Goal: Task Accomplishment & Management: Use online tool/utility

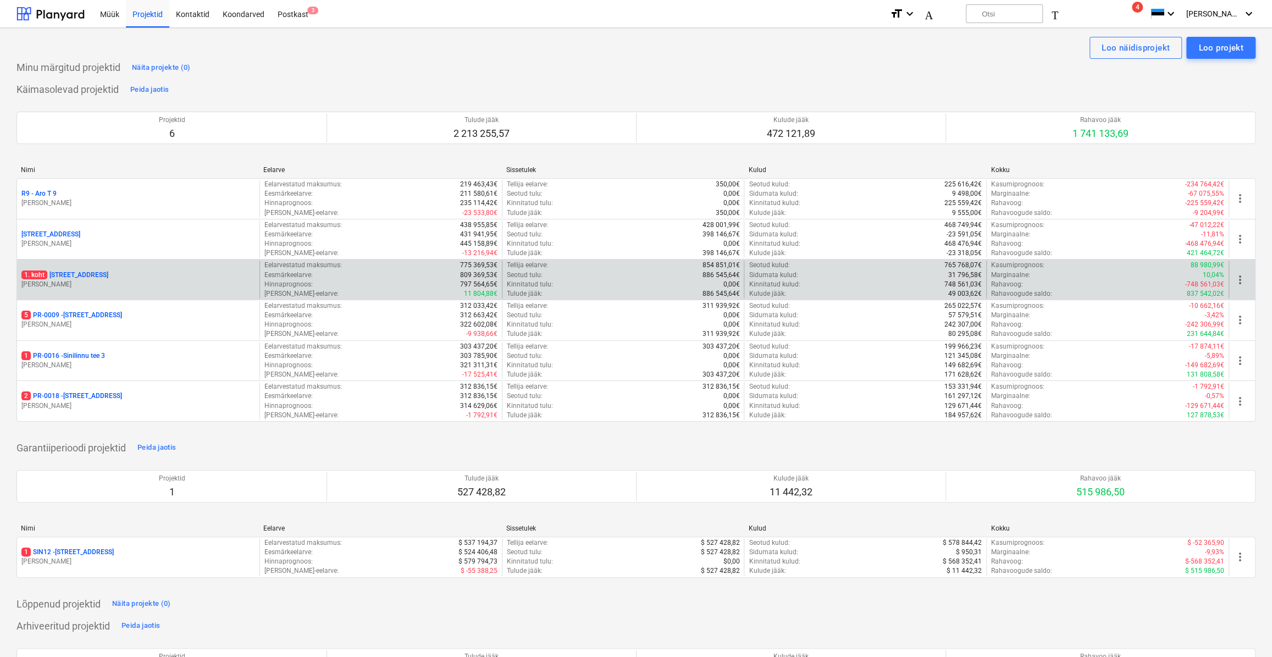
click at [81, 280] on p "[PERSON_NAME]" at bounding box center [138, 284] width 234 height 9
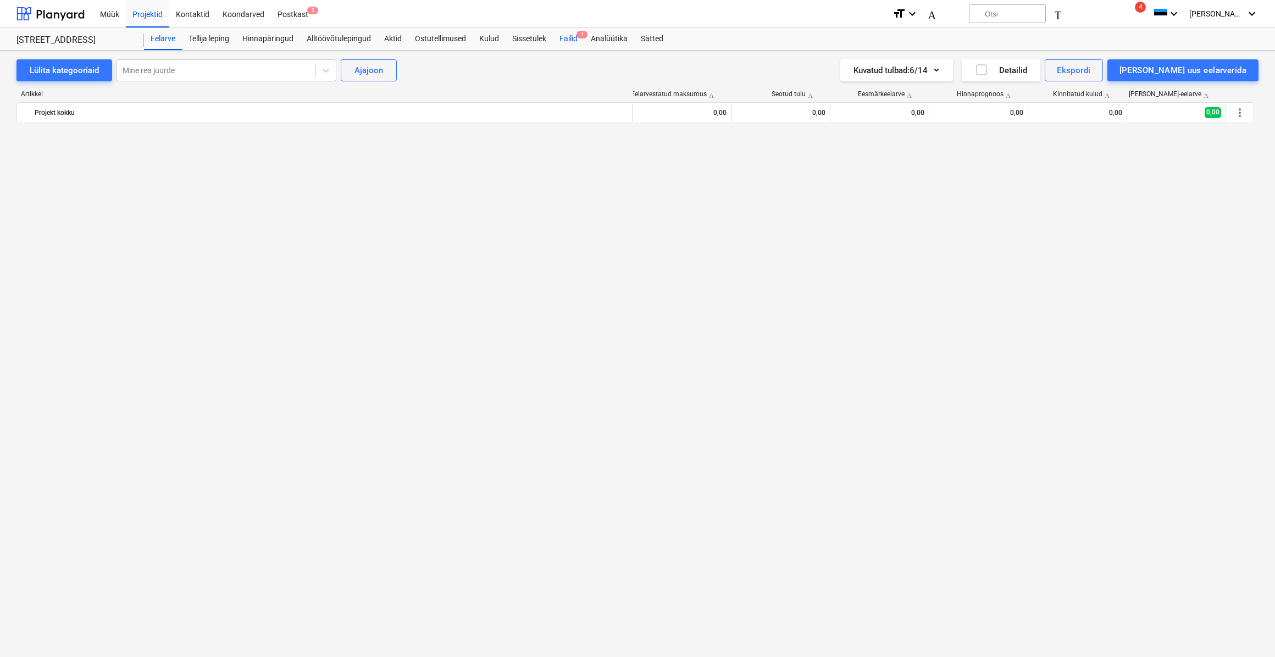
click at [573, 36] on font "Failid" at bounding box center [569, 38] width 18 height 9
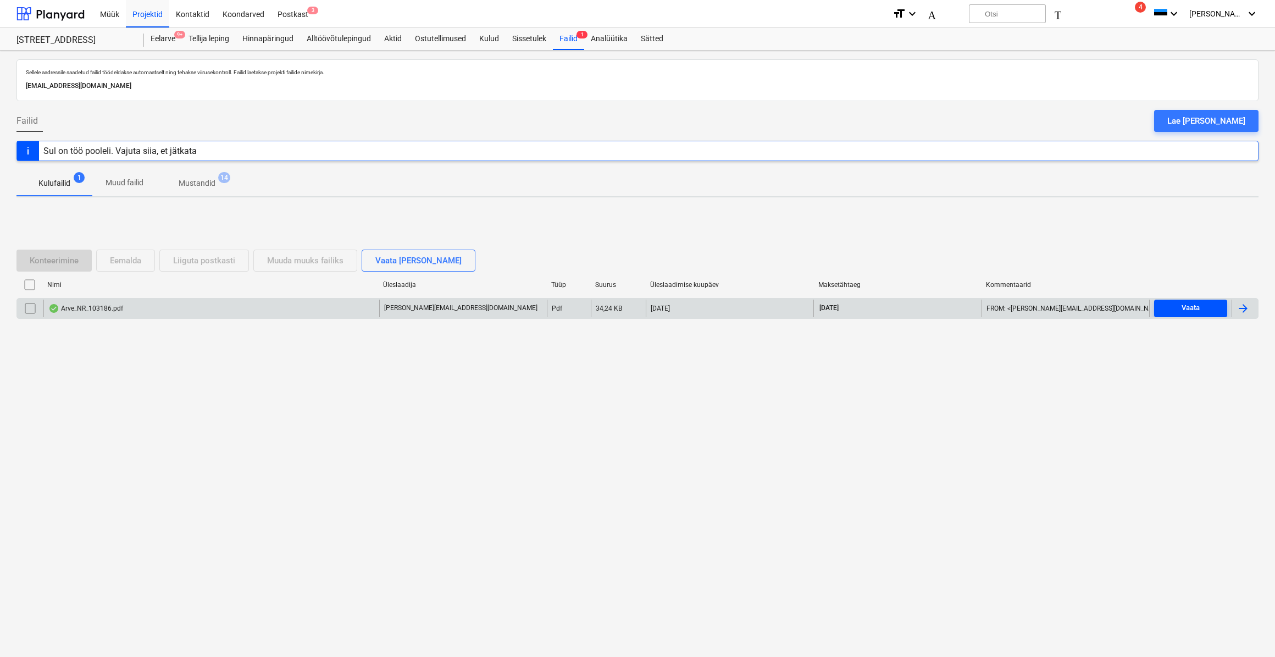
click at [1182, 306] on div "Vaata" at bounding box center [1191, 308] width 18 height 13
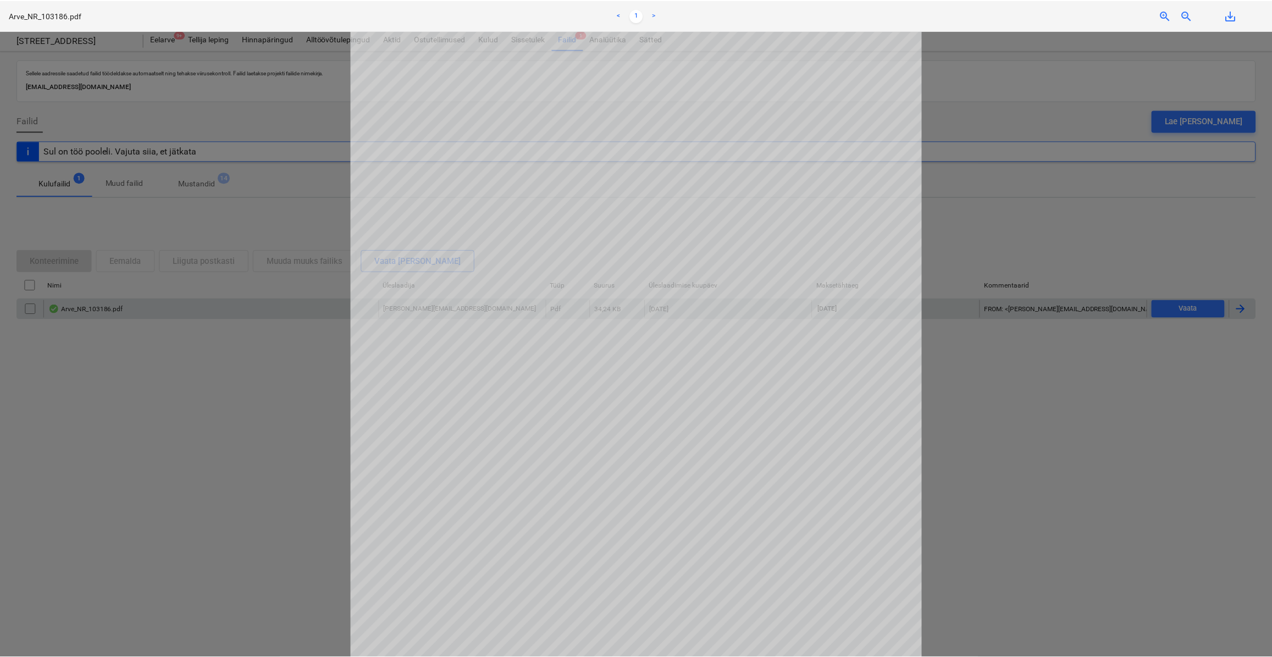
scroll to position [150, 0]
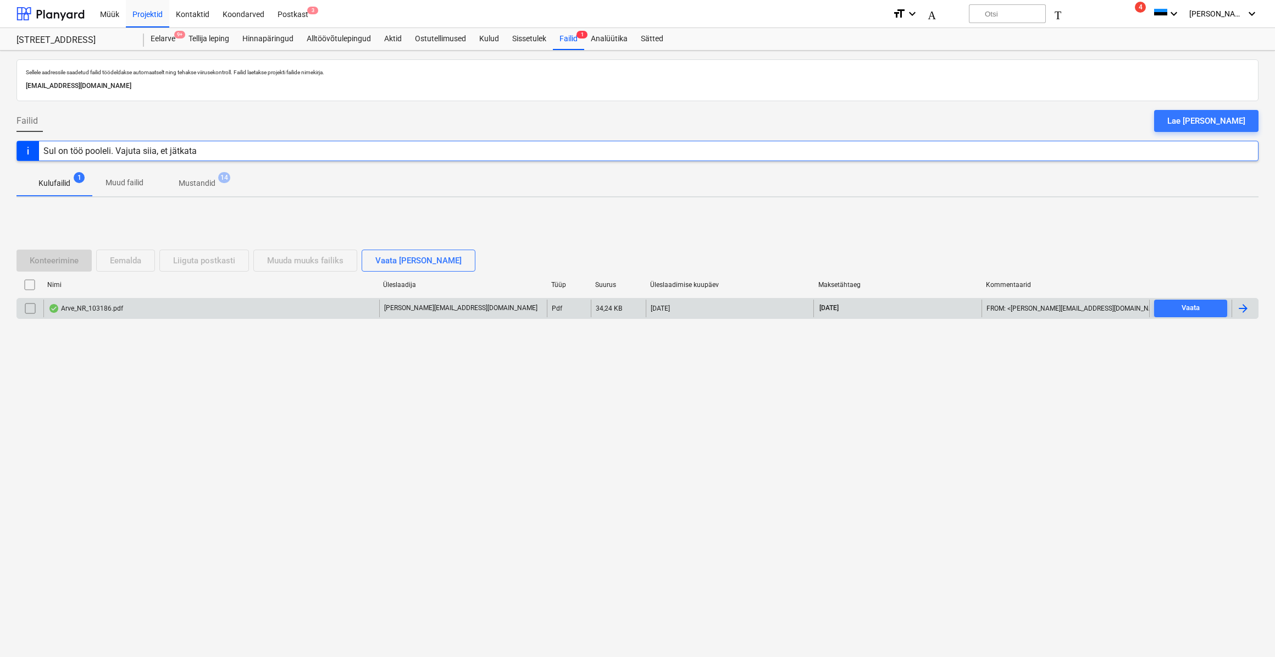
click at [1241, 306] on div at bounding box center [1243, 308] width 13 height 13
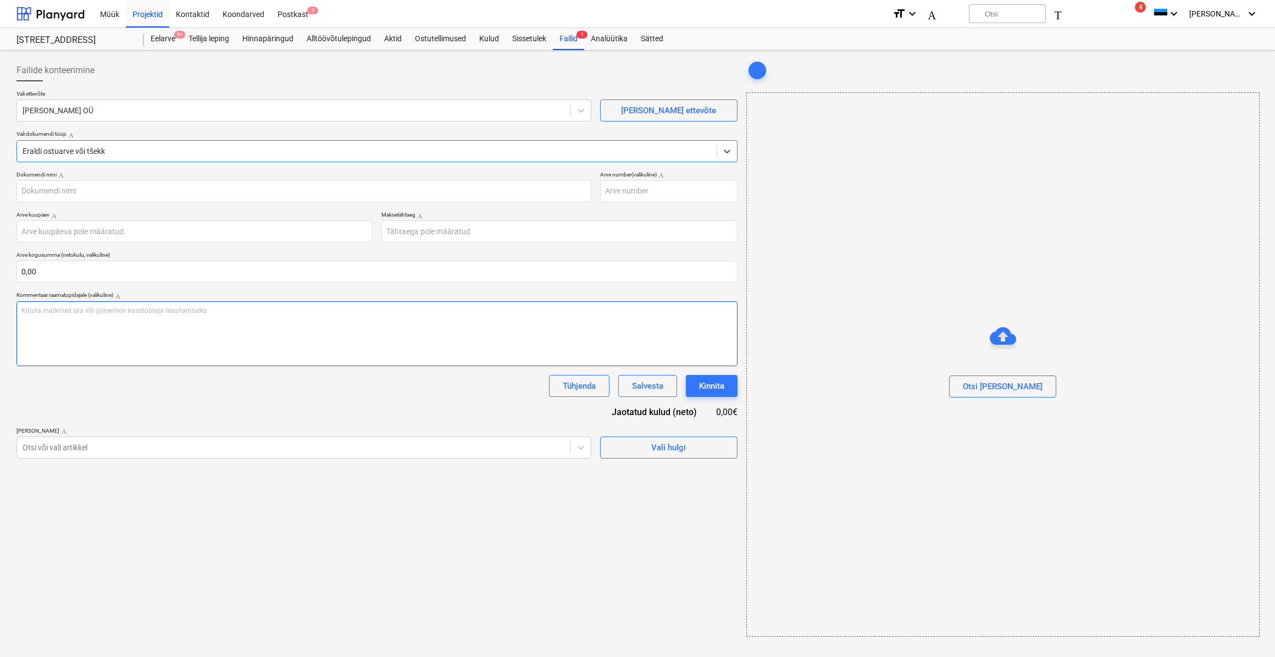
type input "103186"
type input "[DATE]"
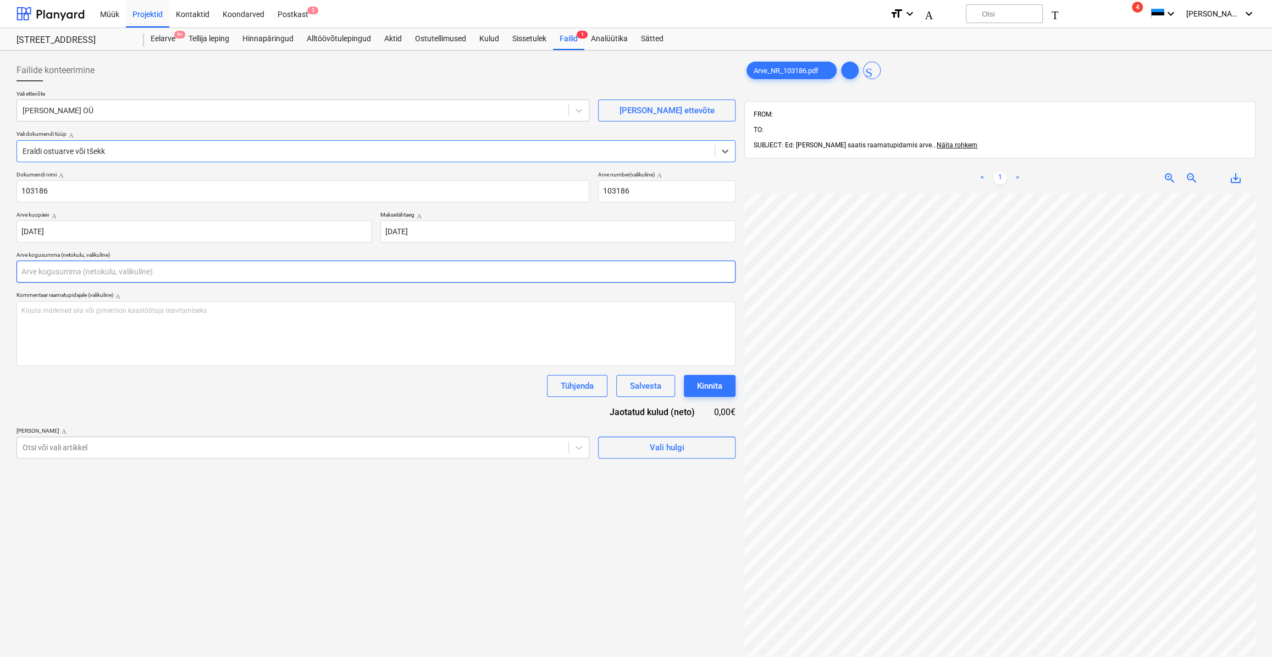
click at [62, 278] on input "text" at bounding box center [375, 272] width 719 height 22
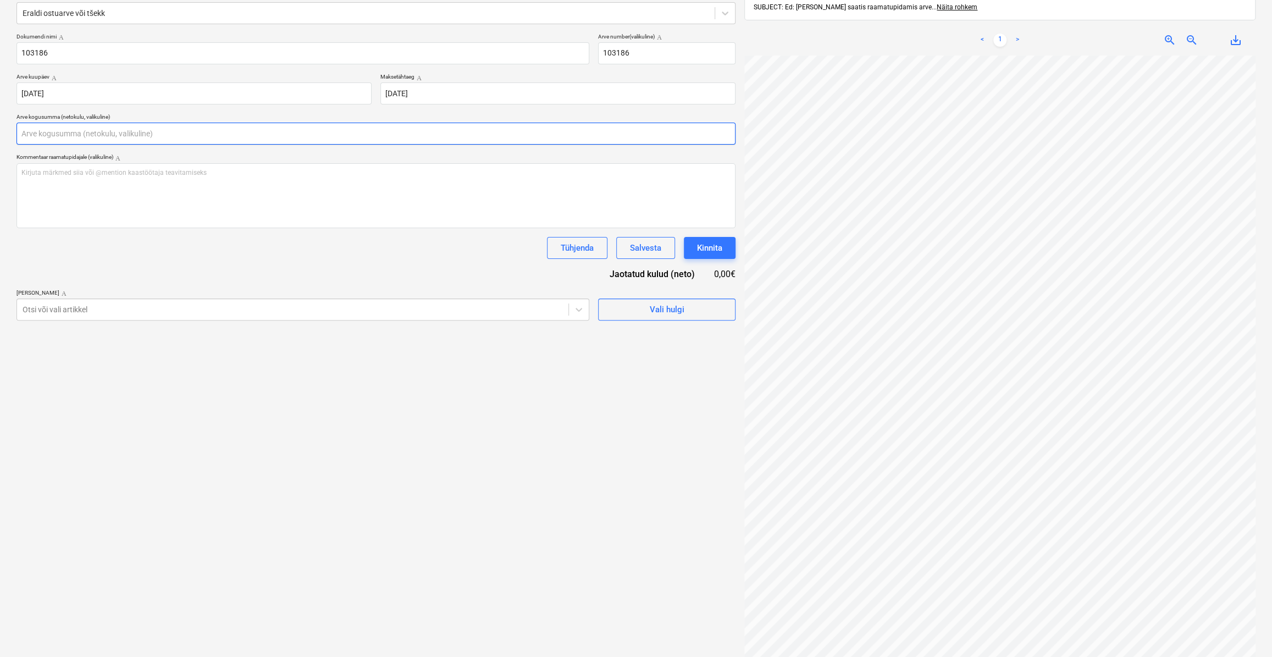
scroll to position [150, 0]
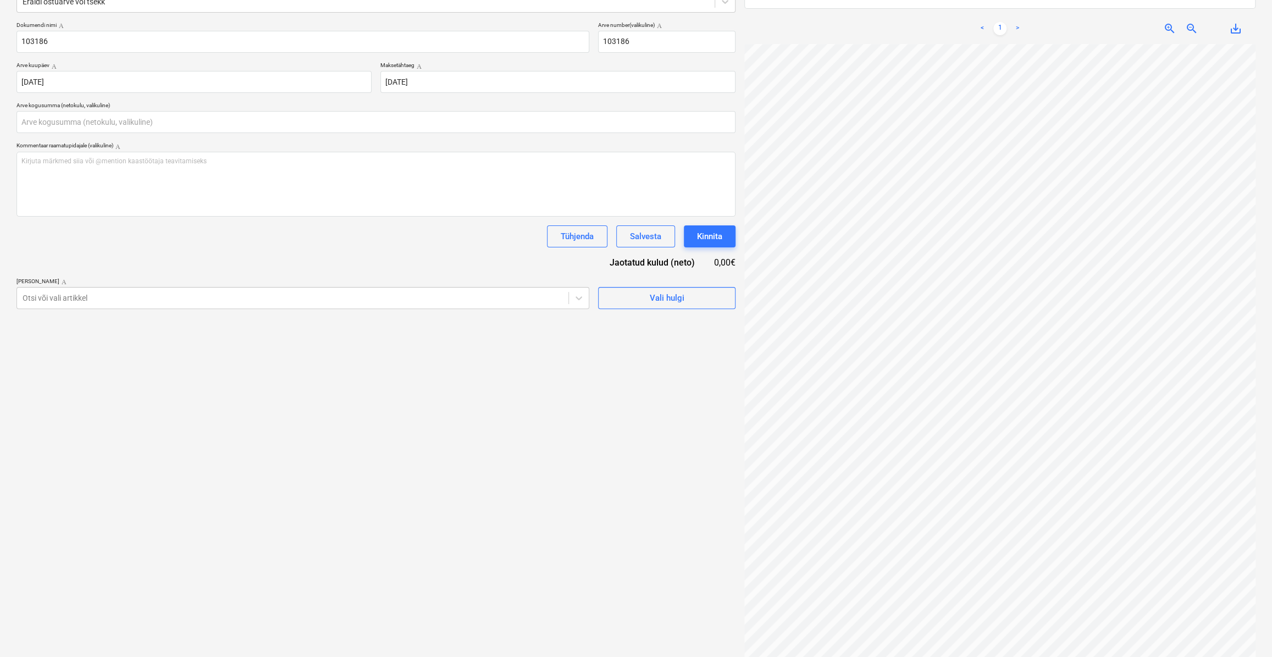
type input "0,00"
click at [679, 302] on div "Failide konteerimine Vali ettevõte Rae Kivitehas OÜ [PERSON_NAME] uus ettevõte …" at bounding box center [636, 282] width 1248 height 754
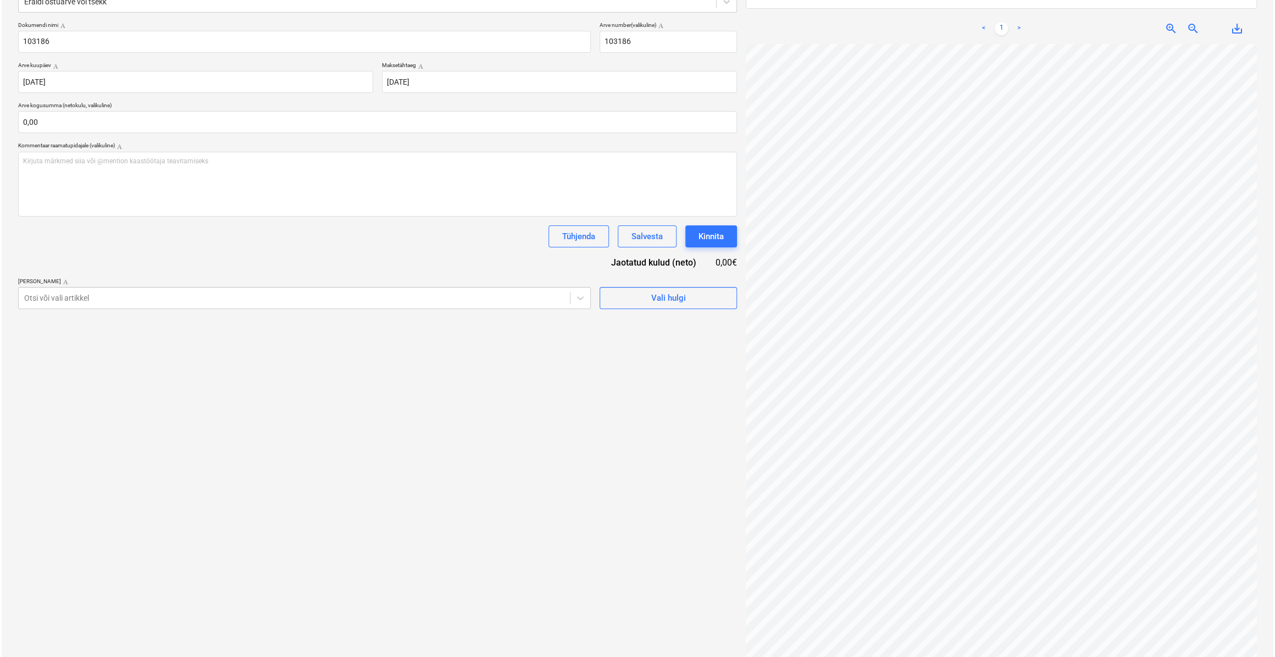
scroll to position [192, 67]
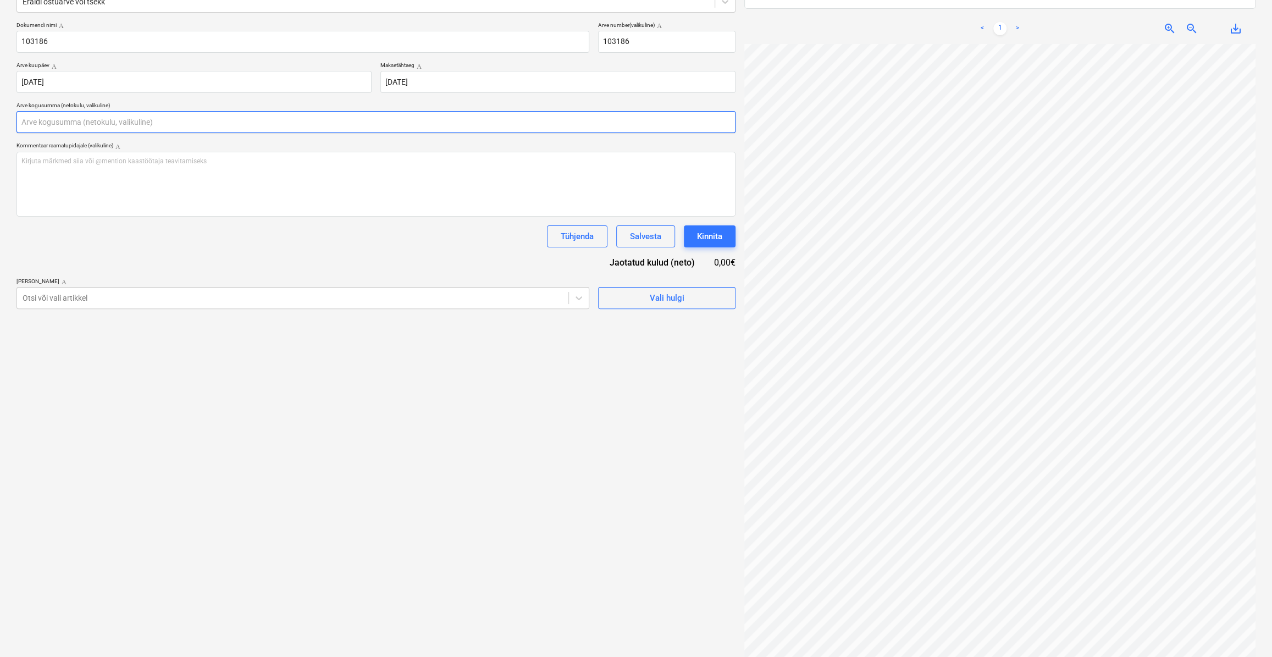
click at [90, 123] on input "text" at bounding box center [375, 122] width 719 height 22
type input "362,80"
click at [718, 321] on span "Vali hulgi" at bounding box center [667, 325] width 110 height 14
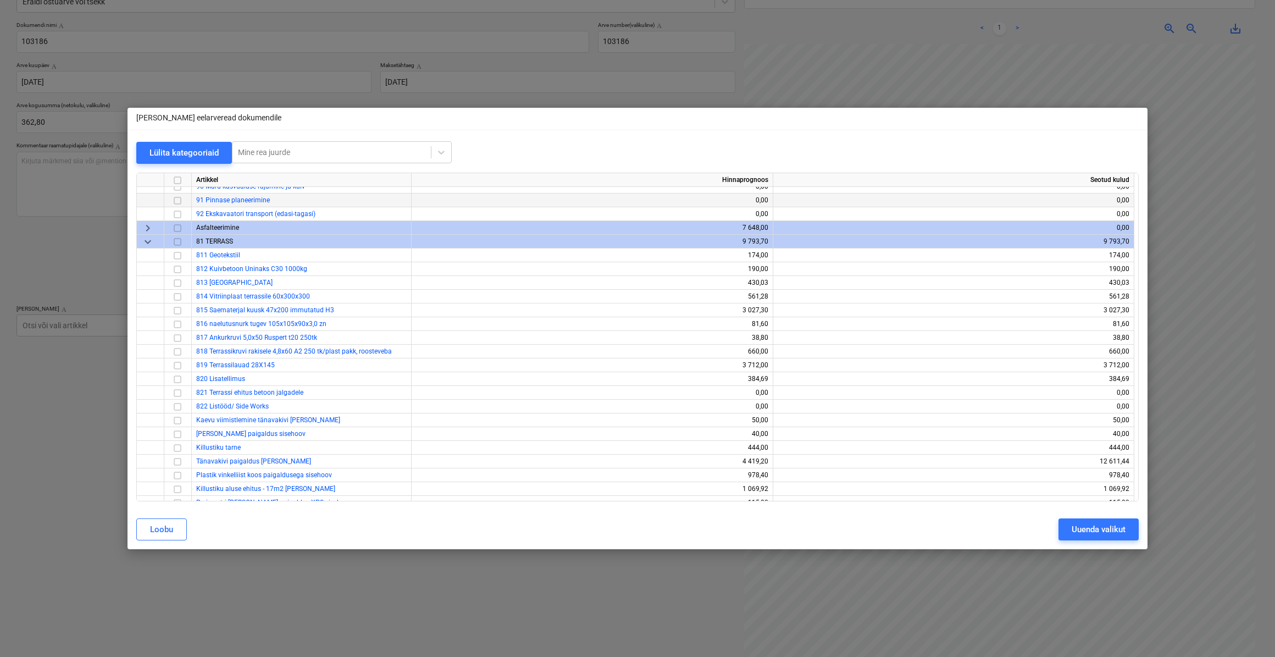
scroll to position [5345, 0]
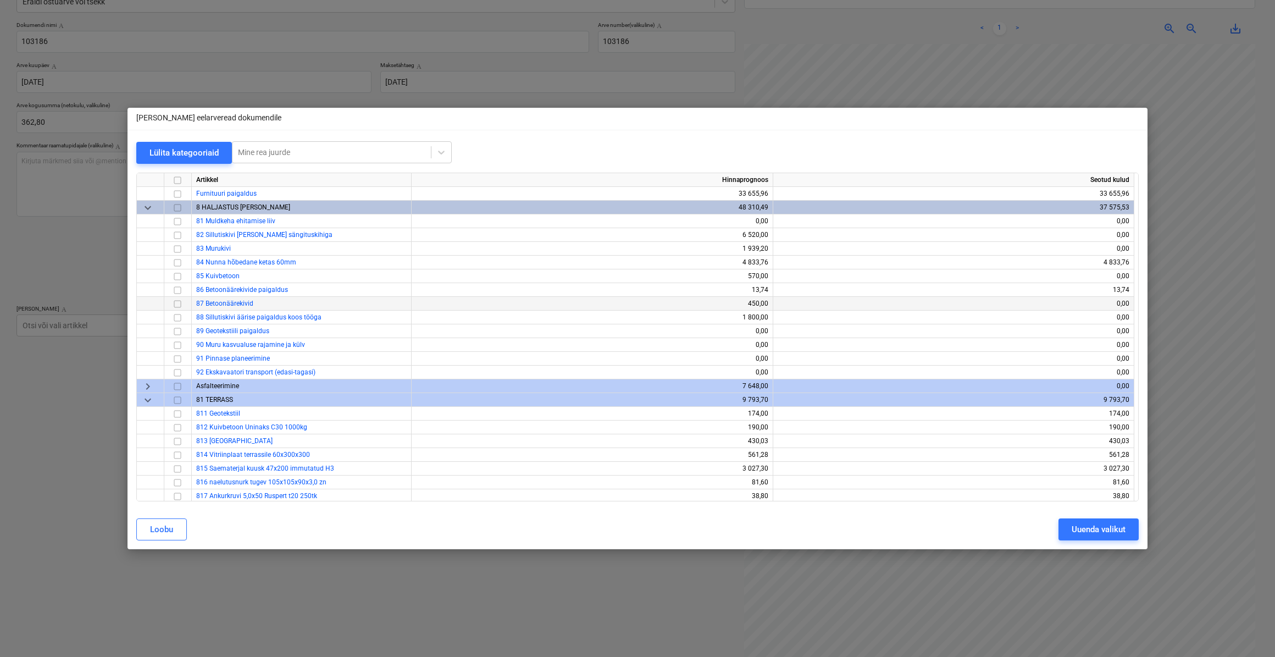
click at [174, 304] on input "checkbox" at bounding box center [177, 303] width 13 height 13
click at [1087, 531] on div "Uuenda valikut" at bounding box center [1099, 529] width 54 height 14
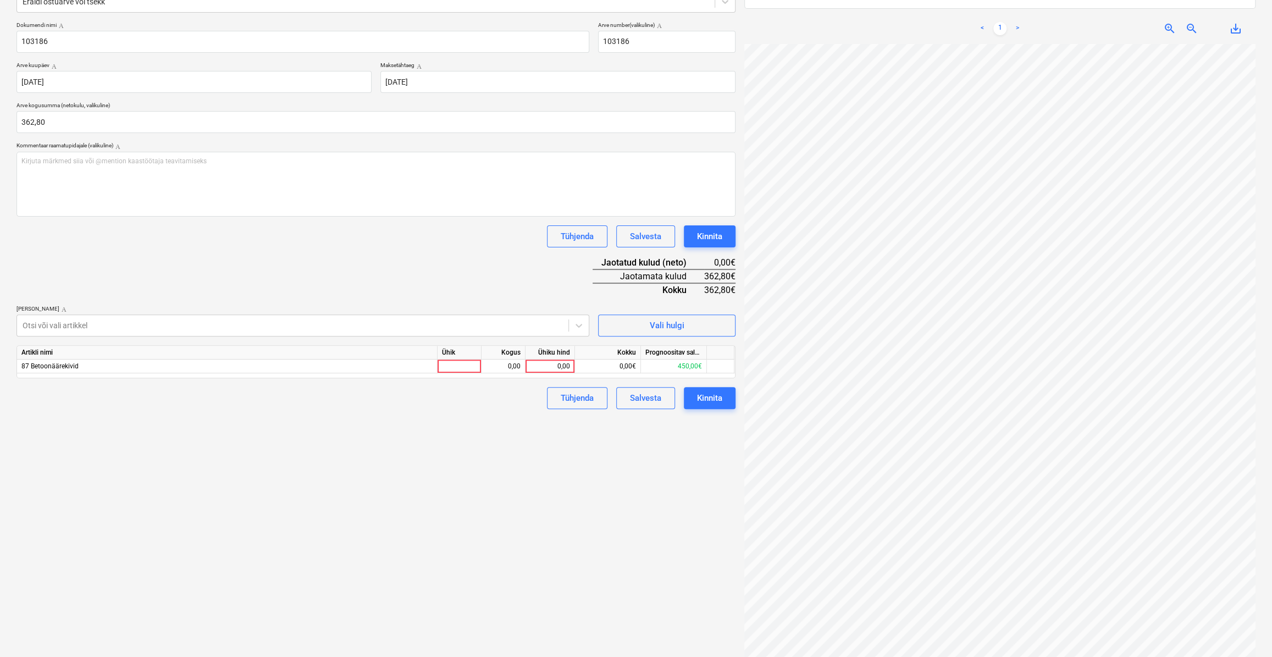
click at [458, 374] on div "Artikli nimi Ühik Kogus Ühiku hind Kokku Prognoositav saldo 87 Betoonäärekivid …" at bounding box center [375, 361] width 719 height 33
click at [458, 364] on div at bounding box center [460, 366] width 44 height 14
type input "kmpl."
click at [496, 367] on div "0,00" at bounding box center [503, 366] width 35 height 14
type input "1"
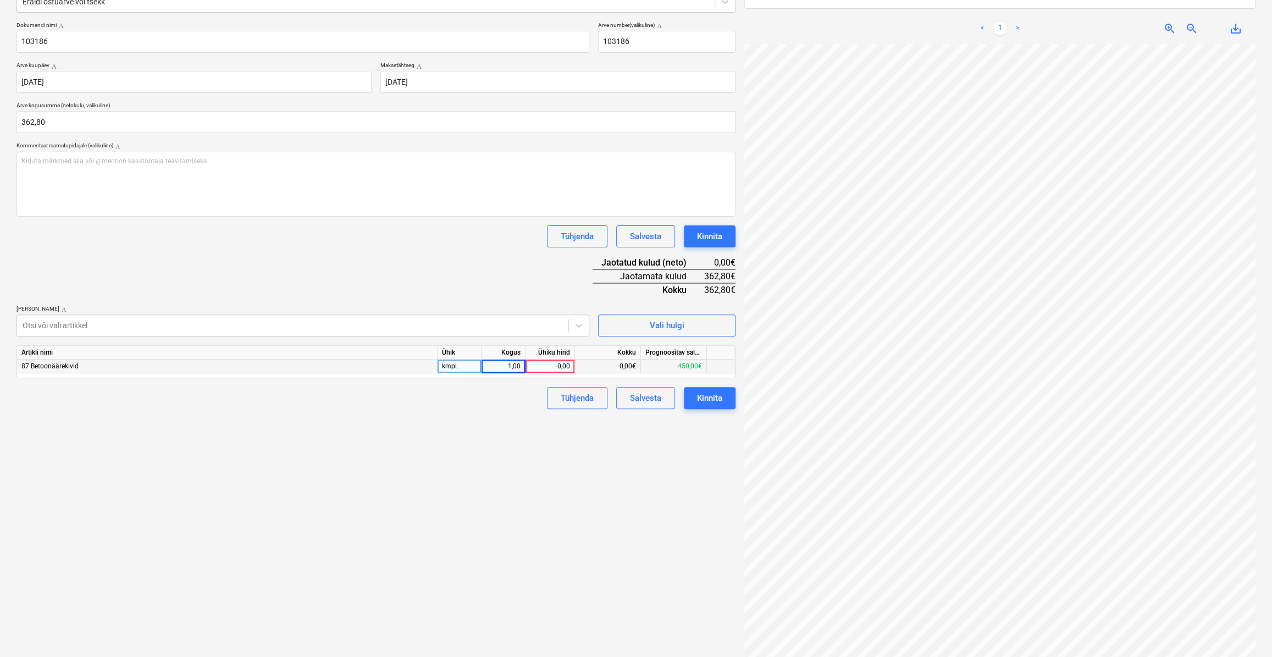
click at [561, 367] on div "0,00" at bounding box center [550, 366] width 40 height 14
type input "362,8"
click at [604, 438] on div "Failide konteerimine Vali ettevõte Rae Kivitehas OÜ [PERSON_NAME] uus ettevõte …" at bounding box center [376, 282] width 728 height 754
click at [718, 398] on div "Kinnita" at bounding box center [709, 398] width 25 height 14
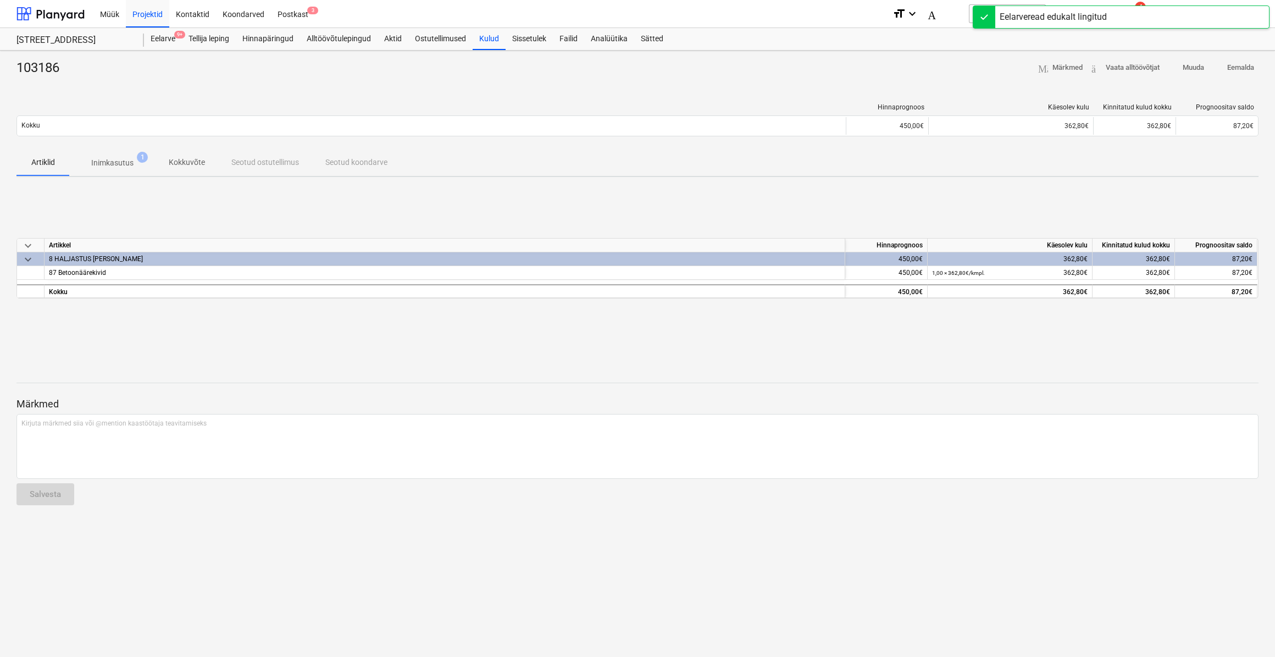
click at [133, 165] on span "Inimkasutus 1" at bounding box center [112, 163] width 60 height 12
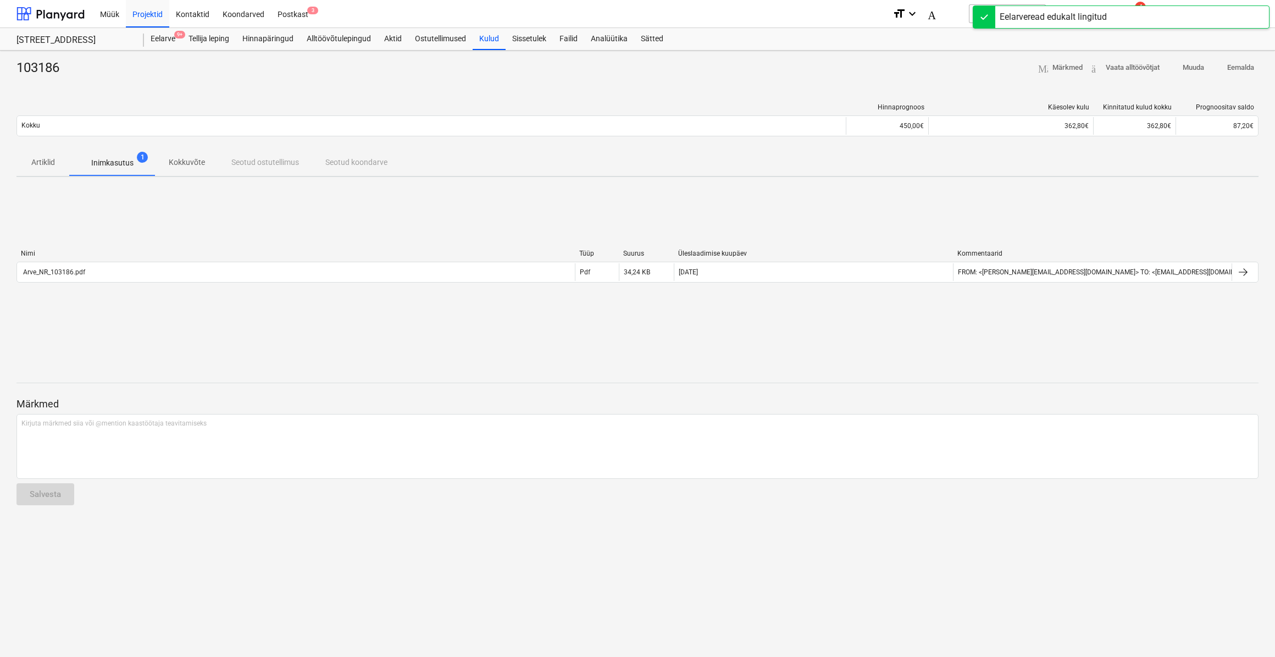
click at [41, 169] on span "Artiklid" at bounding box center [42, 162] width 53 height 18
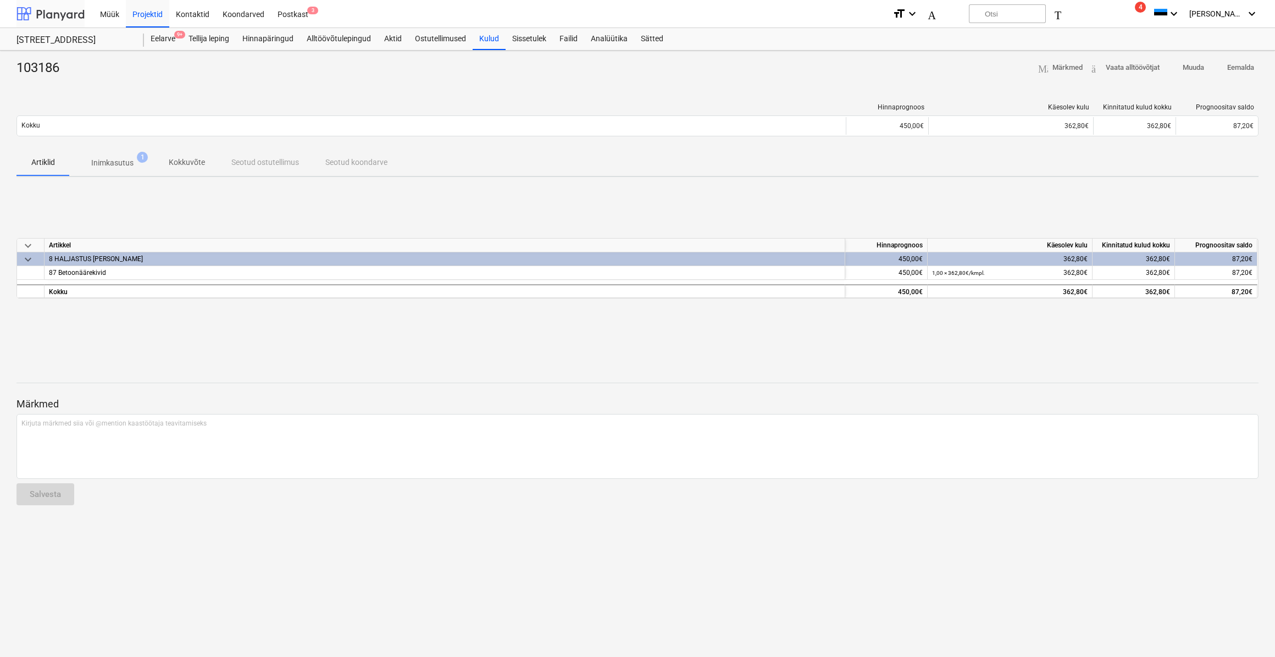
click at [63, 15] on div at bounding box center [50, 13] width 68 height 27
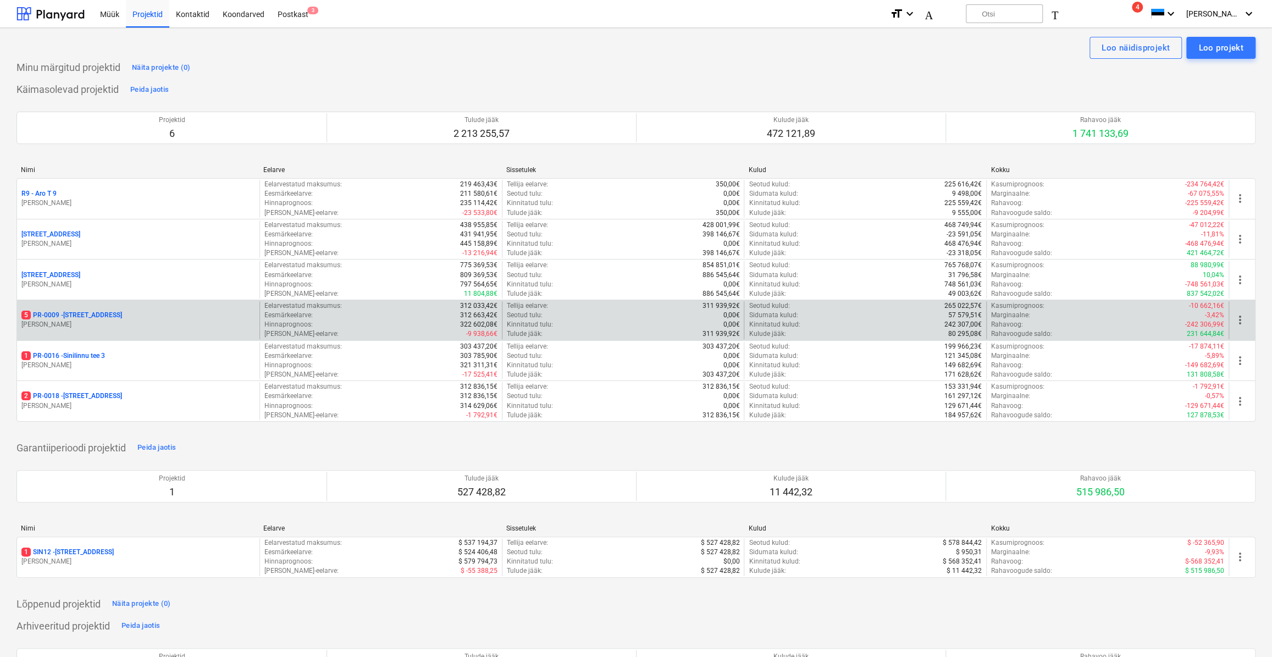
click at [119, 320] on p "[PERSON_NAME]" at bounding box center [138, 324] width 234 height 9
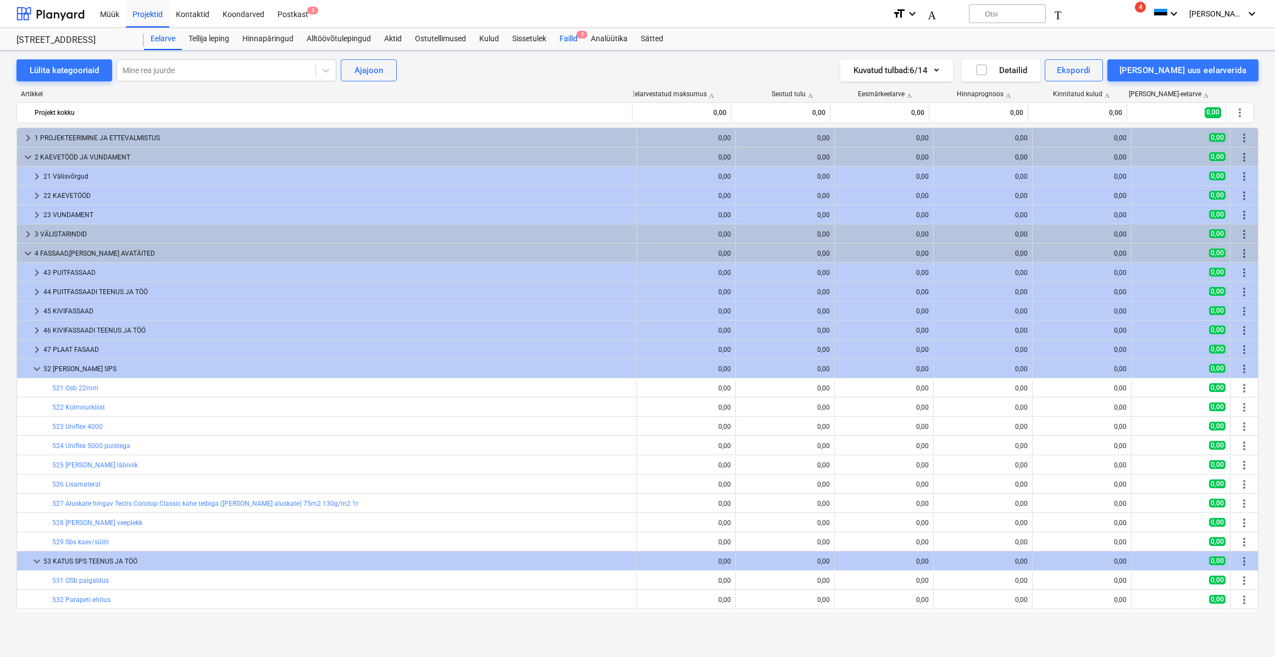
click at [569, 39] on font "Failid" at bounding box center [569, 38] width 18 height 9
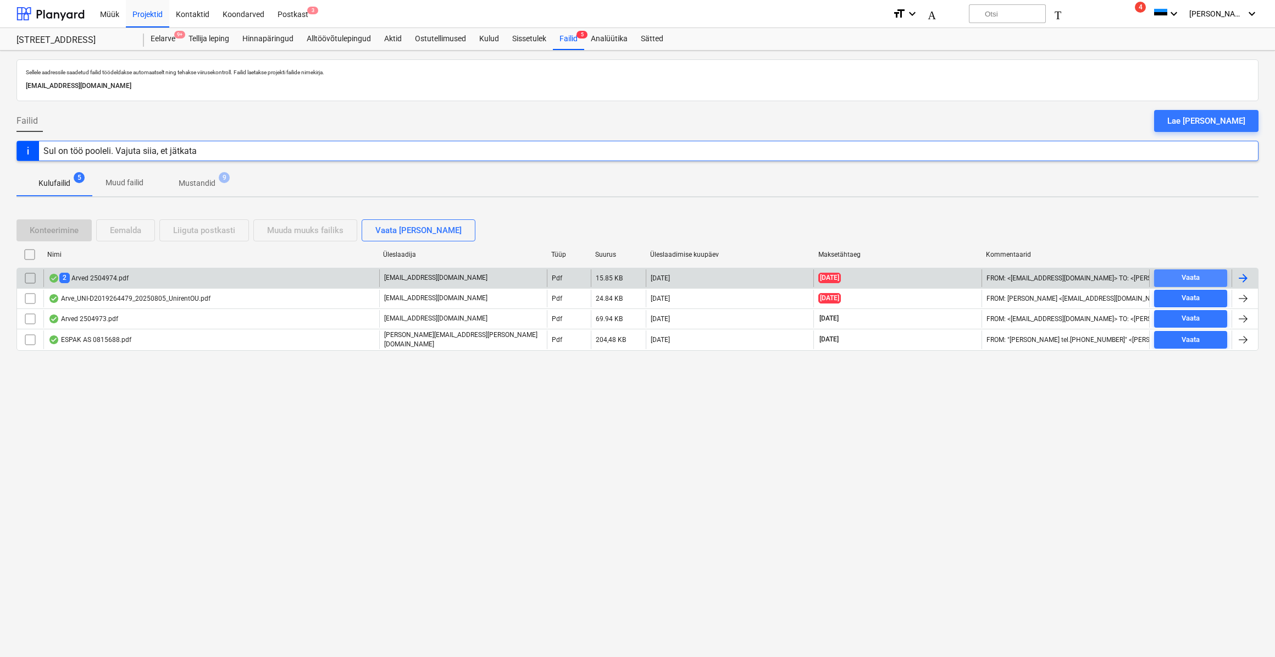
click at [1215, 274] on span "Vaata" at bounding box center [1191, 278] width 64 height 13
click at [1243, 278] on div at bounding box center [1243, 278] width 13 height 13
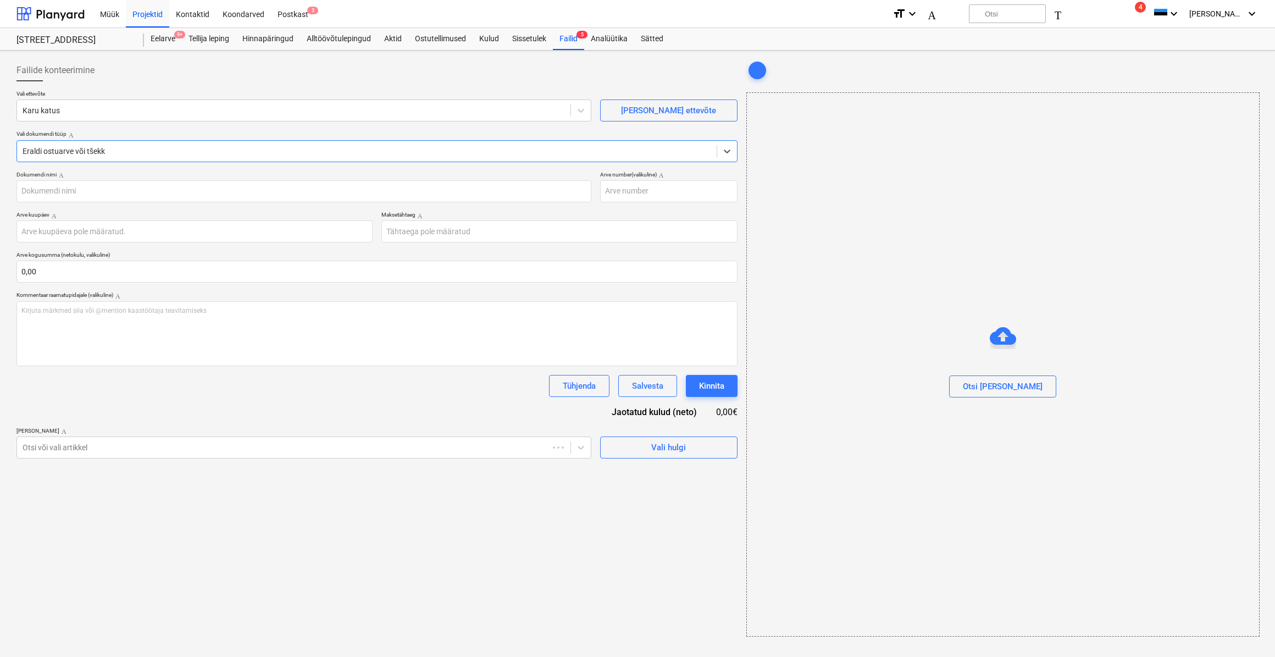
type input "2504975"
type input "[DATE]"
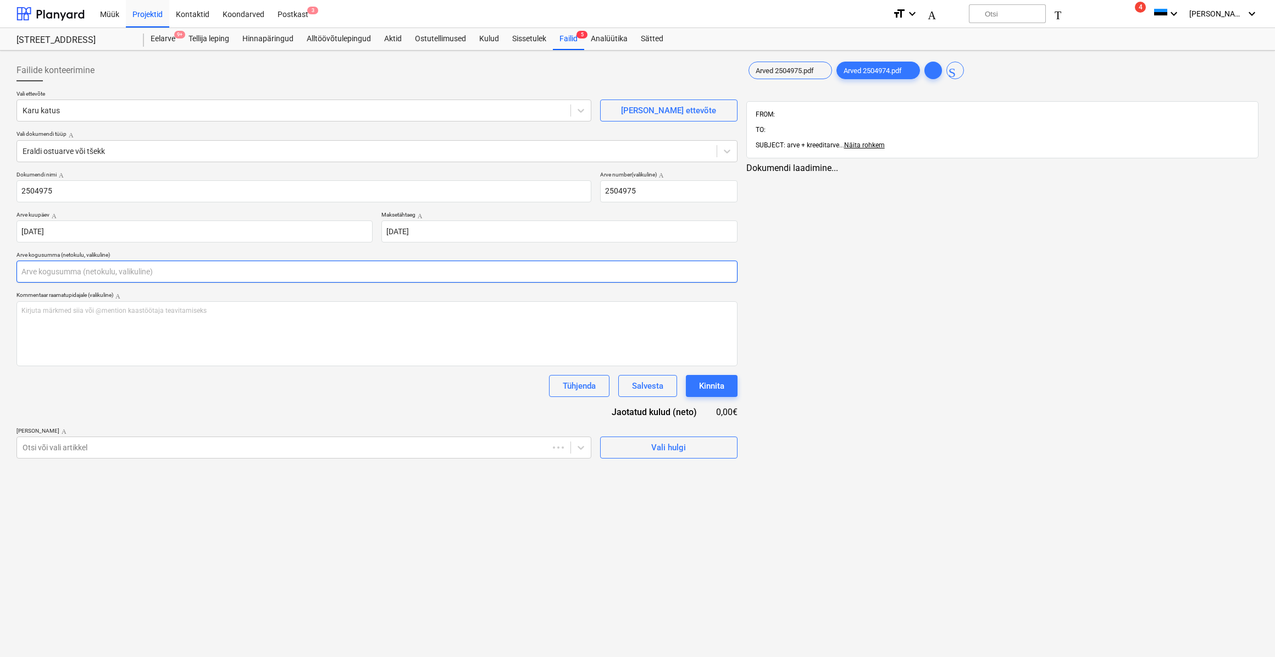
click at [131, 278] on input "text" at bounding box center [376, 272] width 721 height 22
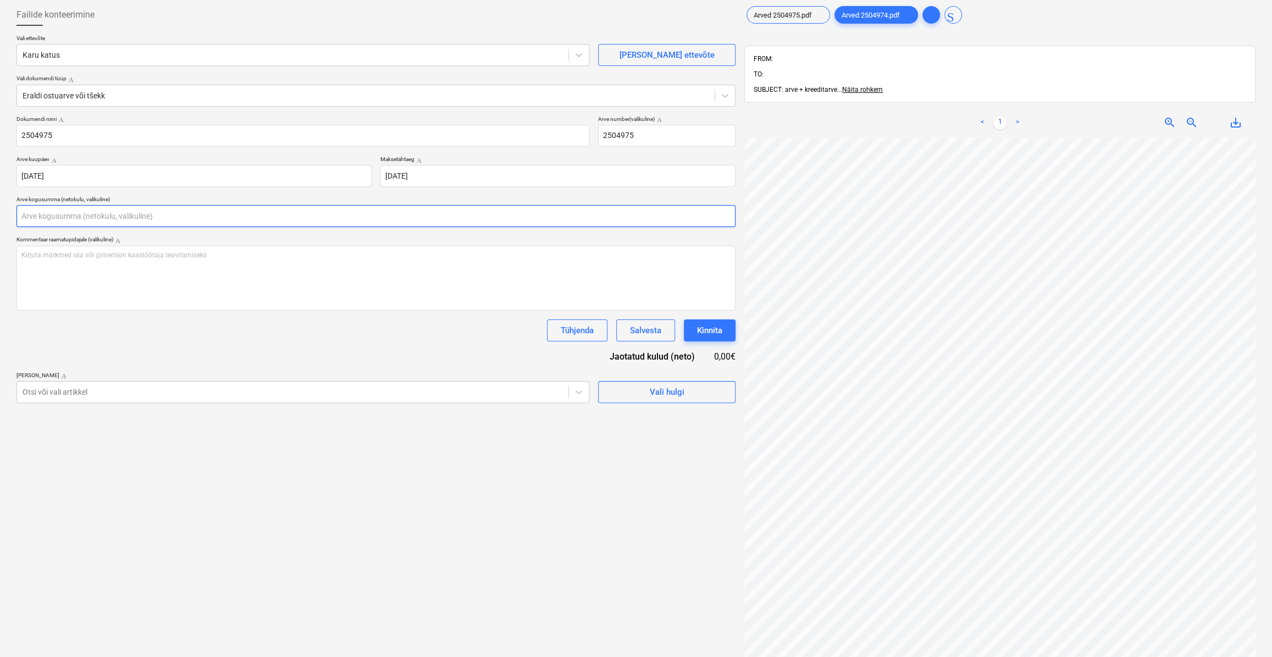
scroll to position [157, 0]
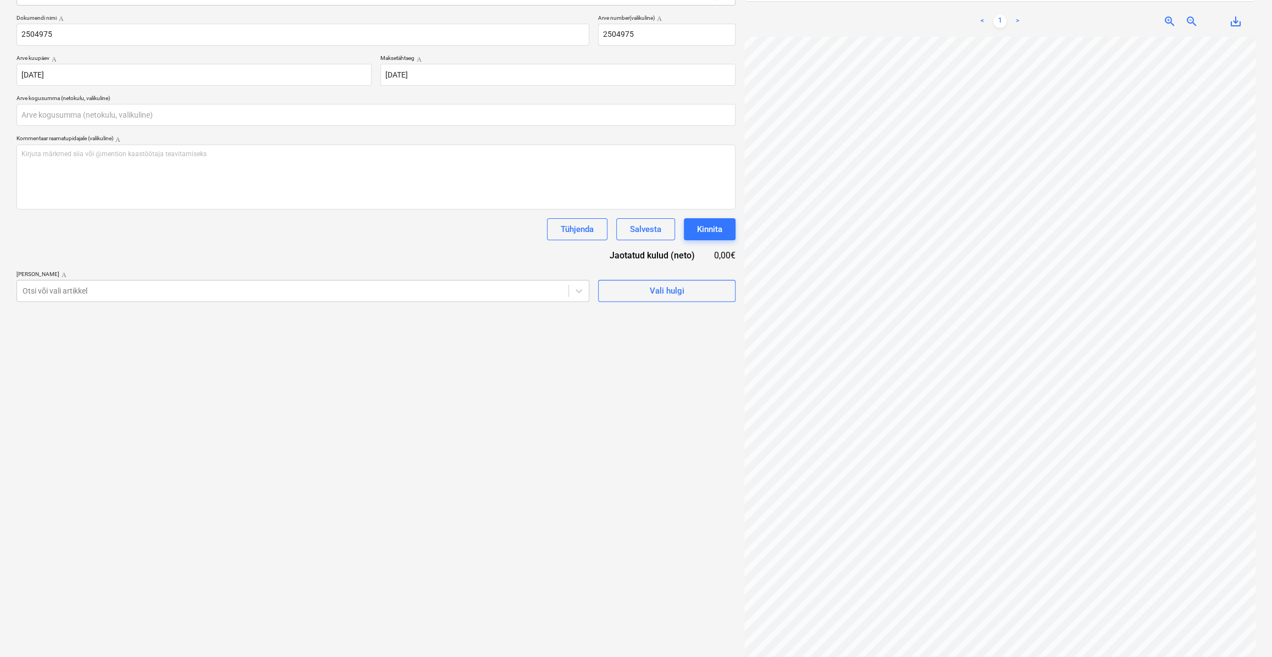
type input "0,00"
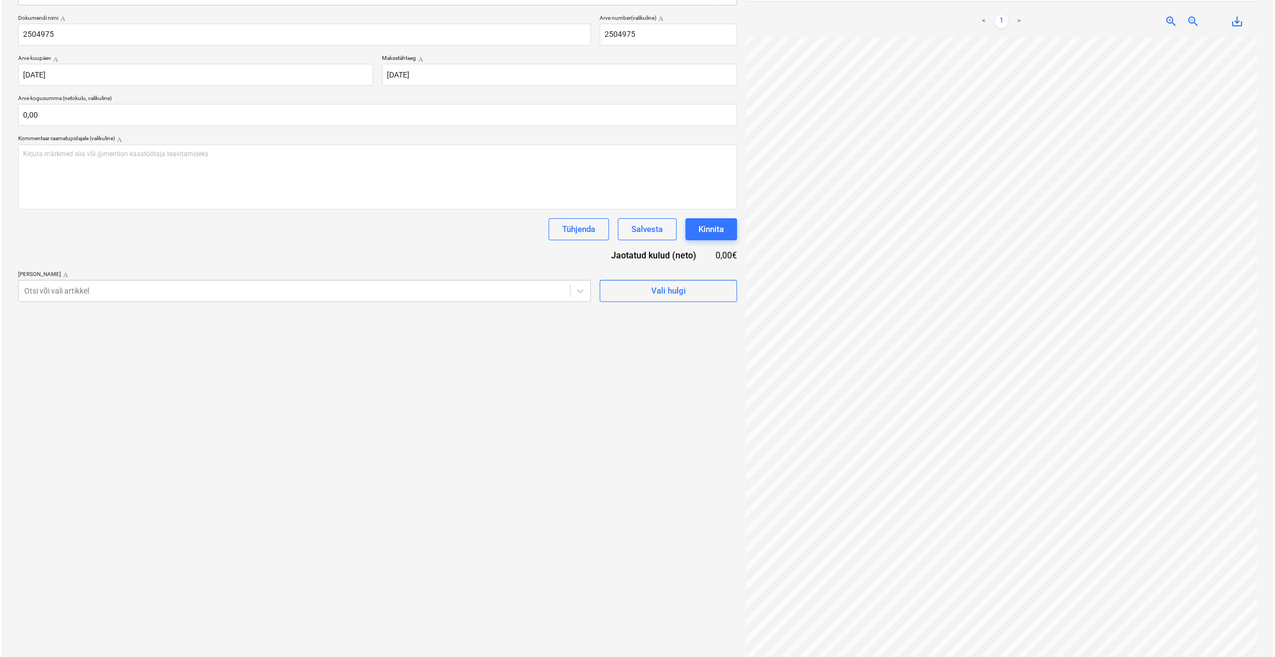
scroll to position [150, 67]
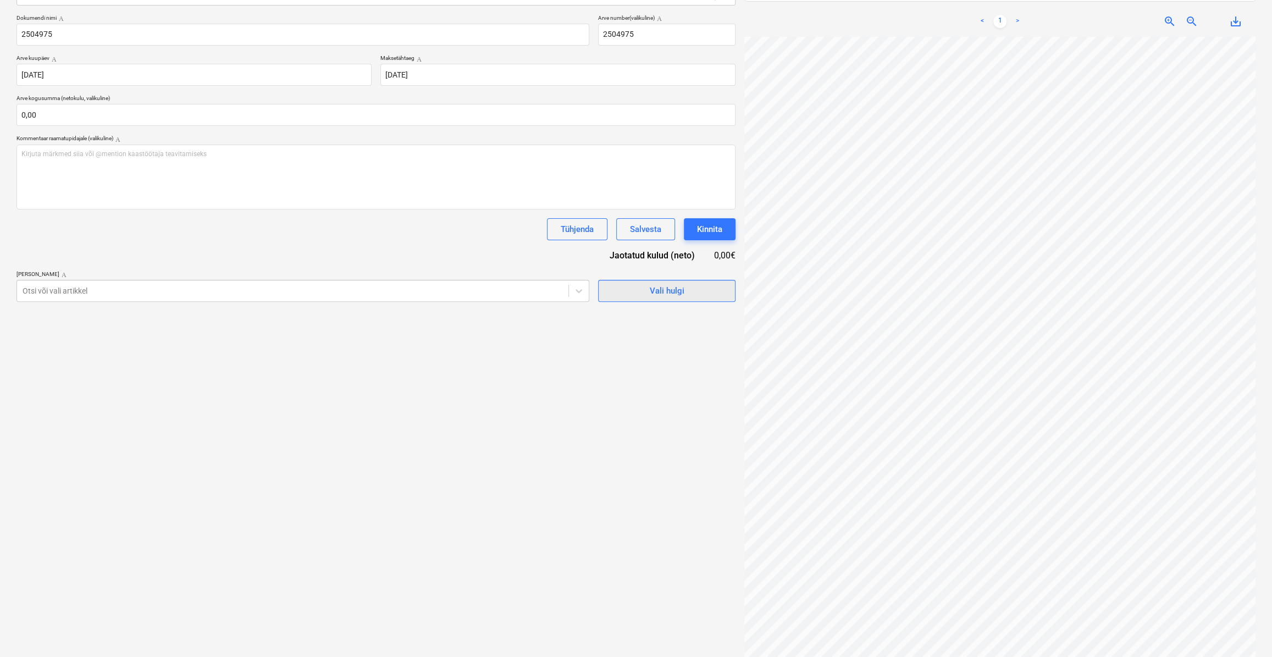
click at [606, 294] on button "Vali hulgi" at bounding box center [666, 291] width 137 height 22
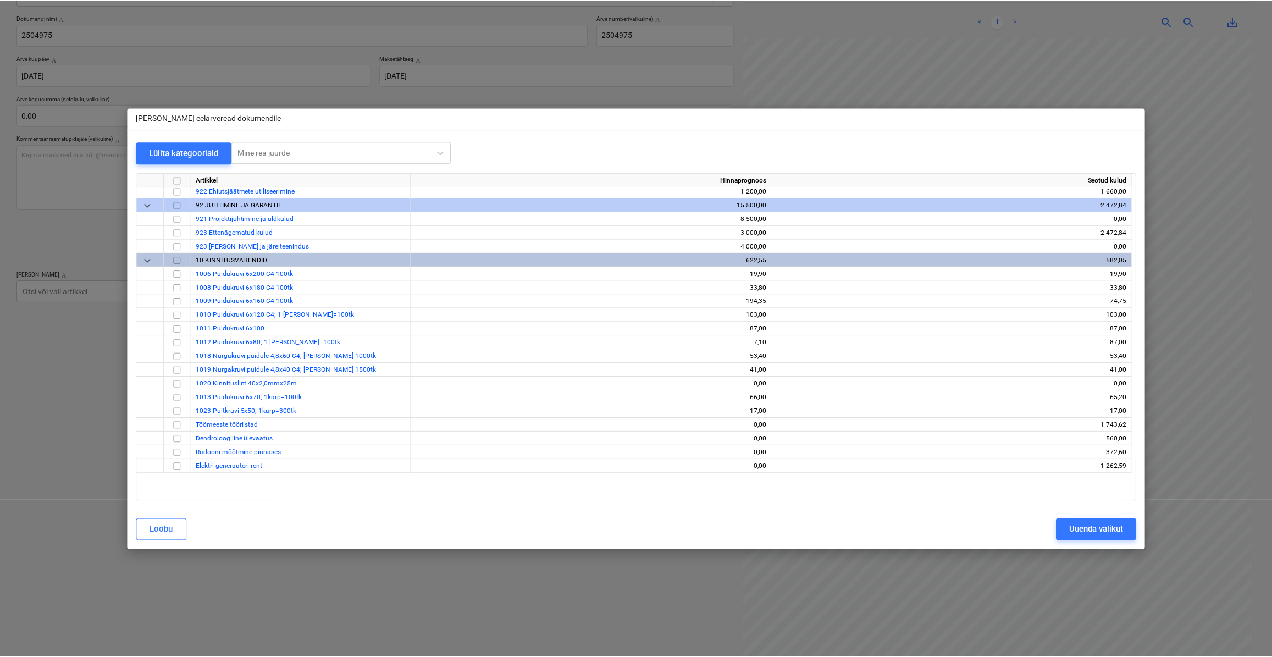
scroll to position [6862, 0]
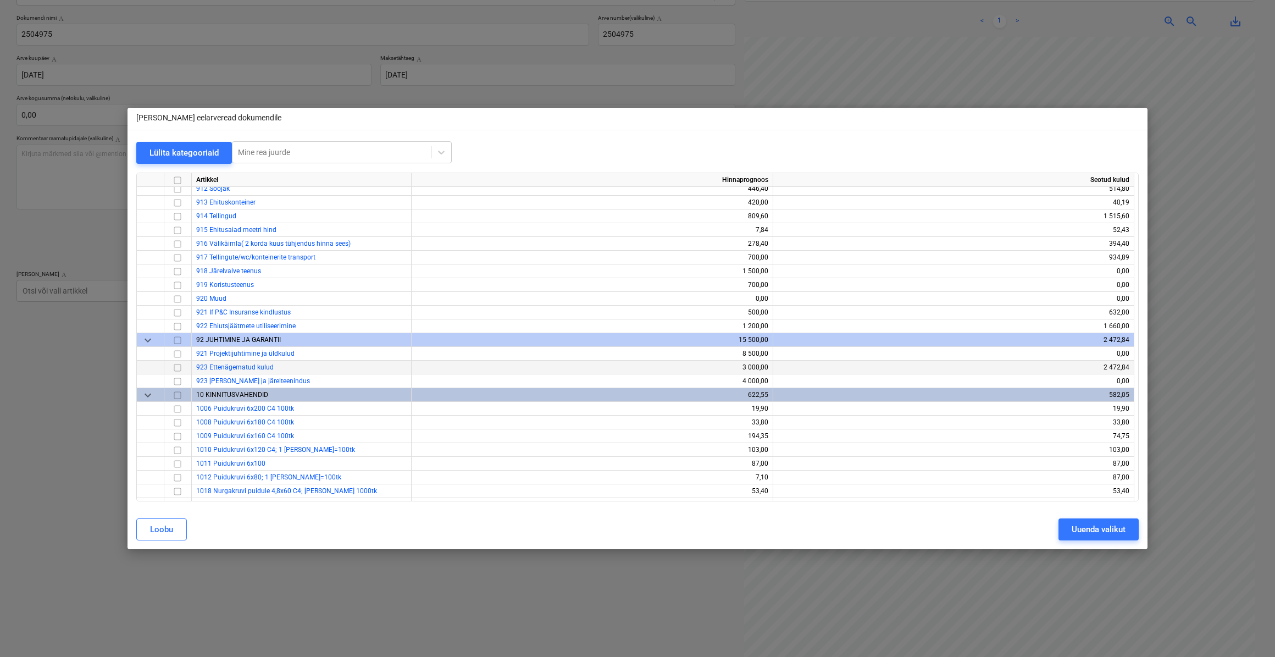
click at [178, 367] on input "checkbox" at bounding box center [177, 367] width 13 height 13
click at [1109, 530] on div "Uuenda valikut" at bounding box center [1099, 529] width 54 height 14
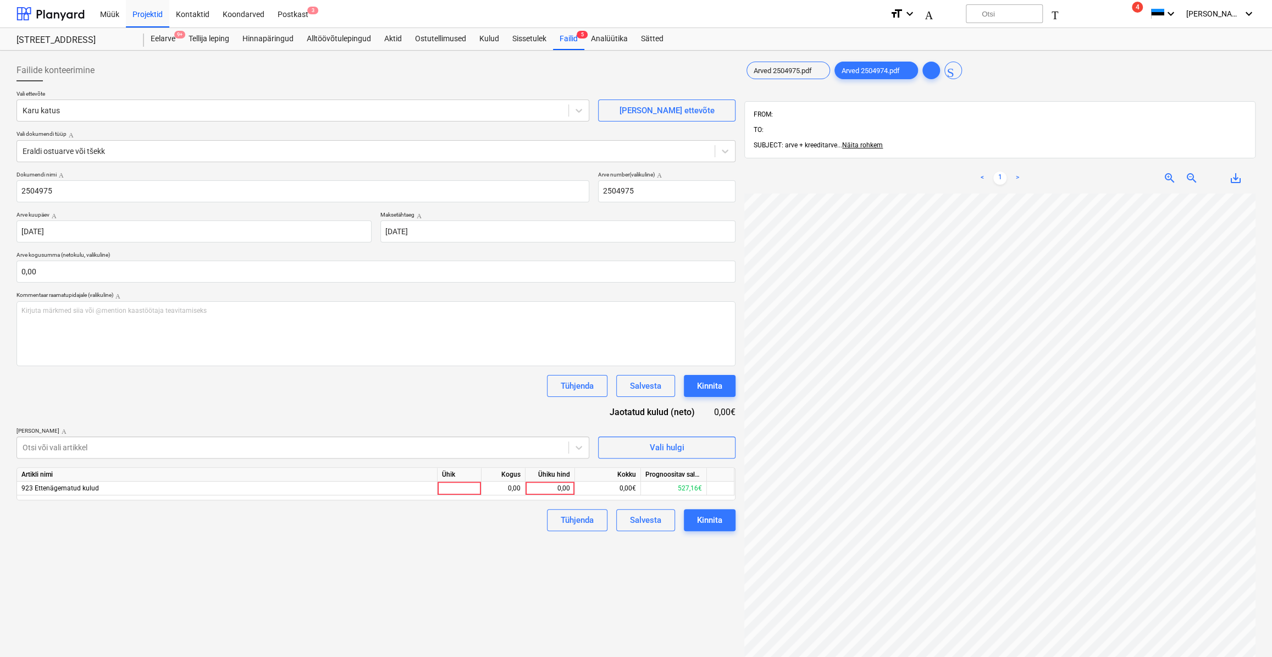
scroll to position [192, 67]
click at [452, 486] on div at bounding box center [460, 488] width 44 height 14
type input "kmpl."
click at [505, 489] on div "0,00" at bounding box center [503, 488] width 35 height 14
type input "-1"
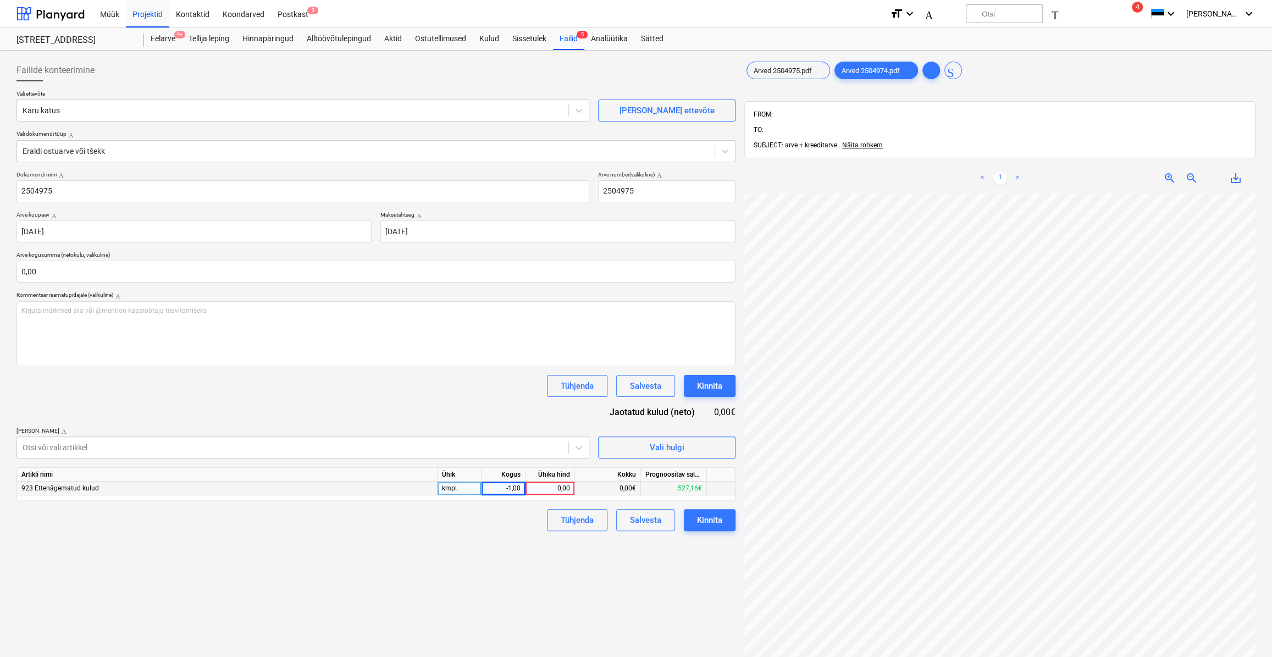
click at [567, 486] on div "0,00" at bounding box center [550, 488] width 40 height 14
type input "12,18"
drag, startPoint x: 498, startPoint y: 528, endPoint x: 511, endPoint y: 533, distance: 13.6
click at [498, 528] on div "Tühjenda Salvesta Kinnita" at bounding box center [375, 520] width 719 height 22
click at [697, 525] on div "Kinnita" at bounding box center [709, 520] width 25 height 14
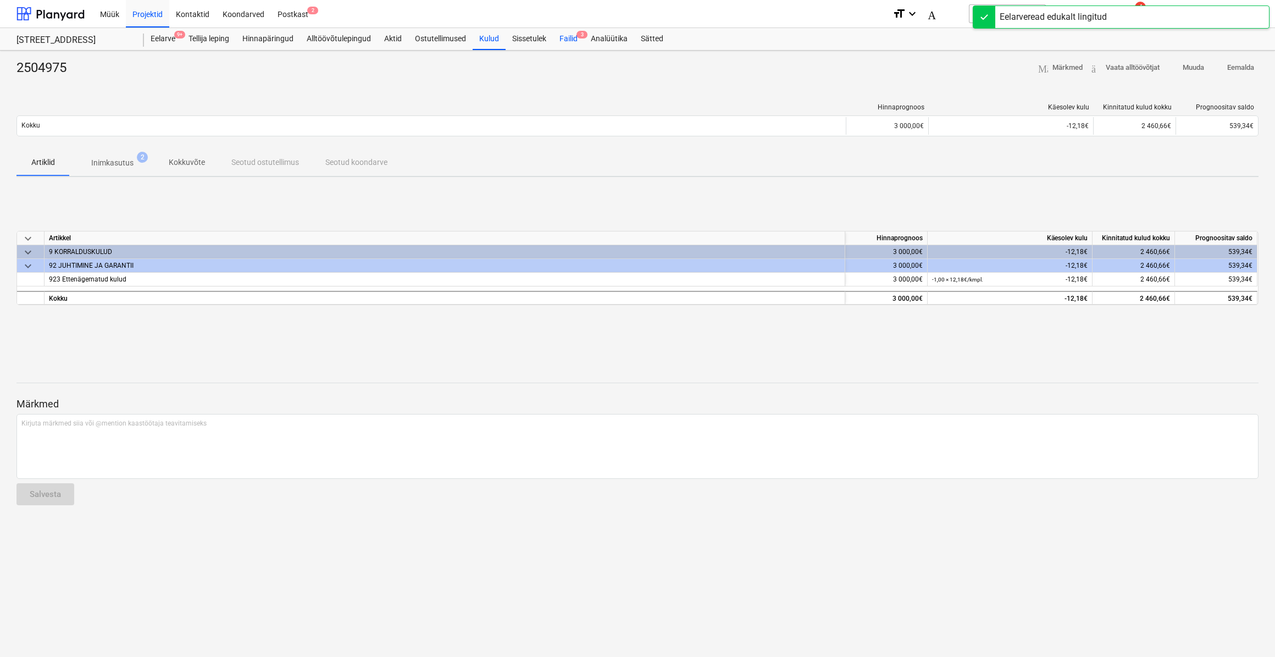
drag, startPoint x: 573, startPoint y: 39, endPoint x: 574, endPoint y: 48, distance: 8.9
click at [573, 39] on font "Failid" at bounding box center [569, 38] width 18 height 9
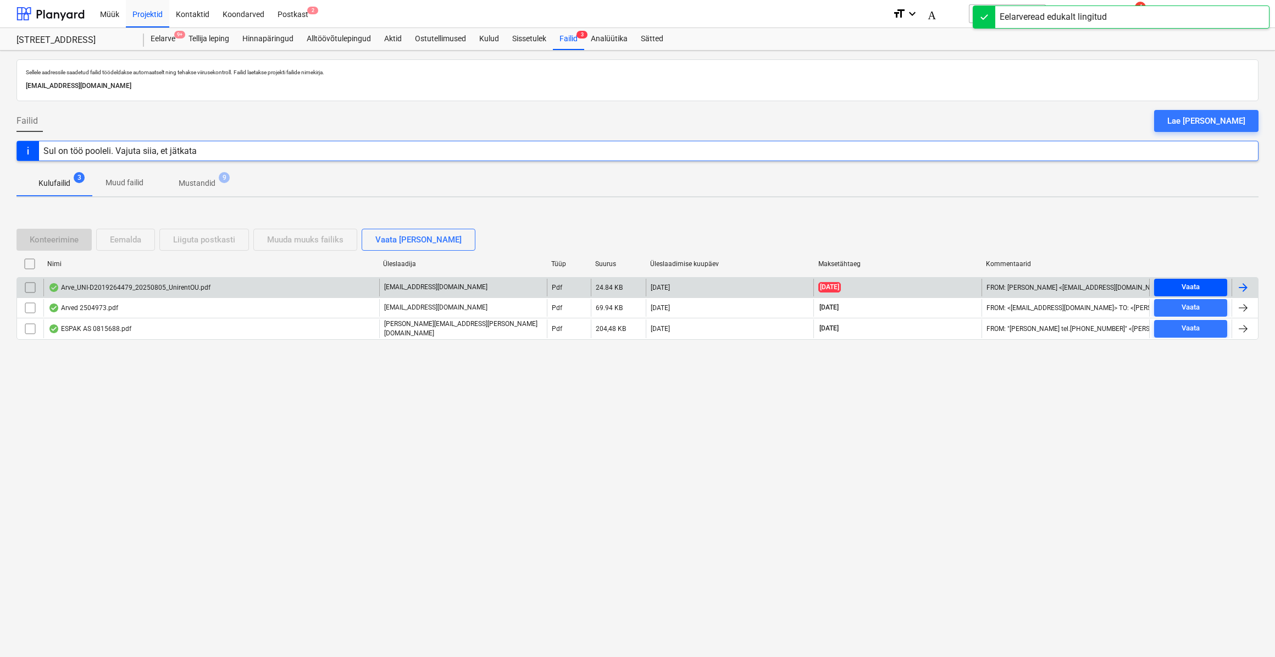
click at [1187, 285] on div "Vaata" at bounding box center [1191, 287] width 18 height 13
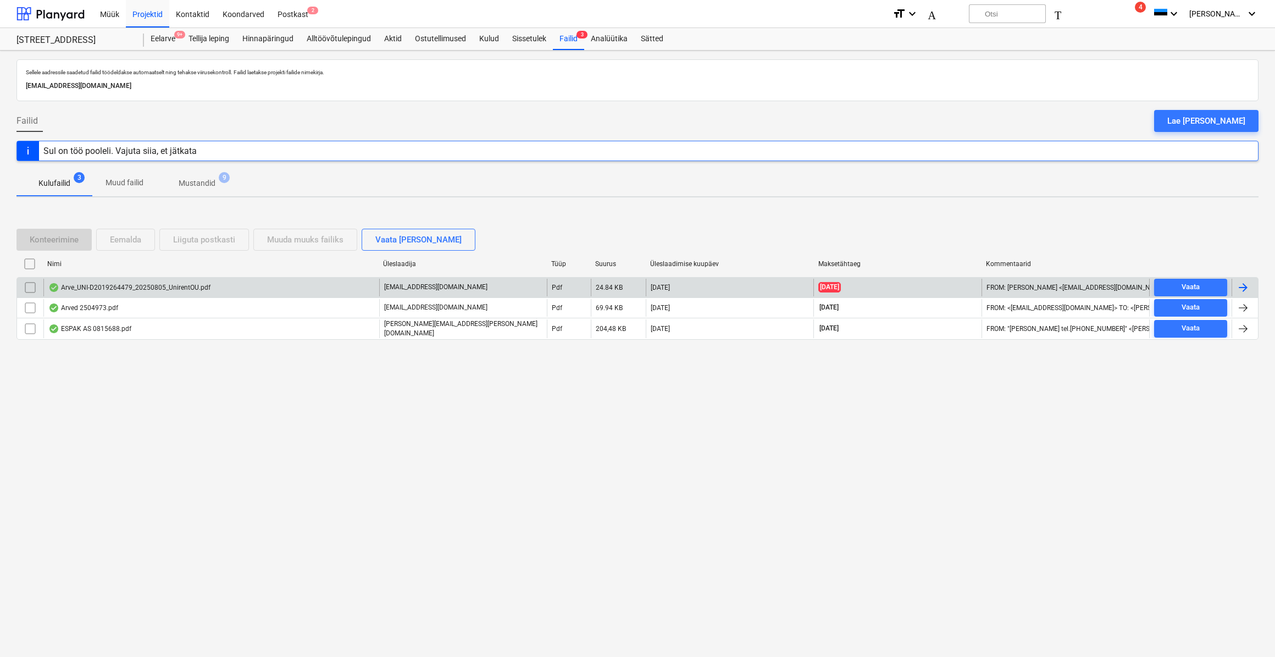
click at [1243, 291] on div at bounding box center [1243, 287] width 13 height 13
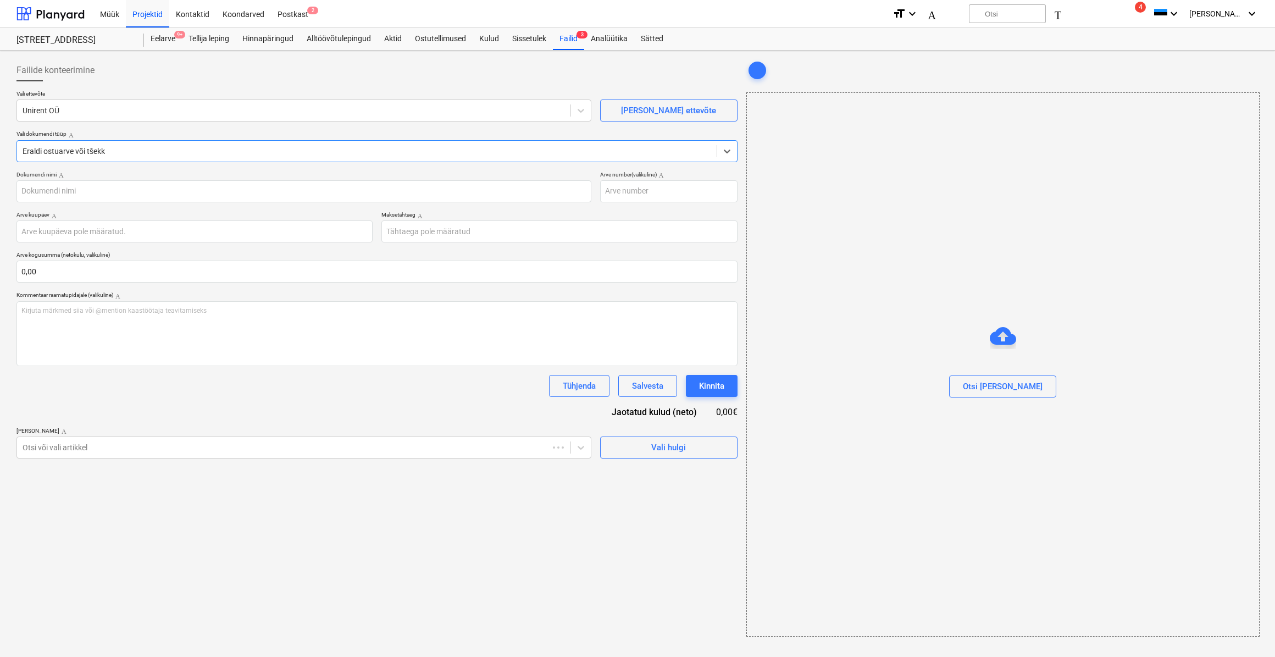
type input "UNI-D2019264479"
type input "[DATE]"
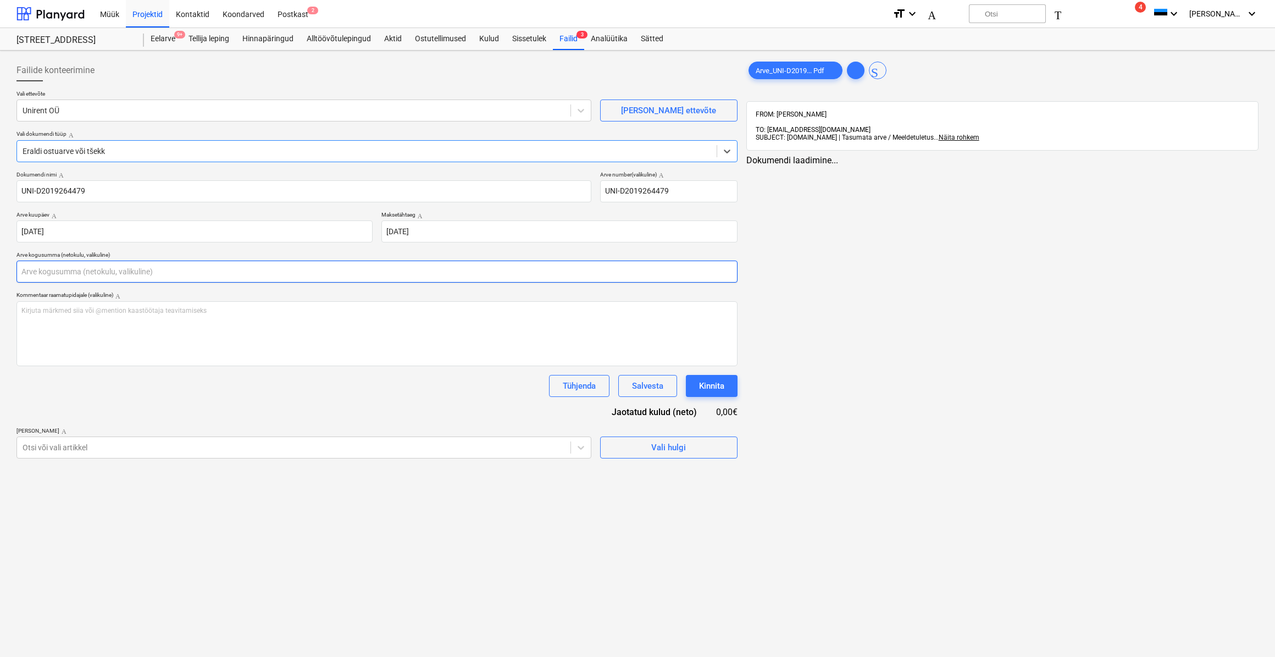
click at [112, 272] on input "text" at bounding box center [376, 272] width 721 height 22
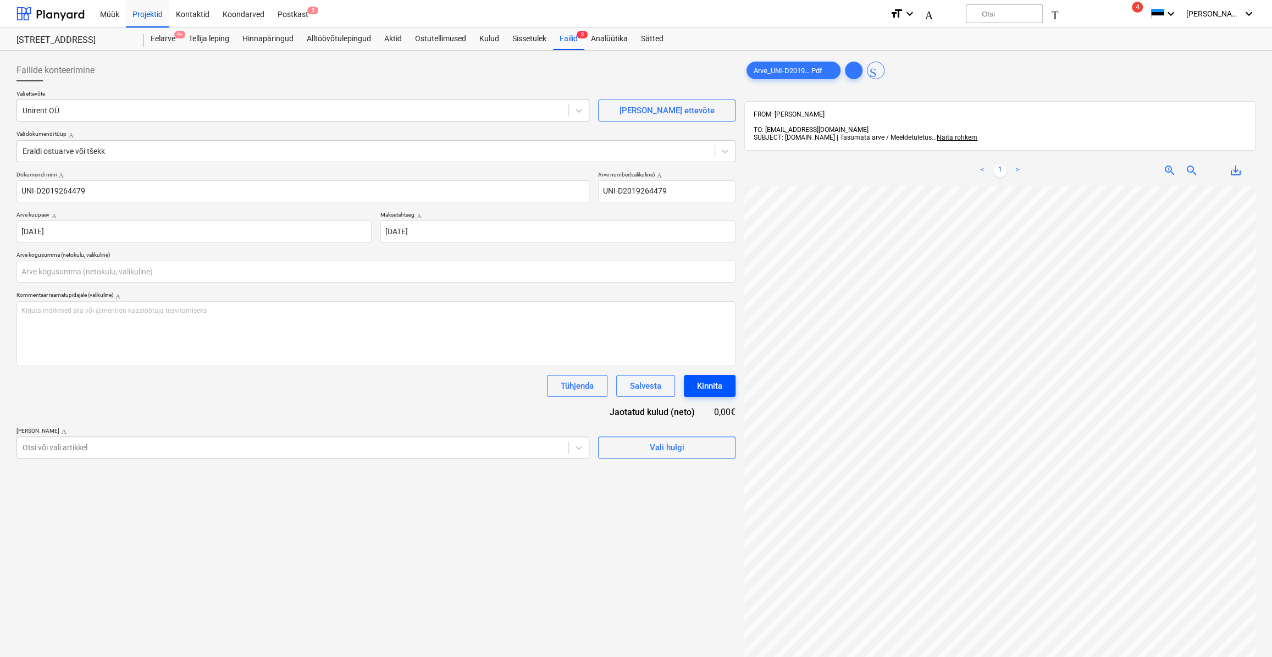
type input "0,00"
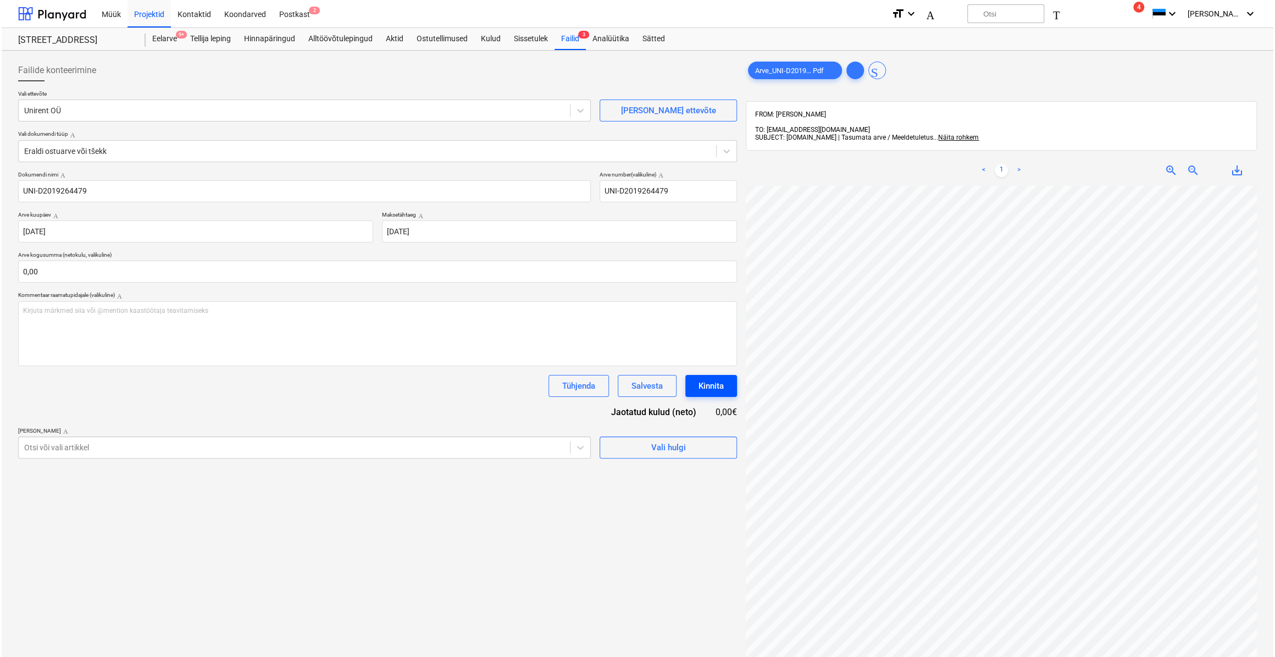
scroll to position [0, 12]
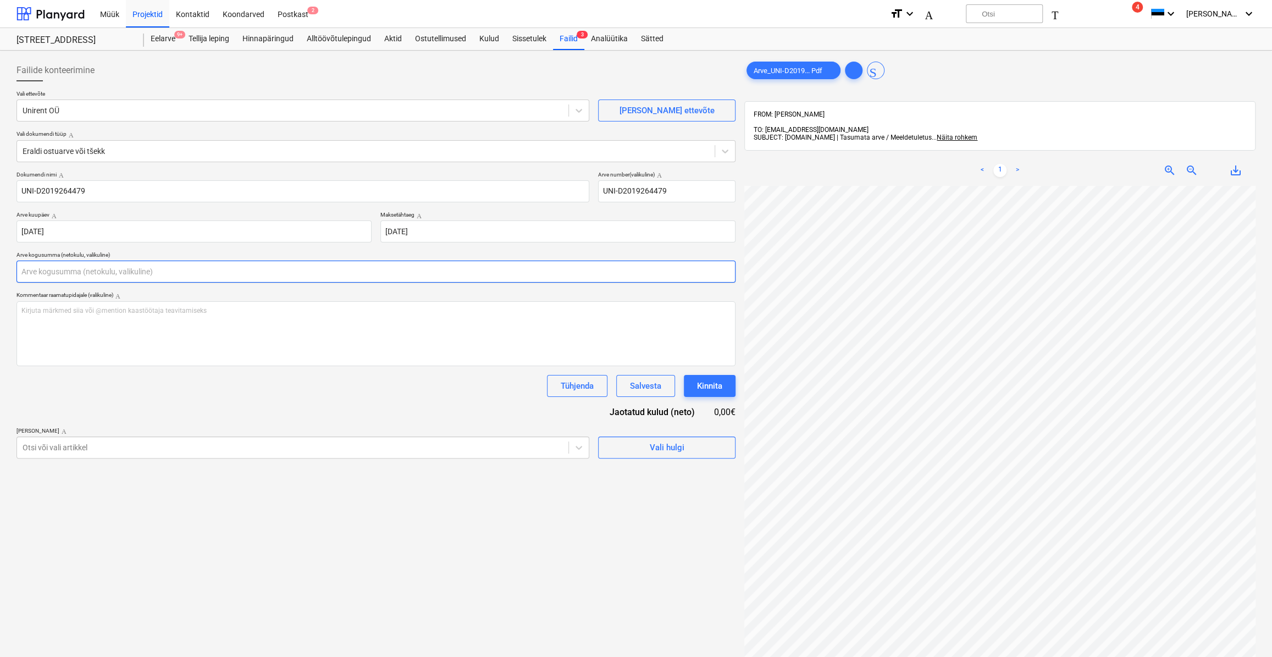
click at [134, 273] on input "text" at bounding box center [375, 272] width 719 height 22
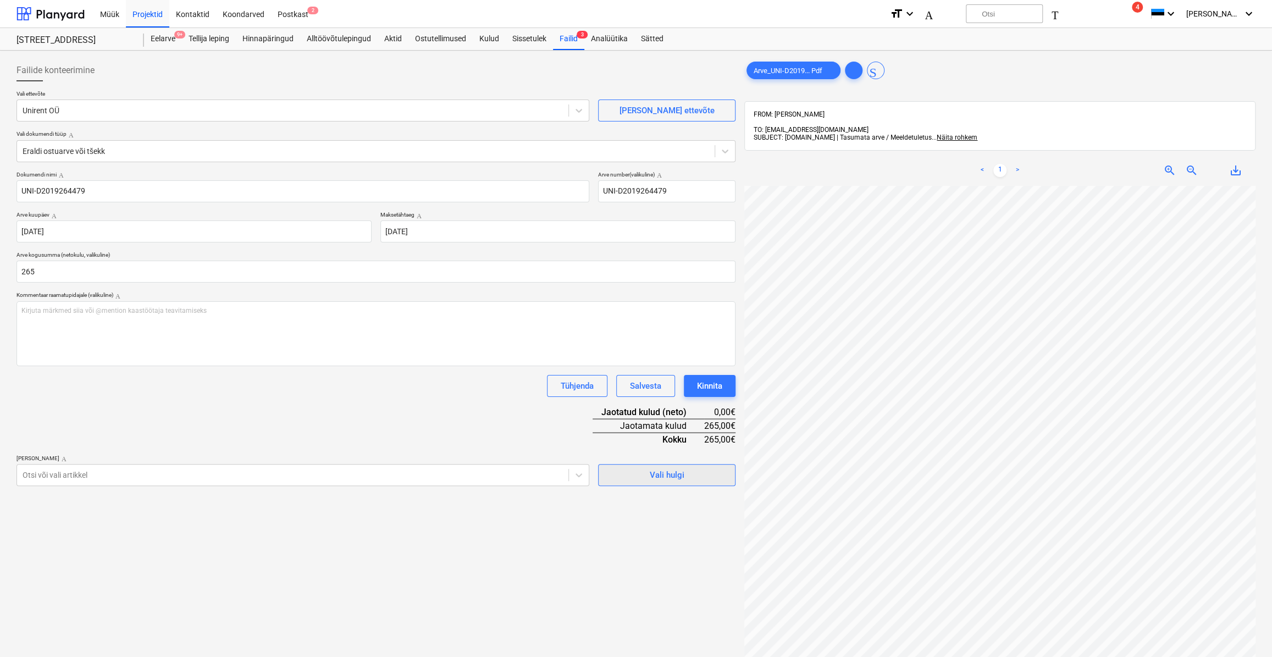
type input "265,00"
click at [638, 474] on span "Vali hulgi" at bounding box center [667, 475] width 110 height 14
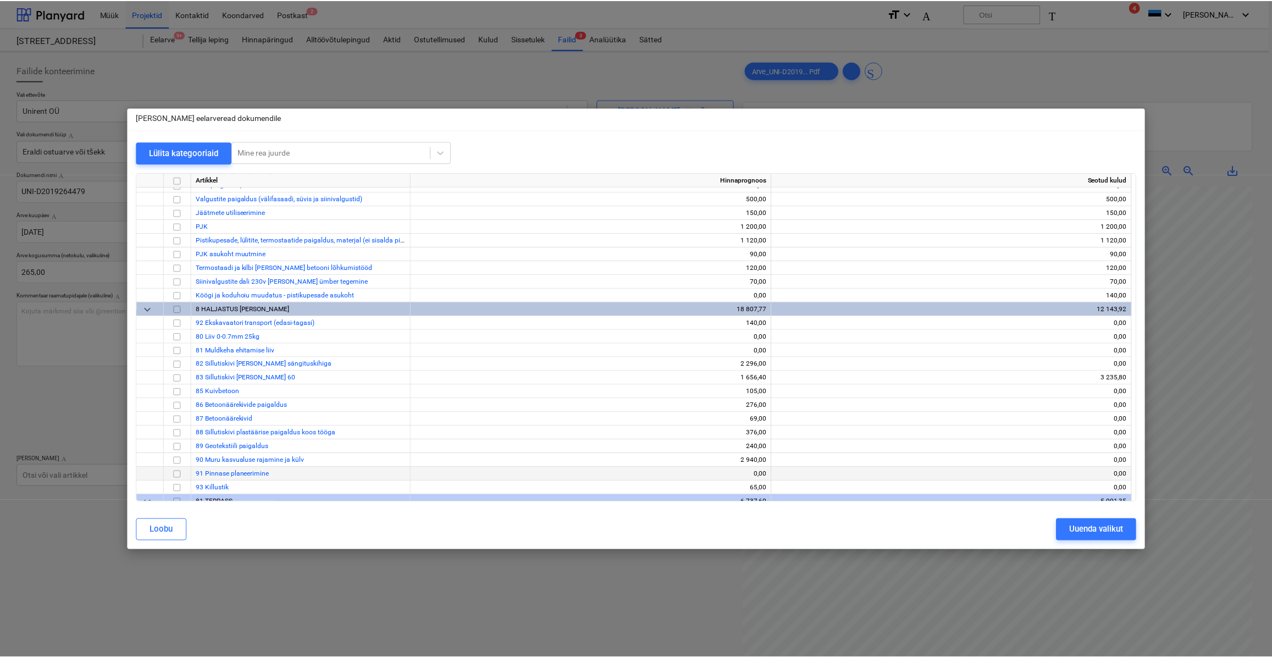
scroll to position [6362, 0]
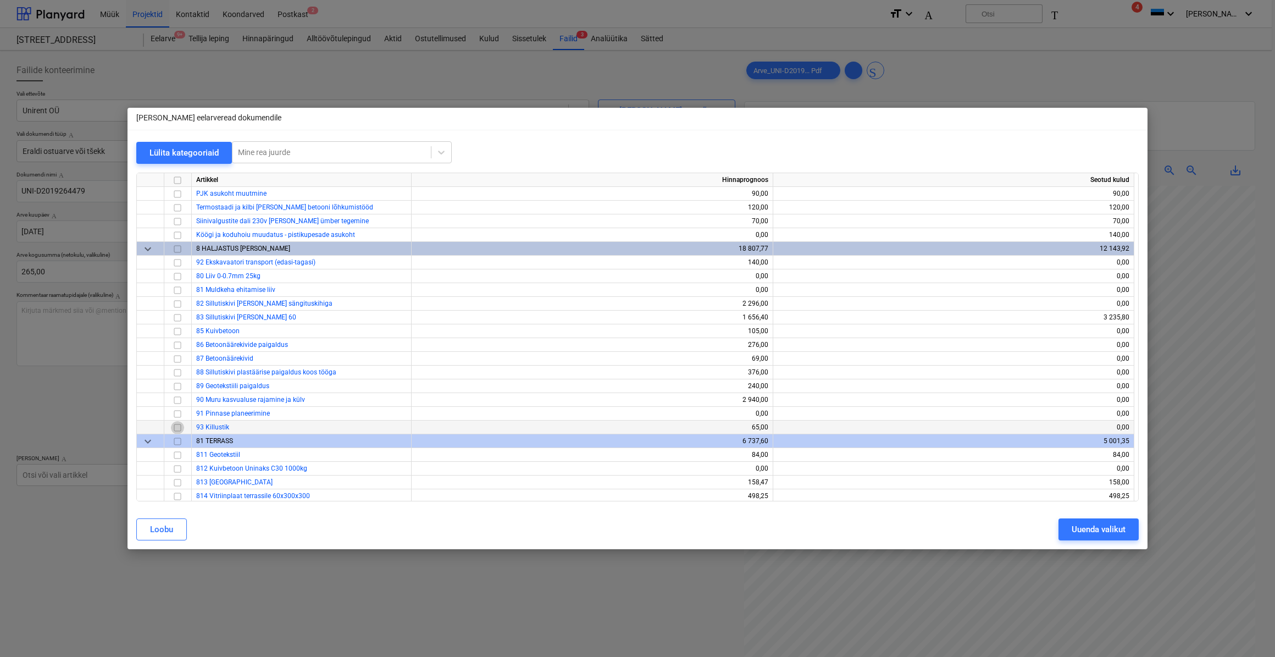
click at [178, 428] on input "checkbox" at bounding box center [177, 426] width 13 height 13
click at [1105, 531] on div "Uuenda valikut" at bounding box center [1099, 529] width 54 height 14
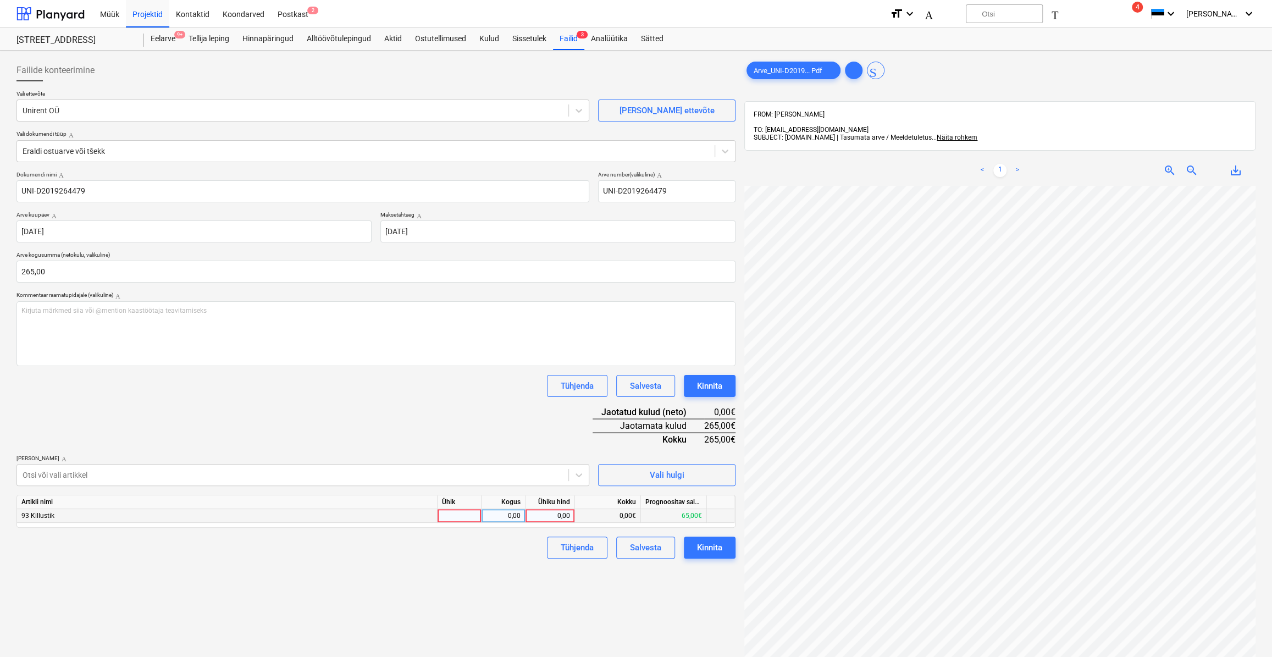
click at [442, 512] on div at bounding box center [460, 516] width 44 height 14
type input "kmpl."
click at [506, 511] on div "0,00" at bounding box center [503, 516] width 35 height 14
type input "1"
click at [541, 513] on div "0,00" at bounding box center [550, 516] width 40 height 14
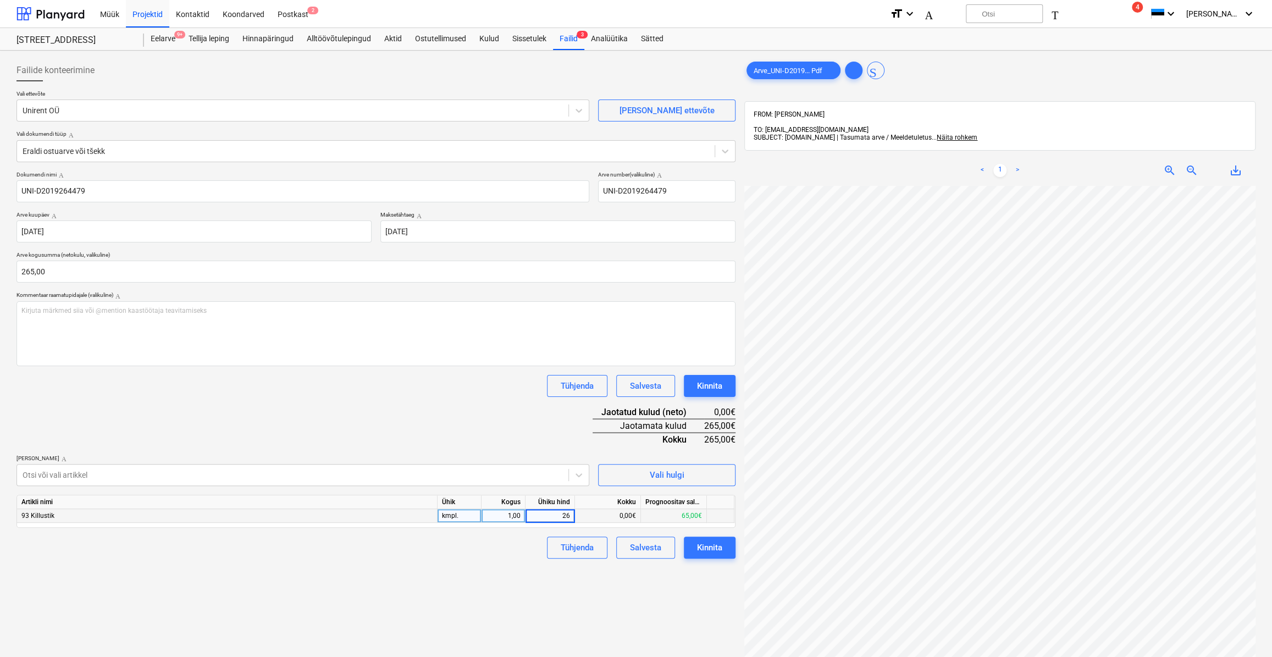
type input "265"
click at [511, 456] on div "[PERSON_NAME] artiklid Abi" at bounding box center [302, 458] width 573 height 7
click at [720, 552] on div "Kinnita" at bounding box center [709, 547] width 25 height 14
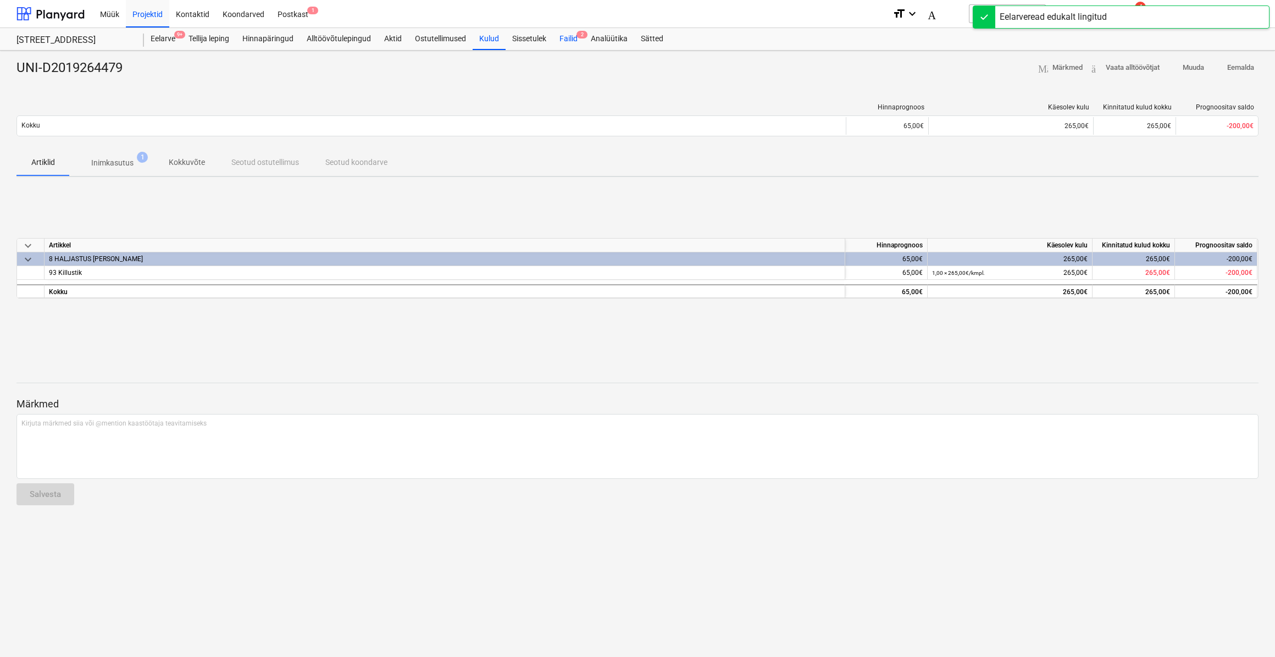
click at [568, 42] on font "Failid" at bounding box center [569, 38] width 18 height 9
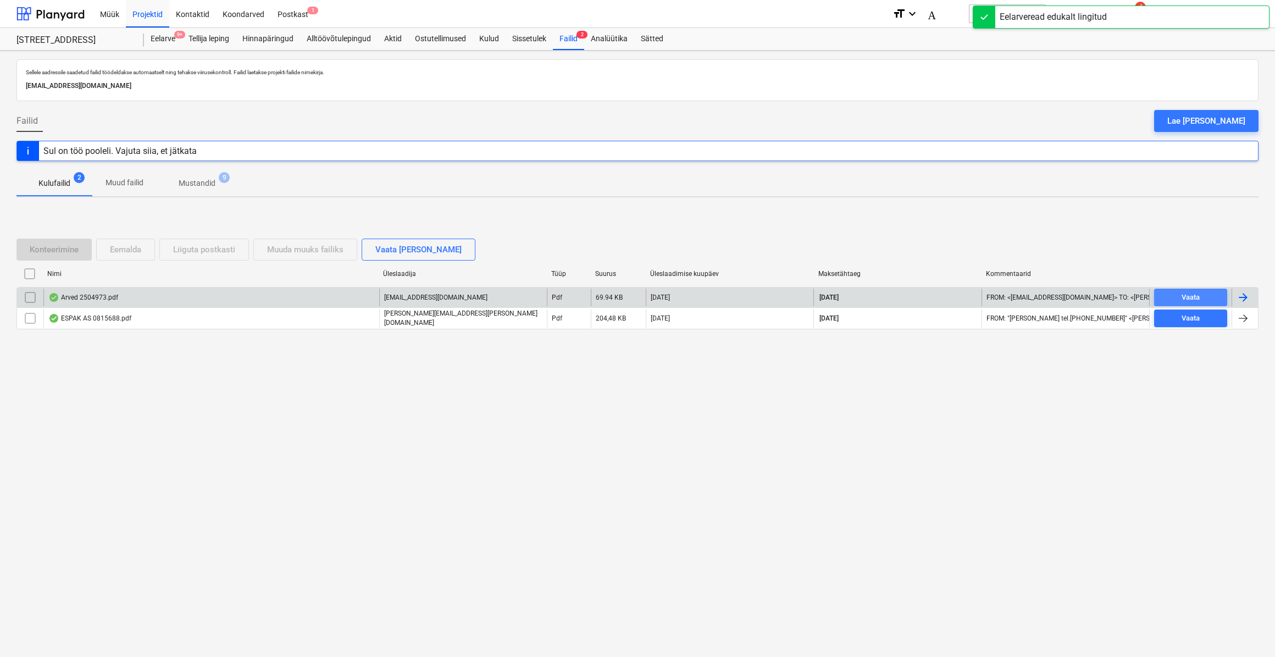
click at [1215, 292] on span "Vaata" at bounding box center [1191, 297] width 64 height 13
click at [1250, 294] on div at bounding box center [1245, 298] width 26 height 18
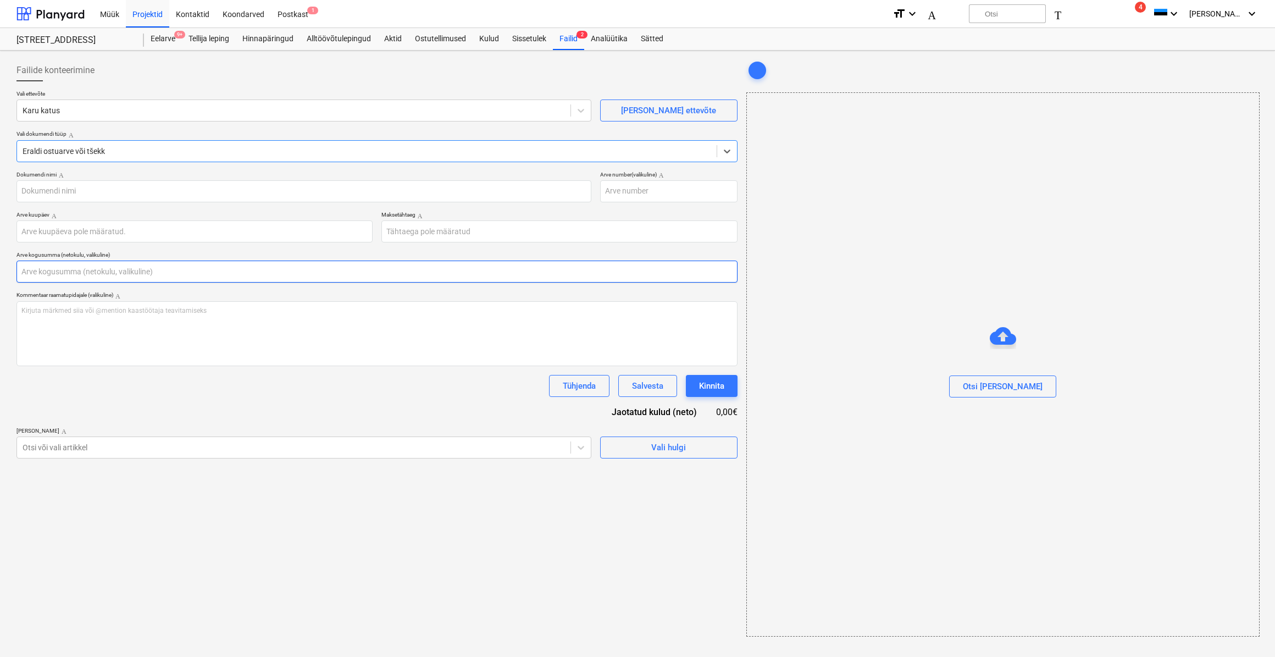
click at [84, 272] on input "text" at bounding box center [376, 272] width 721 height 22
type input "2504973"
type input "[DATE]"
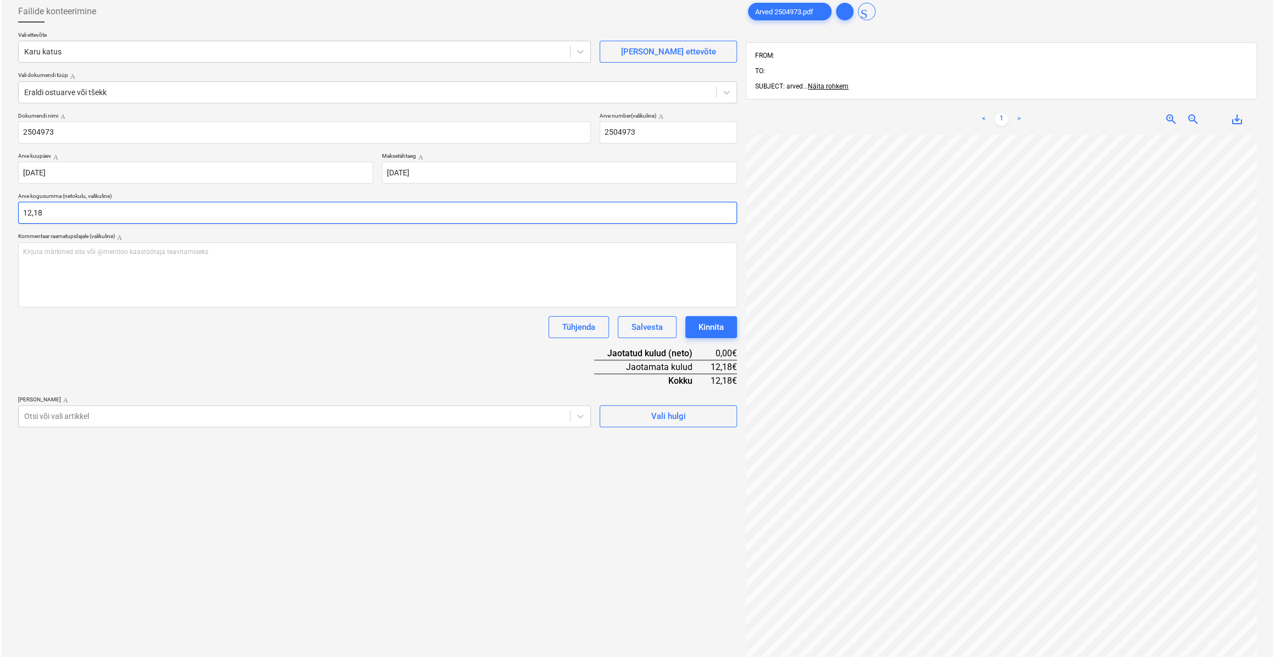
scroll to position [150, 0]
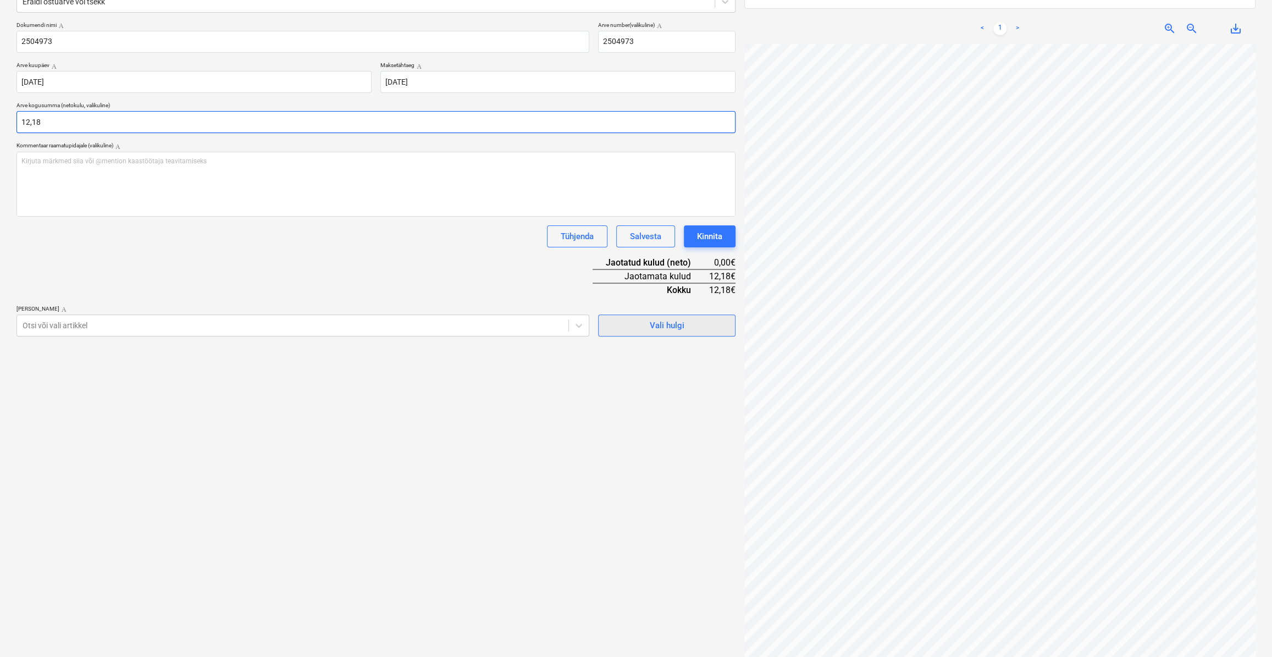
type input "12,18"
click at [623, 324] on span "Vali hulgi" at bounding box center [667, 325] width 110 height 14
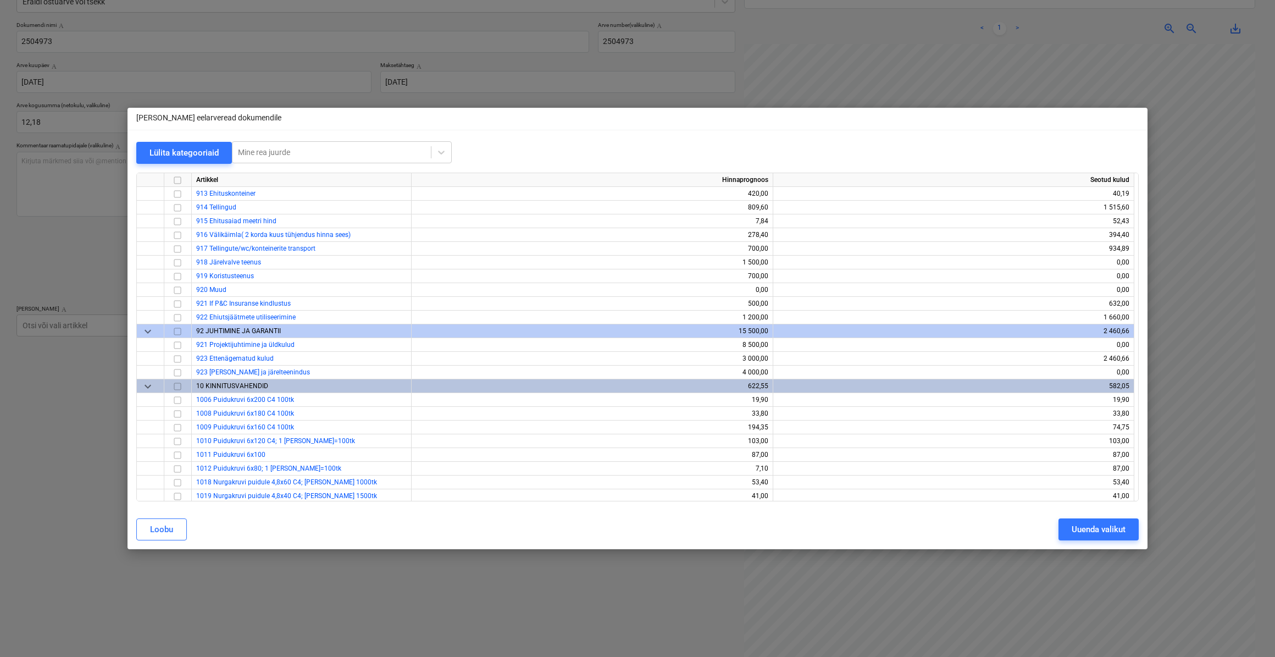
scroll to position [6895, 0]
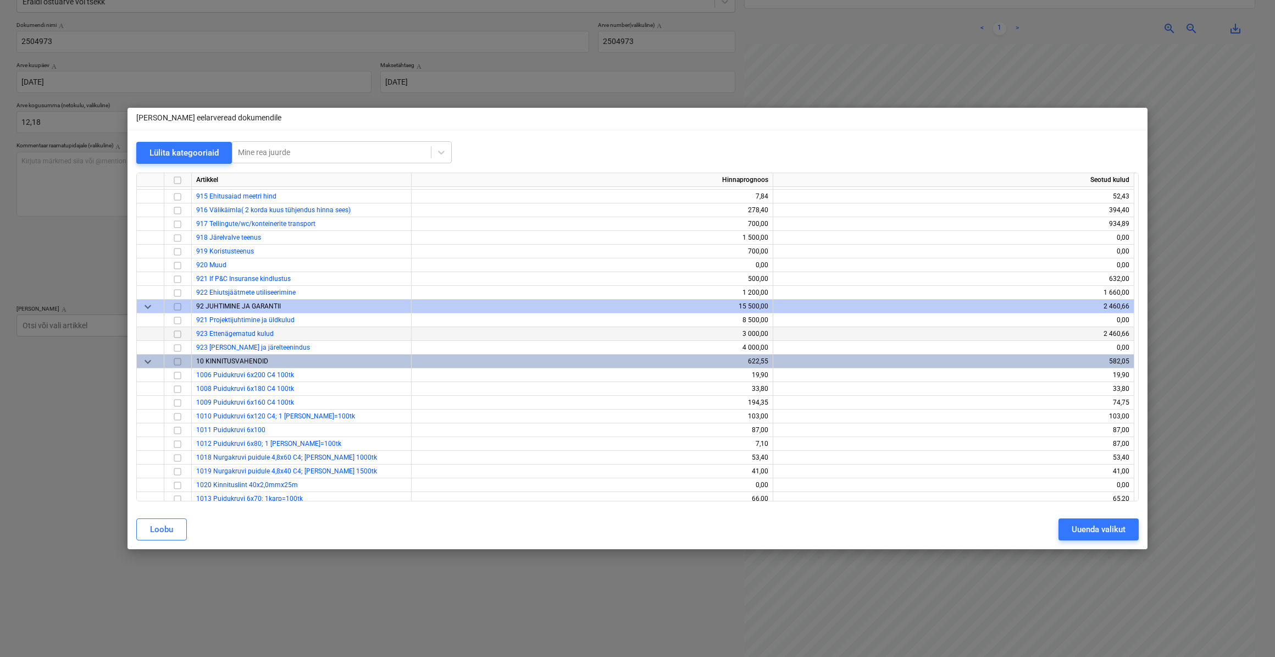
click at [178, 336] on input "checkbox" at bounding box center [177, 333] width 13 height 13
click at [1094, 530] on div "Uuenda valikut" at bounding box center [1099, 529] width 54 height 14
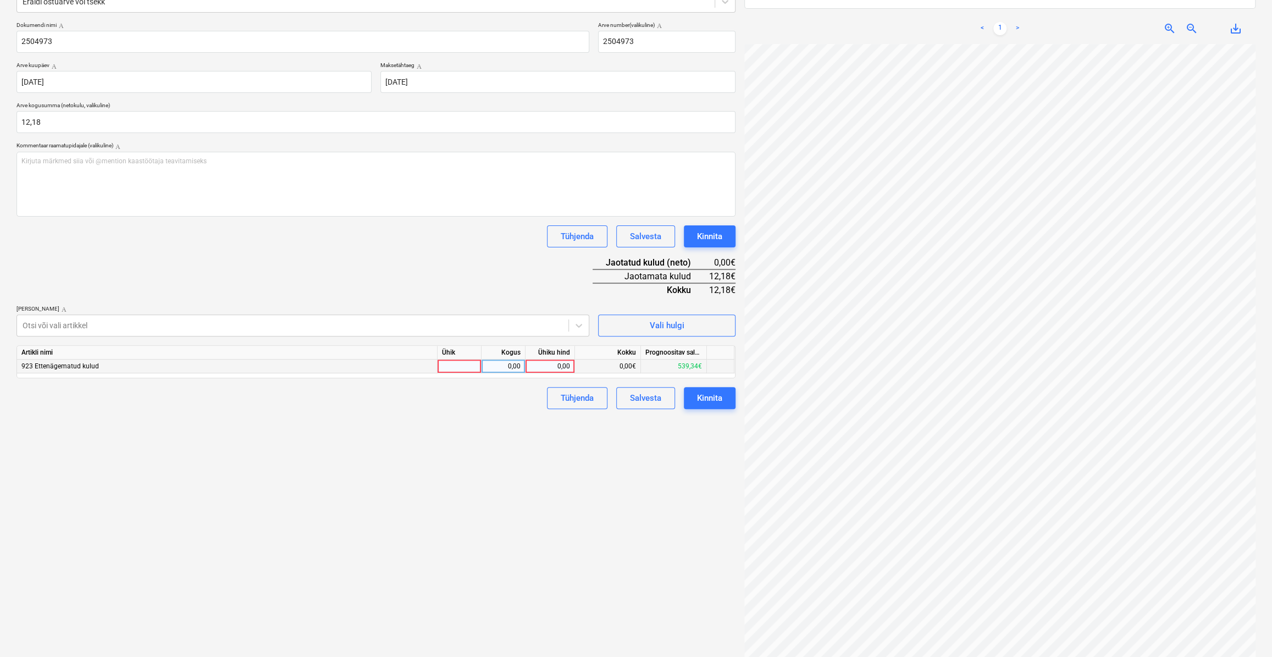
click at [444, 365] on div at bounding box center [460, 366] width 44 height 14
type input "kmpl."
click at [497, 366] on div "0,00" at bounding box center [503, 366] width 35 height 14
type input "1"
click at [546, 363] on div "0,00" at bounding box center [550, 366] width 40 height 14
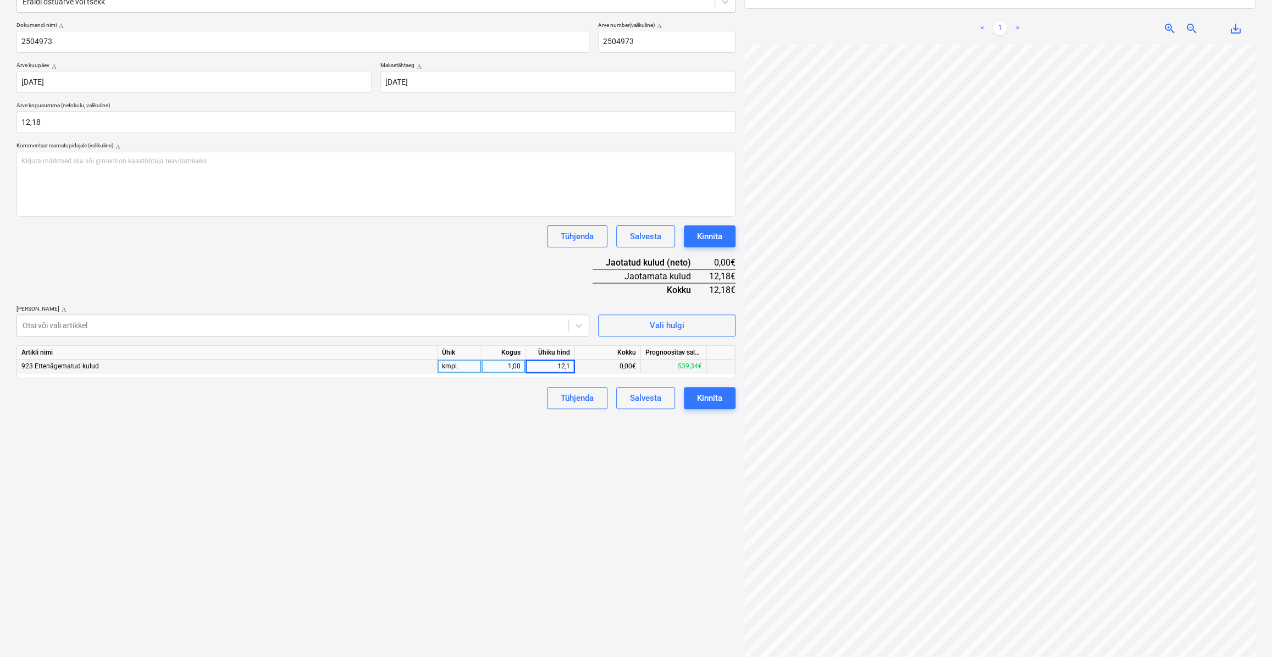
type input "12,18"
click at [500, 298] on div "Dokumendi nimi Abi 2504973 Arve number (valikuline) Abi 2504973 Arve kuupäev Ab…" at bounding box center [375, 214] width 719 height 387
click at [700, 396] on div "Kinnita" at bounding box center [709, 398] width 25 height 14
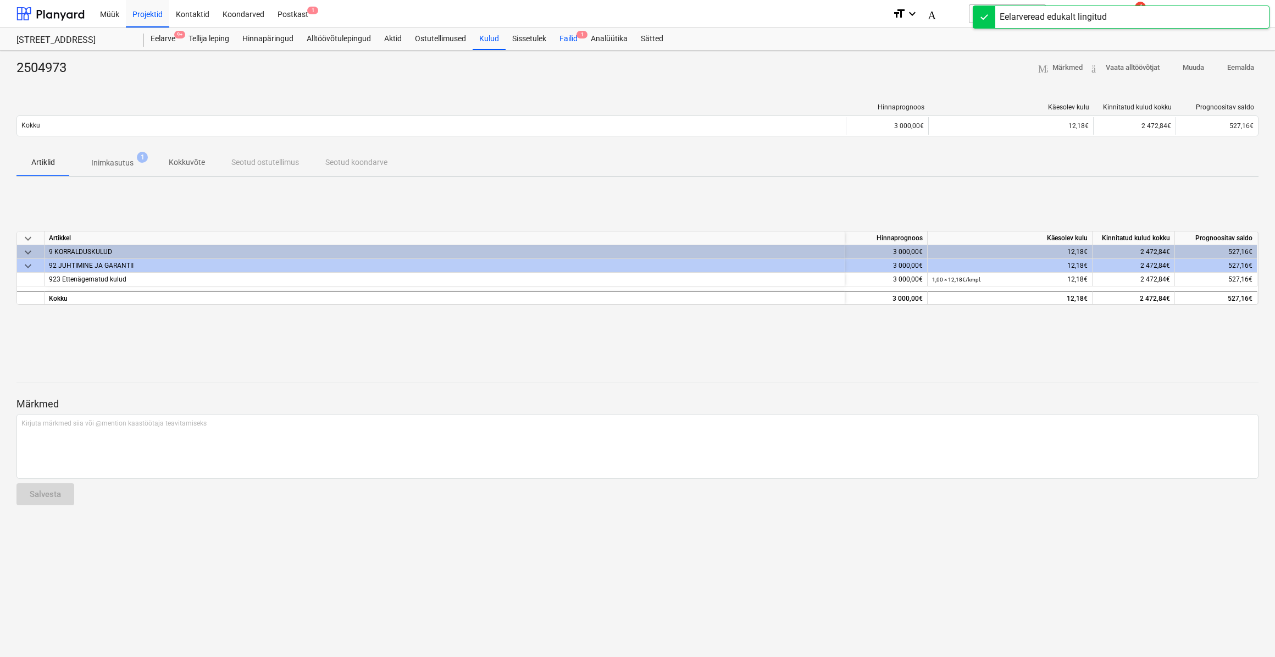
click at [566, 38] on font "Failid" at bounding box center [569, 38] width 18 height 9
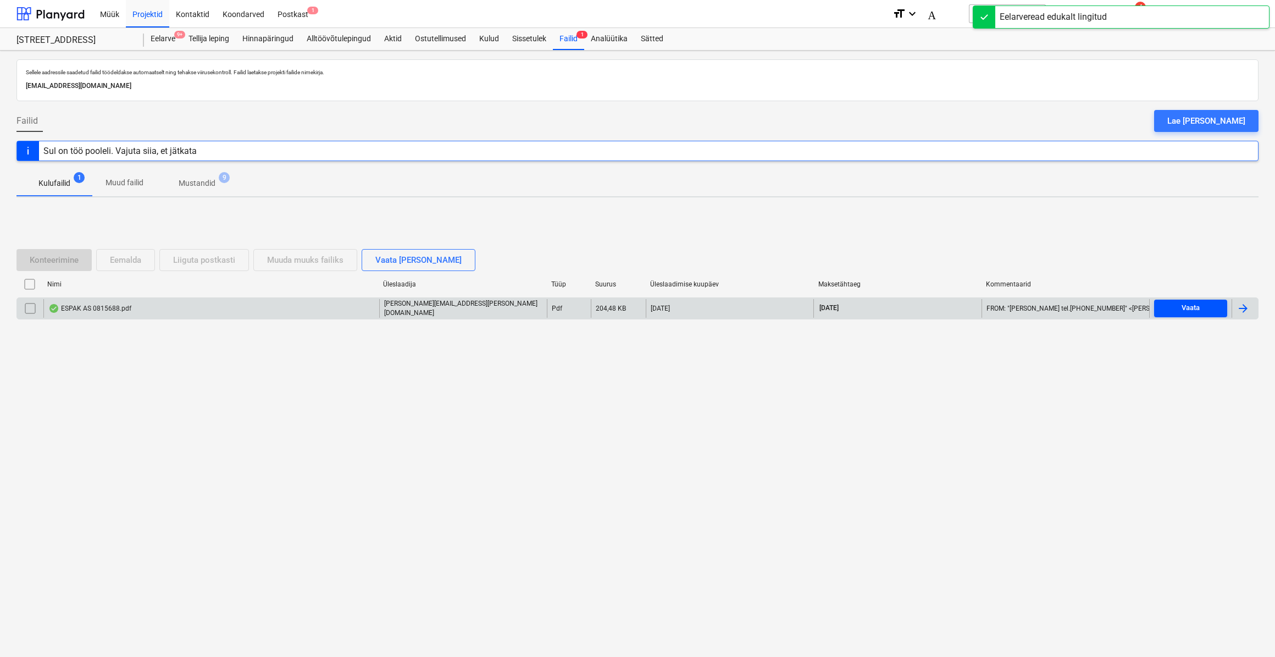
click at [1210, 302] on span "Vaata" at bounding box center [1191, 308] width 64 height 13
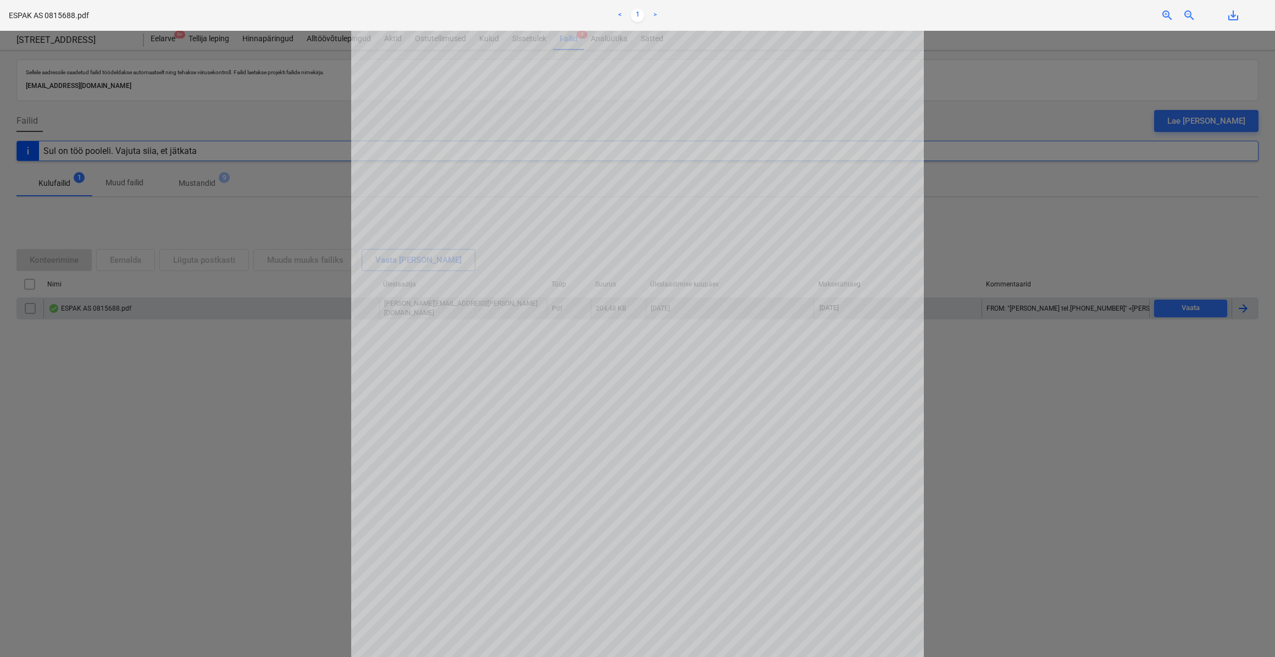
click at [1245, 309] on div at bounding box center [637, 344] width 1275 height 626
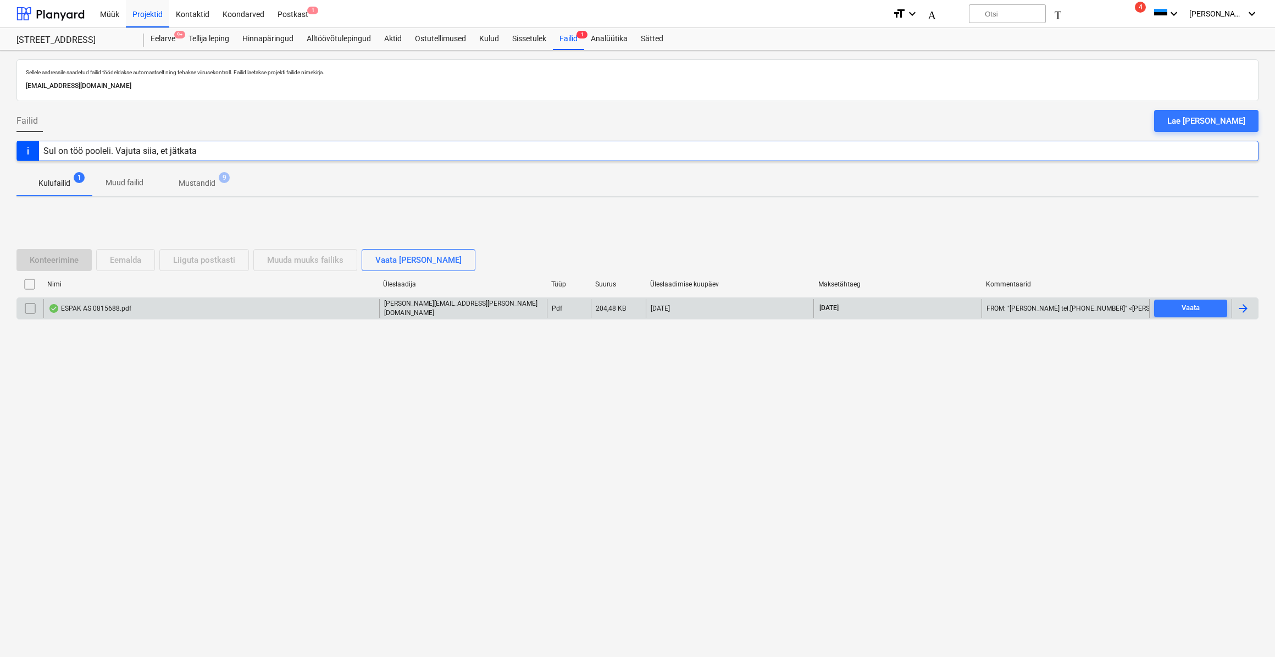
click at [1249, 312] on div at bounding box center [1243, 308] width 13 height 13
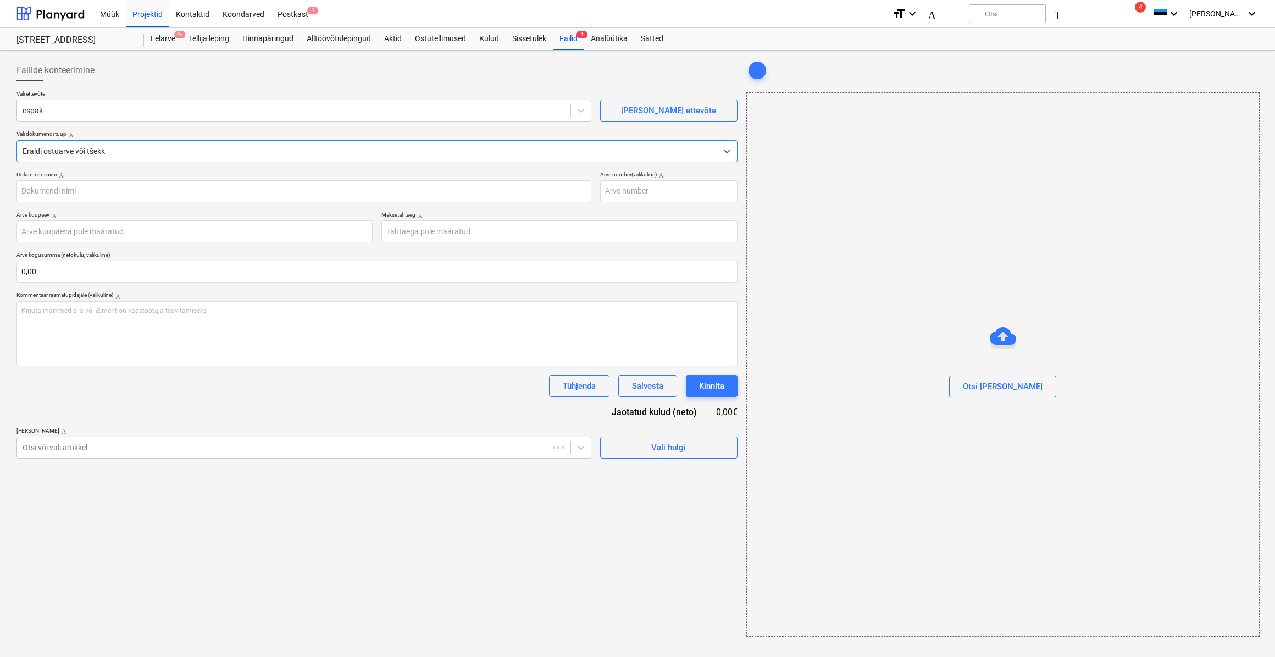
type input "0815688"
type input "[DATE]"
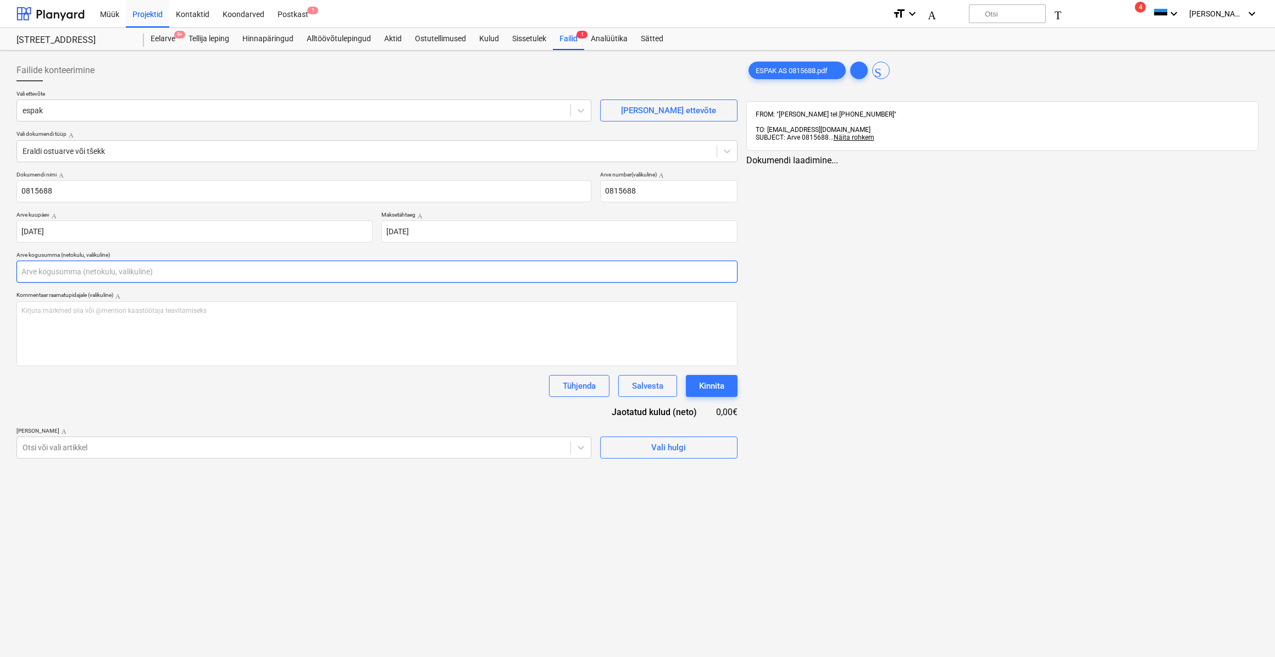
click at [236, 268] on input "text" at bounding box center [376, 272] width 721 height 22
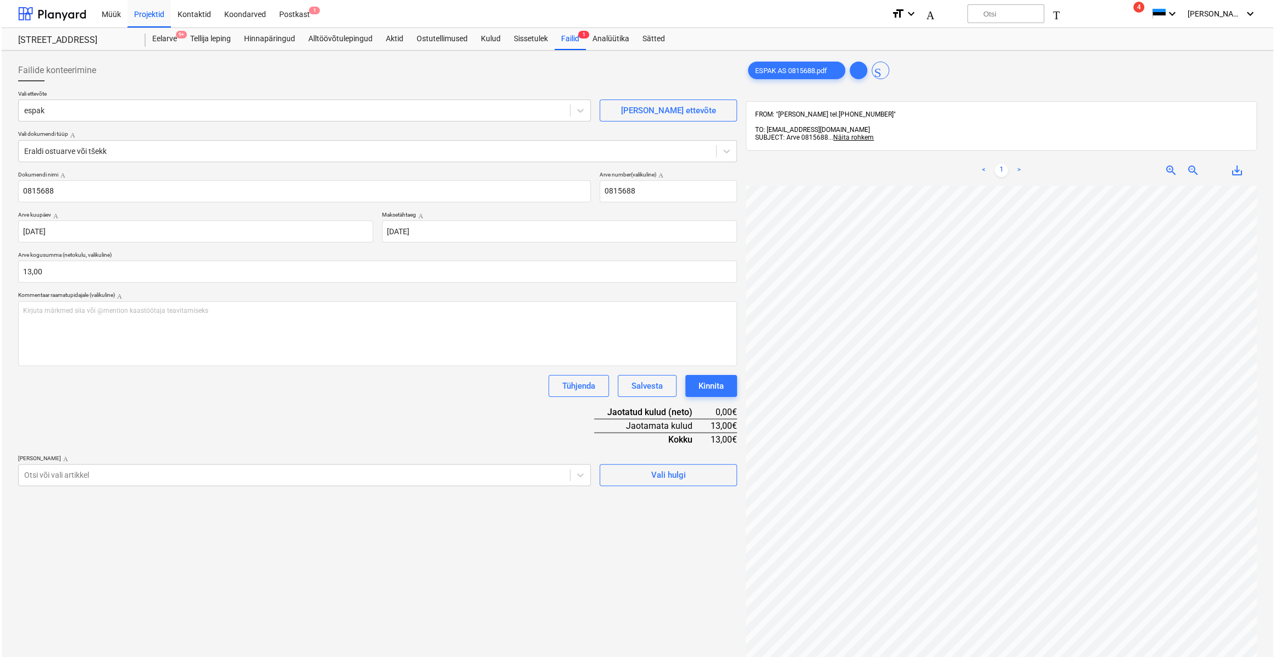
scroll to position [0, 67]
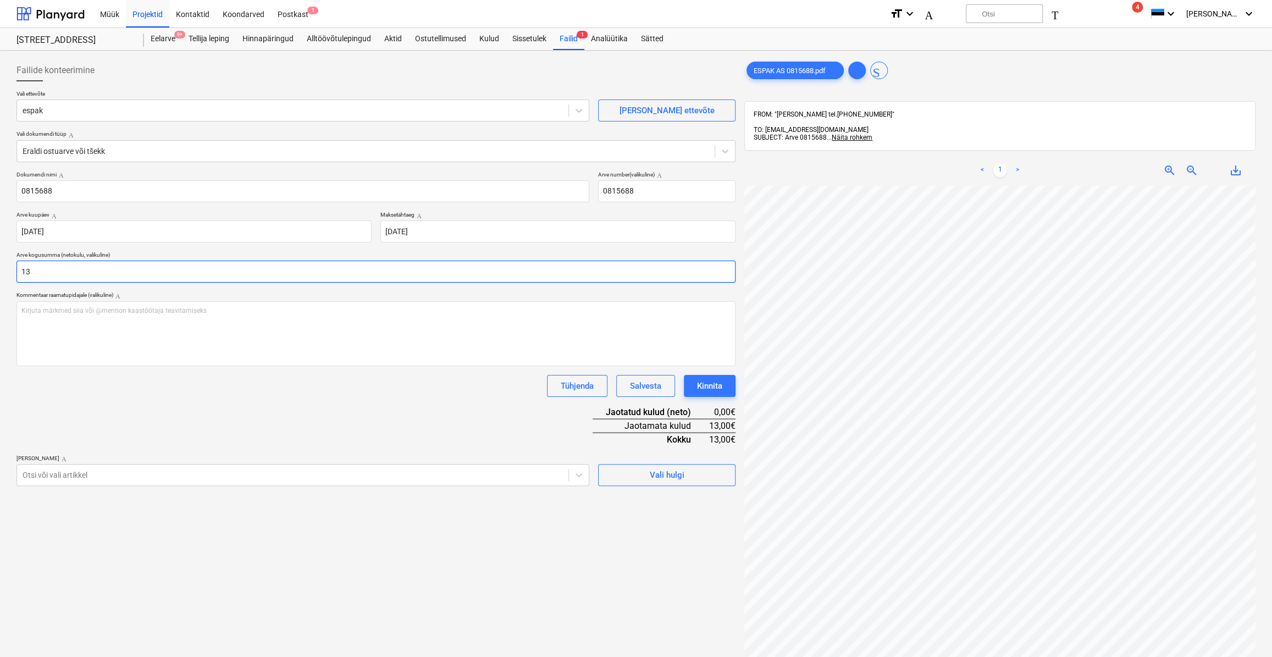
click at [163, 280] on input "13" at bounding box center [375, 272] width 719 height 22
type input "13,70"
click at [630, 477] on span "Vali hulgi" at bounding box center [667, 475] width 110 height 14
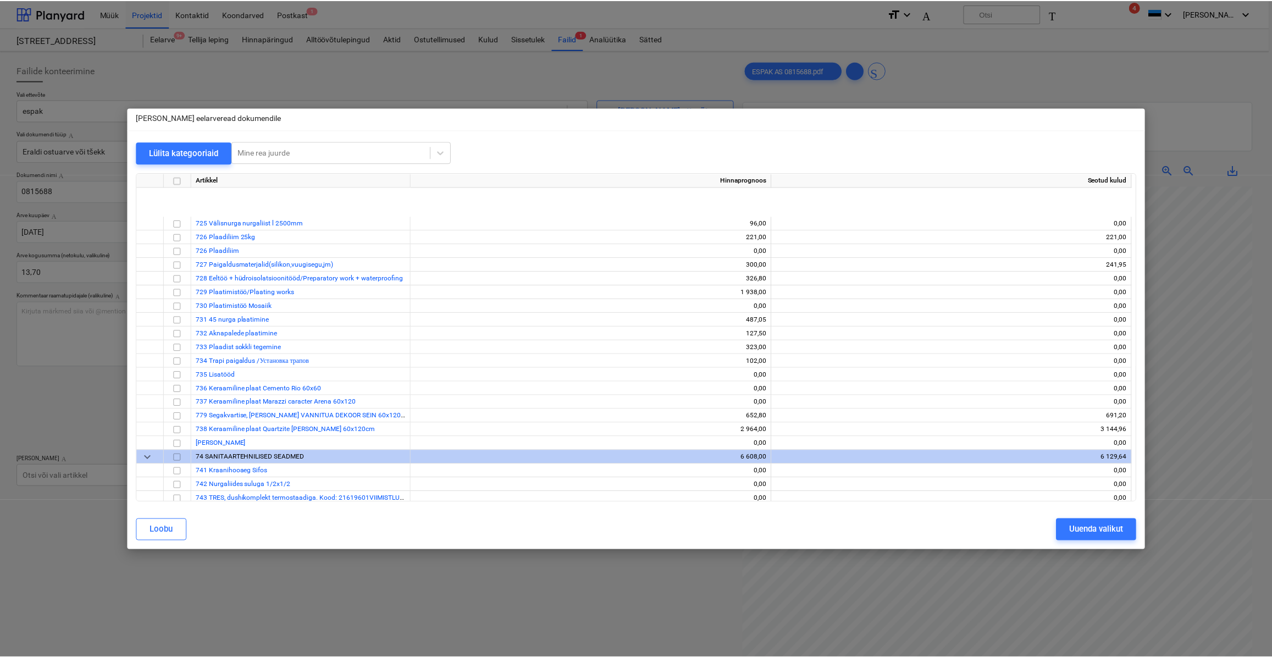
scroll to position [4963, 0]
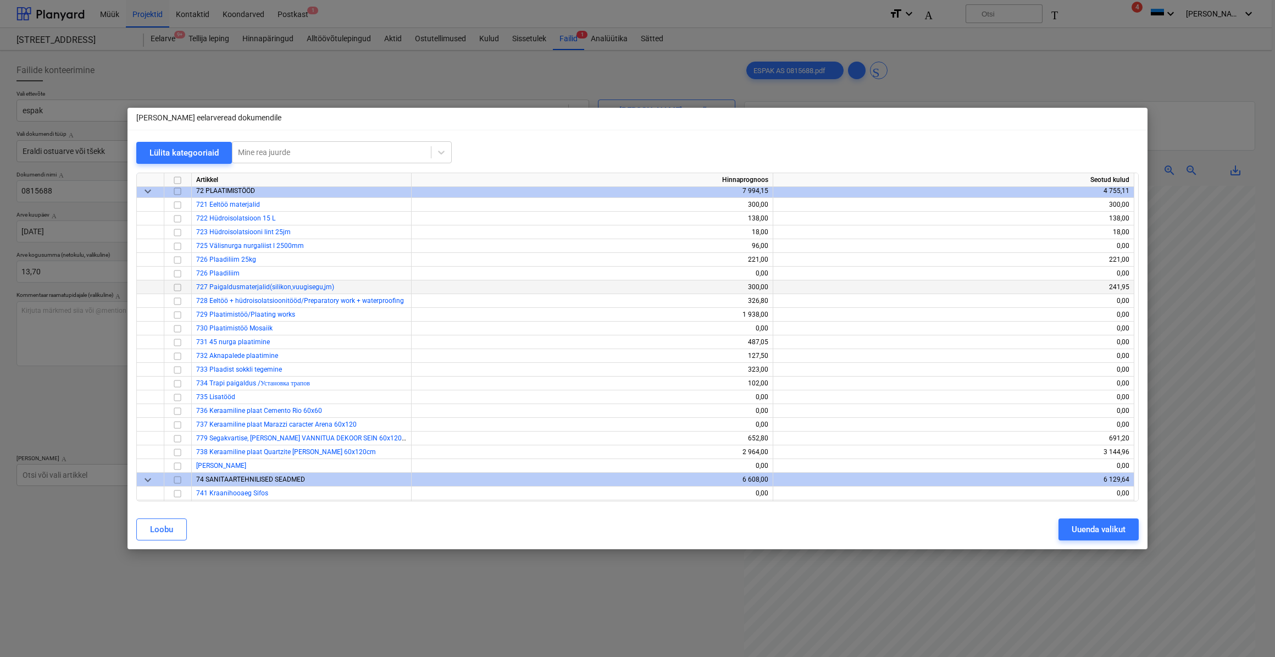
click at [178, 288] on input "checkbox" at bounding box center [177, 286] width 13 height 13
click at [1099, 530] on div "Uuenda valikut" at bounding box center [1099, 529] width 54 height 14
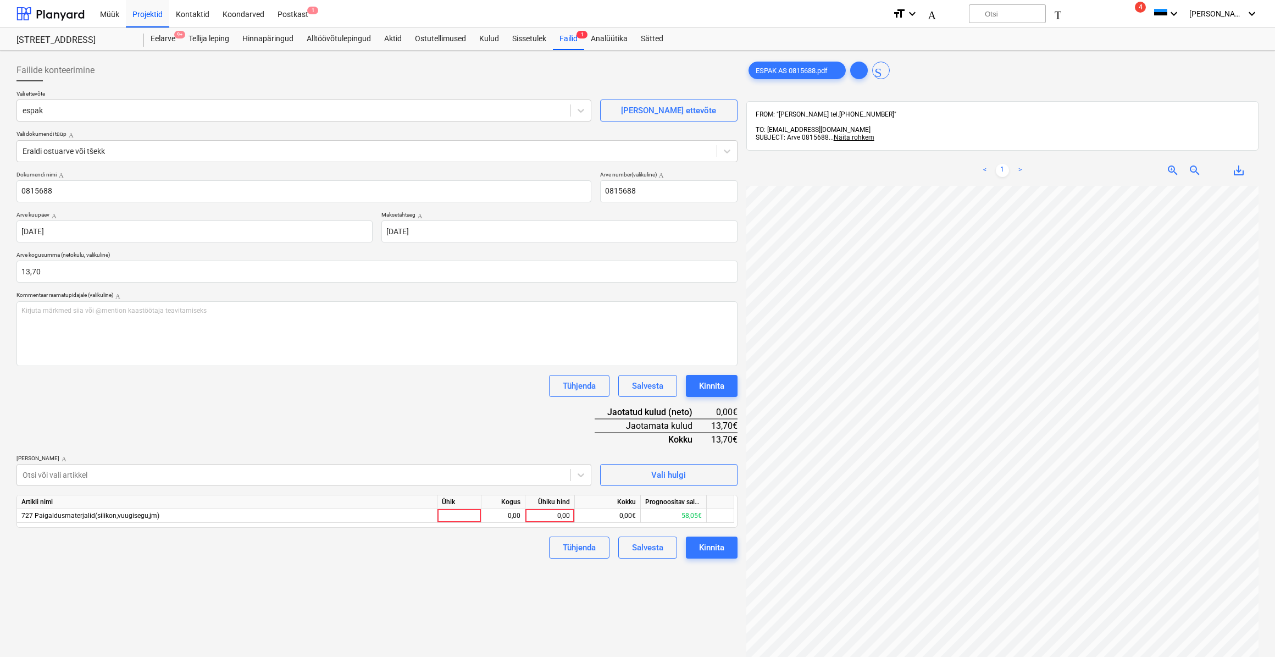
scroll to position [0, 66]
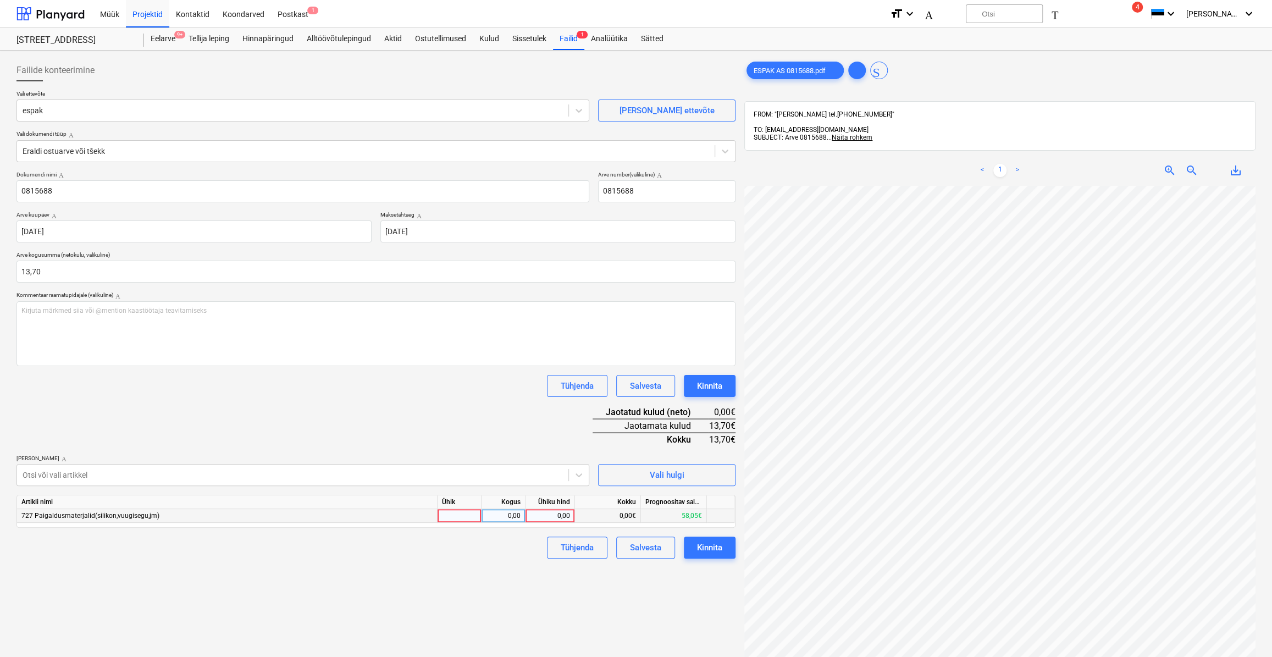
click at [458, 513] on div at bounding box center [460, 516] width 44 height 14
type input "kmpl."
click at [505, 515] on div "0,00" at bounding box center [503, 516] width 35 height 14
type input "1"
click at [547, 516] on div "0,00" at bounding box center [550, 516] width 40 height 14
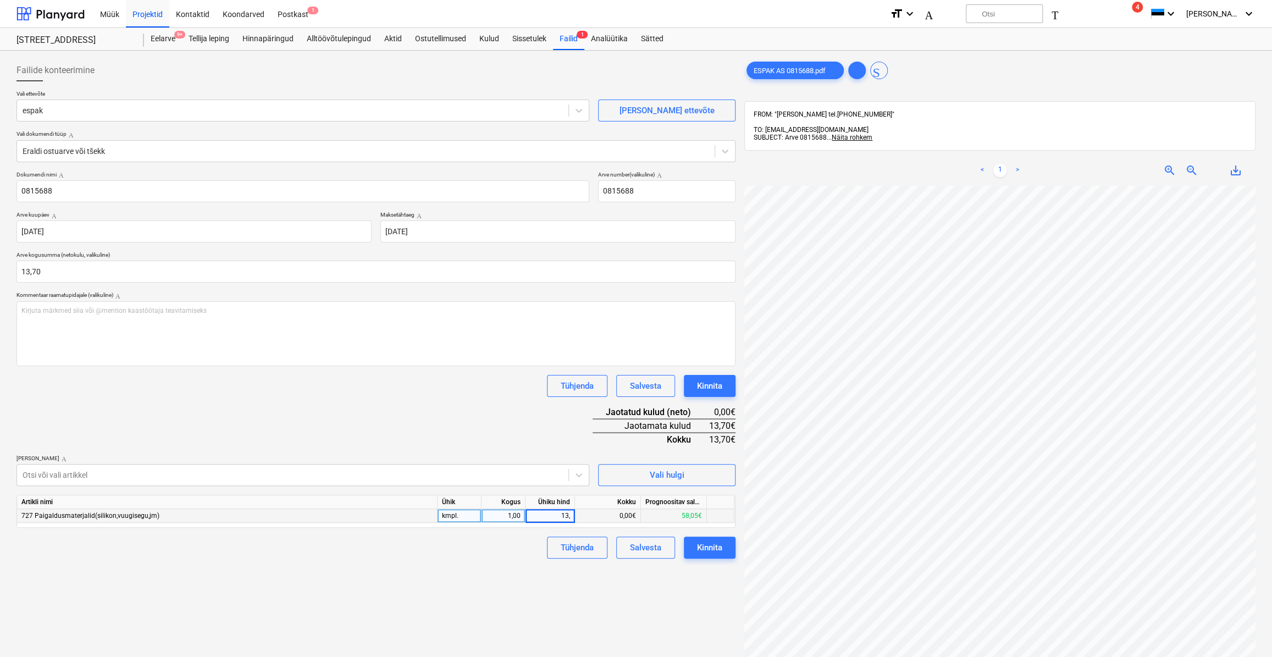
type input "13,7"
click at [516, 564] on div "Failide konteerimine Vali ettevõte espak [PERSON_NAME] uus ettevõte Vali dokume…" at bounding box center [376, 435] width 728 height 761
click at [691, 555] on button "Kinnita" at bounding box center [710, 547] width 52 height 22
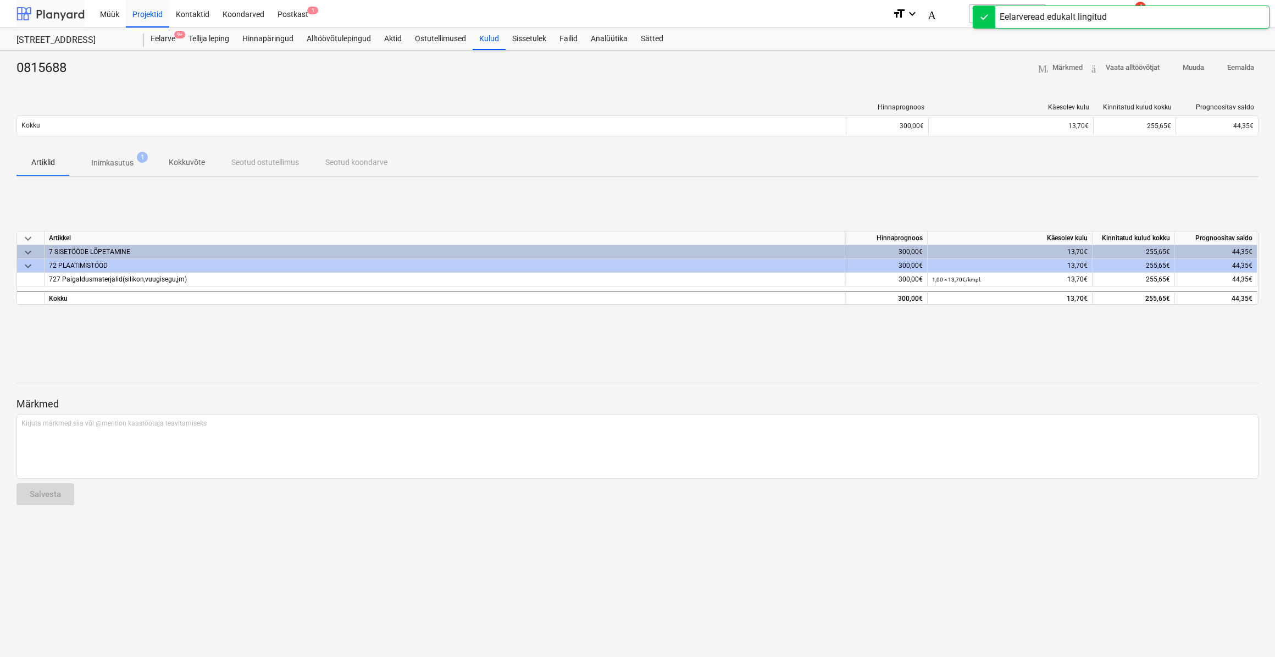
click at [50, 16] on div at bounding box center [50, 13] width 68 height 27
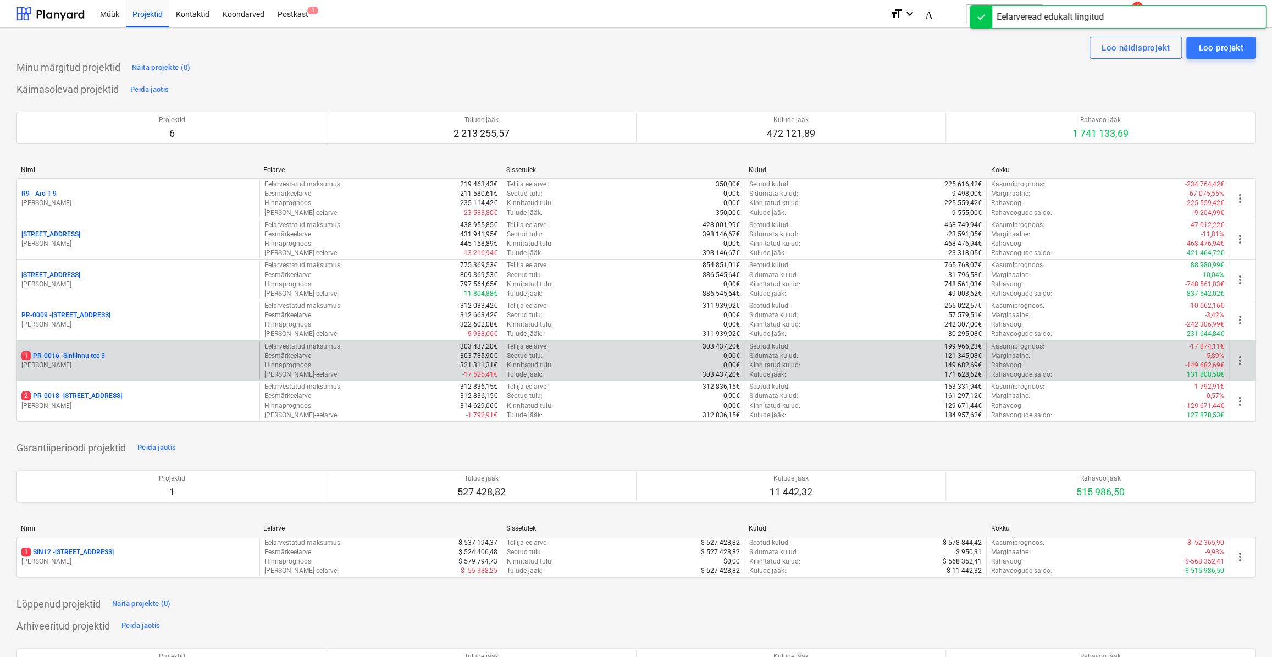
click at [141, 357] on div "1 PR-0016 - Sinilinnu tee 3" at bounding box center [138, 355] width 234 height 9
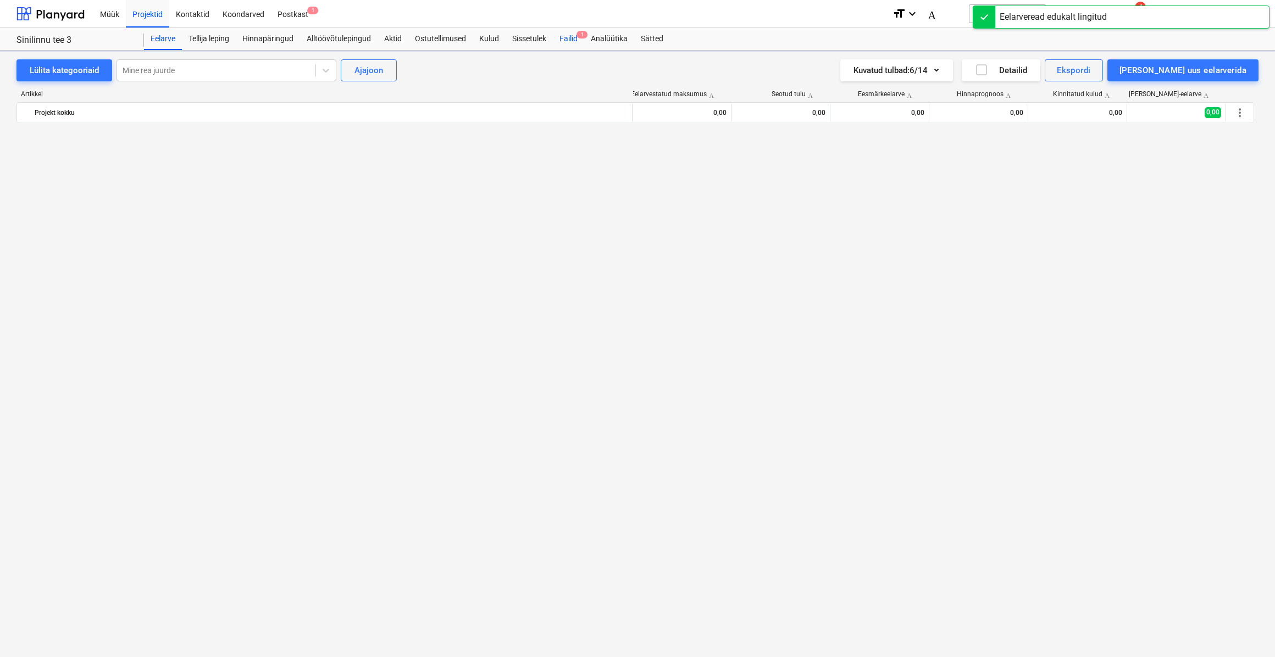
scroll to position [3013, 0]
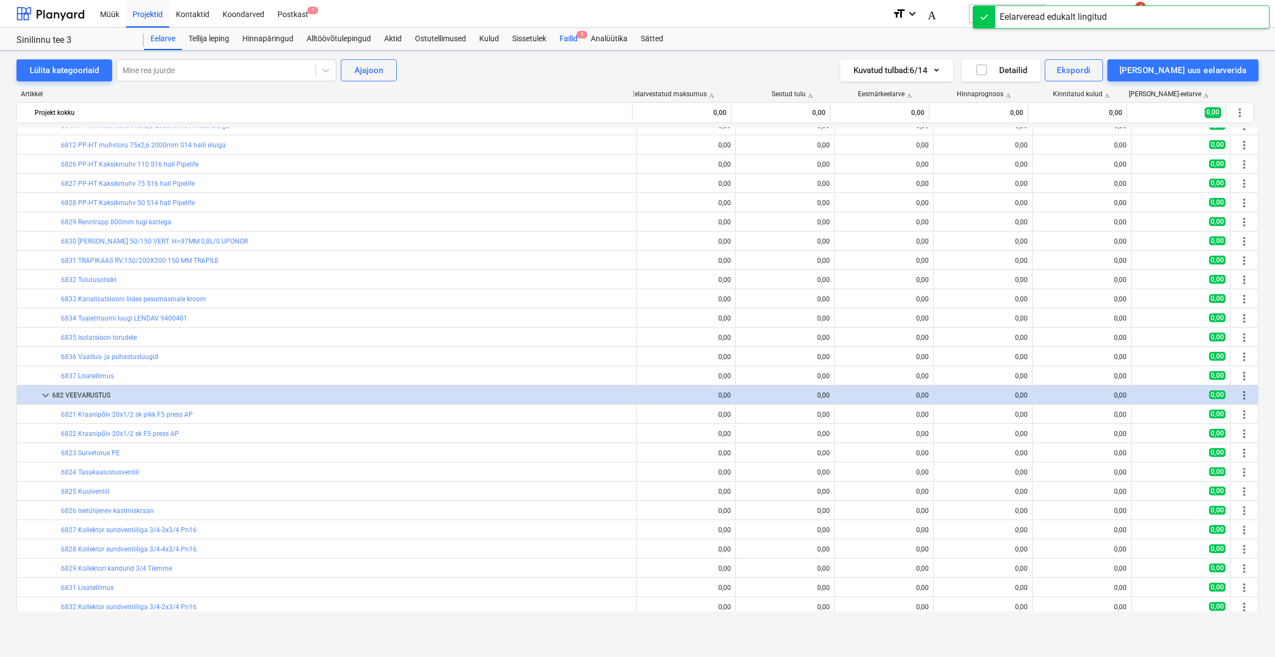
click at [568, 37] on font "Failid" at bounding box center [569, 38] width 18 height 9
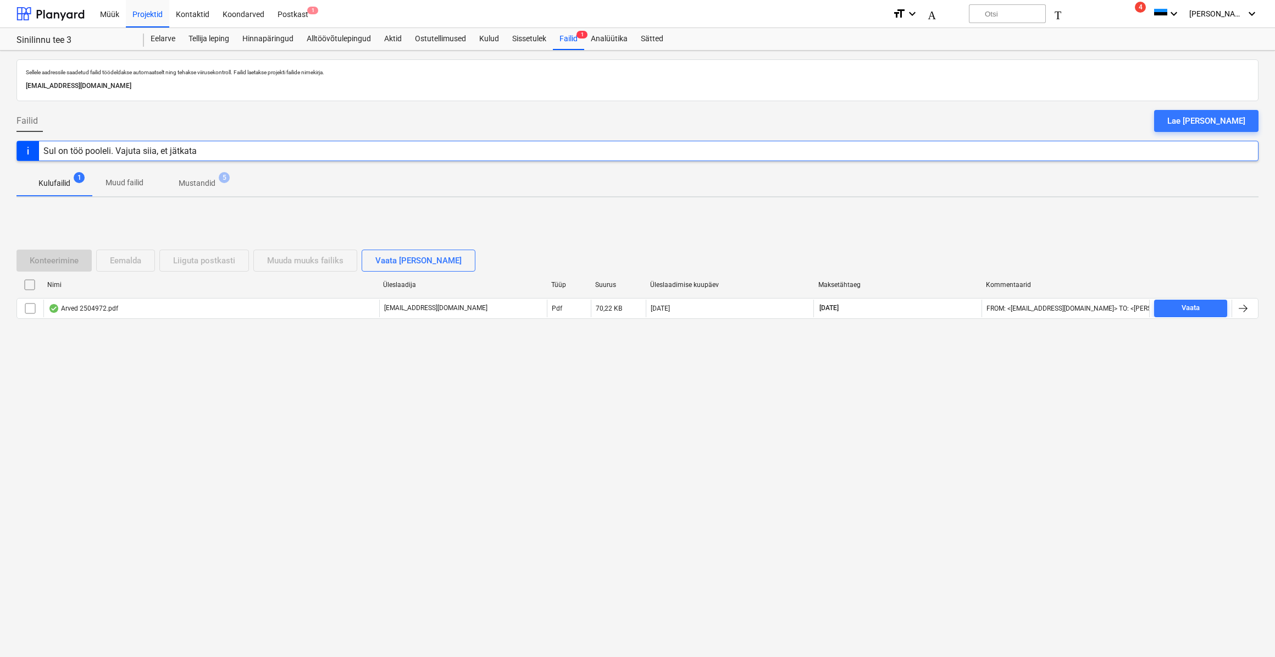
click at [1205, 305] on span "Vaata" at bounding box center [1191, 308] width 64 height 13
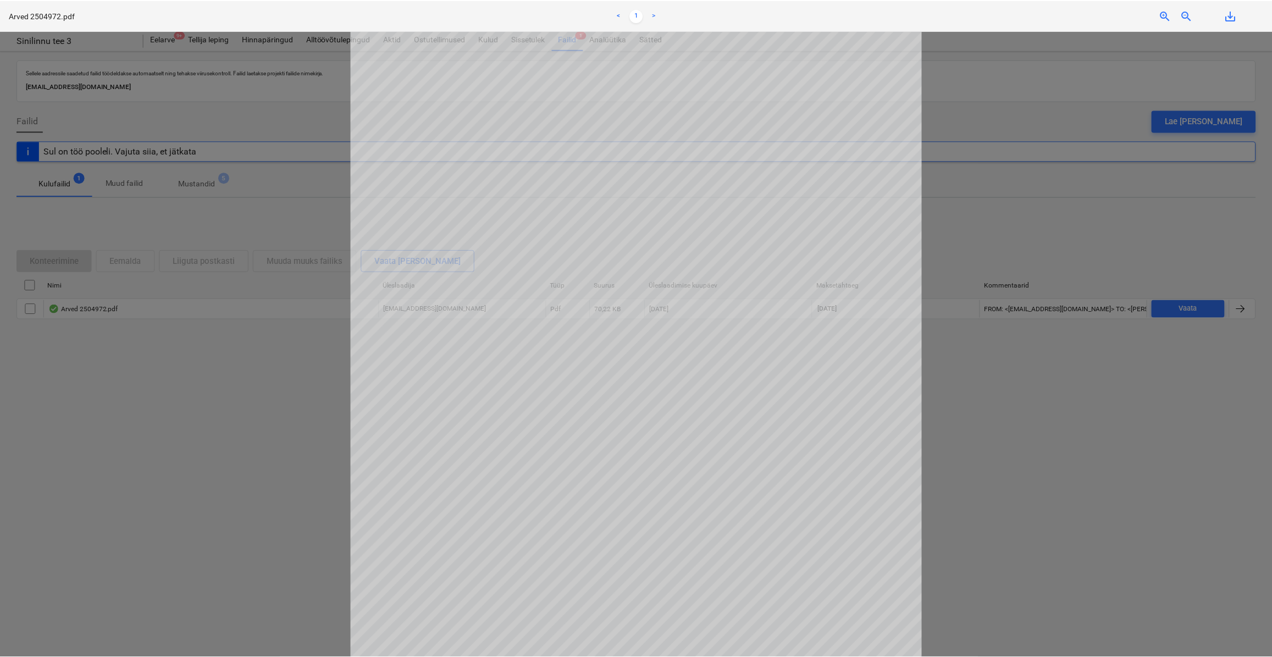
scroll to position [49, 0]
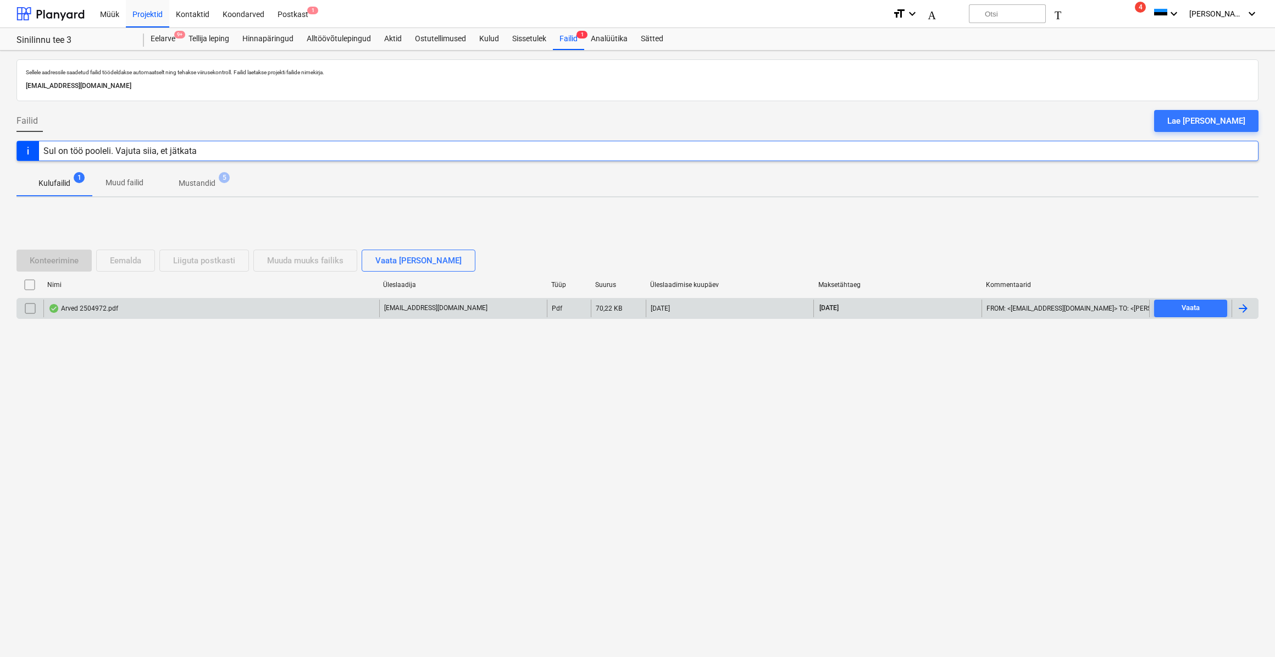
click at [1253, 308] on div at bounding box center [1245, 309] width 26 height 18
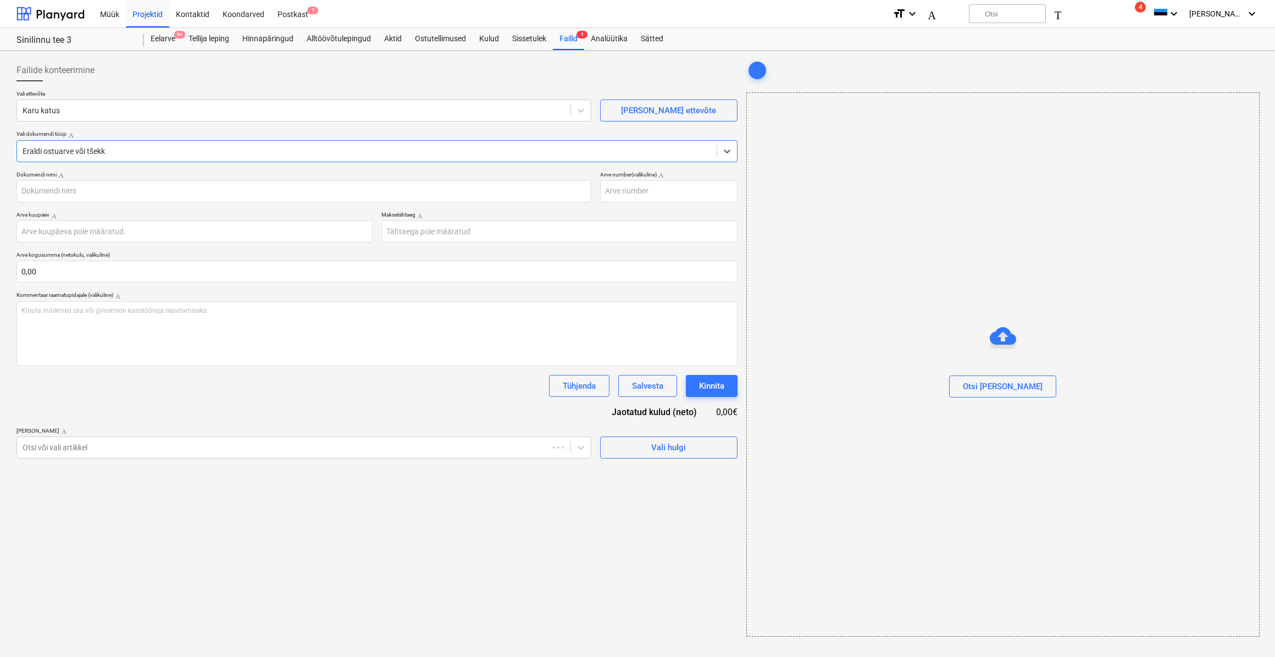
type input "2504972"
type input "[DATE]"
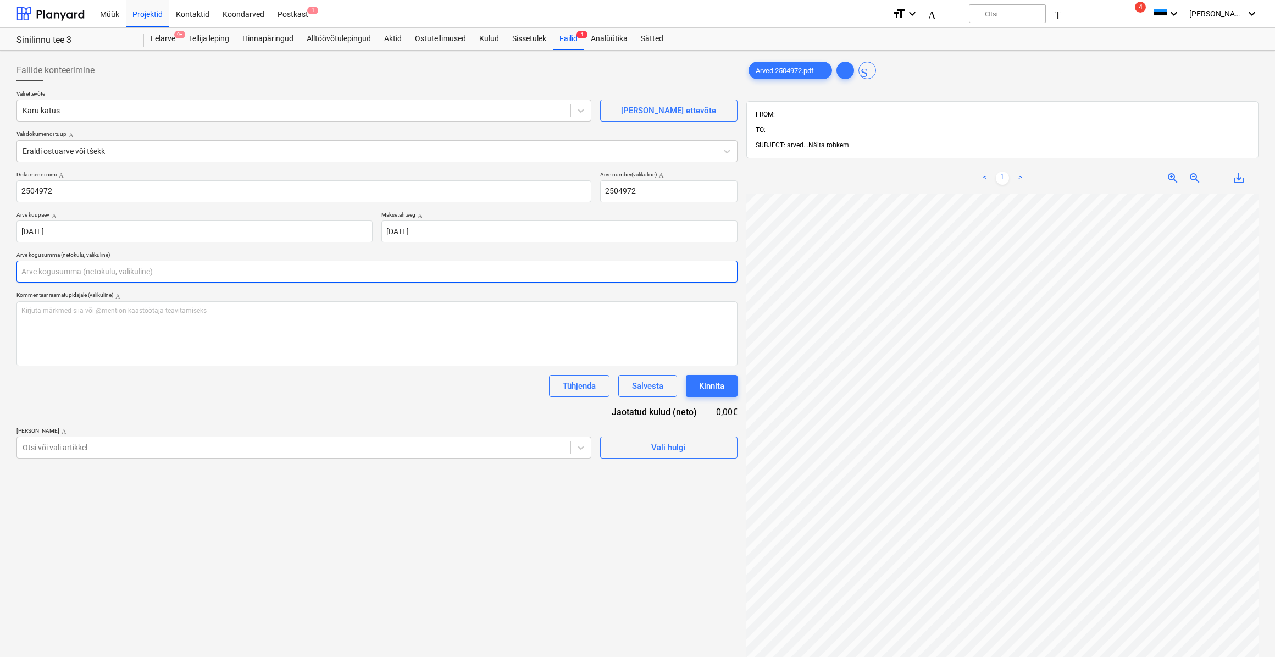
click at [317, 279] on input "text" at bounding box center [376, 272] width 721 height 22
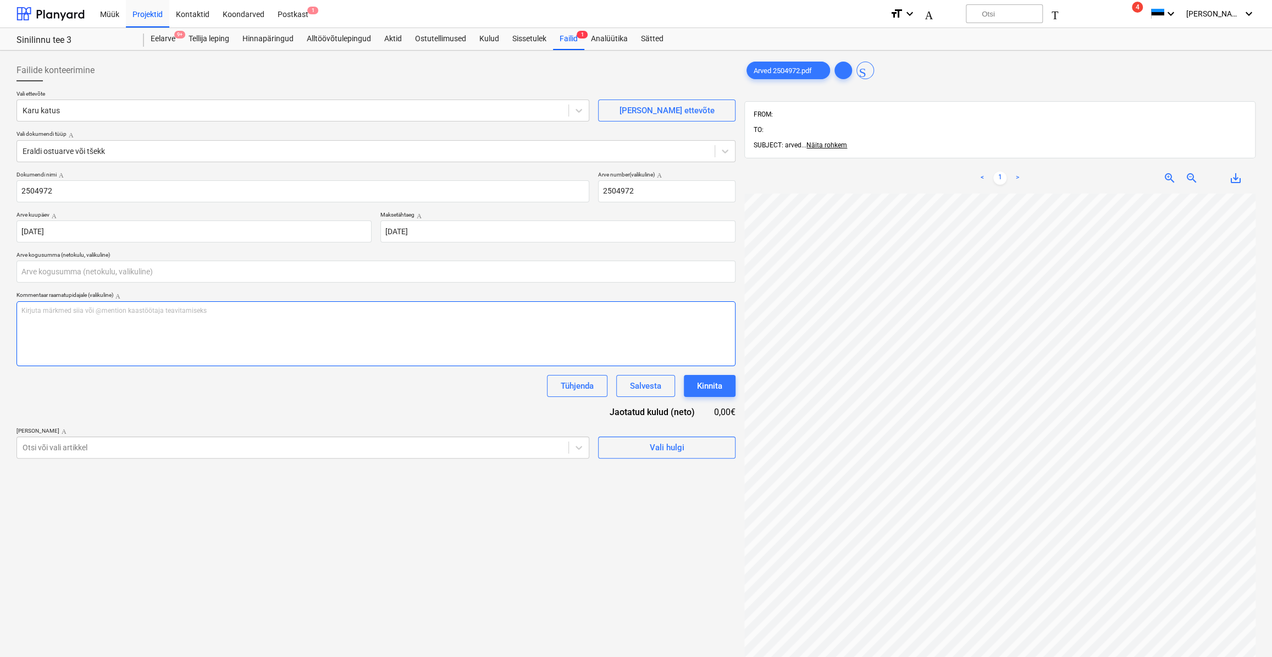
type input "0,00"
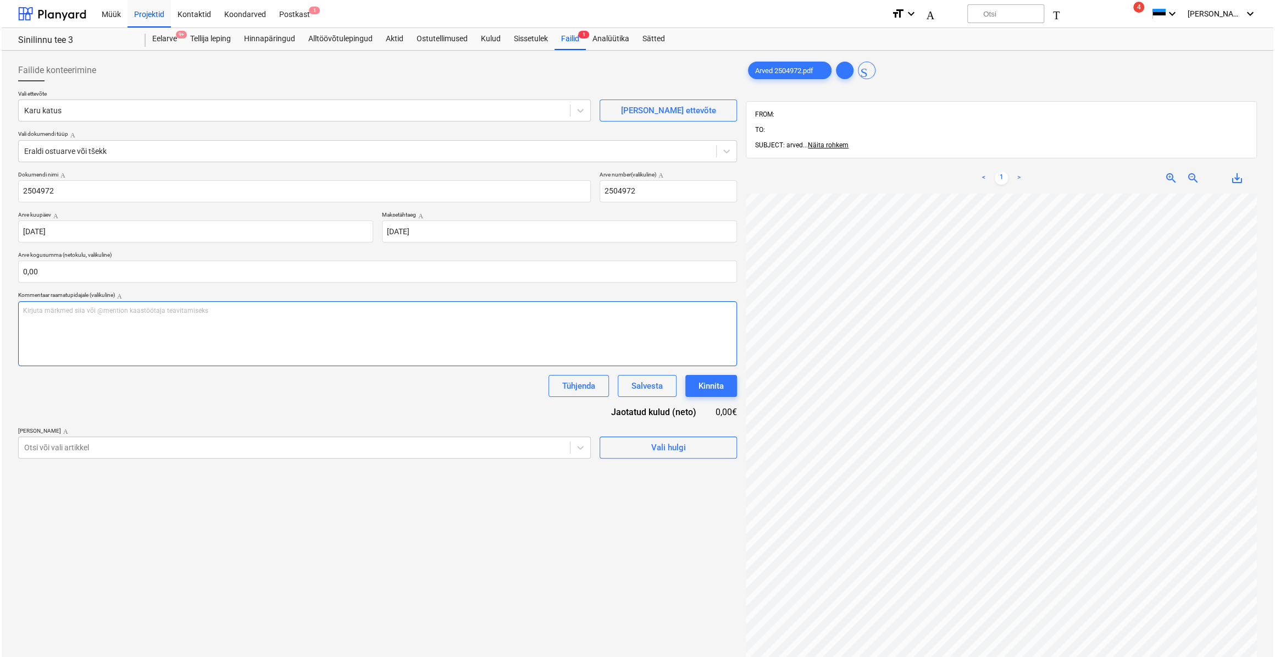
scroll to position [192, 67]
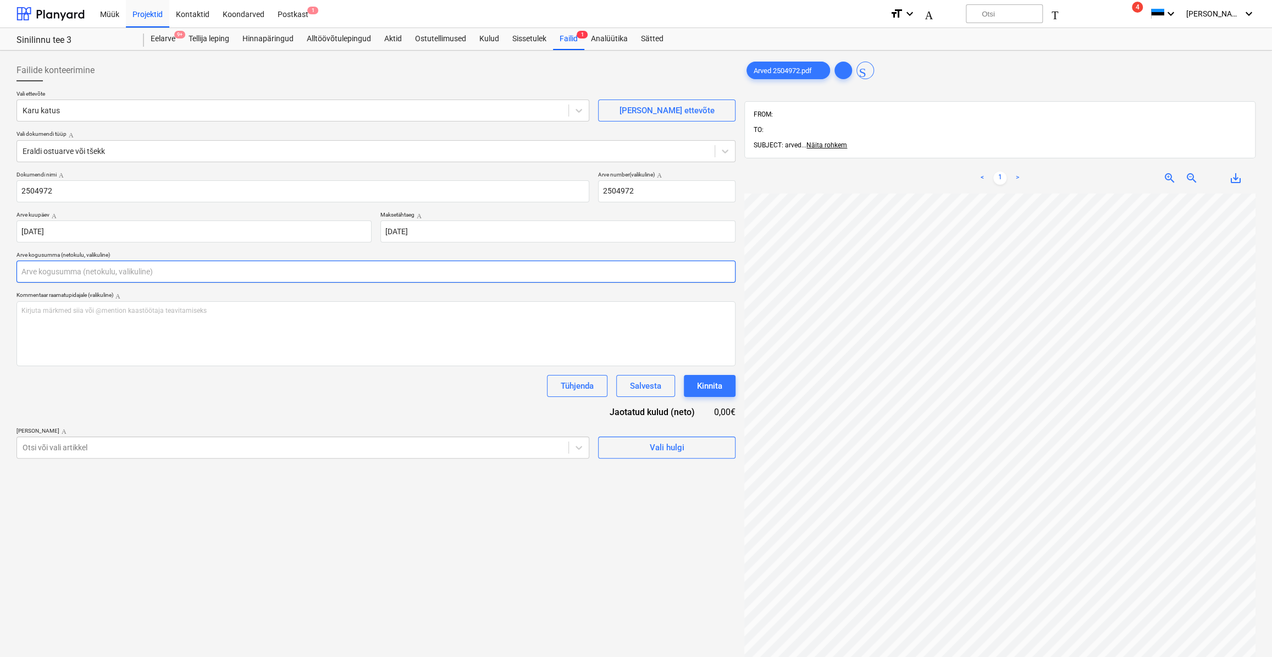
click at [355, 269] on input "text" at bounding box center [375, 272] width 719 height 22
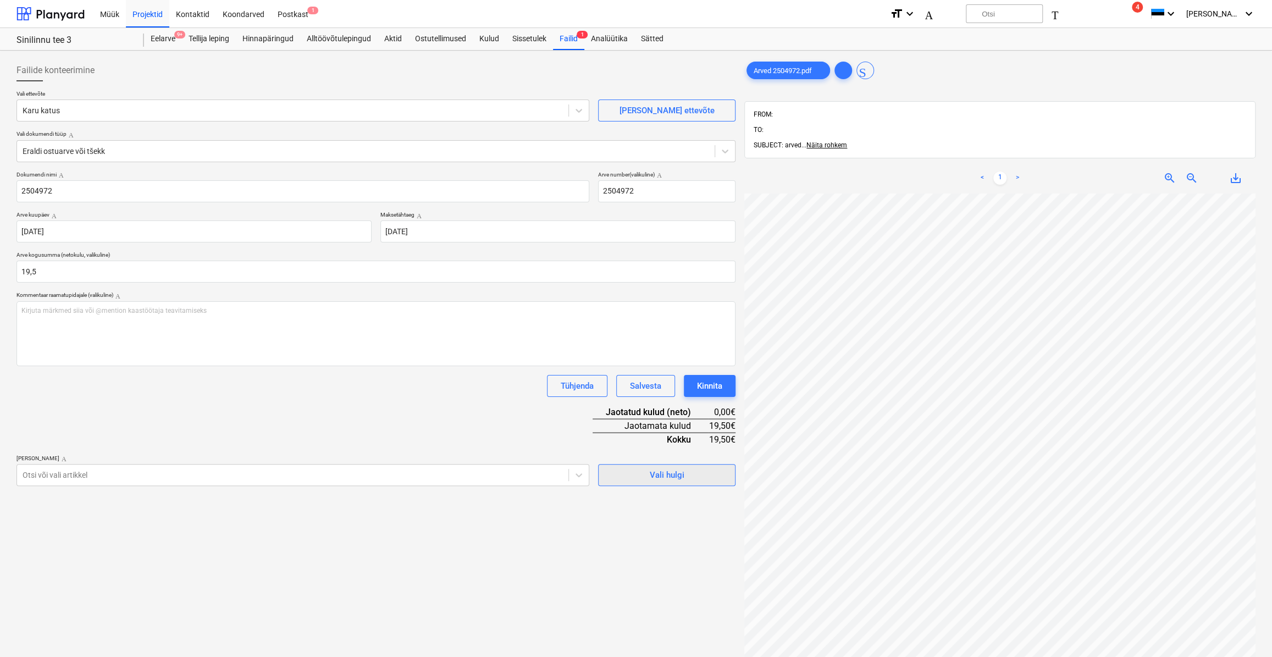
type input "19,50"
click at [644, 470] on span "Vali hulgi" at bounding box center [667, 475] width 110 height 14
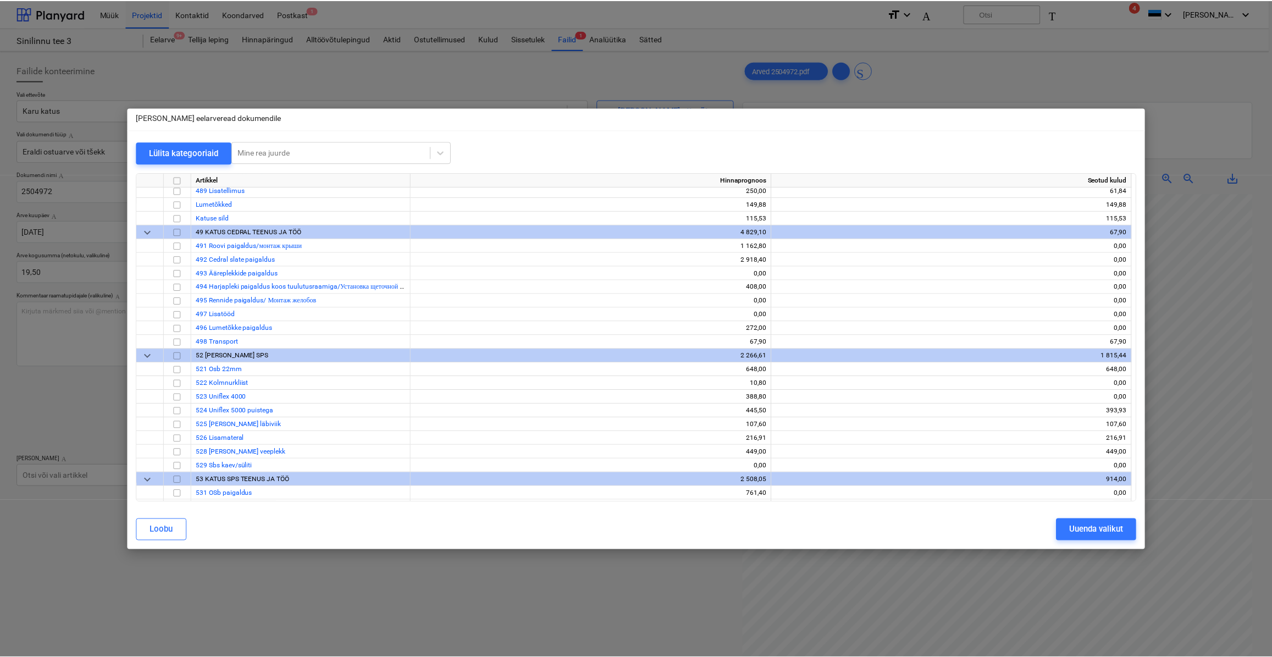
scroll to position [4047, 0]
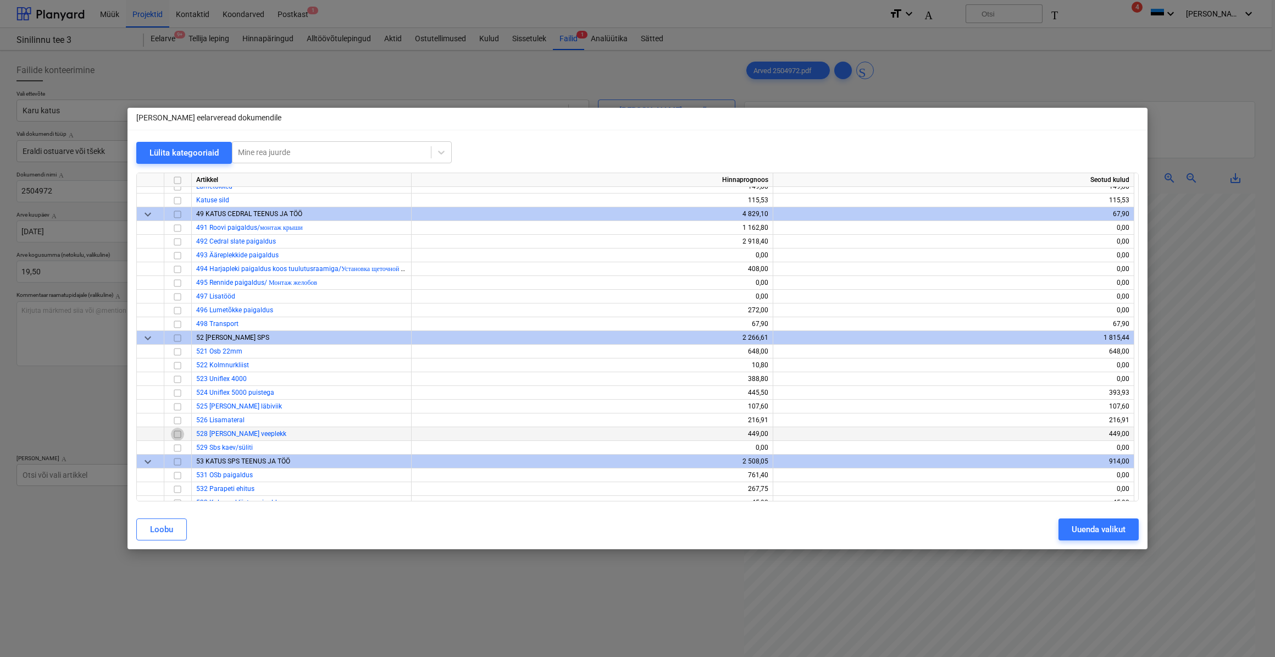
click at [184, 435] on input "checkbox" at bounding box center [177, 433] width 13 height 13
click at [1120, 529] on div "Uuenda valikut" at bounding box center [1099, 529] width 54 height 14
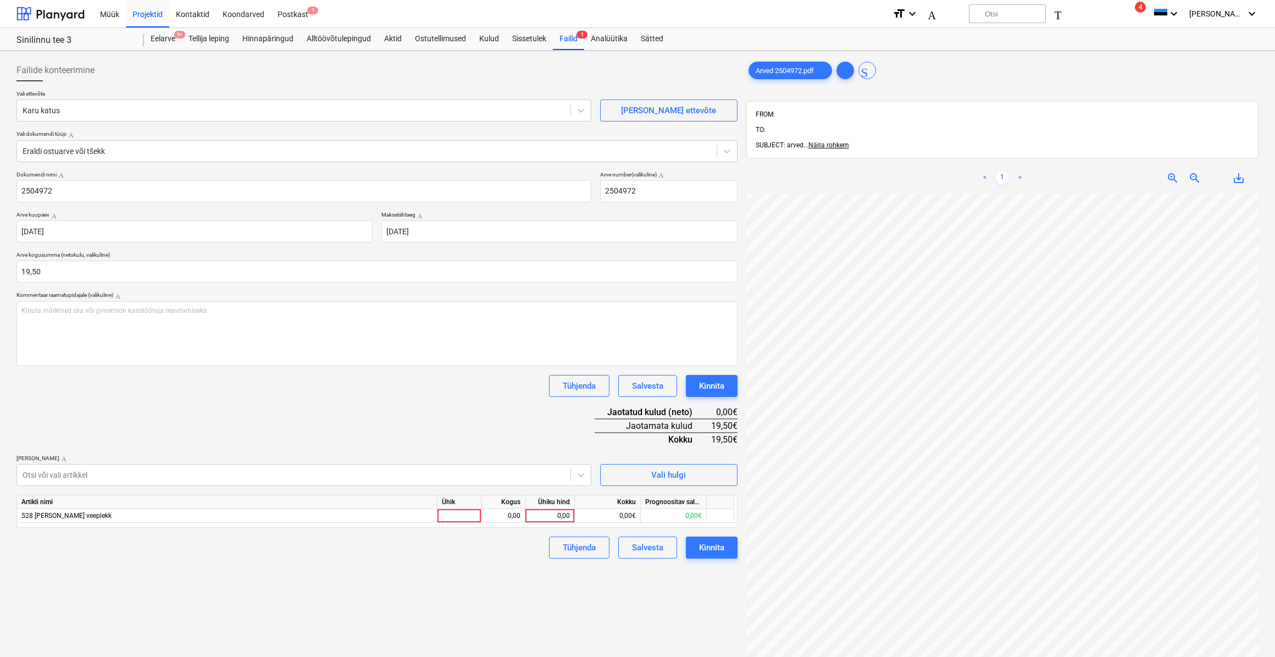
scroll to position [192, 65]
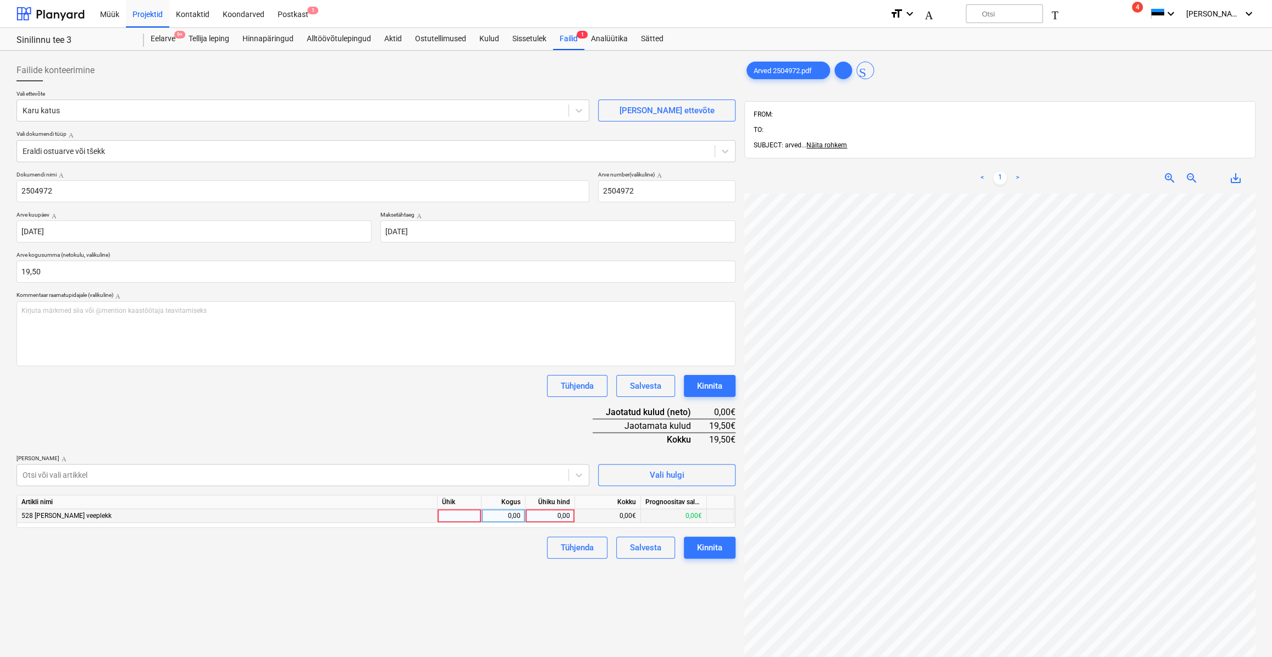
click at [462, 510] on div at bounding box center [460, 516] width 44 height 14
type input "kmpl."
click at [516, 513] on div "0,00" at bounding box center [503, 516] width 35 height 14
type input "1"
click at [539, 515] on div "0,00" at bounding box center [550, 516] width 40 height 14
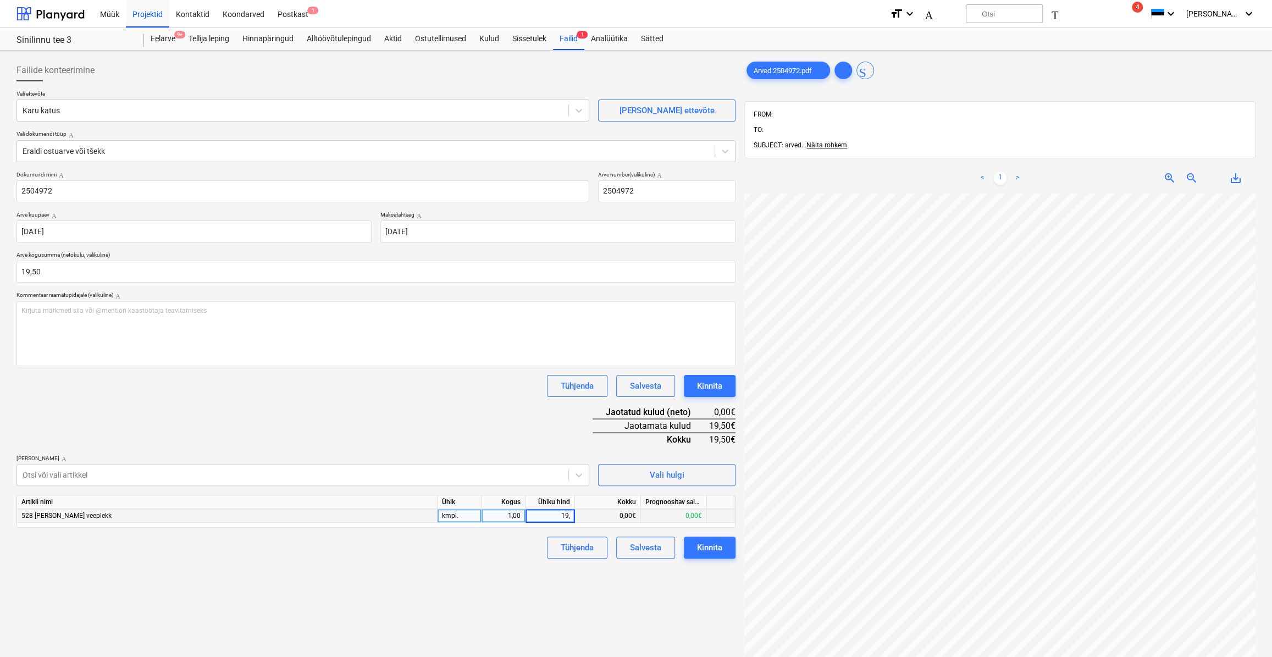
type input "19,5"
drag, startPoint x: 433, startPoint y: 390, endPoint x: 560, endPoint y: 480, distance: 155.4
click at [433, 391] on div "Tühjenda Salvesta Kinnita" at bounding box center [375, 386] width 719 height 22
click at [722, 549] on button "Kinnita" at bounding box center [710, 547] width 52 height 22
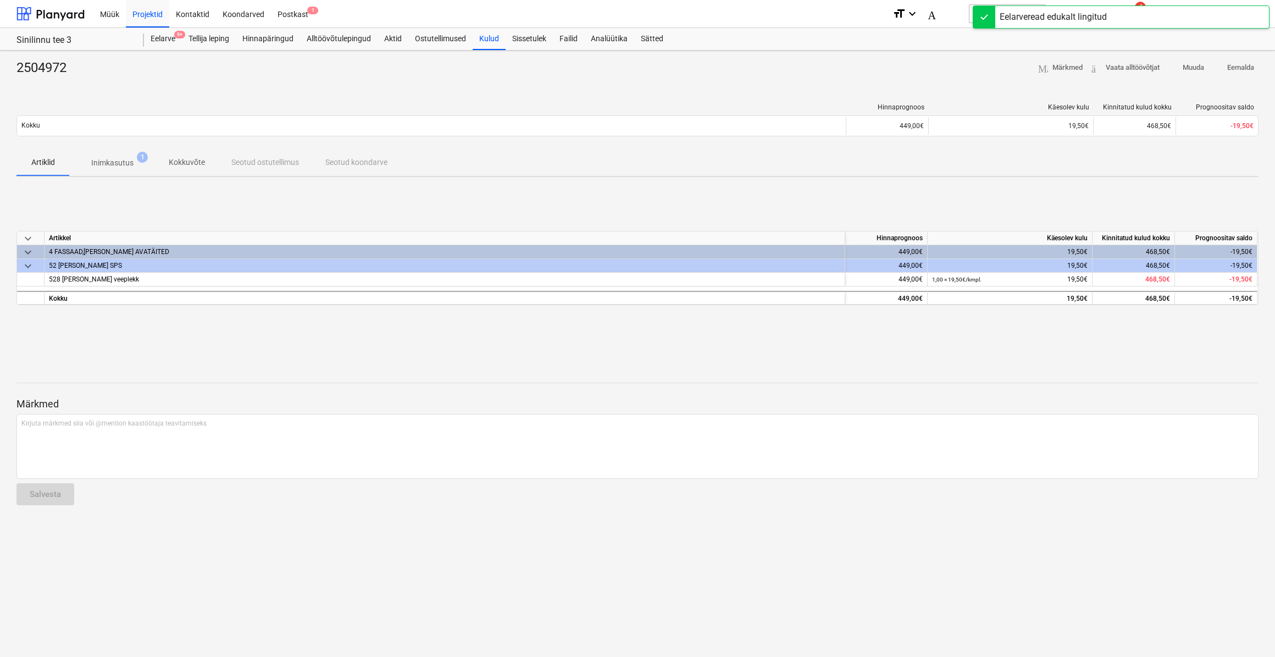
click at [85, 16] on div "Müük Projektid Kontaktid Koondarved Postkast 1 format_size keyboard_arrow_down …" at bounding box center [637, 14] width 1275 height 28
click at [78, 17] on div at bounding box center [50, 13] width 68 height 27
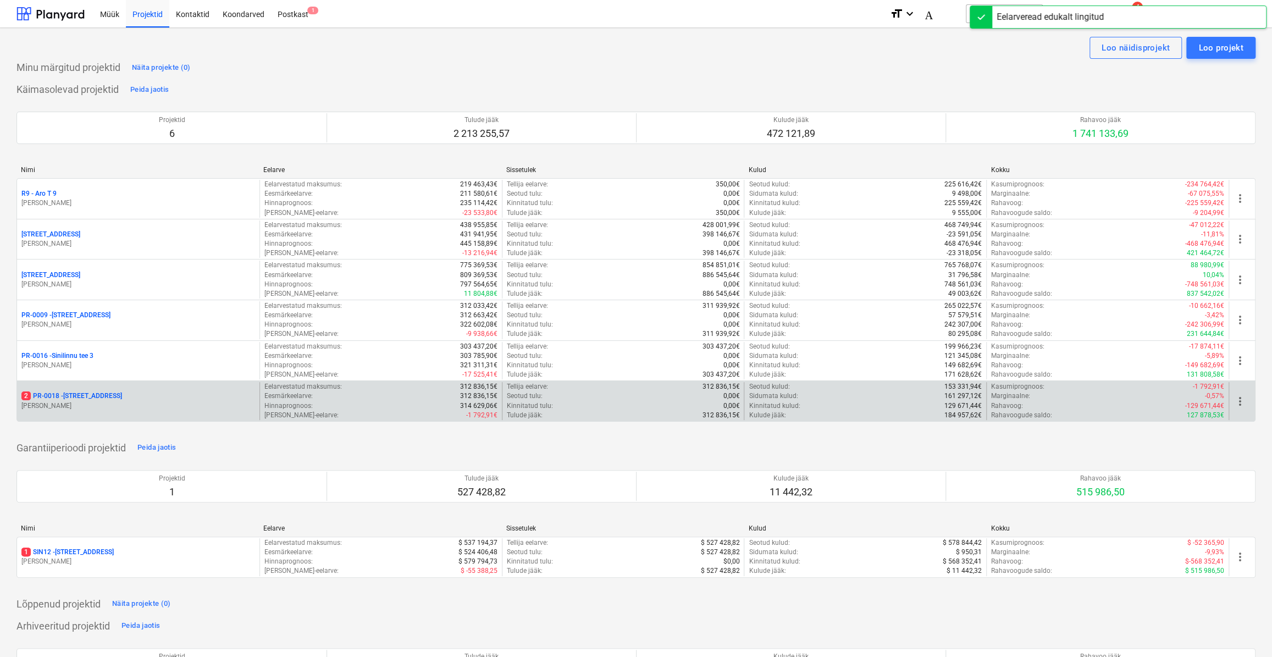
click at [179, 397] on div "2 PR-0018 - Matso tee 9" at bounding box center [138, 395] width 234 height 9
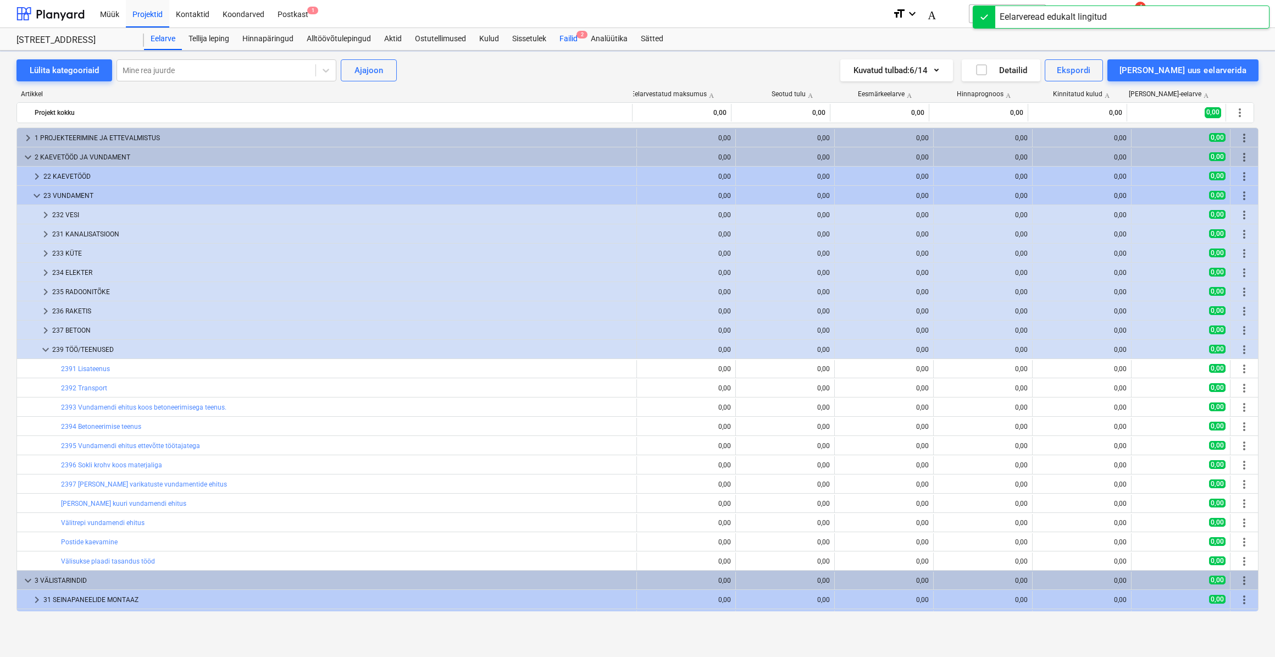
click at [561, 35] on font "Failid" at bounding box center [569, 38] width 18 height 9
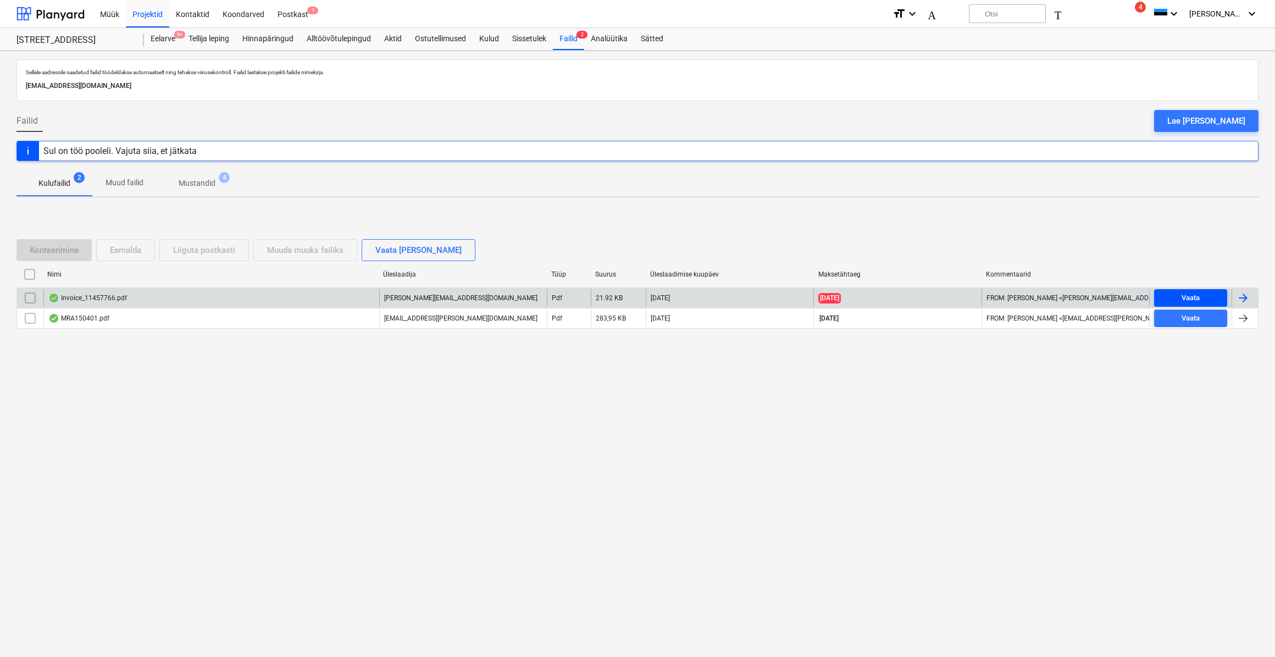
click at [1175, 293] on span "Vaata" at bounding box center [1191, 298] width 64 height 13
click at [1247, 296] on div at bounding box center [1243, 297] width 13 height 13
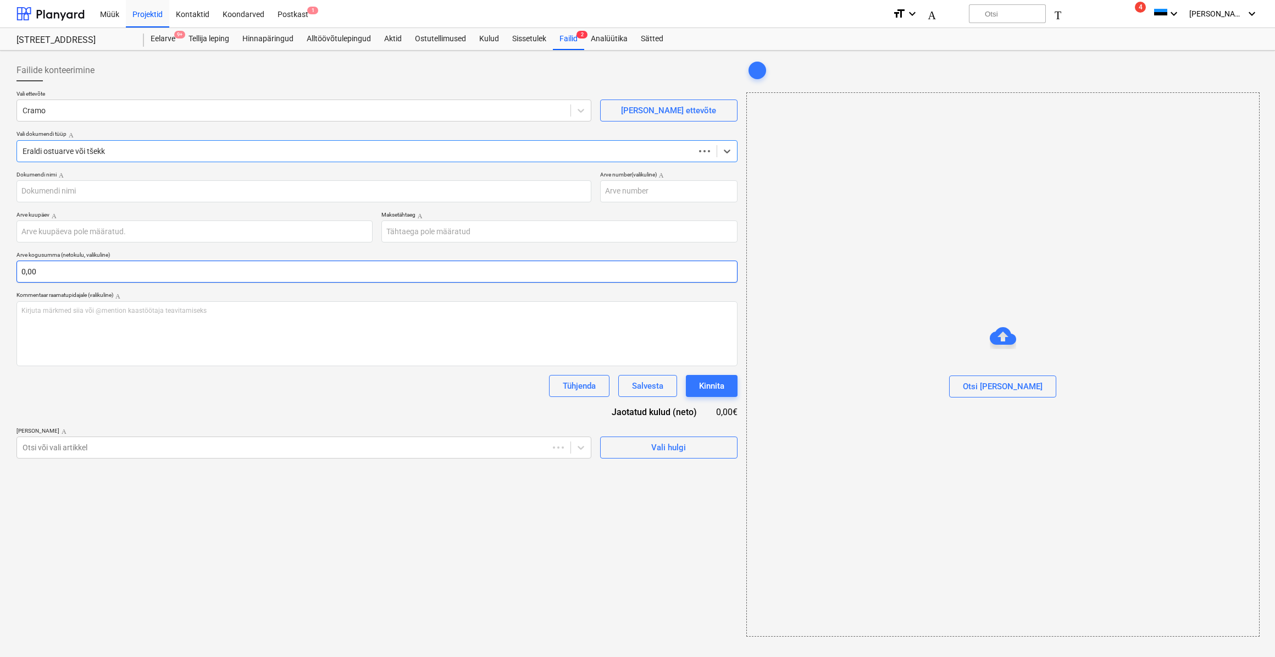
type input "11457766"
type input "[DATE]"
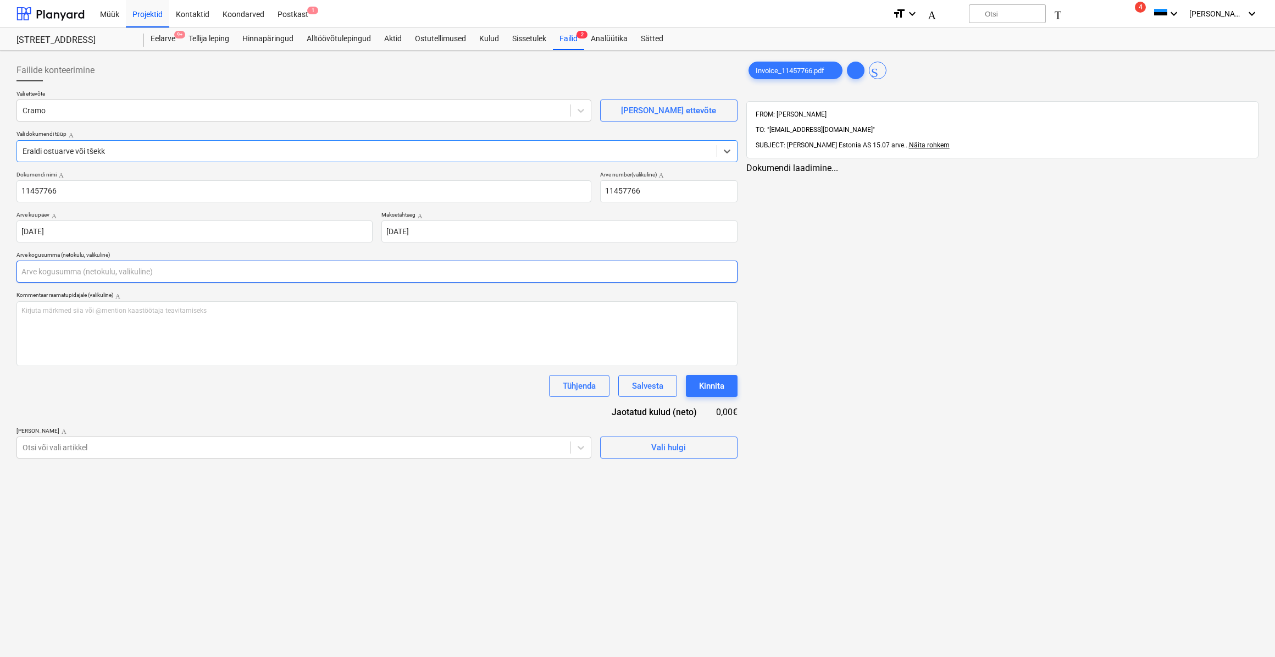
click at [35, 273] on input "text" at bounding box center [376, 272] width 721 height 22
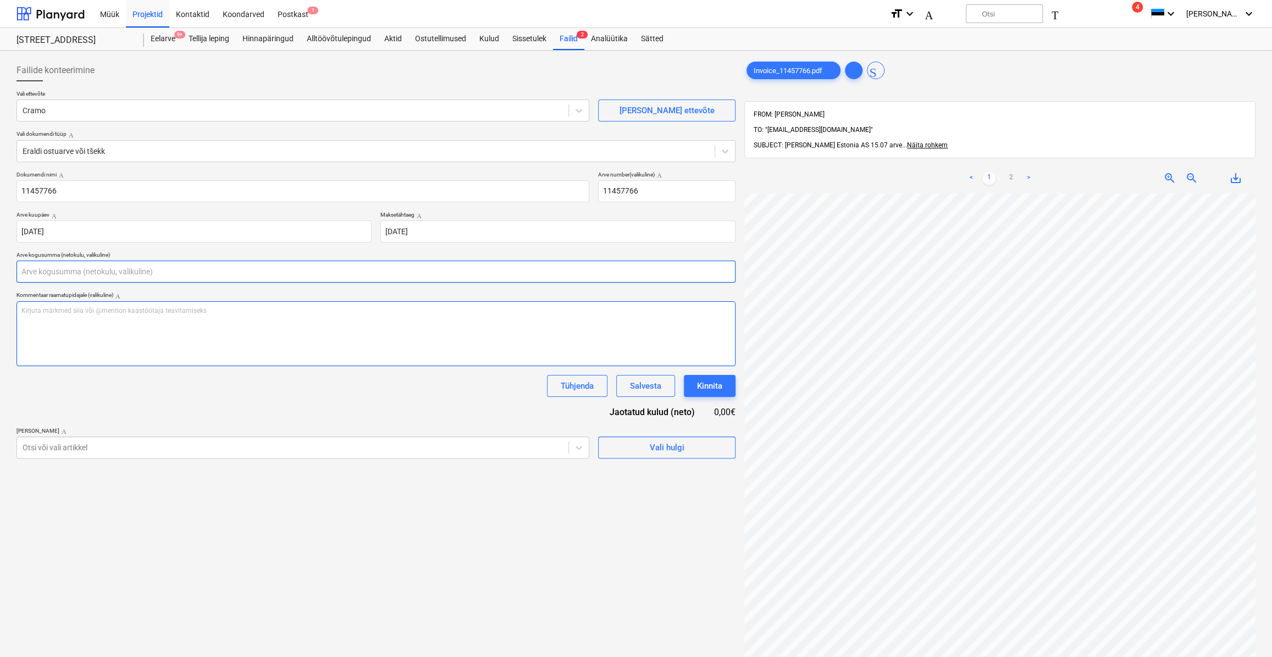
scroll to position [150, 0]
type input "0,00"
click at [740, 331] on div "Failide konteerimine Vali ettevõte Cramo [PERSON_NAME] uus ettevõte Vali dokume…" at bounding box center [636, 439] width 1248 height 769
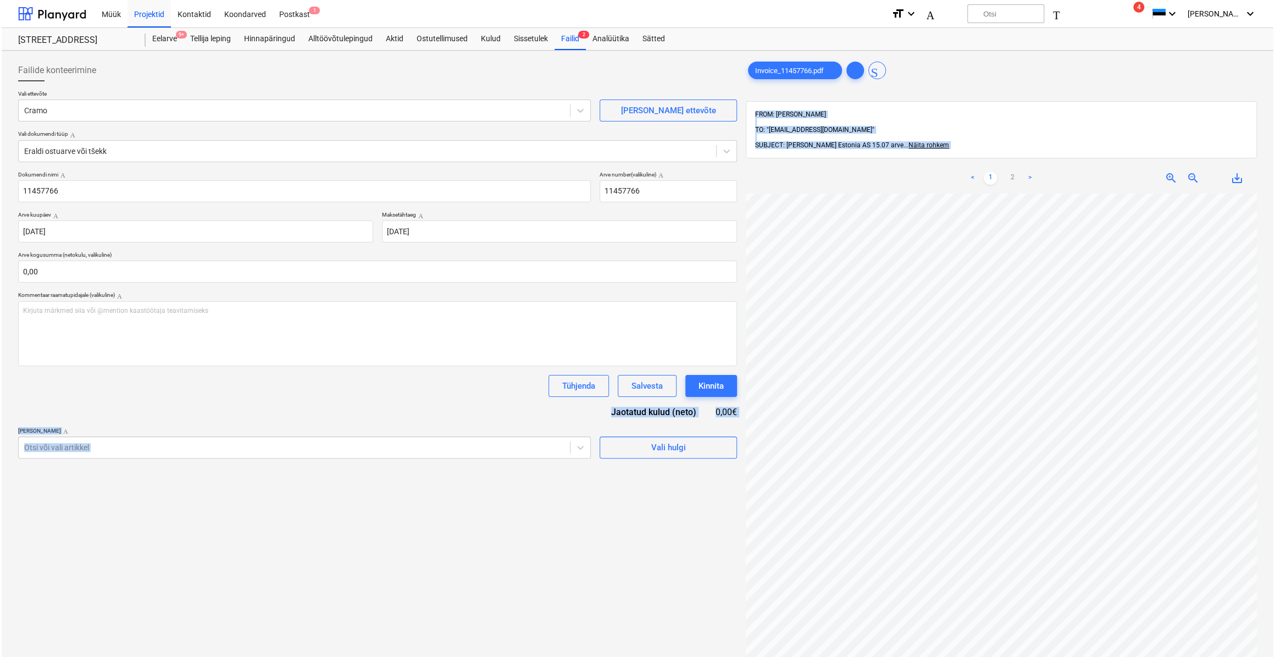
scroll to position [151, 64]
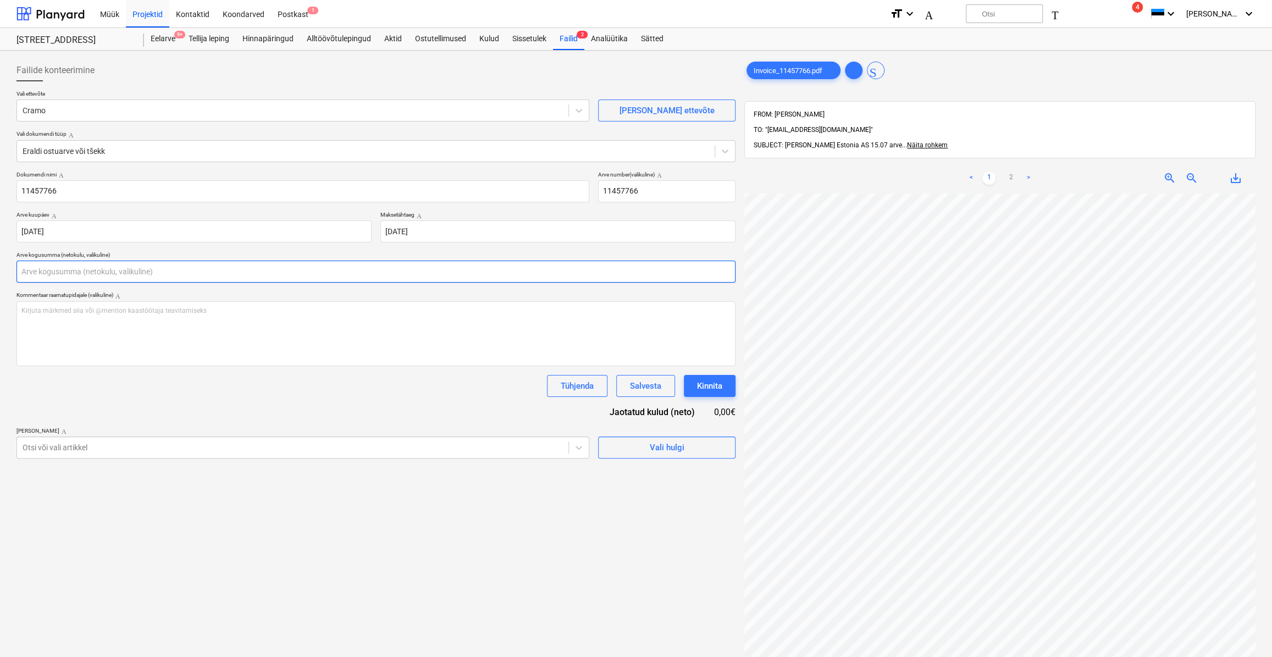
click at [93, 274] on input "text" at bounding box center [375, 272] width 719 height 22
type input "42,56"
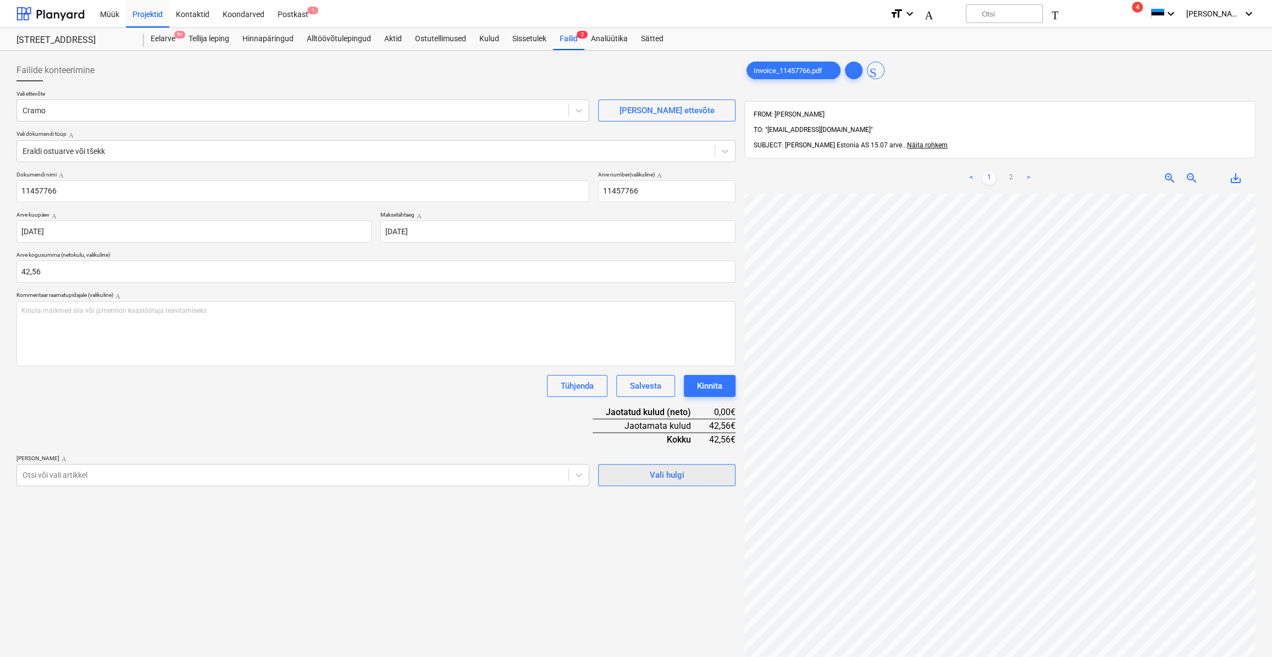
click at [655, 478] on div "Vali hulgi" at bounding box center [667, 475] width 35 height 14
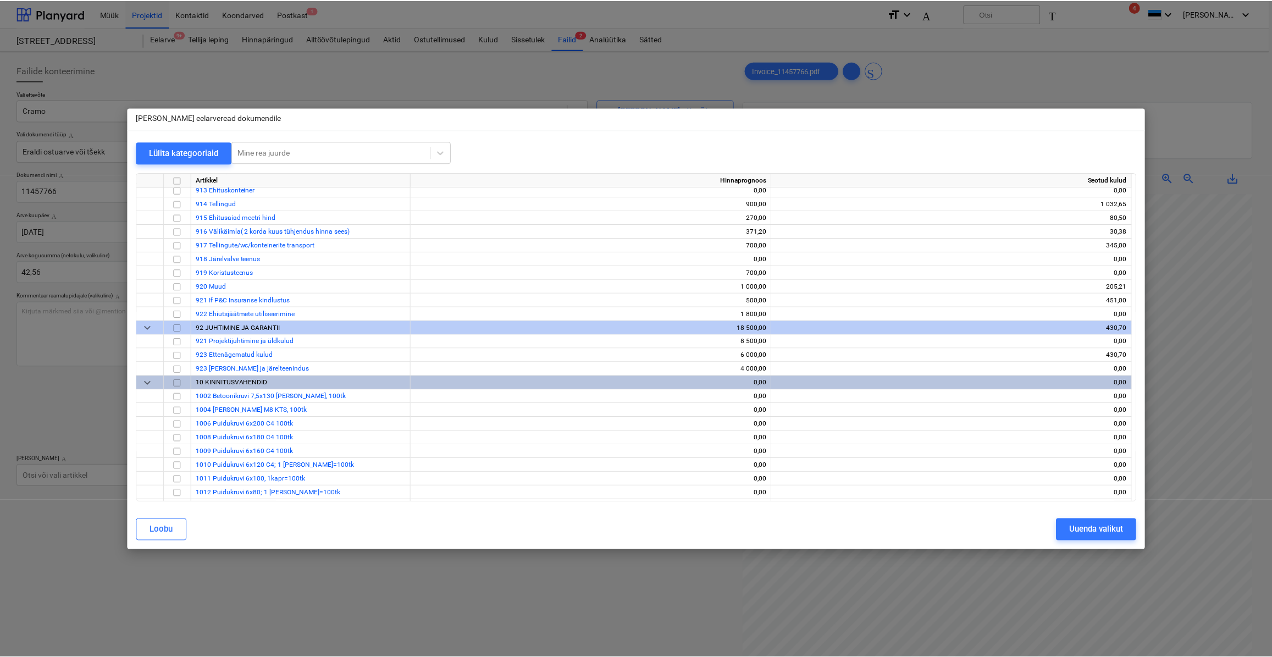
scroll to position [4599, 0]
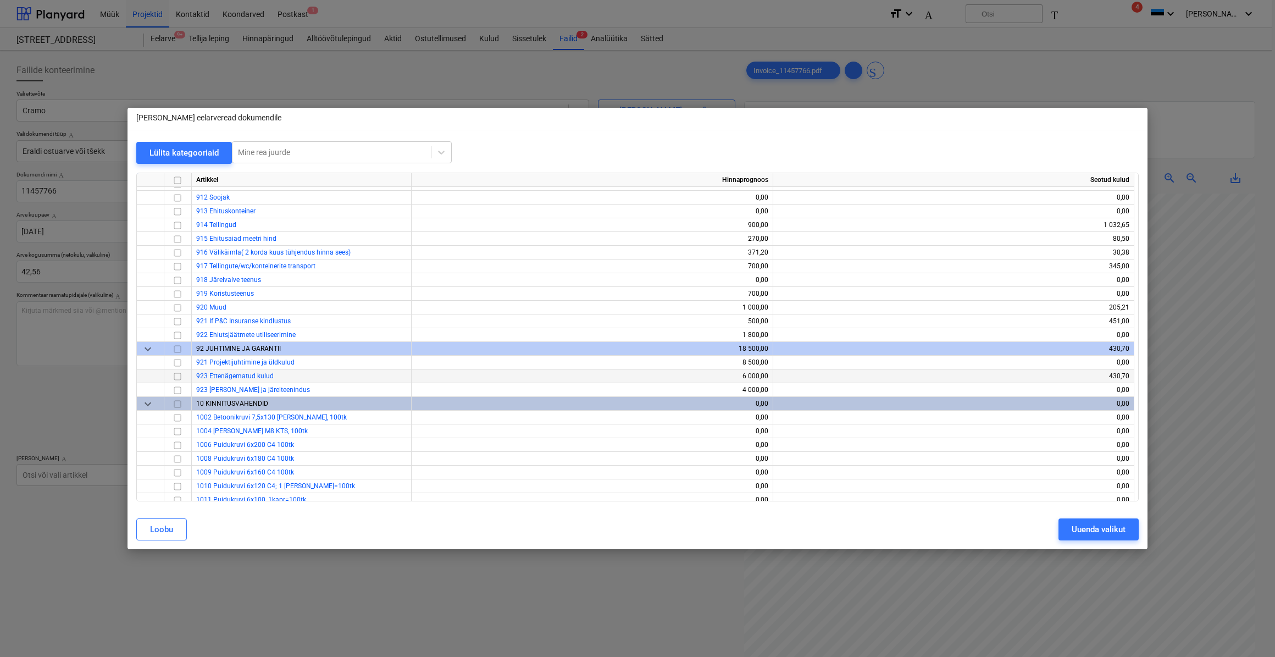
click at [181, 379] on input "checkbox" at bounding box center [177, 375] width 13 height 13
click at [1070, 527] on button "Uuenda valikut" at bounding box center [1099, 529] width 80 height 22
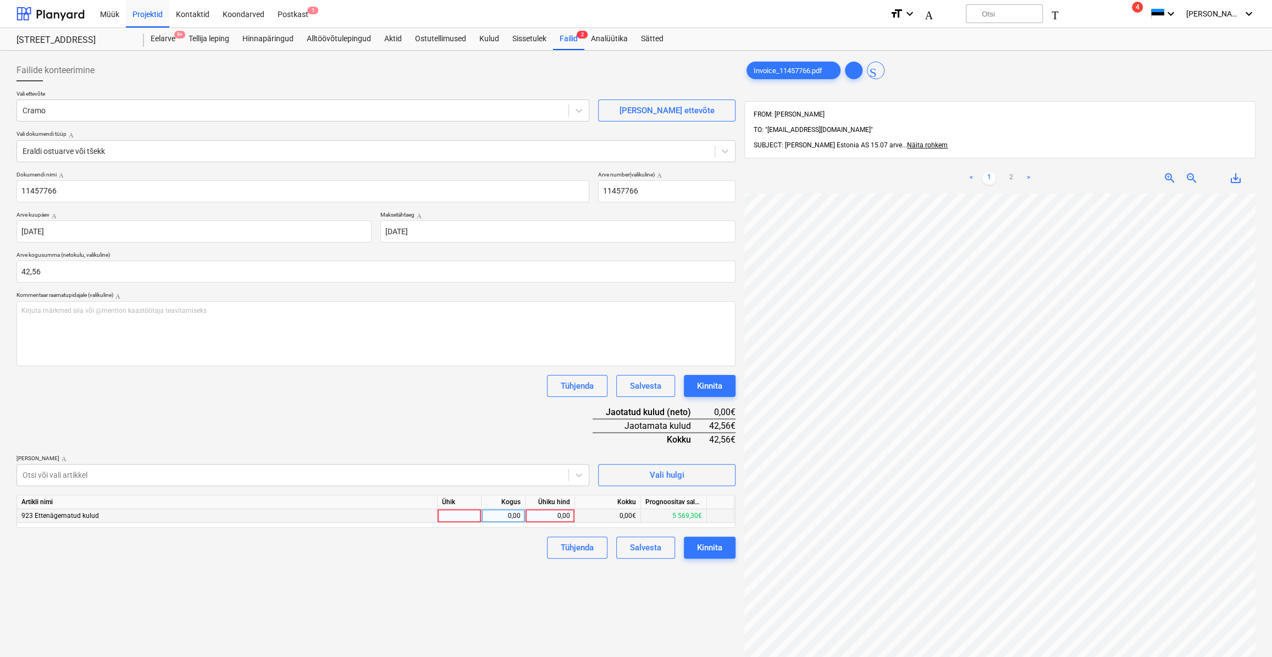
click at [462, 516] on div at bounding box center [460, 516] width 44 height 14
type input "kmpl."
click at [506, 521] on div "0,00" at bounding box center [503, 516] width 35 height 14
type input "1"
click at [556, 516] on div "0,00" at bounding box center [550, 516] width 40 height 14
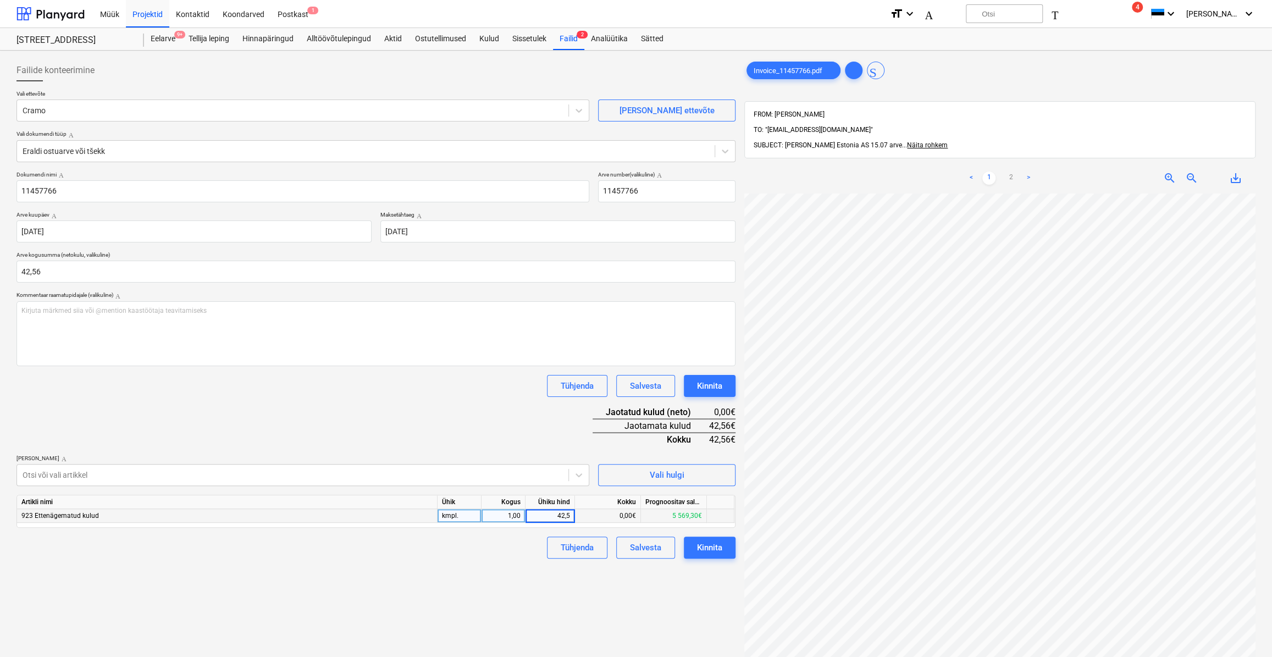
type input "42,56"
click at [513, 449] on div "Dokumendi nimi Abi 11457766 Arve number (valikuline) Abi 11457766 Arve kuupäev …" at bounding box center [375, 364] width 719 height 387
click at [698, 549] on div "Kinnita" at bounding box center [709, 547] width 25 height 14
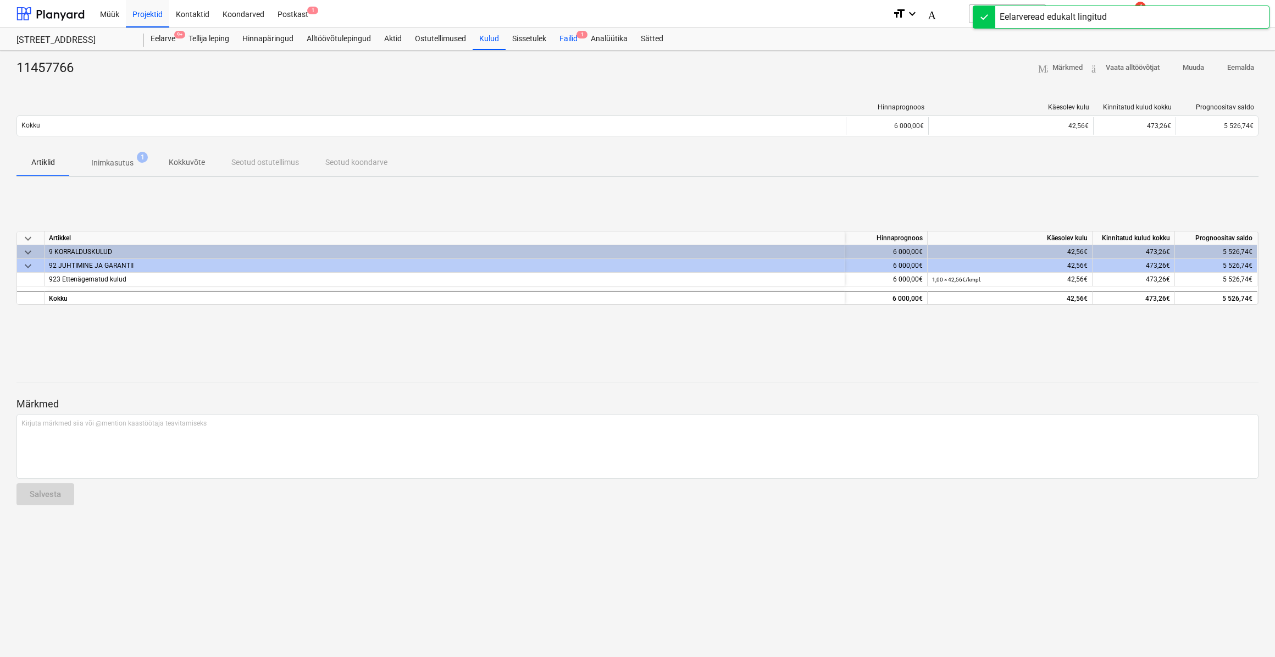
click at [564, 45] on div "Failid 1" at bounding box center [568, 39] width 31 height 22
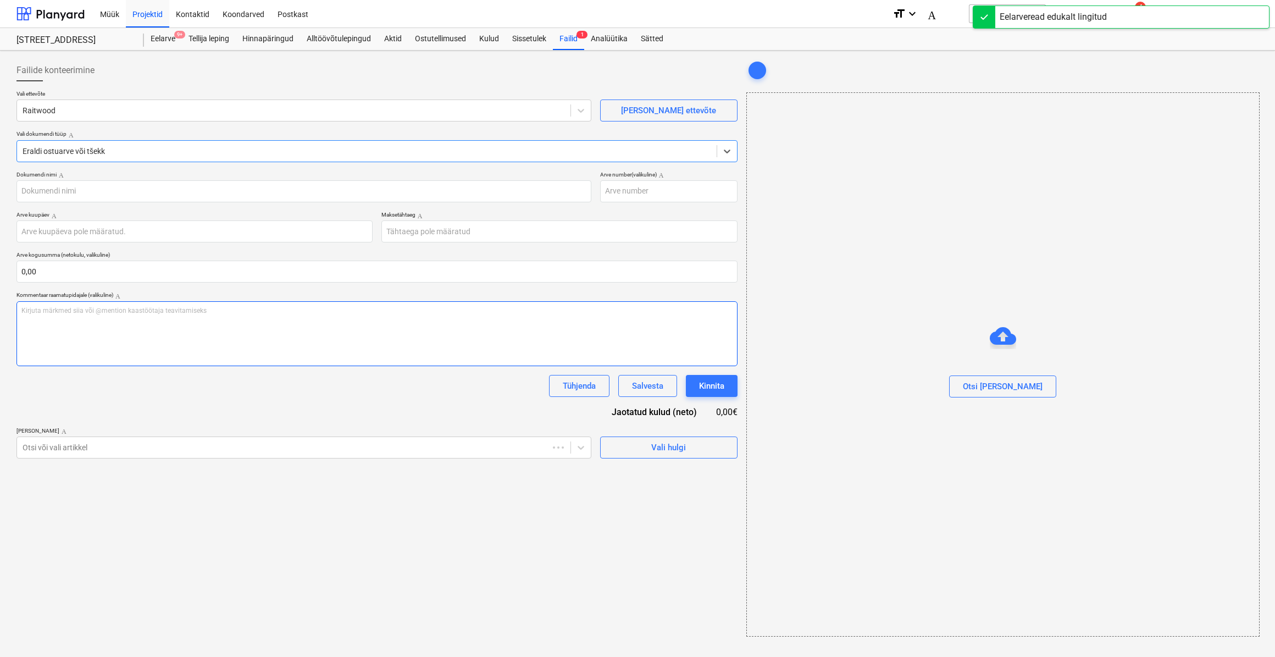
type input "MRA150401"
type input "[DATE]"
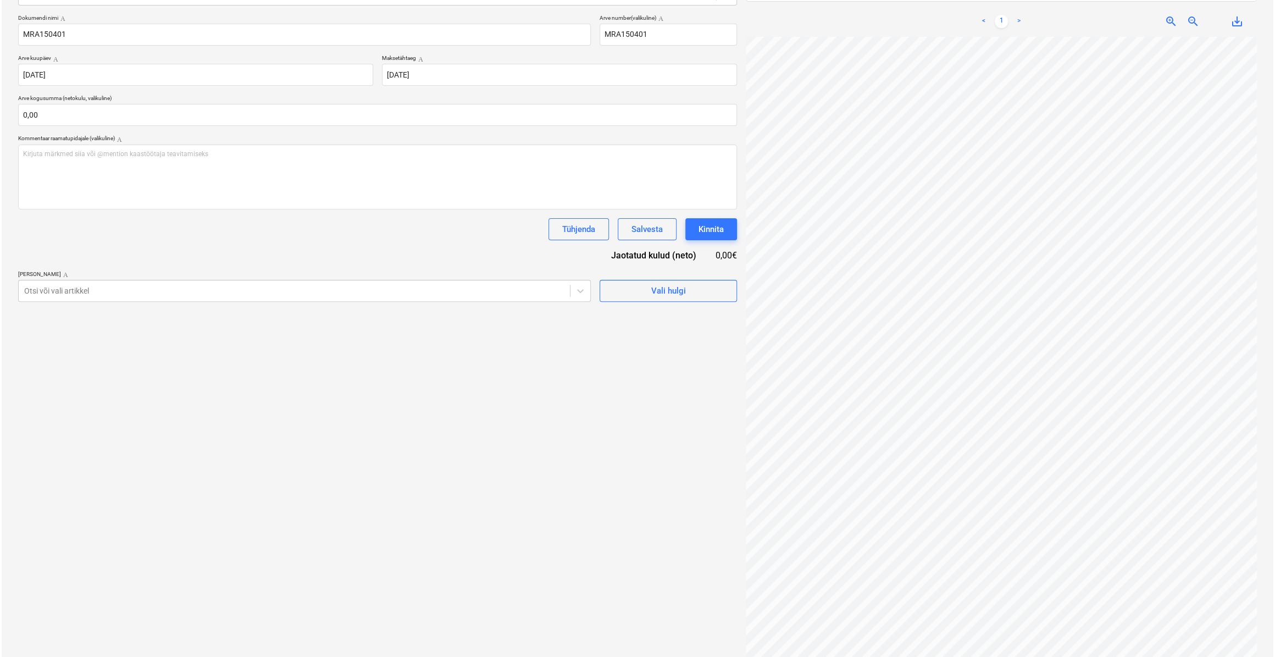
scroll to position [0, 22]
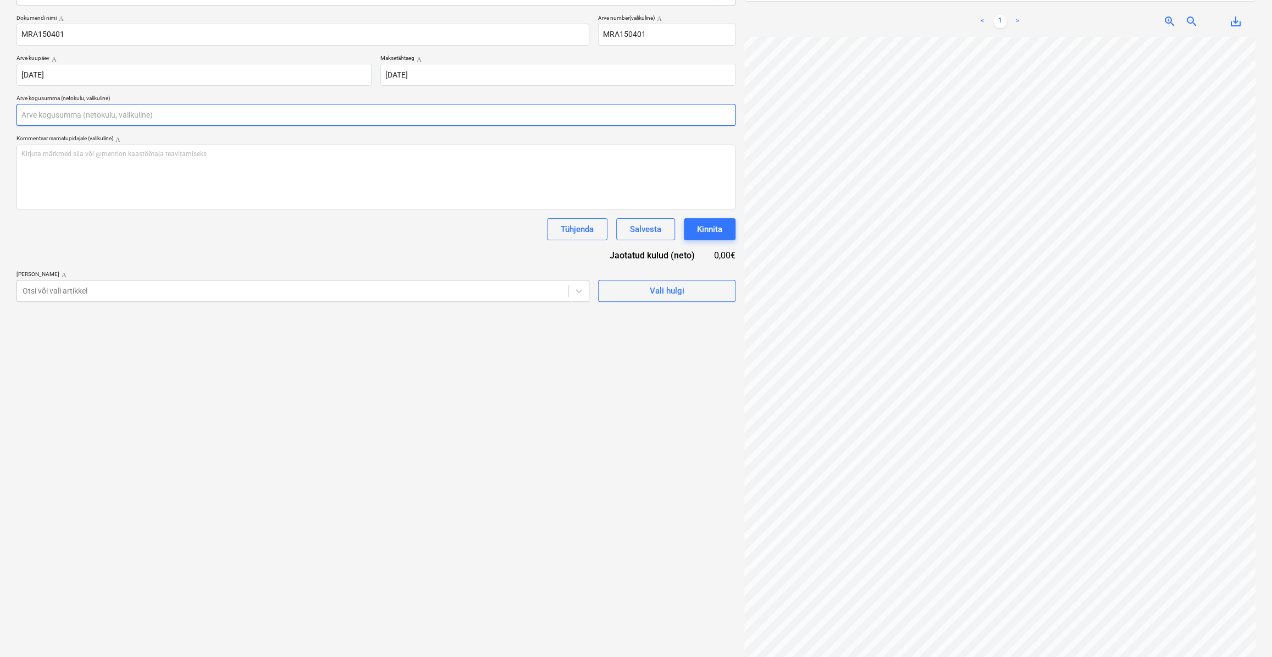
click at [65, 113] on input "text" at bounding box center [375, 115] width 719 height 22
type input "424,65"
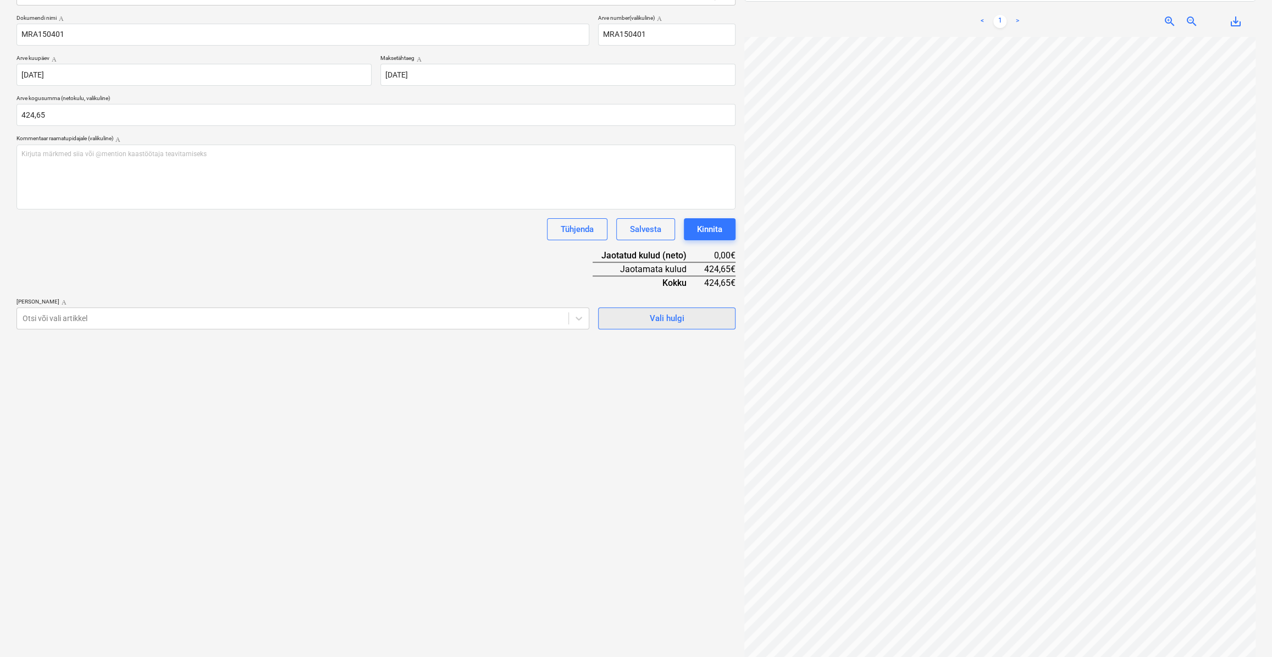
click at [673, 323] on div "Vali hulgi" at bounding box center [667, 318] width 35 height 14
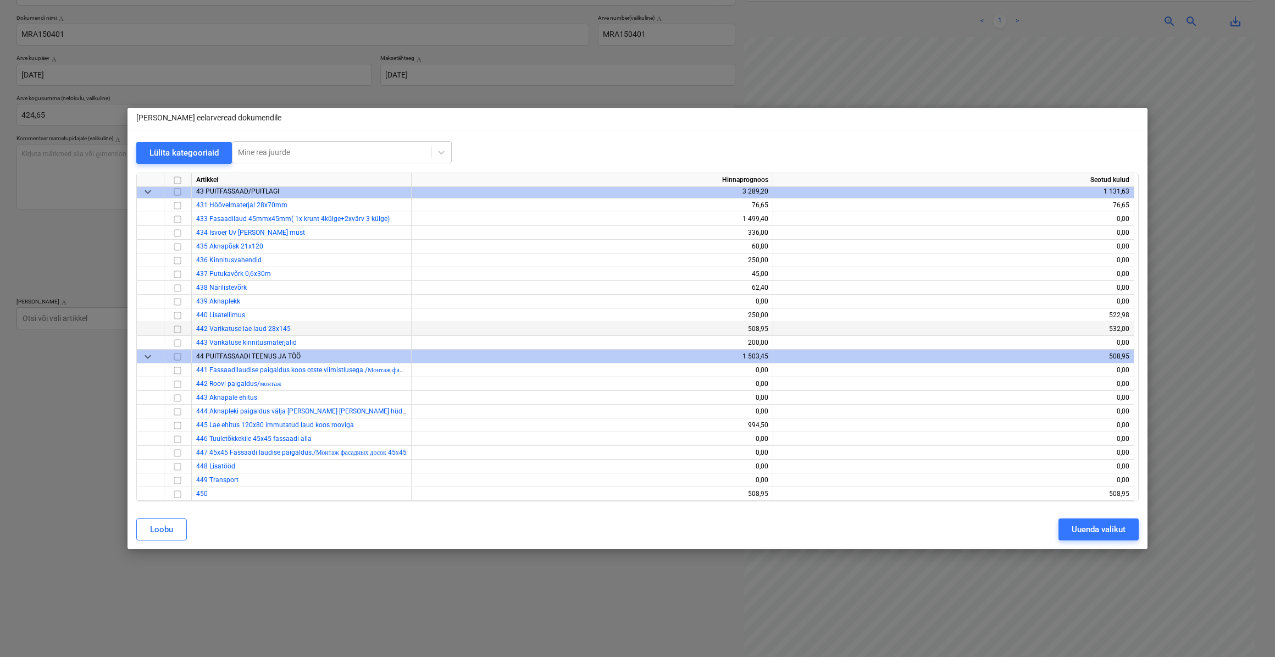
scroll to position [3148, 0]
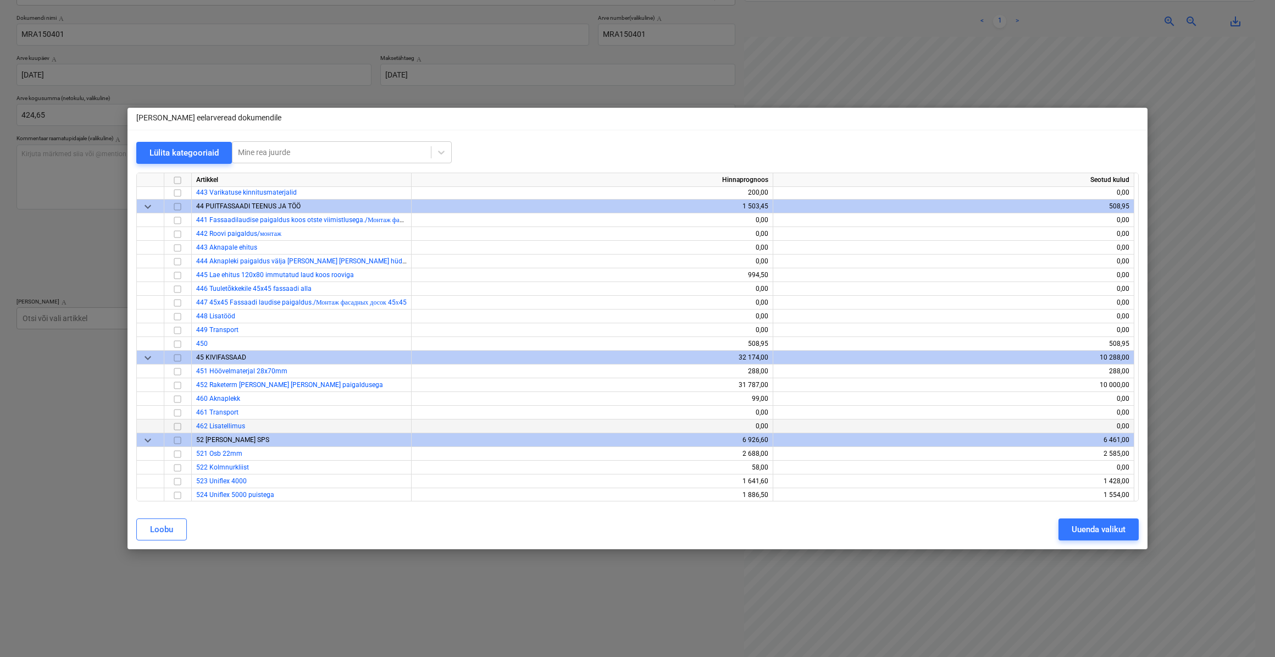
click at [180, 427] on input "checkbox" at bounding box center [177, 425] width 13 height 13
click at [1100, 533] on div "Uuenda valikut" at bounding box center [1099, 529] width 54 height 14
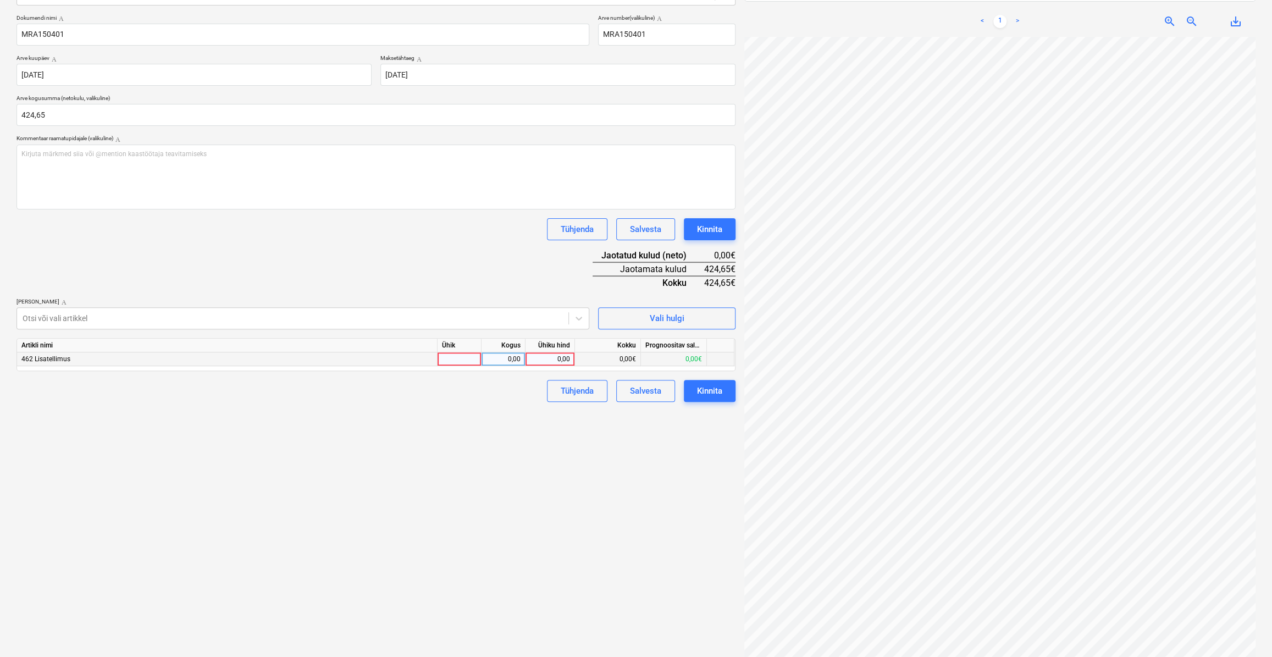
click at [458, 363] on div at bounding box center [460, 359] width 44 height 14
type input "kmpl."
click at [499, 358] on div "0,00" at bounding box center [503, 359] width 35 height 14
click at [544, 361] on div "0,00" at bounding box center [550, 359] width 40 height 14
type input "424,65"
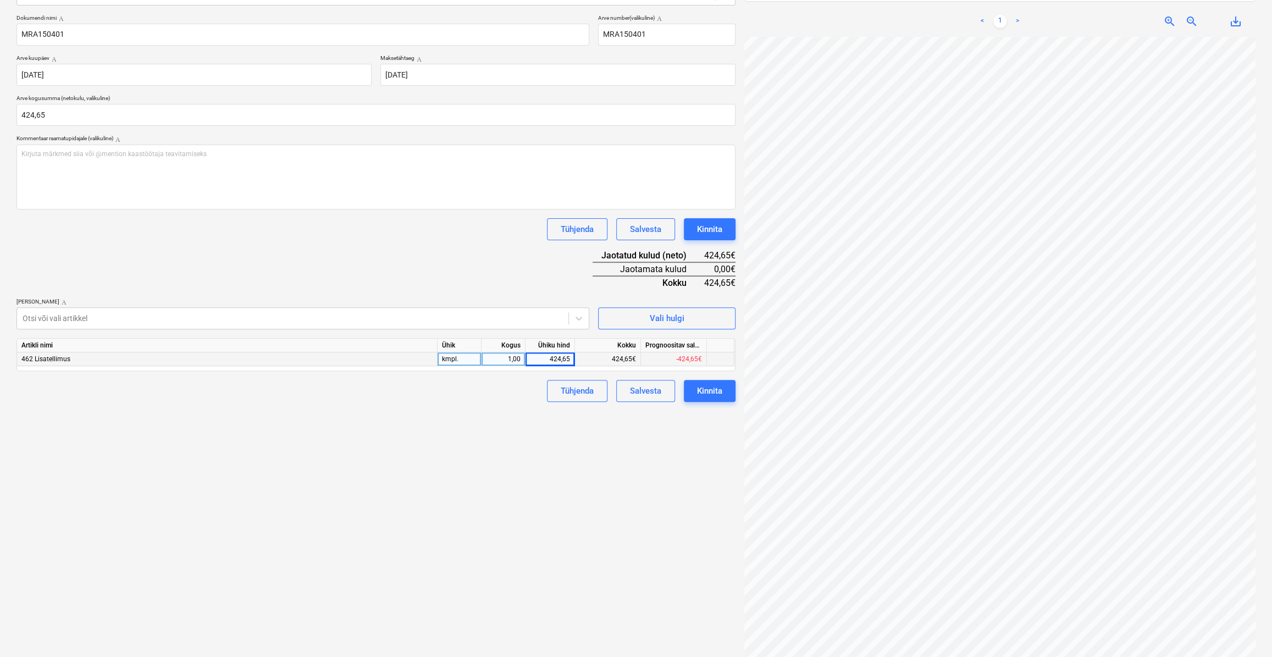
click at [446, 409] on div "Failide konteerimine Vali ettevõte Raitwood [PERSON_NAME] uus ettevõte Vali dok…" at bounding box center [376, 282] width 728 height 769
click at [705, 388] on div "Kinnita" at bounding box center [709, 391] width 25 height 14
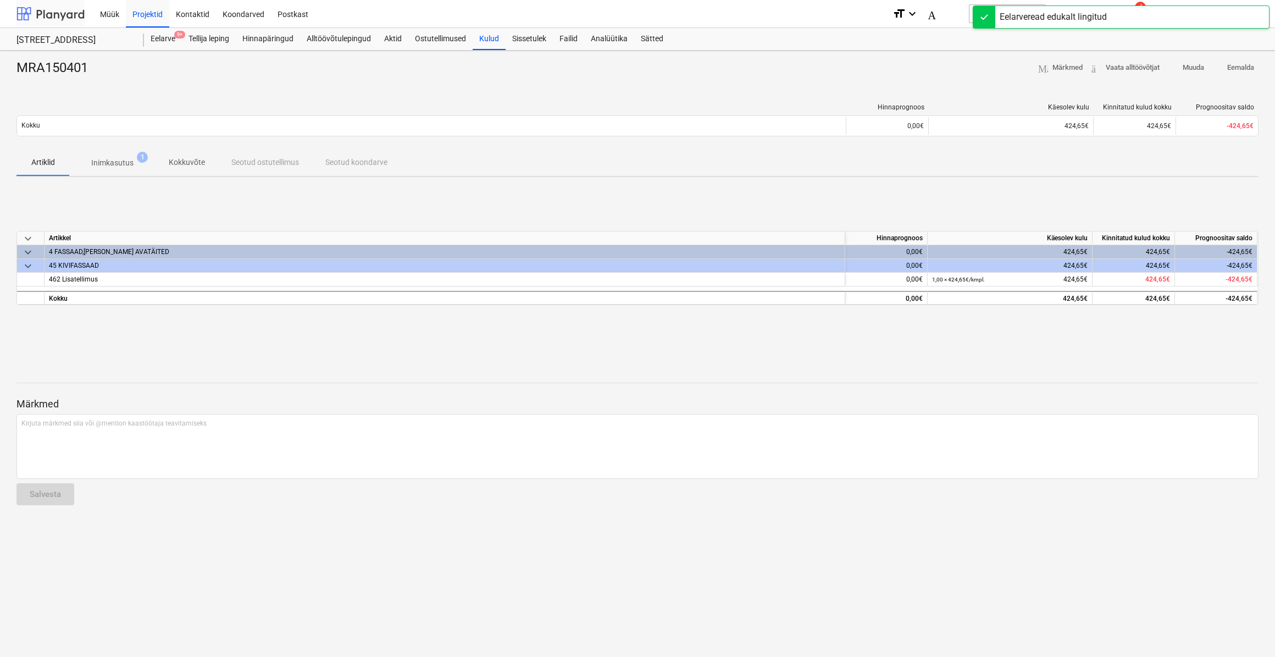
click at [65, 7] on div at bounding box center [50, 13] width 68 height 27
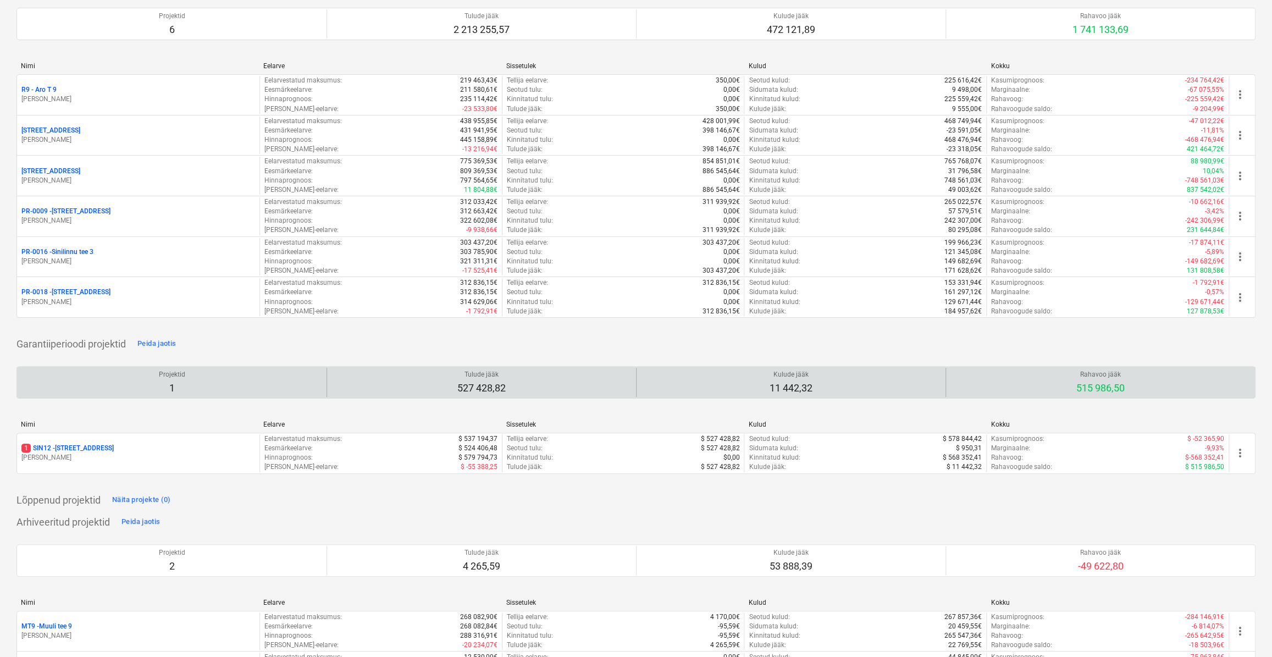
scroll to position [160, 0]
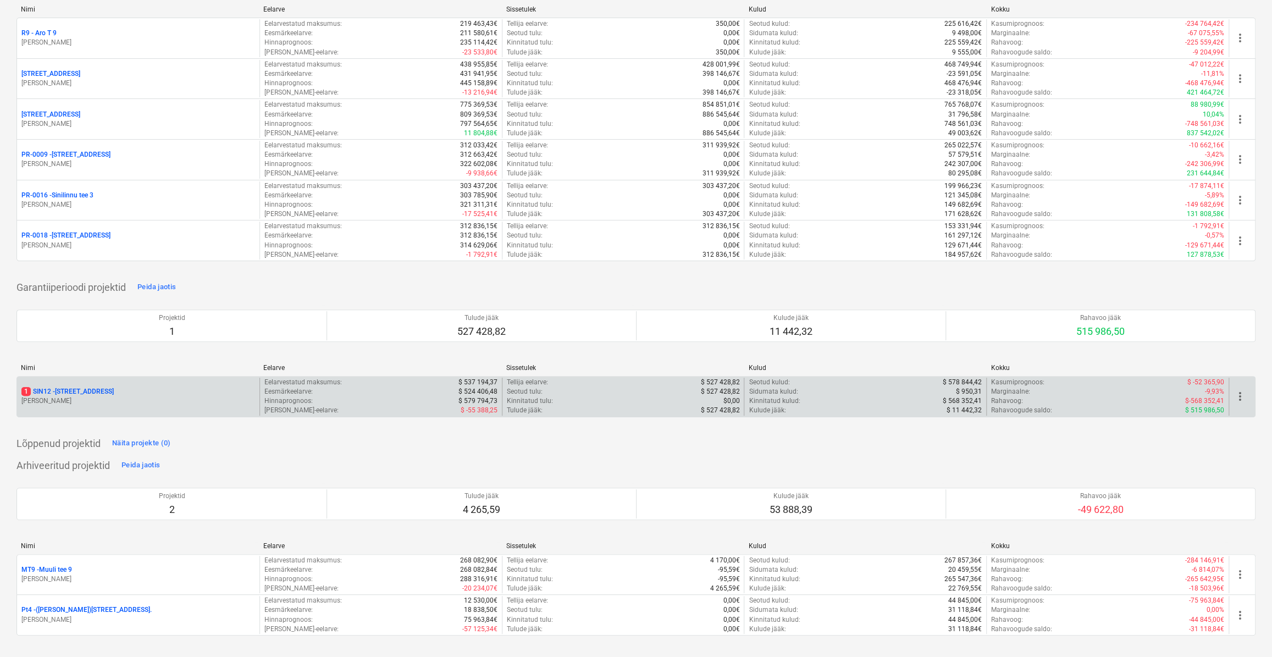
click at [132, 392] on div "1 SIN12 - Sinilille tee 12" at bounding box center [138, 391] width 234 height 9
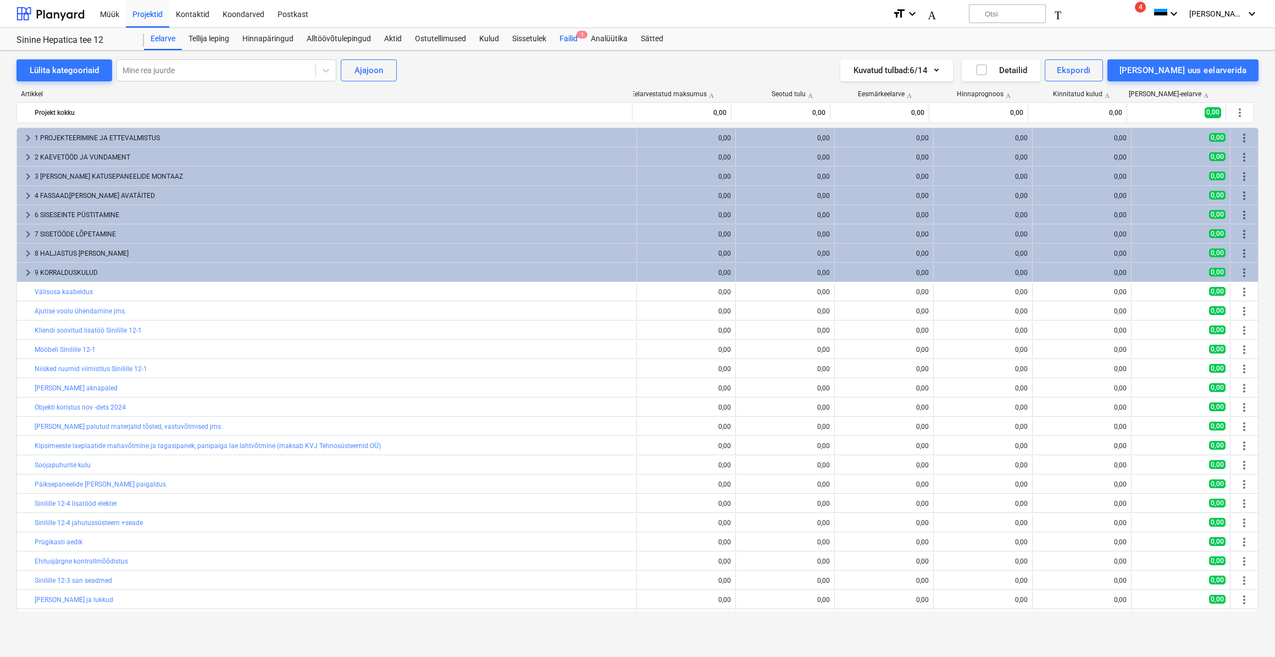
click at [572, 44] on div "Failid 1" at bounding box center [568, 39] width 31 height 22
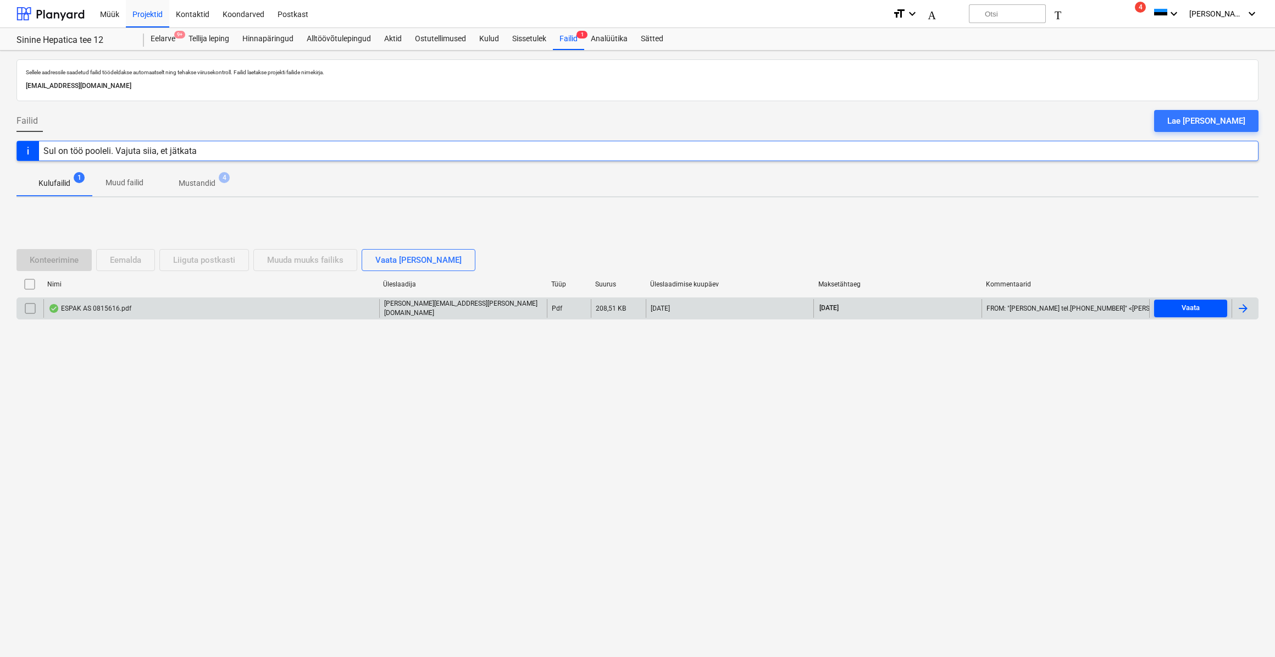
click at [1173, 309] on span "Vaata" at bounding box center [1191, 308] width 64 height 13
click at [1247, 308] on div at bounding box center [1243, 308] width 13 height 13
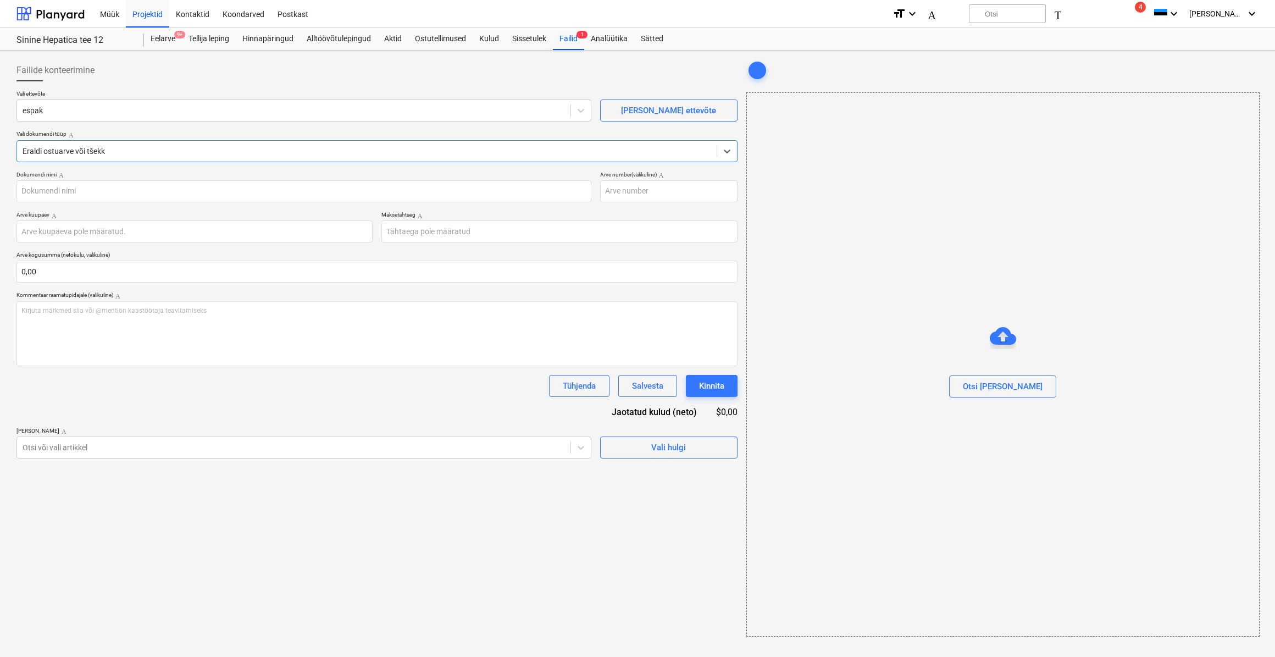
type input "0815616"
type input "[DATE]"
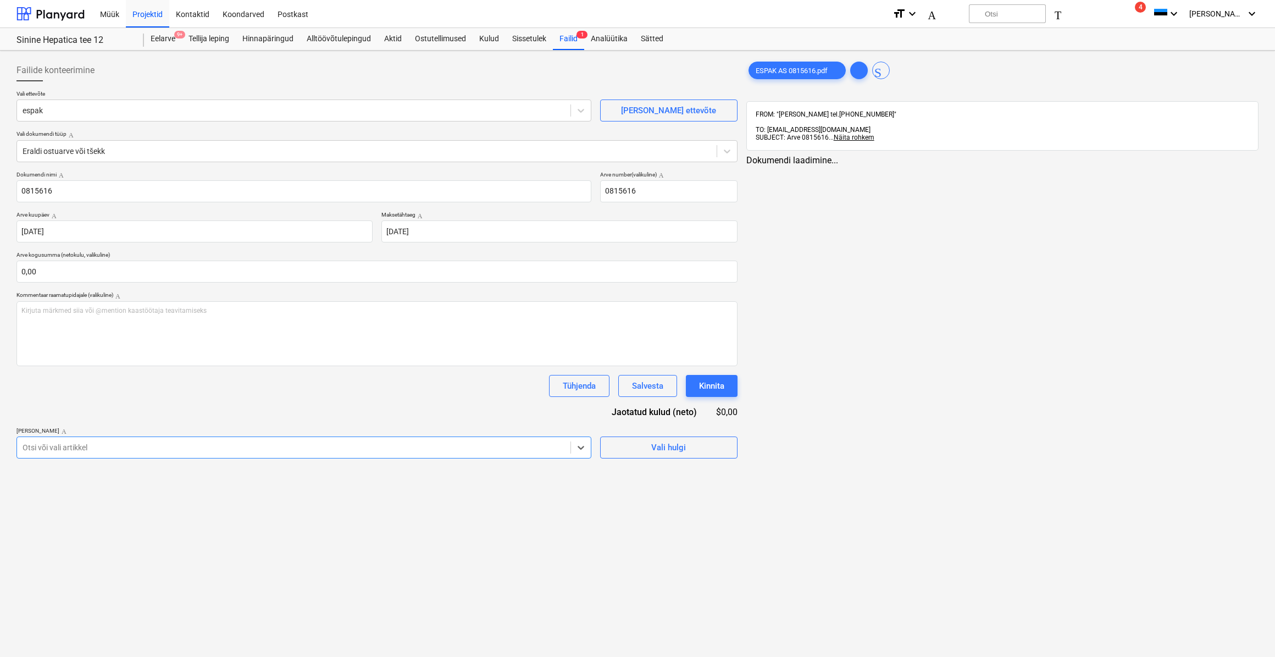
click at [135, 446] on div at bounding box center [294, 447] width 542 height 11
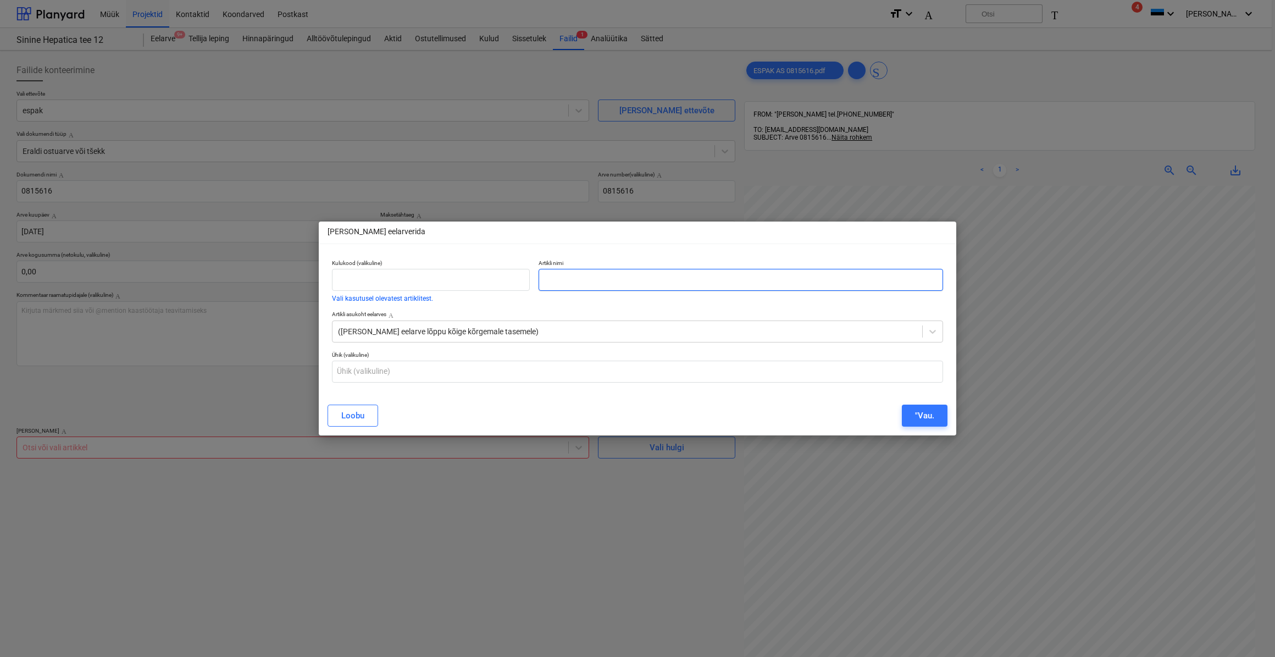
click at [568, 279] on input "text" at bounding box center [741, 280] width 405 height 22
type input "Sinilille 12-4 vannitoa ümber plaatimis materjal"
click at [916, 412] on div ""Vau." at bounding box center [924, 415] width 19 height 14
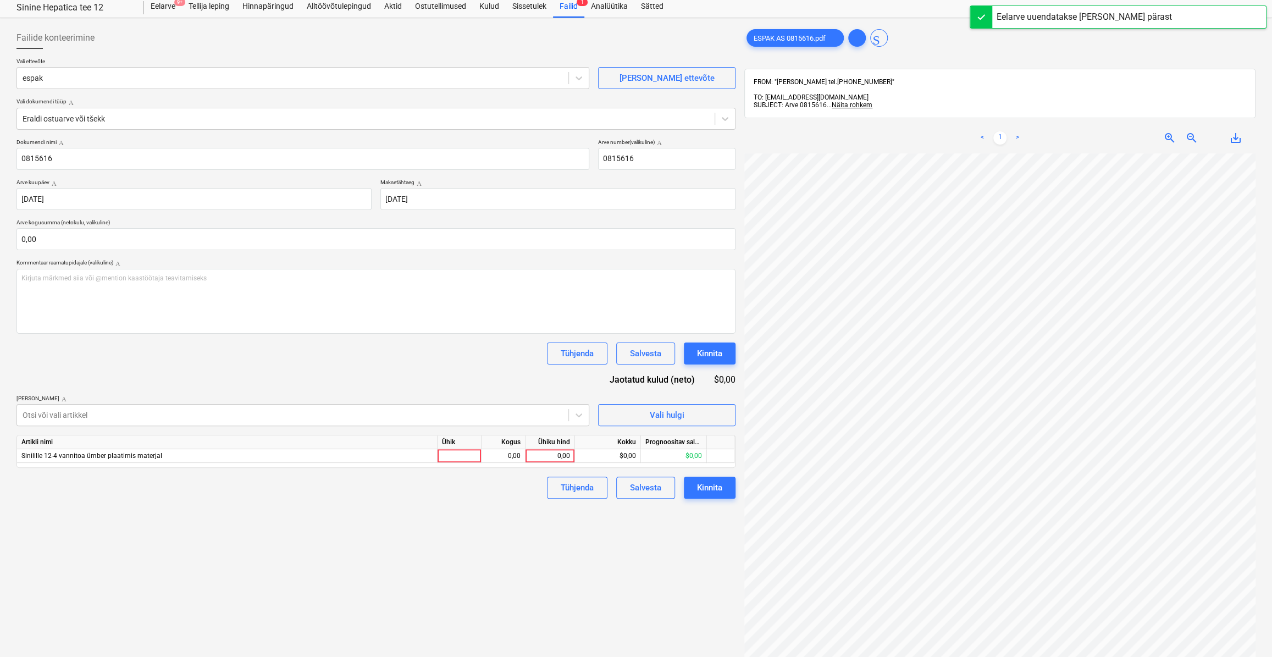
scroll to position [49, 0]
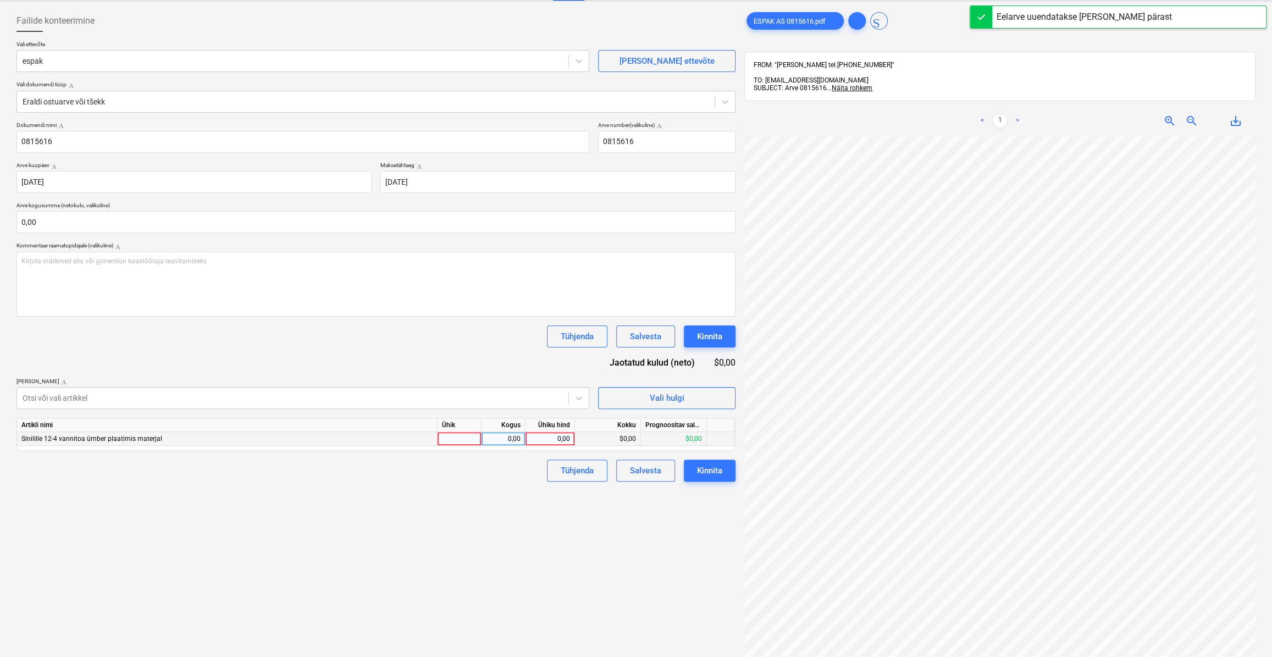
click at [458, 440] on div at bounding box center [460, 439] width 44 height 14
type input "kmpl."
click at [492, 442] on div "0,00" at bounding box center [503, 439] width 35 height 14
type input "q"
type input "1"
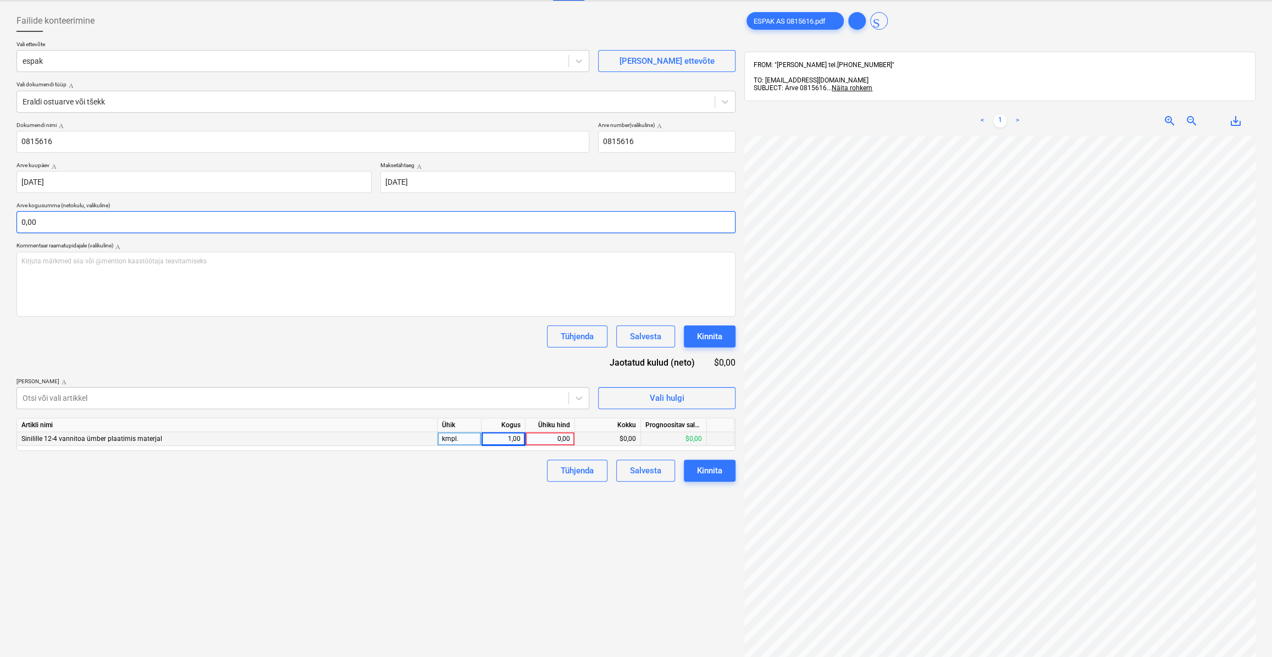
click at [38, 226] on input "0,00" at bounding box center [375, 222] width 719 height 22
click at [42, 222] on input "text" at bounding box center [375, 222] width 719 height 22
type input "0,00"
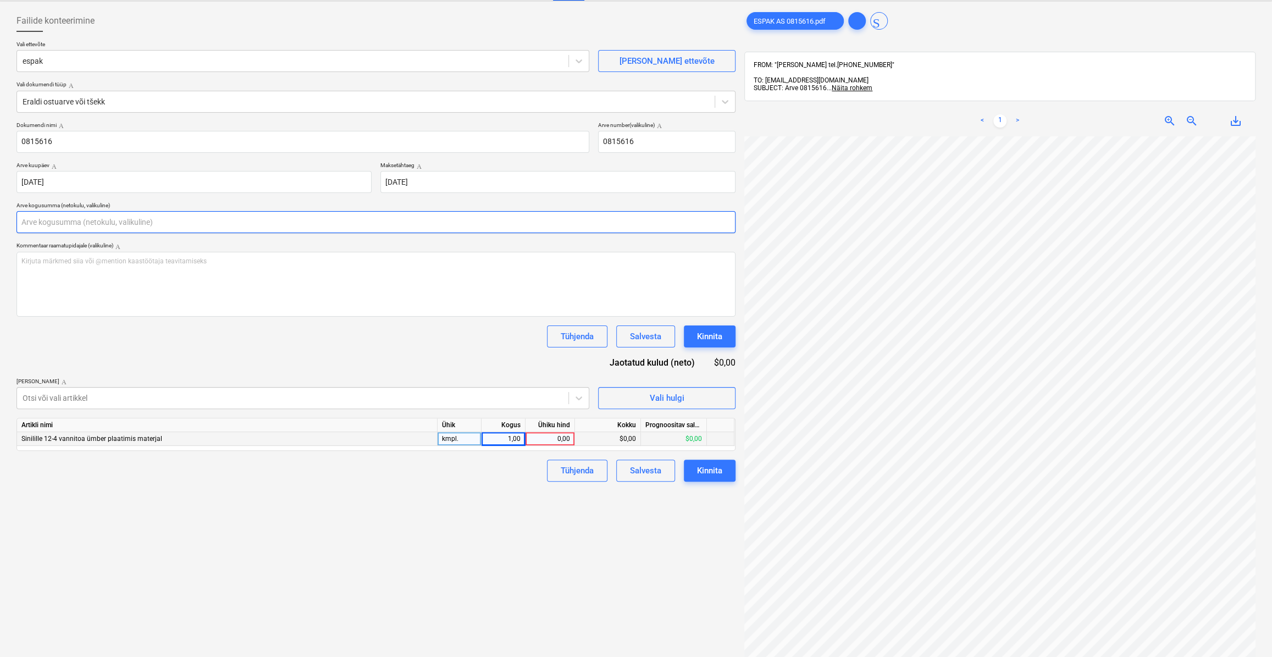
click at [75, 227] on input "text" at bounding box center [375, 222] width 719 height 22
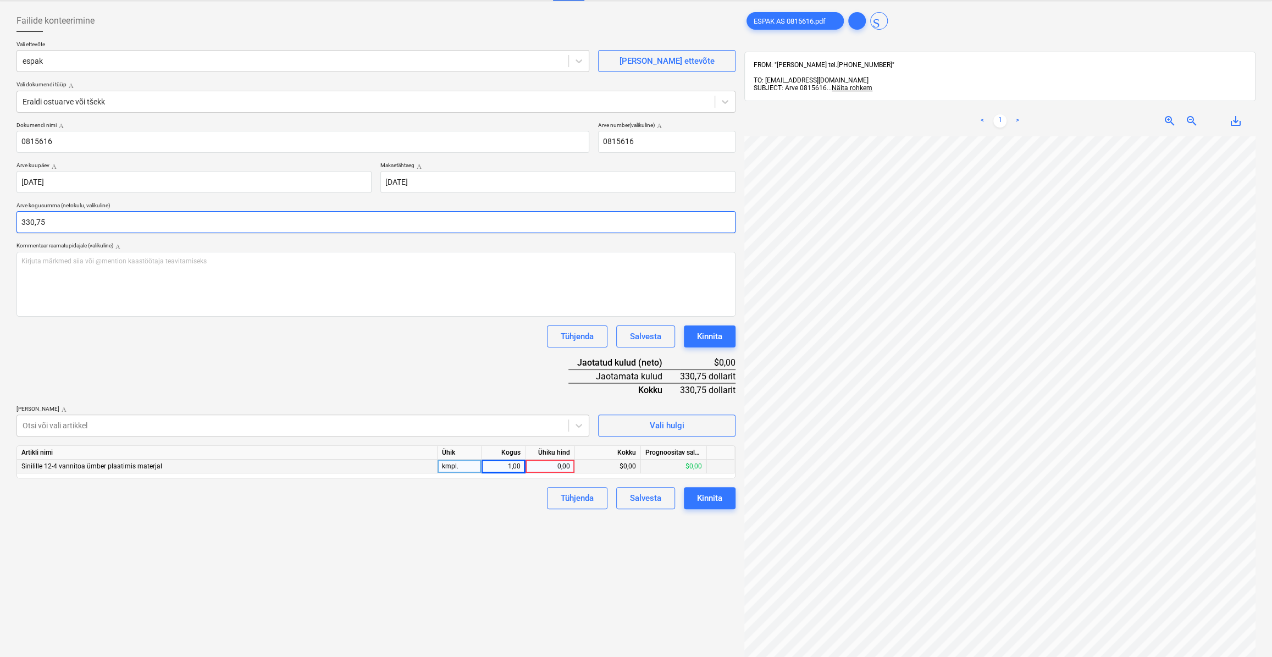
type input "330,75"
click at [563, 464] on div "0,00" at bounding box center [550, 467] width 40 height 14
click at [532, 389] on div "Dokumendi nimi Abi 0815616 Arve number (valikuline) Abi 0815616 Arve kuupäev Ab…" at bounding box center [375, 314] width 719 height 387
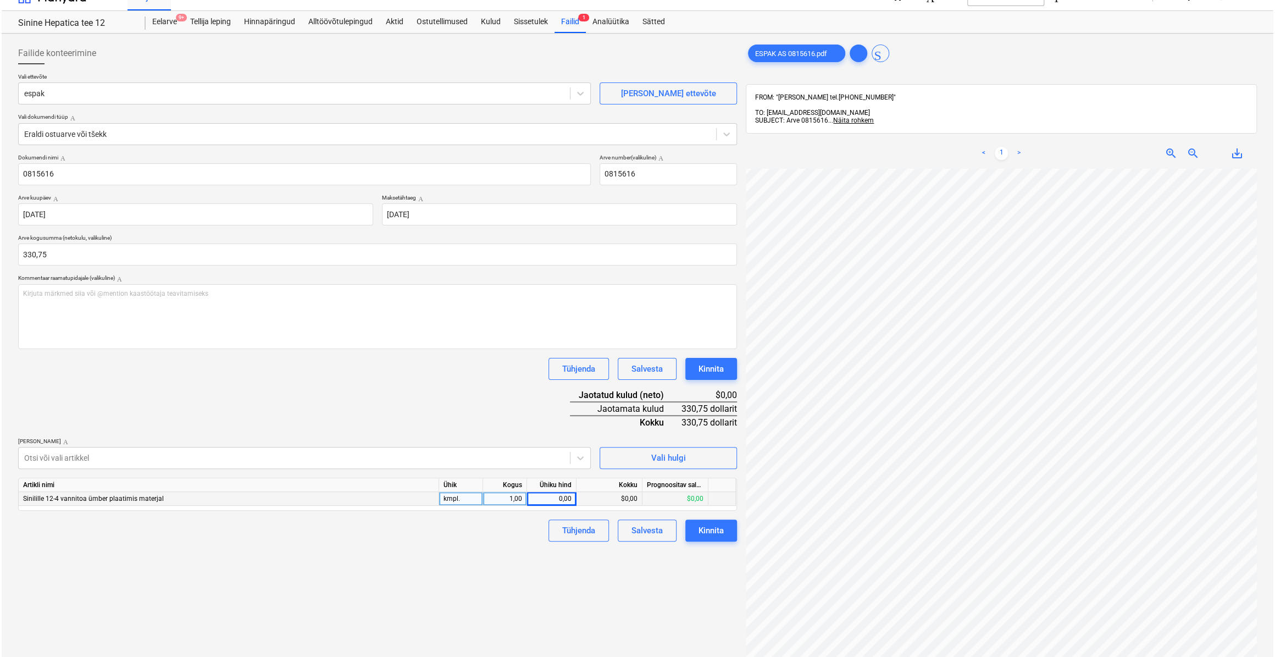
scroll to position [0, 0]
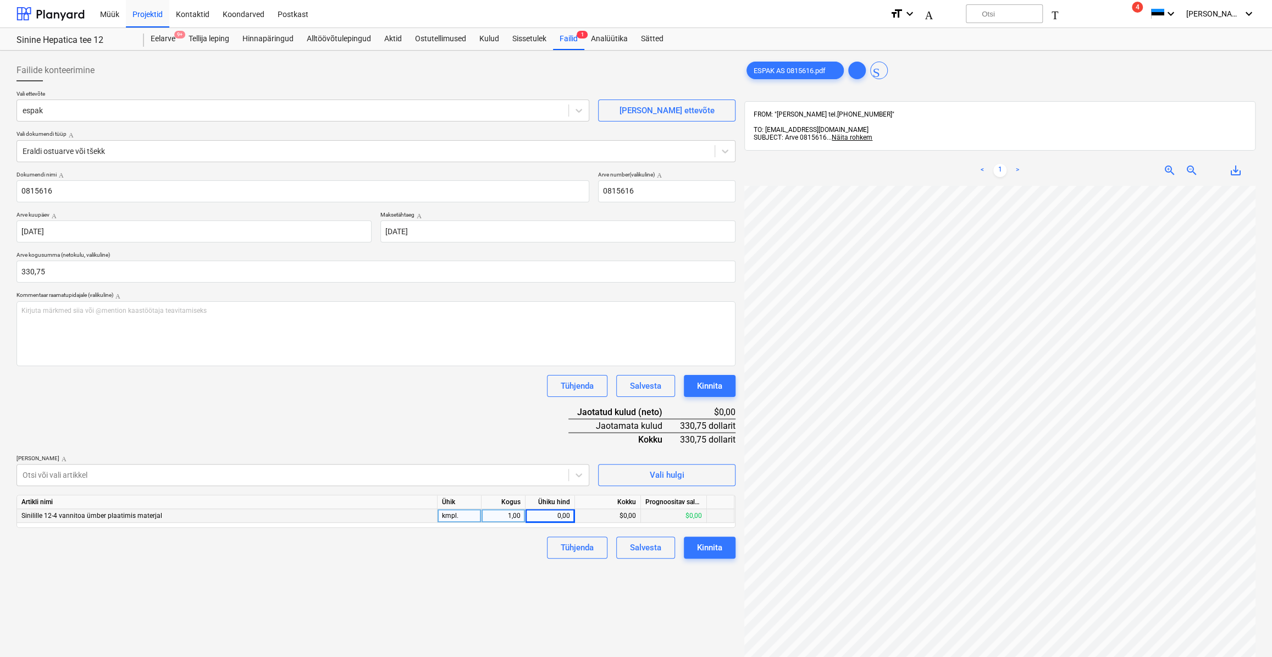
click at [549, 511] on div "0,00" at bounding box center [550, 516] width 40 height 14
type input "330,75"
click at [527, 434] on div "Dokumendi nimi Abi 0815616 Arve number (valikuline) Abi 0815616 Arve kuupäev Ab…" at bounding box center [375, 364] width 719 height 387
click at [702, 551] on div "Kinnita" at bounding box center [709, 547] width 25 height 14
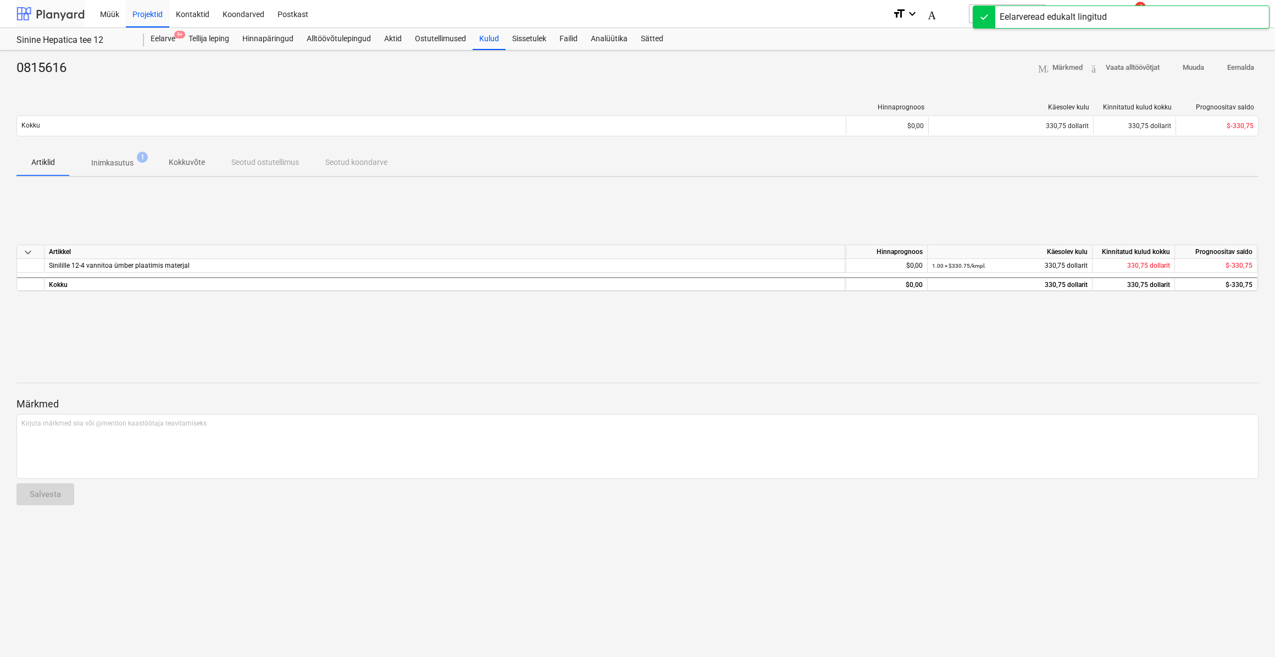
click at [68, 10] on div at bounding box center [50, 13] width 68 height 27
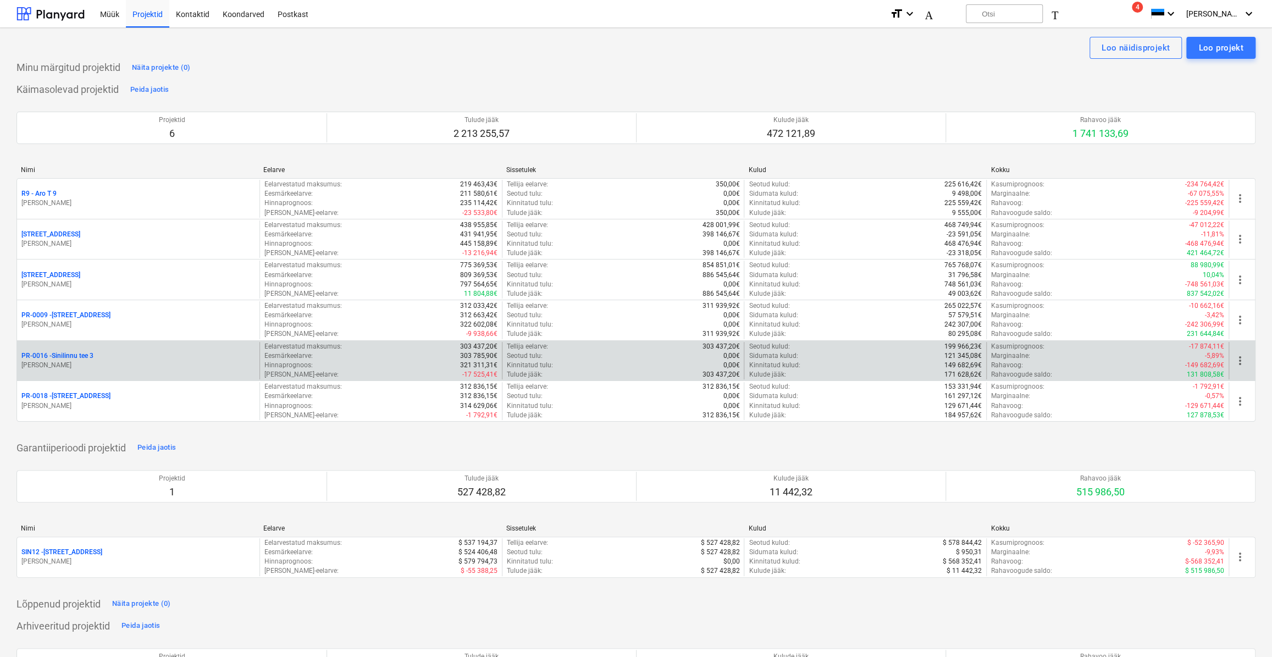
click at [86, 359] on p "PR-0016 - Sinilinnu tee 3" at bounding box center [57, 355] width 72 height 9
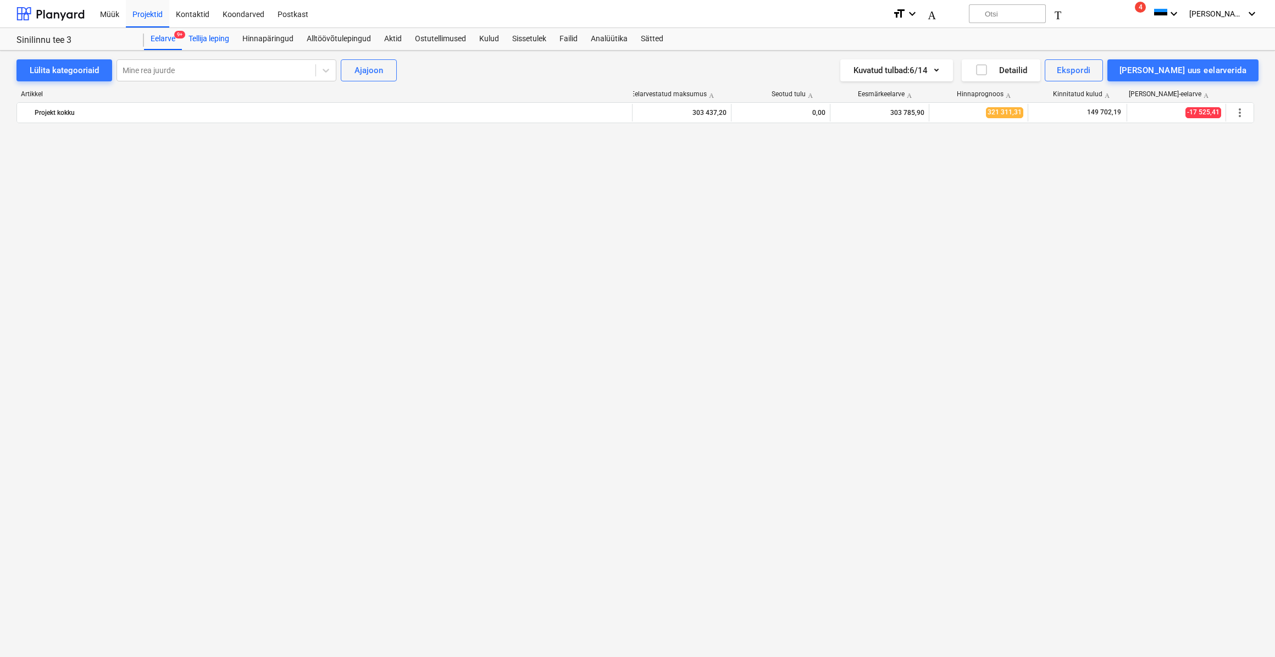
scroll to position [3013, 0]
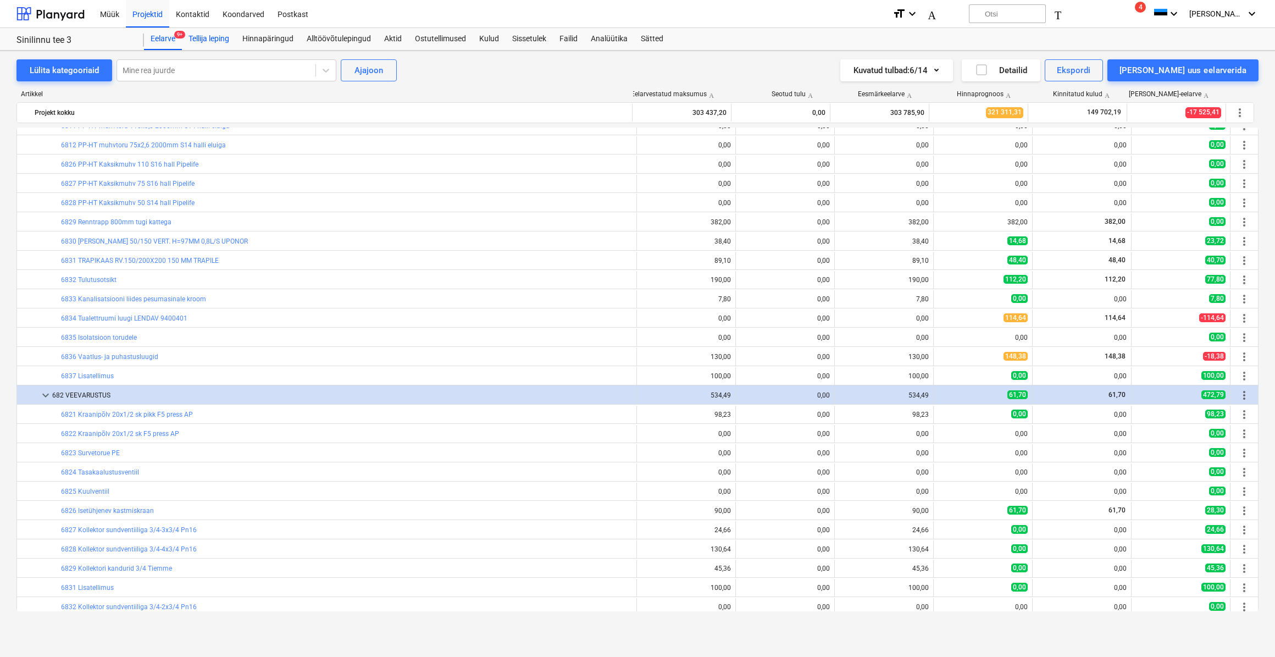
click at [207, 40] on div "Tellija leping" at bounding box center [209, 39] width 54 height 22
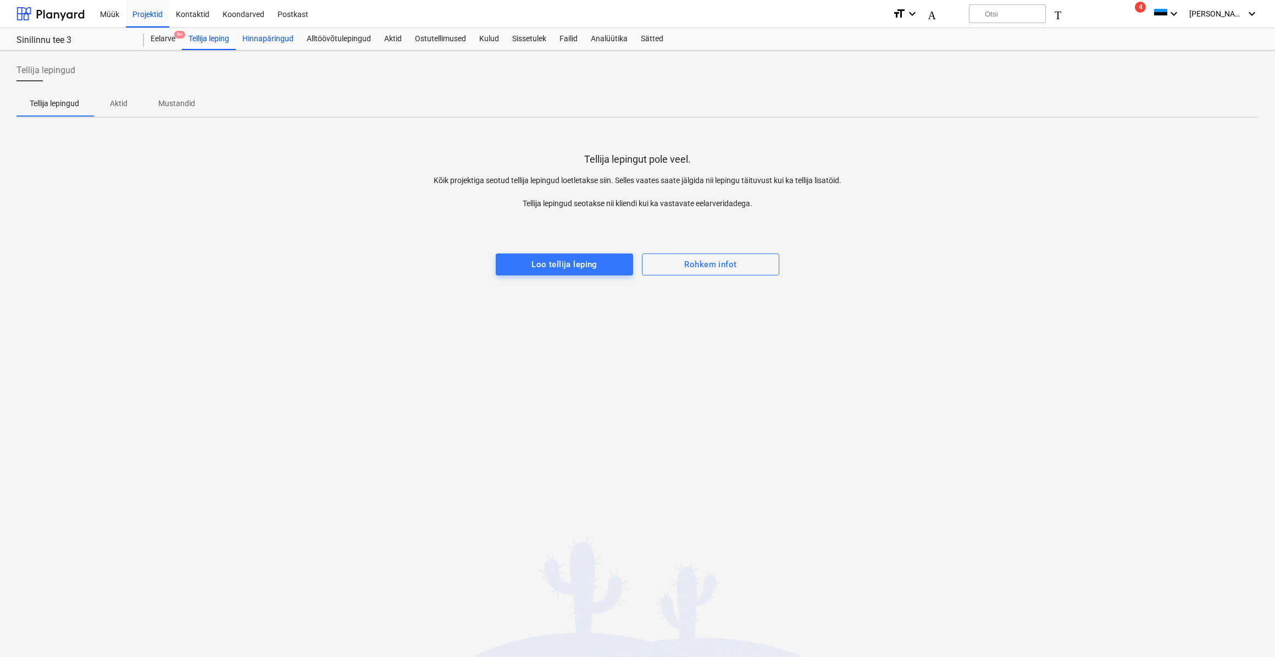
click at [263, 41] on div "Hinnapäringud" at bounding box center [268, 39] width 64 height 22
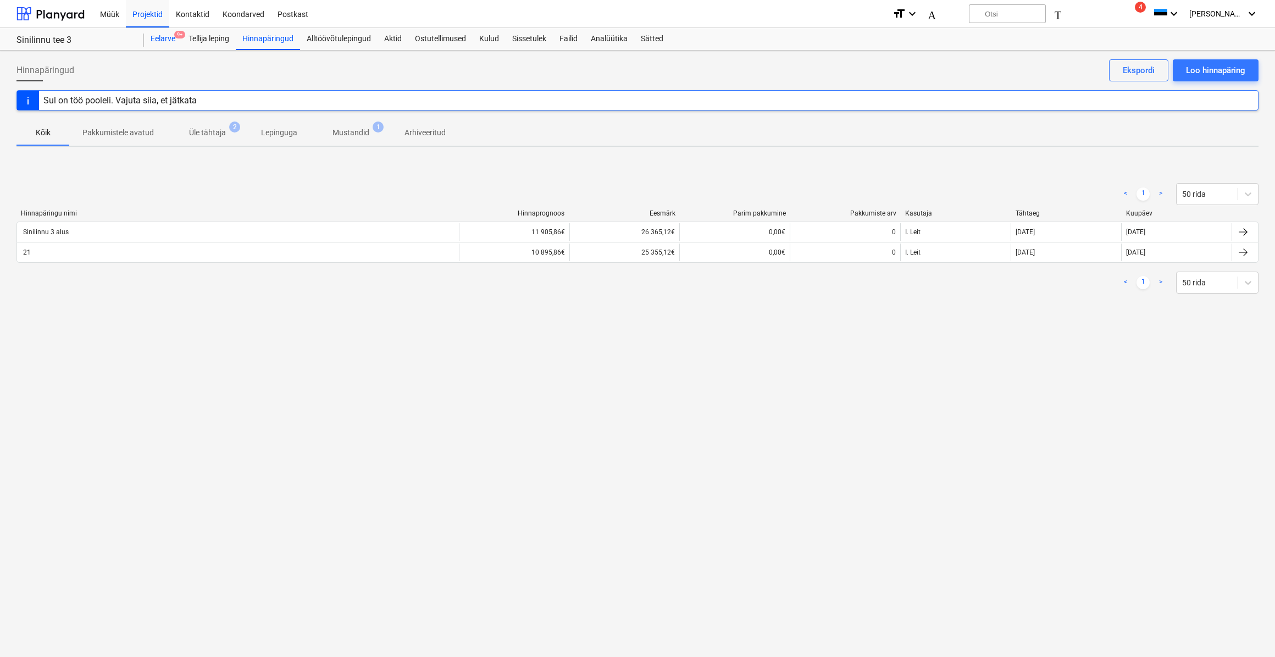
click at [171, 42] on div "Eelarve 9+" at bounding box center [163, 39] width 38 height 22
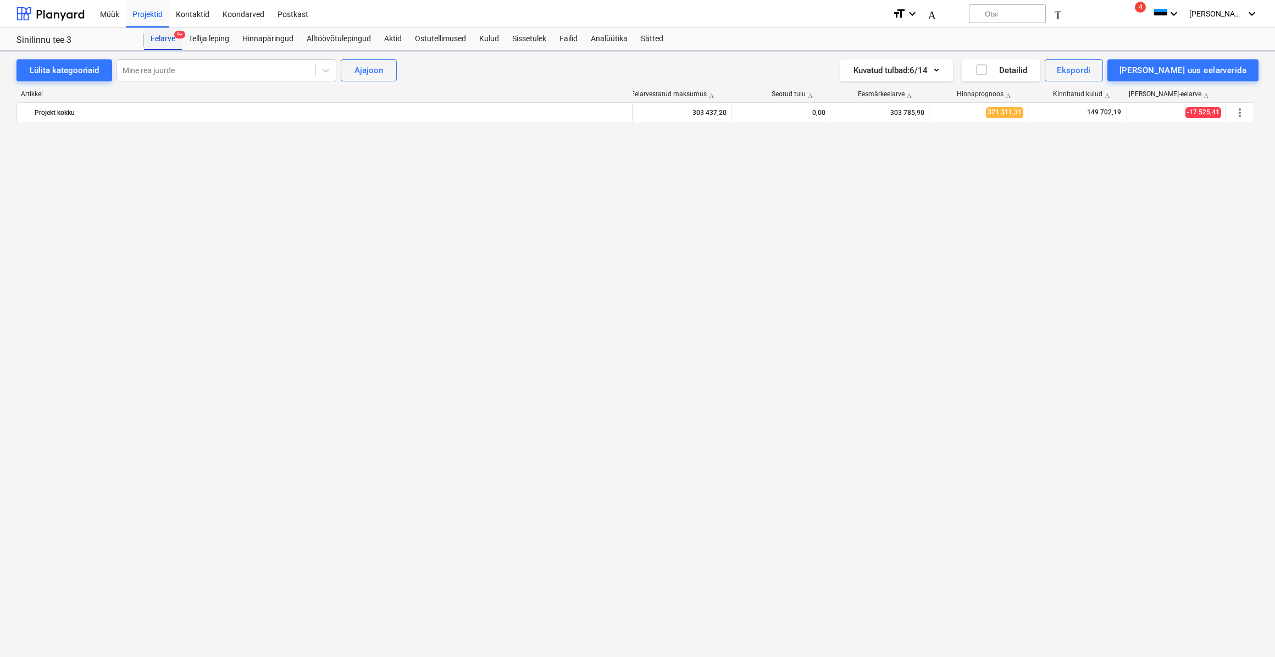
scroll to position [3013, 0]
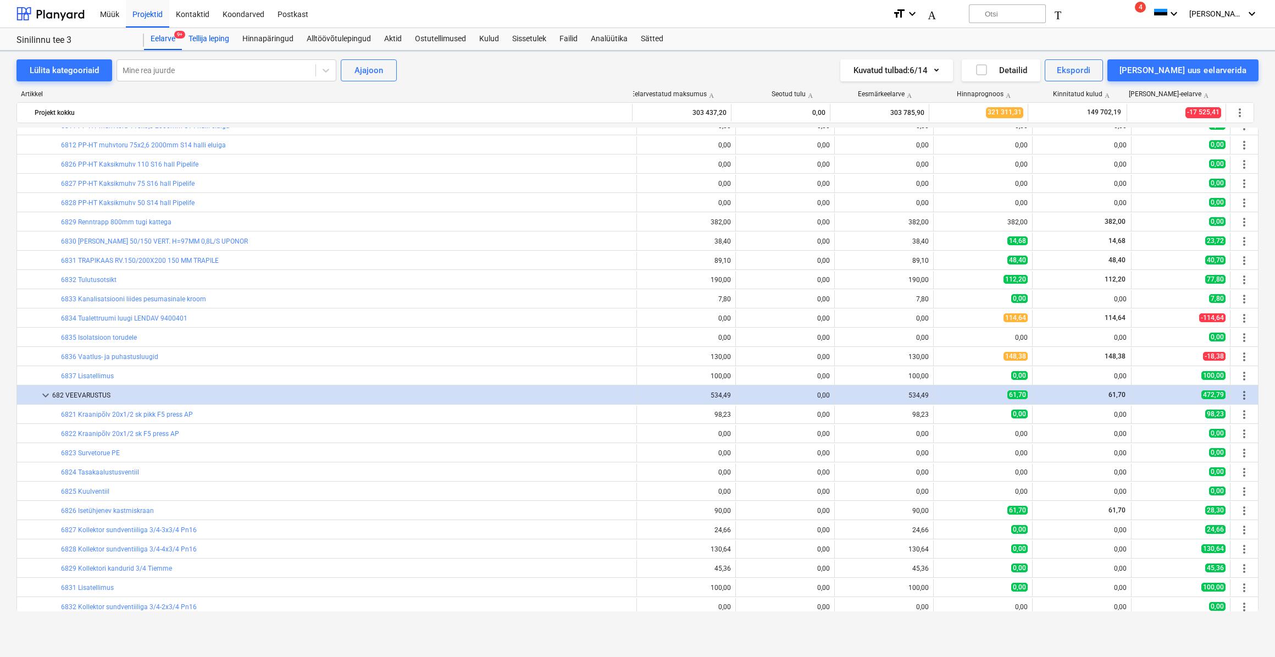
click at [198, 43] on div "Tellija leping" at bounding box center [209, 39] width 54 height 22
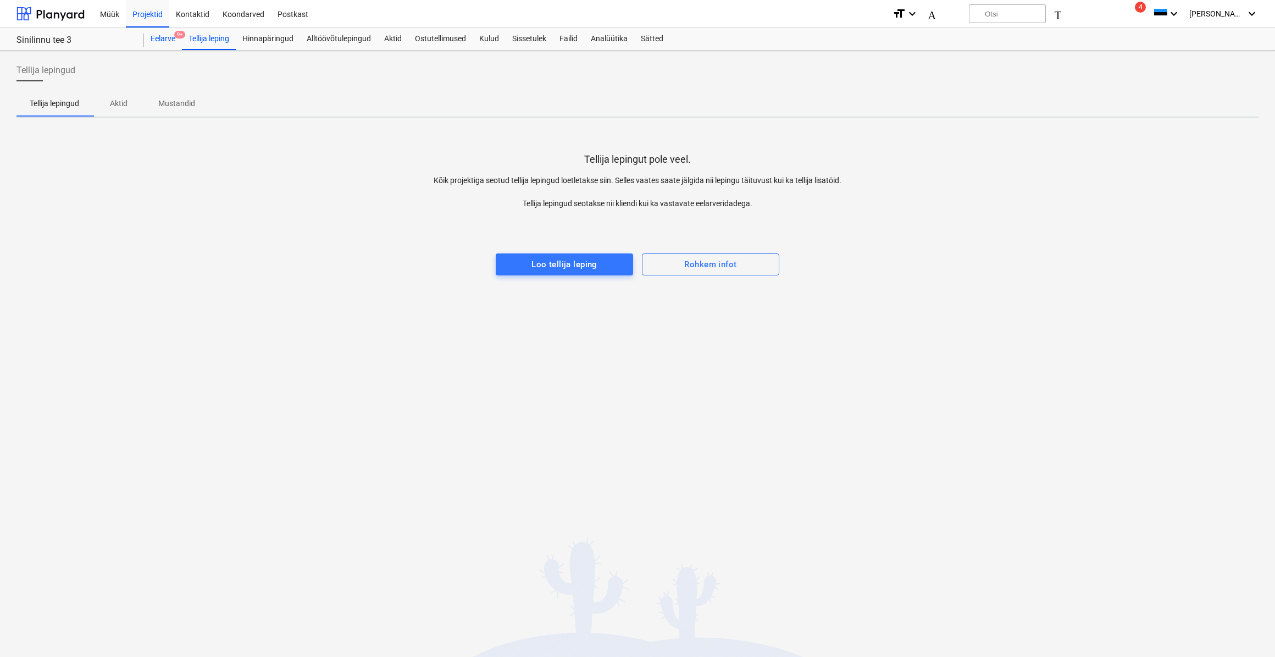
click at [160, 43] on div "Eelarve 9+" at bounding box center [163, 39] width 38 height 22
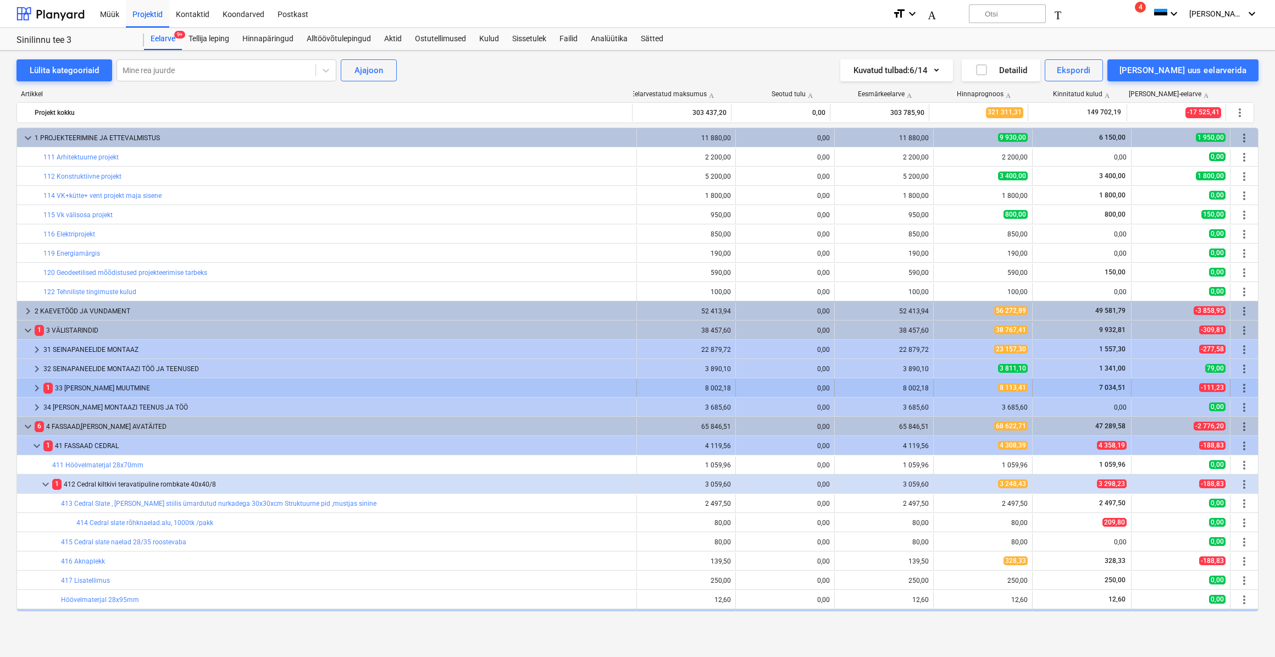
click at [35, 389] on span "keyboard_arrow_right" at bounding box center [36, 387] width 13 height 13
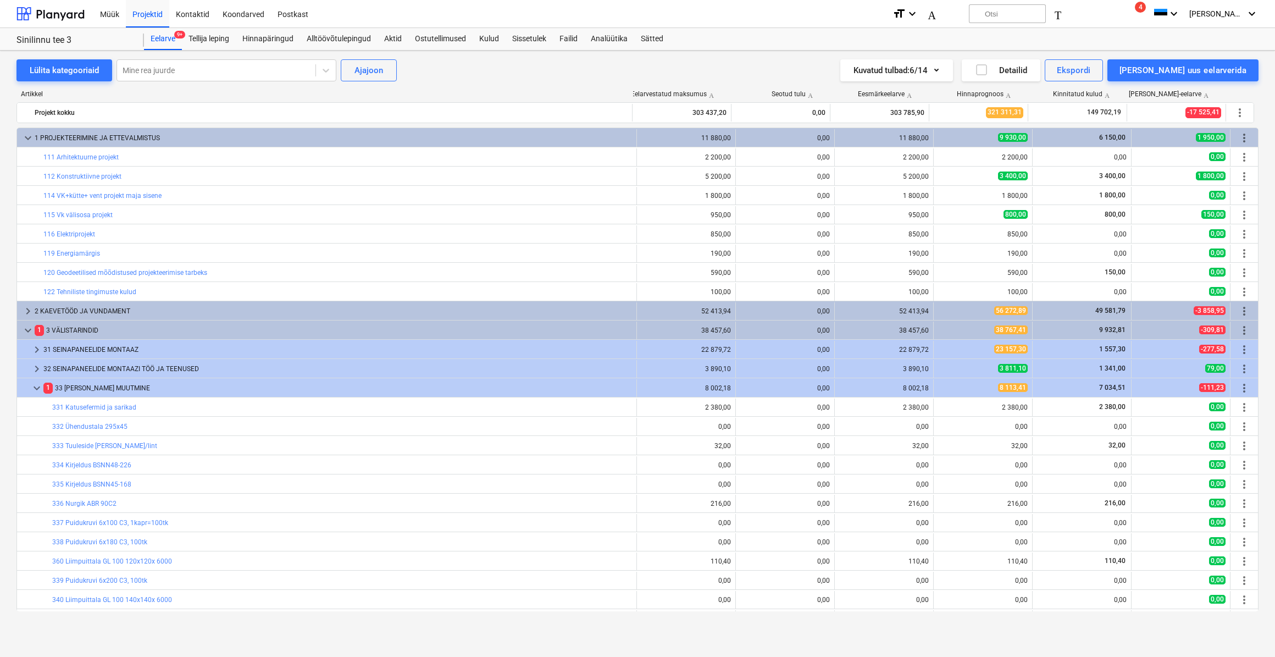
click at [35, 389] on span "keyboard_arrow_down" at bounding box center [36, 387] width 13 height 13
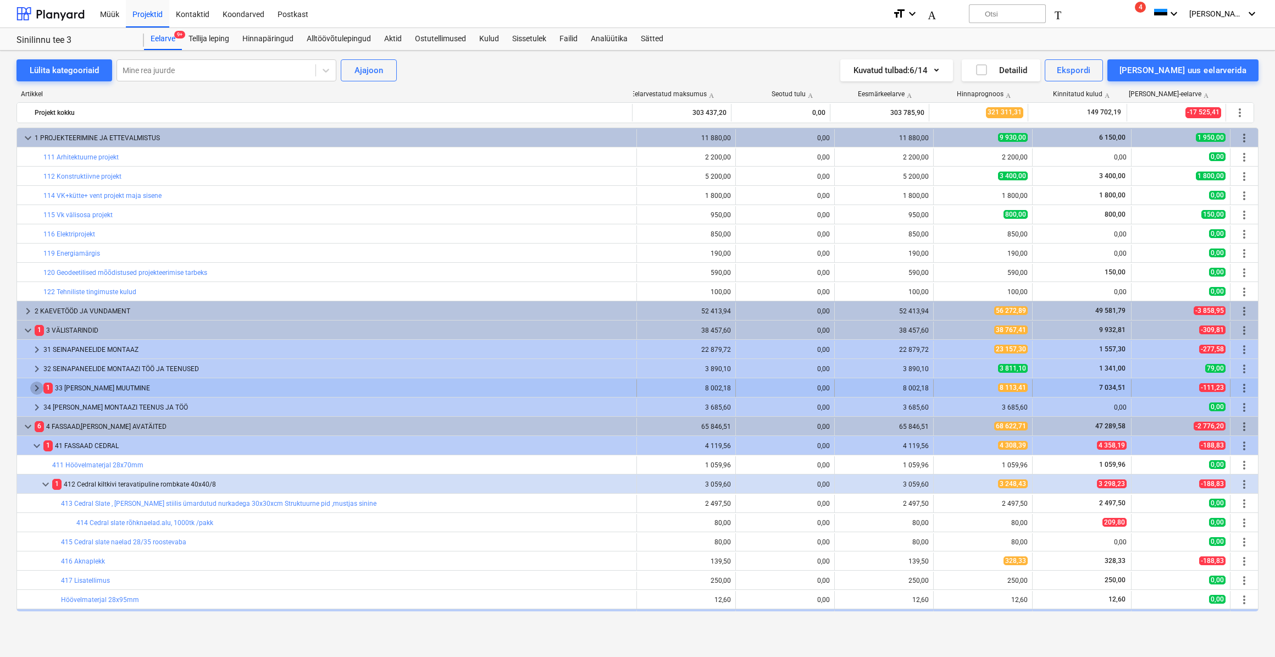
click at [40, 389] on span "keyboard_arrow_right" at bounding box center [36, 387] width 13 height 13
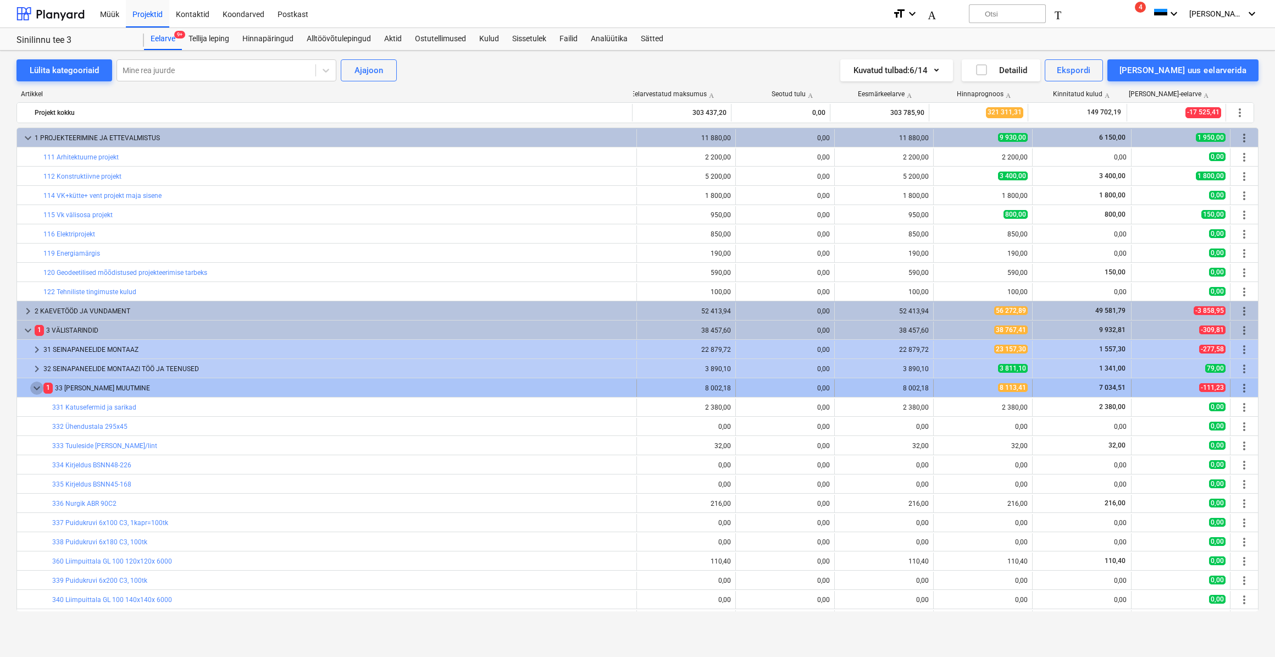
click at [37, 389] on span "keyboard_arrow_down" at bounding box center [36, 387] width 13 height 13
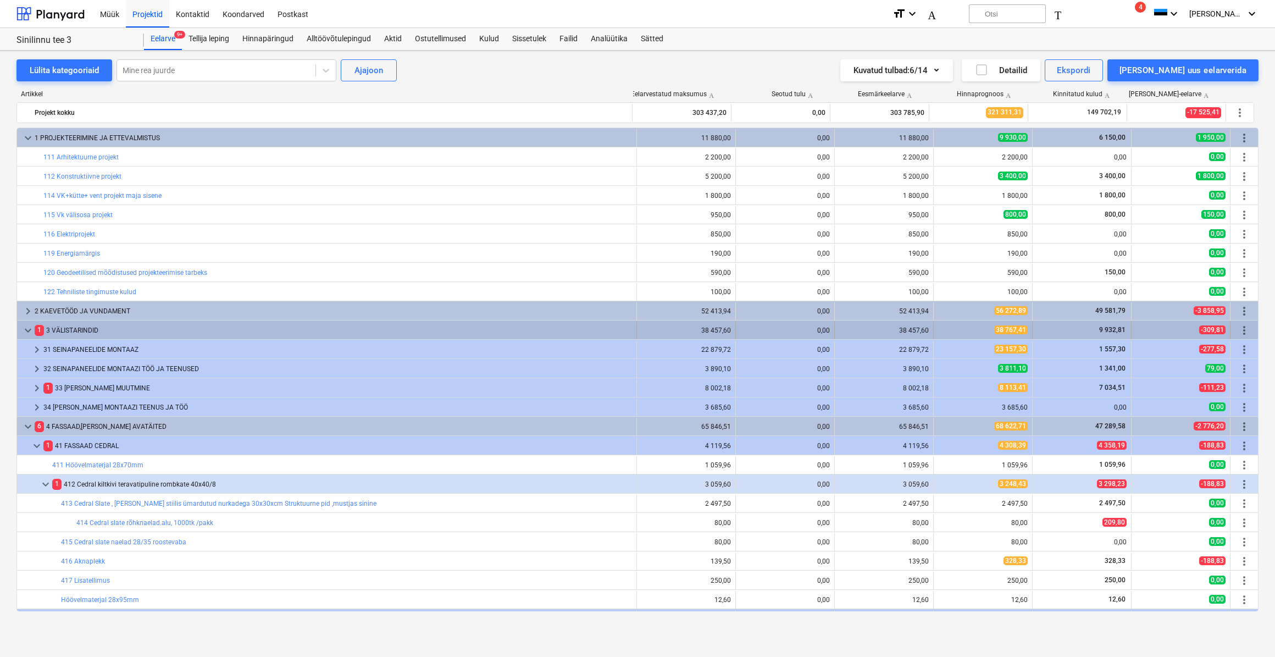
click at [23, 333] on span "keyboard_arrow_down" at bounding box center [27, 330] width 13 height 13
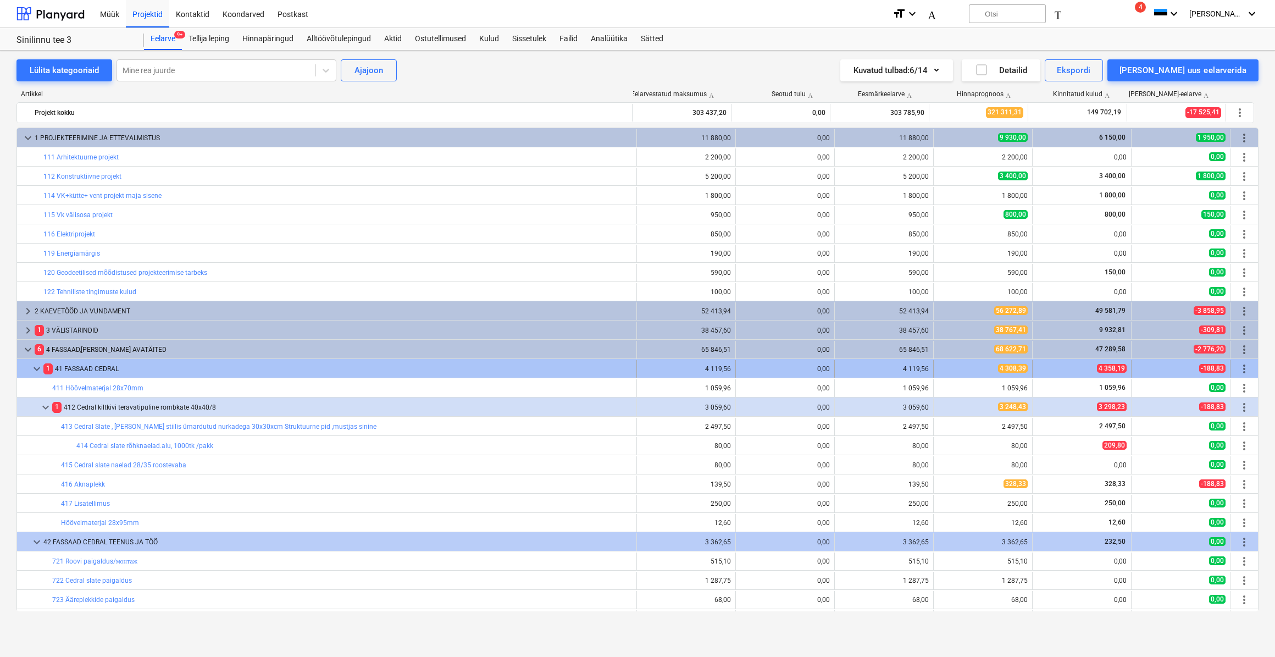
click at [34, 369] on span "keyboard_arrow_down" at bounding box center [36, 368] width 13 height 13
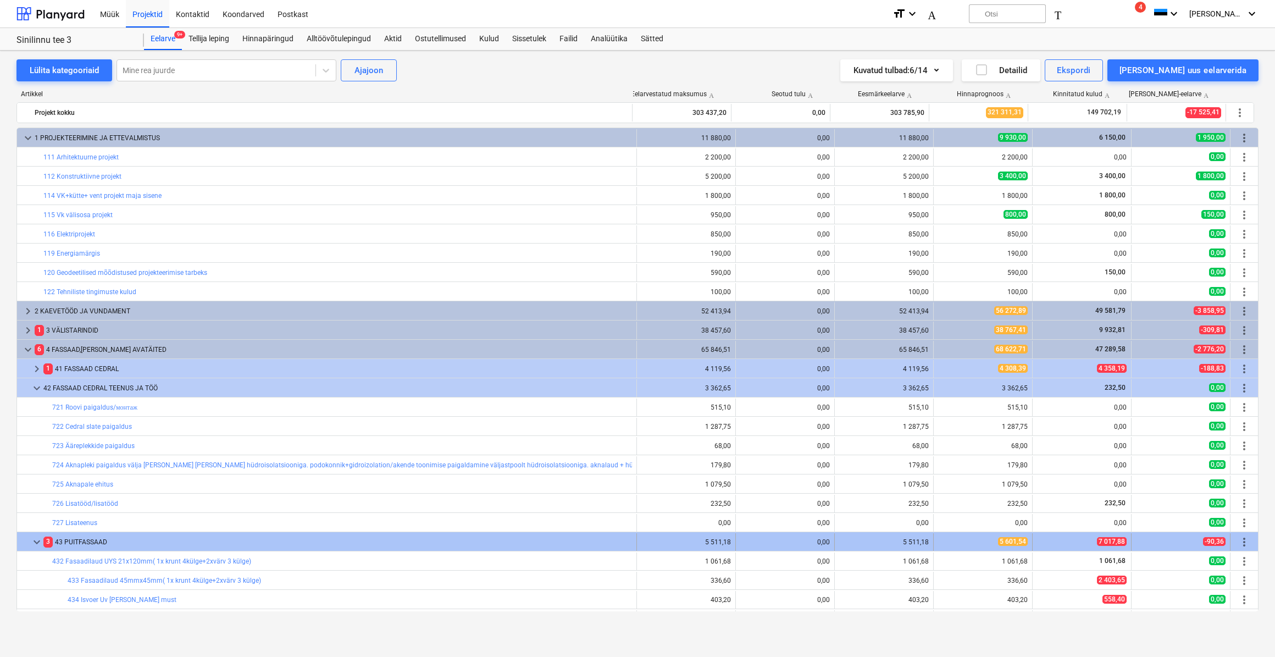
click at [37, 541] on span "keyboard_arrow_down" at bounding box center [36, 541] width 13 height 13
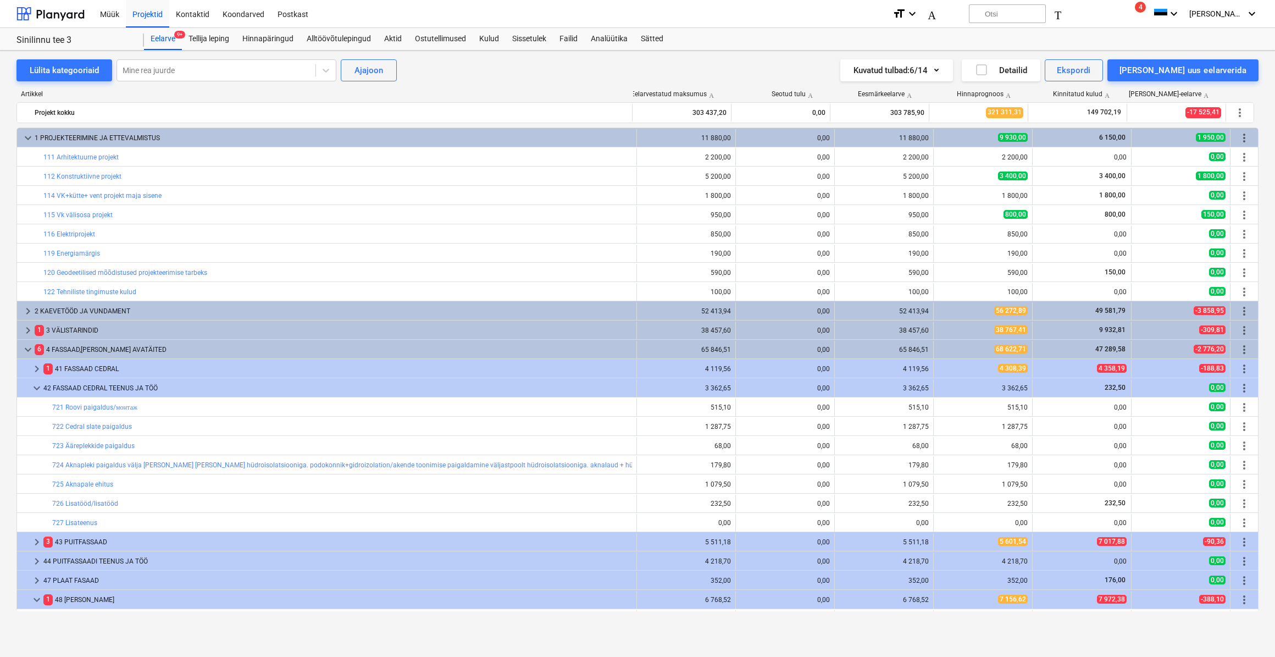
scroll to position [250, 0]
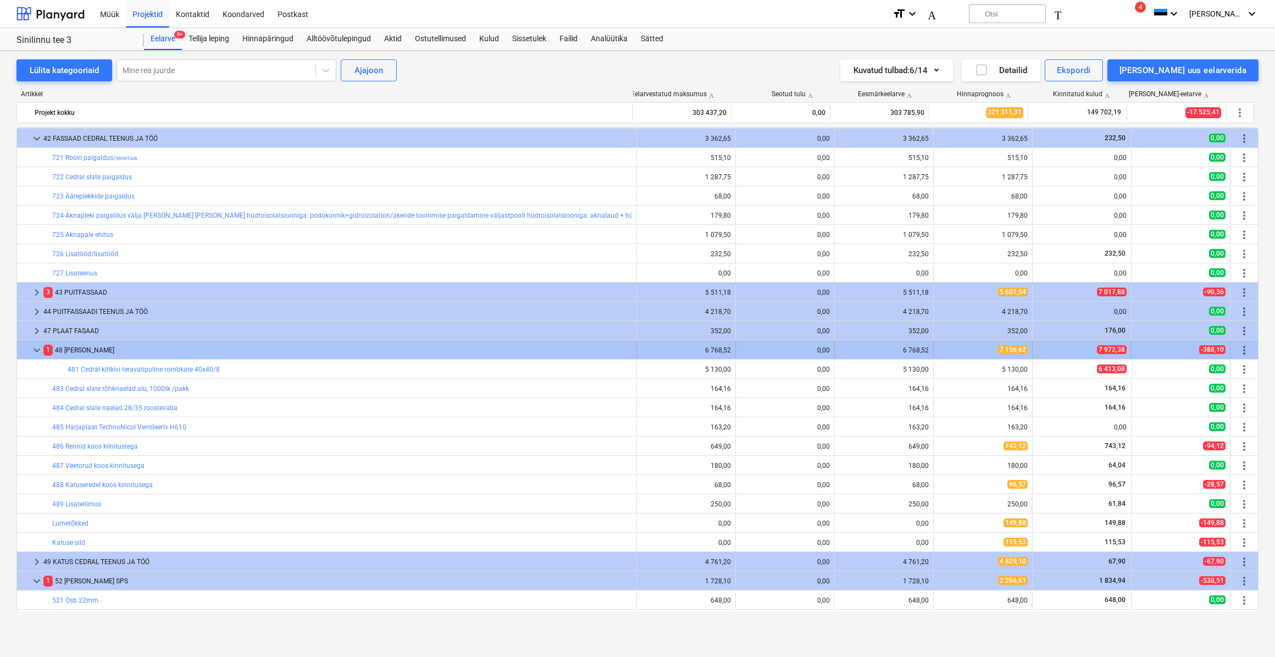
click at [34, 352] on span "keyboard_arrow_down" at bounding box center [36, 350] width 13 height 13
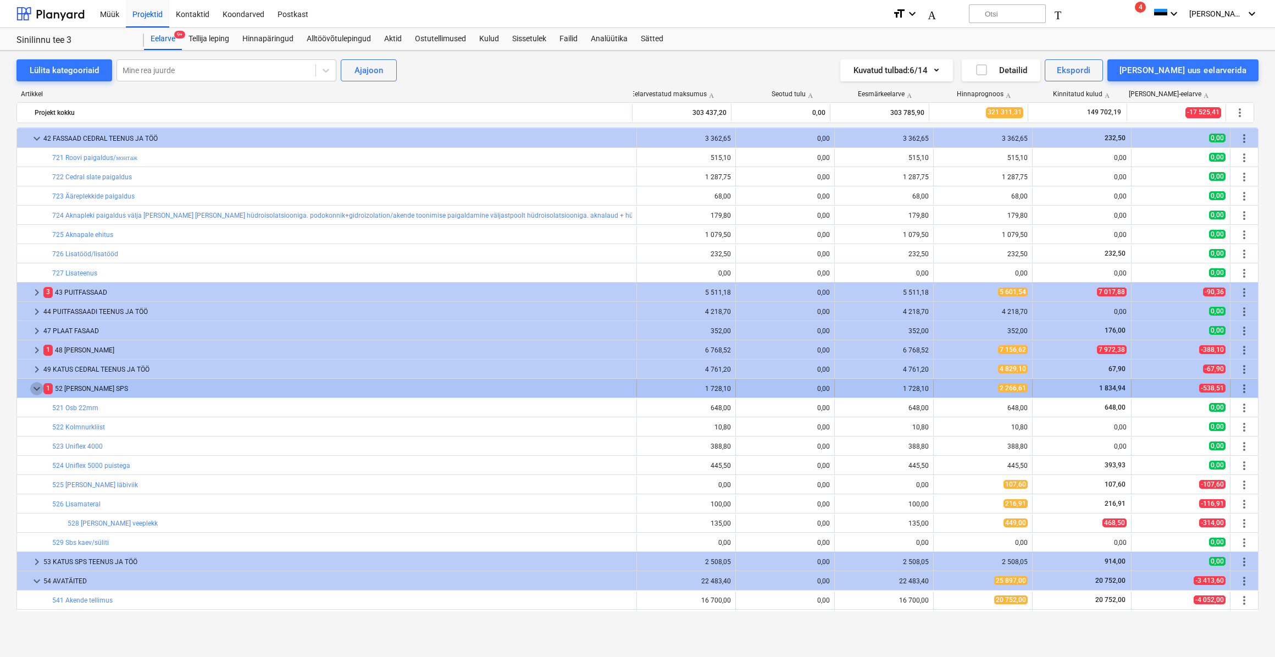
click at [35, 391] on span "keyboard_arrow_down" at bounding box center [36, 388] width 13 height 13
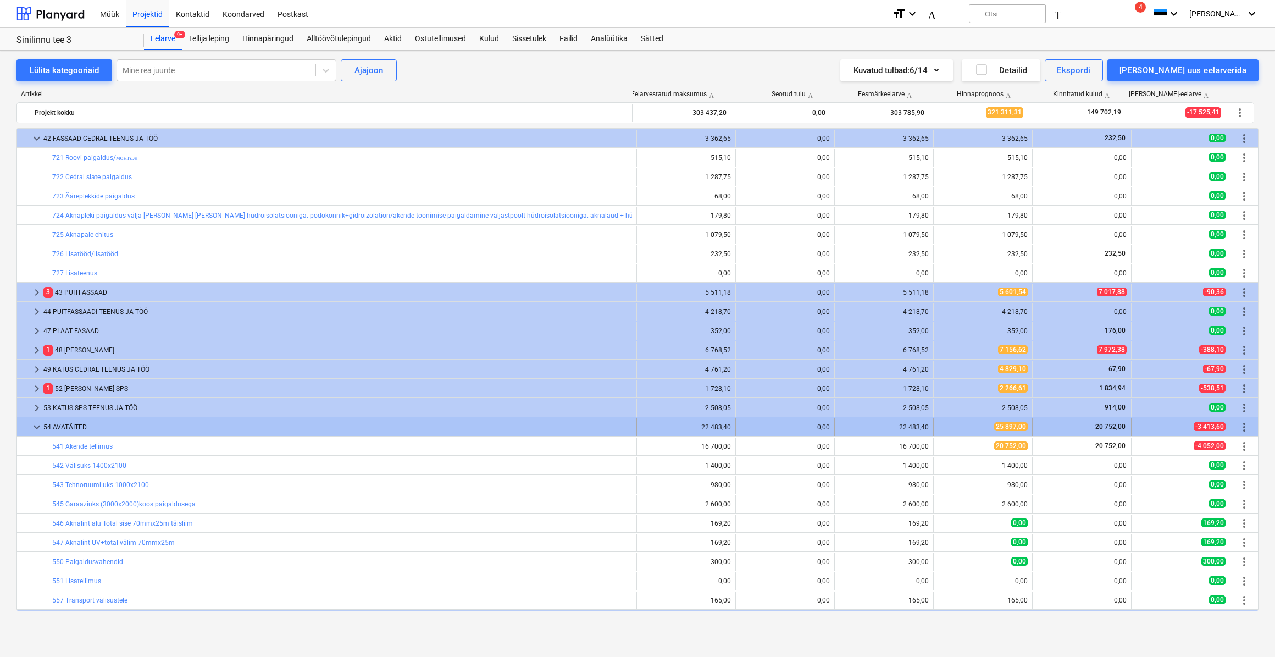
click at [34, 425] on span "keyboard_arrow_down" at bounding box center [36, 426] width 13 height 13
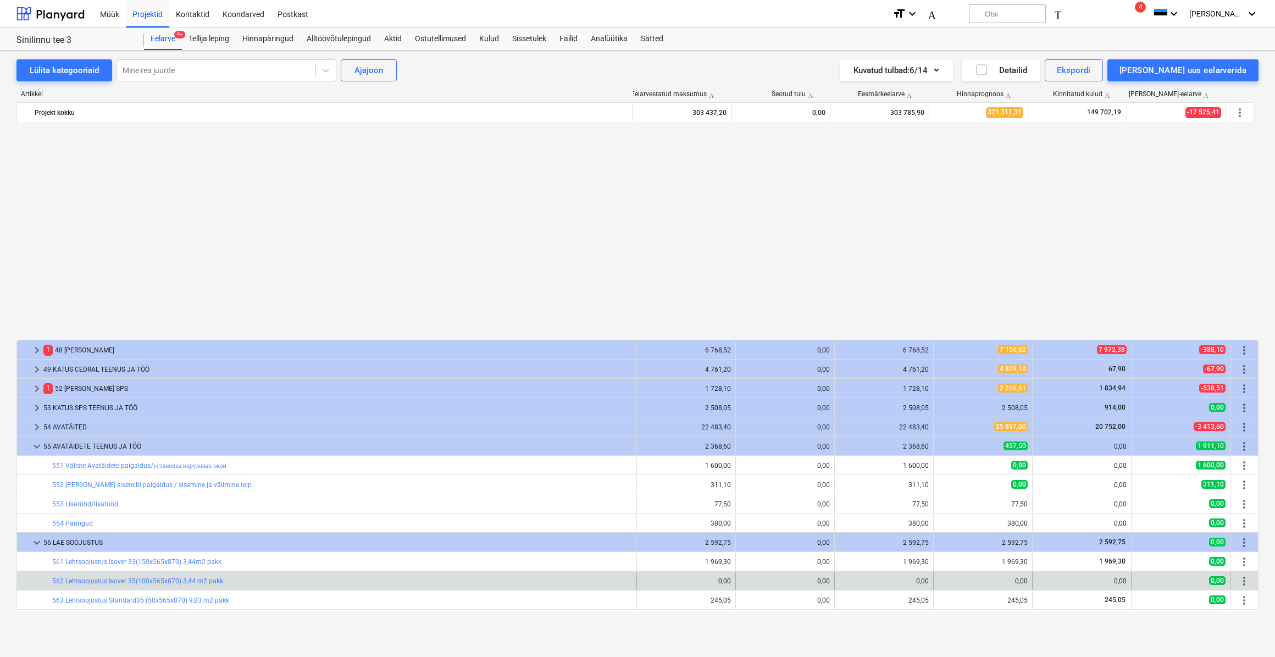
scroll to position [500, 0]
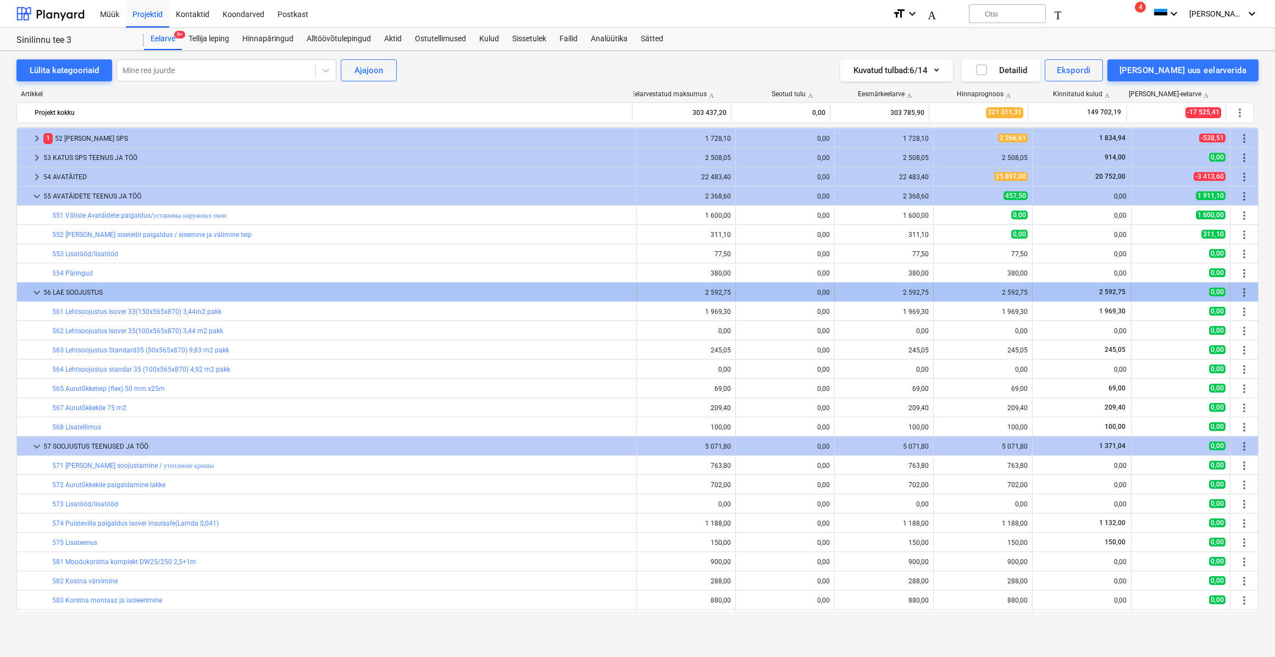
click at [38, 292] on span "keyboard_arrow_down" at bounding box center [36, 292] width 13 height 13
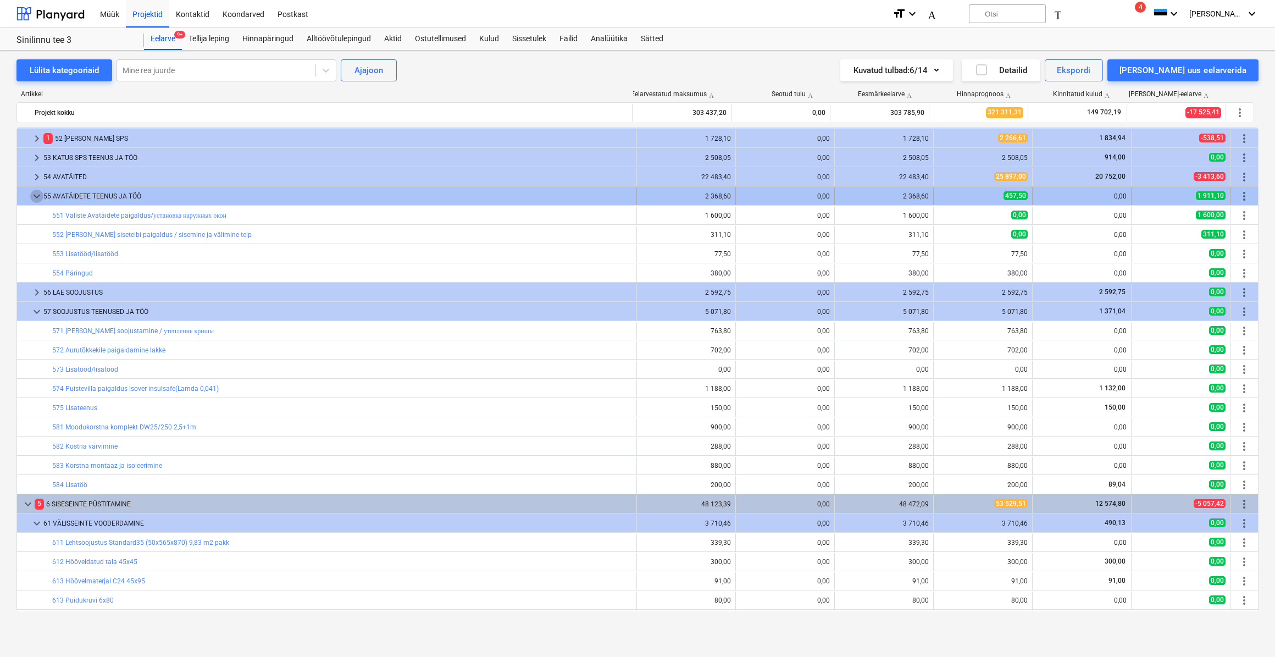
click at [39, 194] on span "keyboard_arrow_down" at bounding box center [36, 196] width 13 height 13
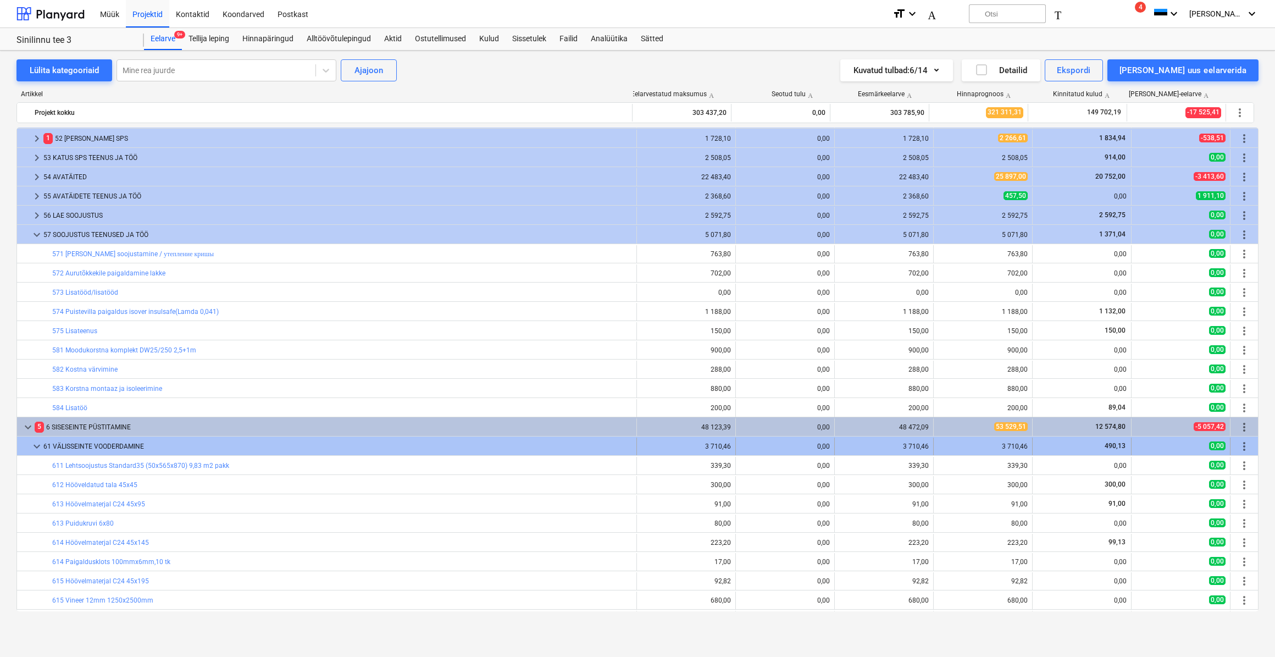
click at [34, 445] on span "keyboard_arrow_down" at bounding box center [36, 446] width 13 height 13
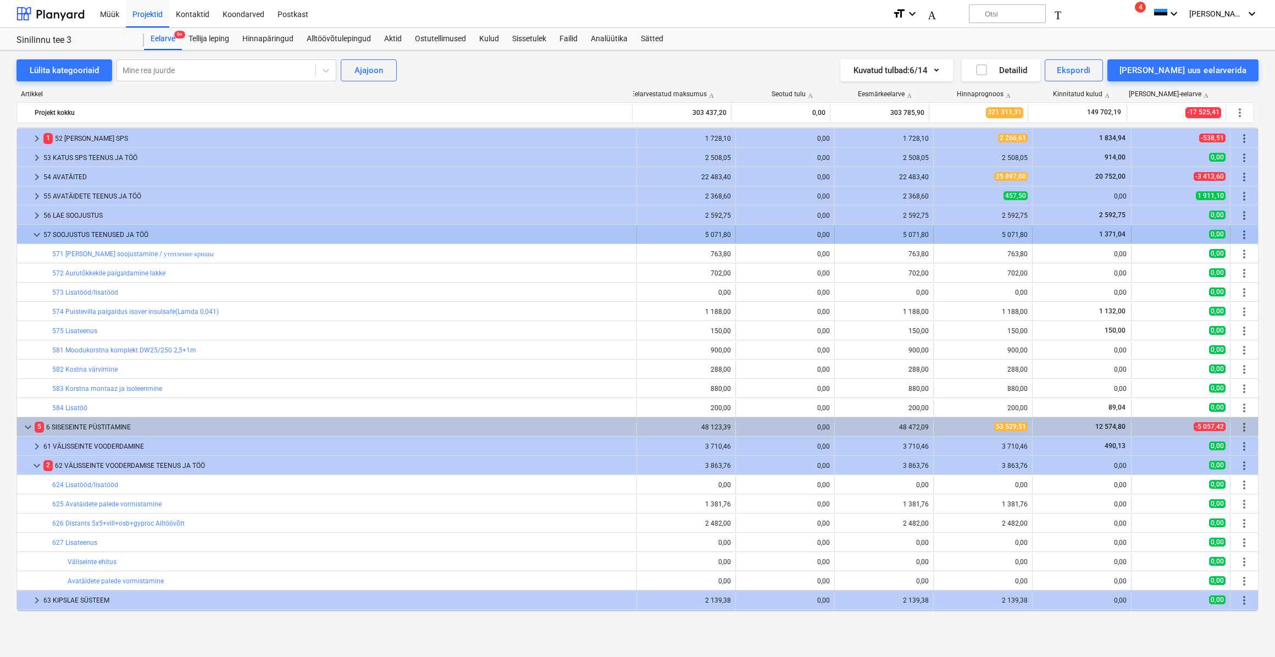
click at [40, 237] on span "keyboard_arrow_down" at bounding box center [36, 234] width 13 height 13
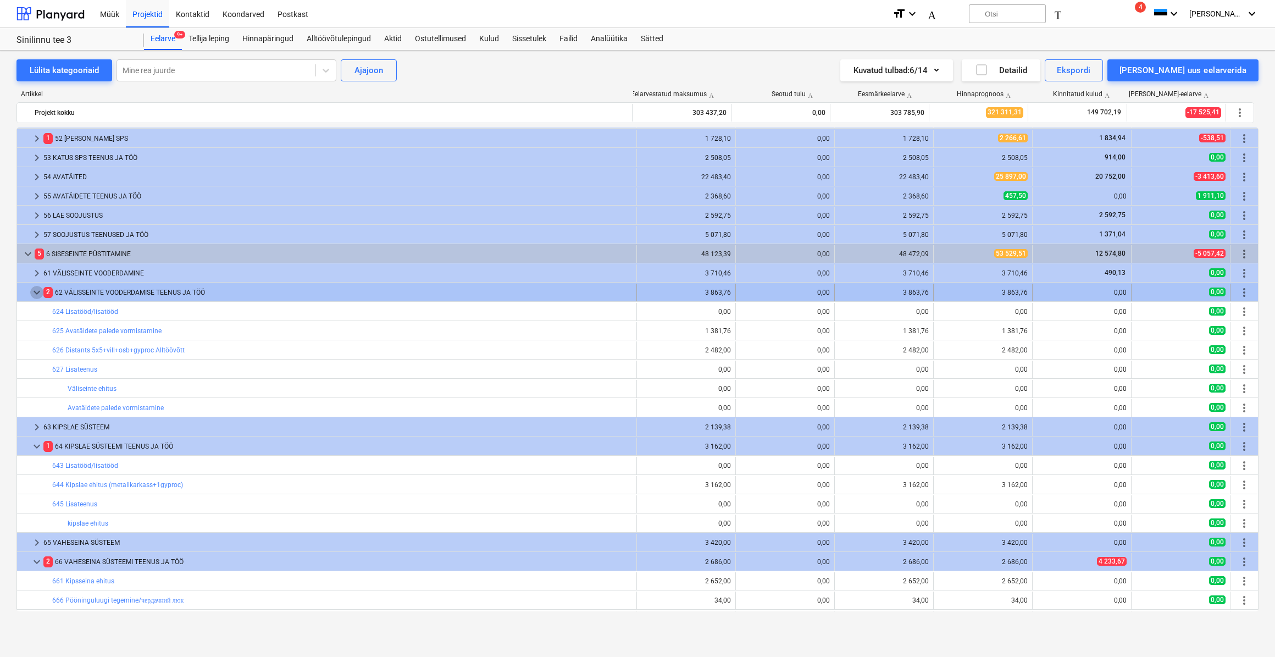
click at [36, 291] on span "keyboard_arrow_down" at bounding box center [36, 292] width 13 height 13
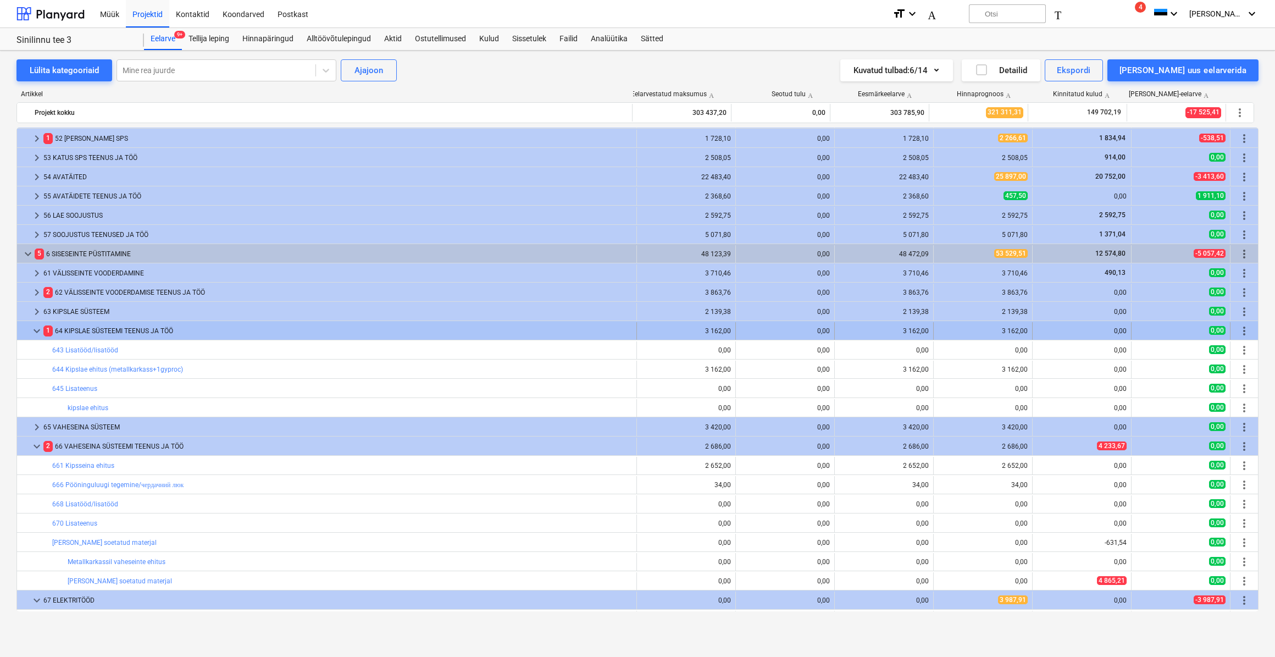
click at [36, 333] on span "keyboard_arrow_down" at bounding box center [36, 330] width 13 height 13
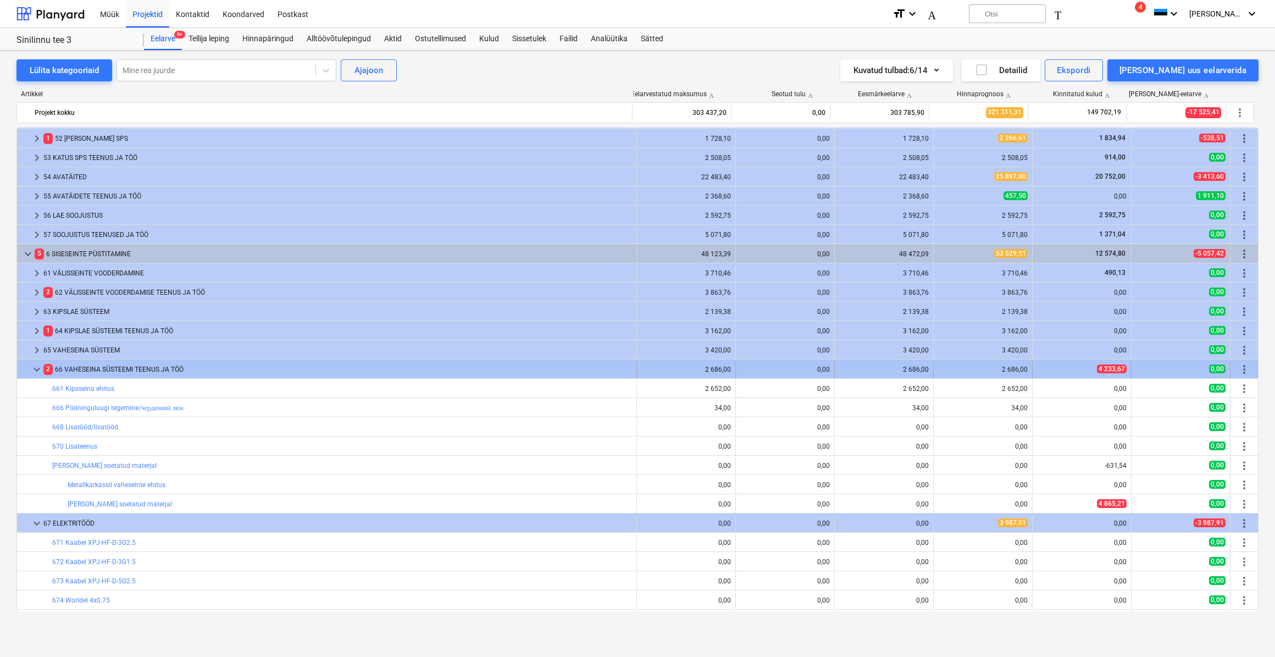
click at [36, 363] on span "keyboard_arrow_down" at bounding box center [36, 369] width 13 height 13
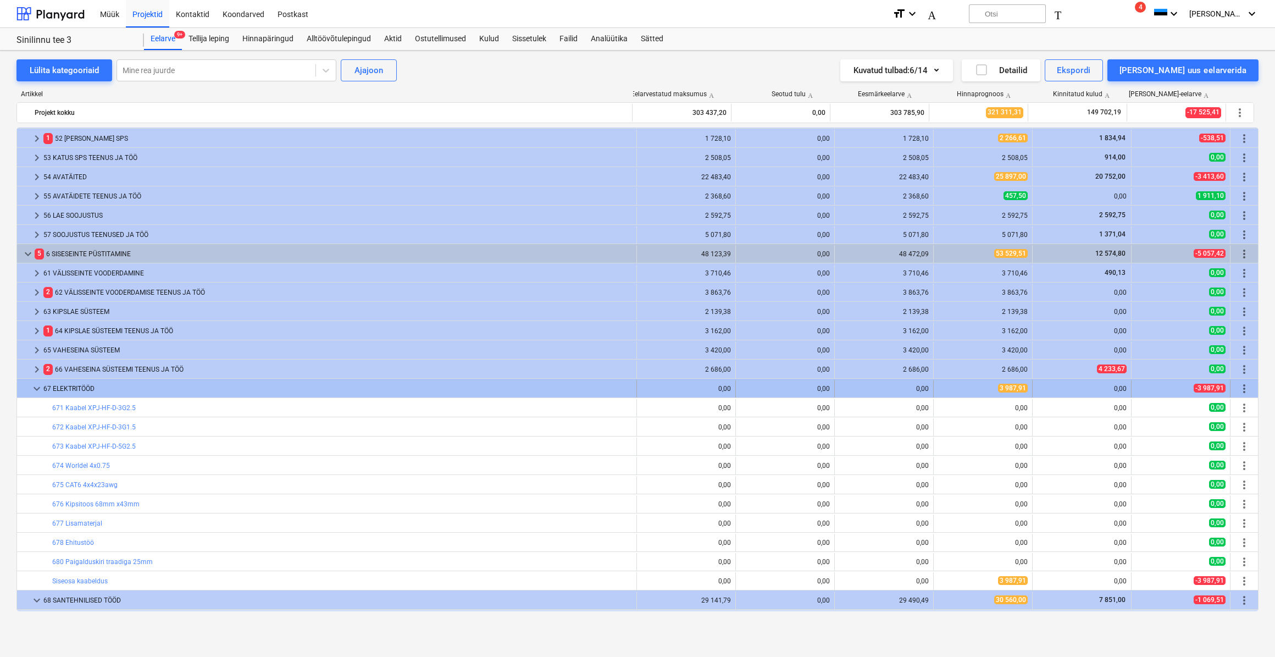
click at [37, 392] on span "keyboard_arrow_down" at bounding box center [36, 388] width 13 height 13
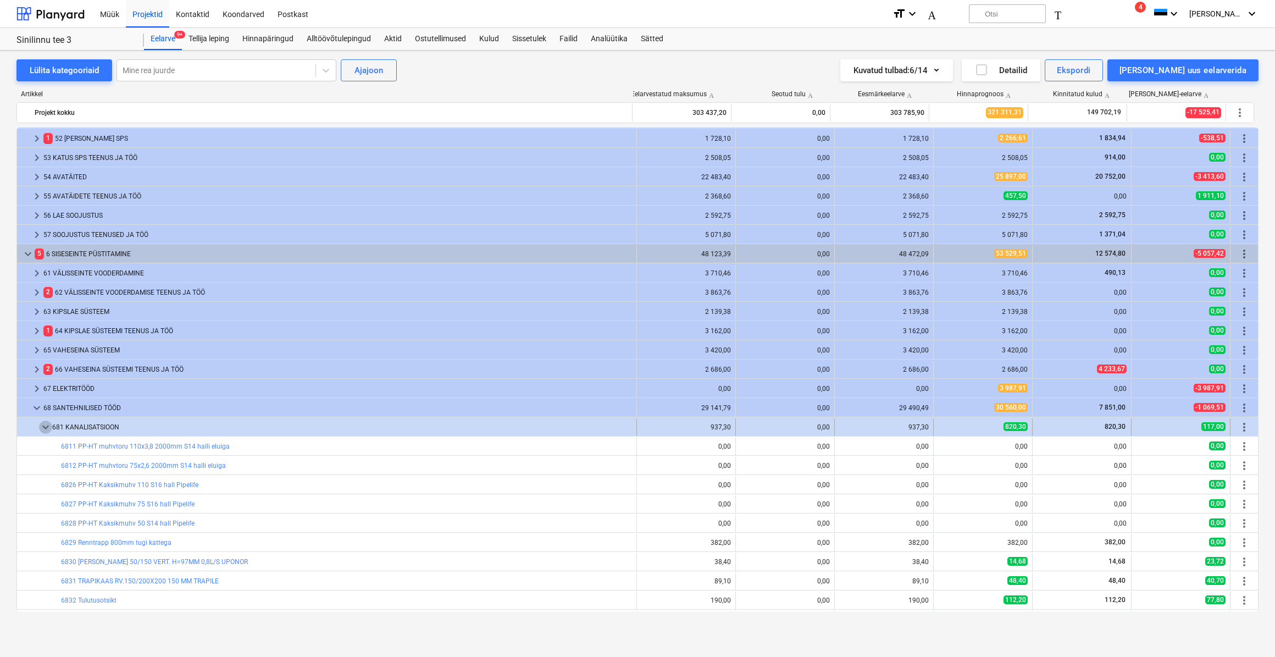
click at [42, 423] on span "keyboard_arrow_down" at bounding box center [45, 426] width 13 height 13
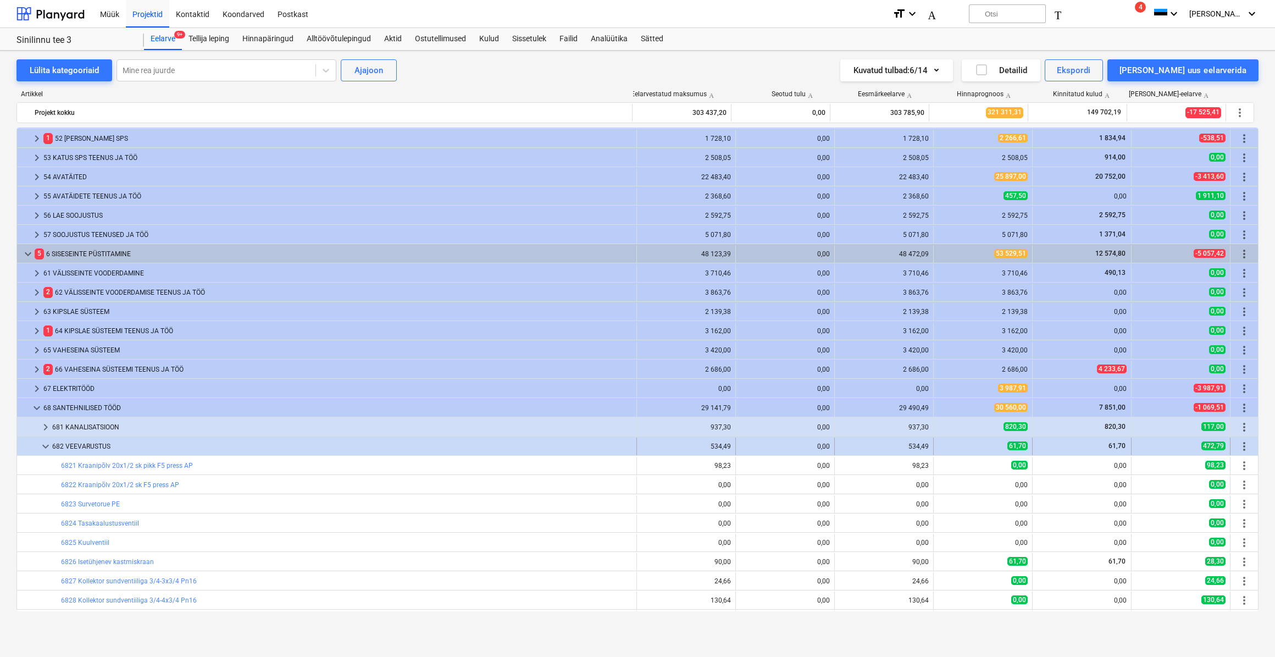
click at [45, 442] on span "keyboard_arrow_down" at bounding box center [45, 446] width 13 height 13
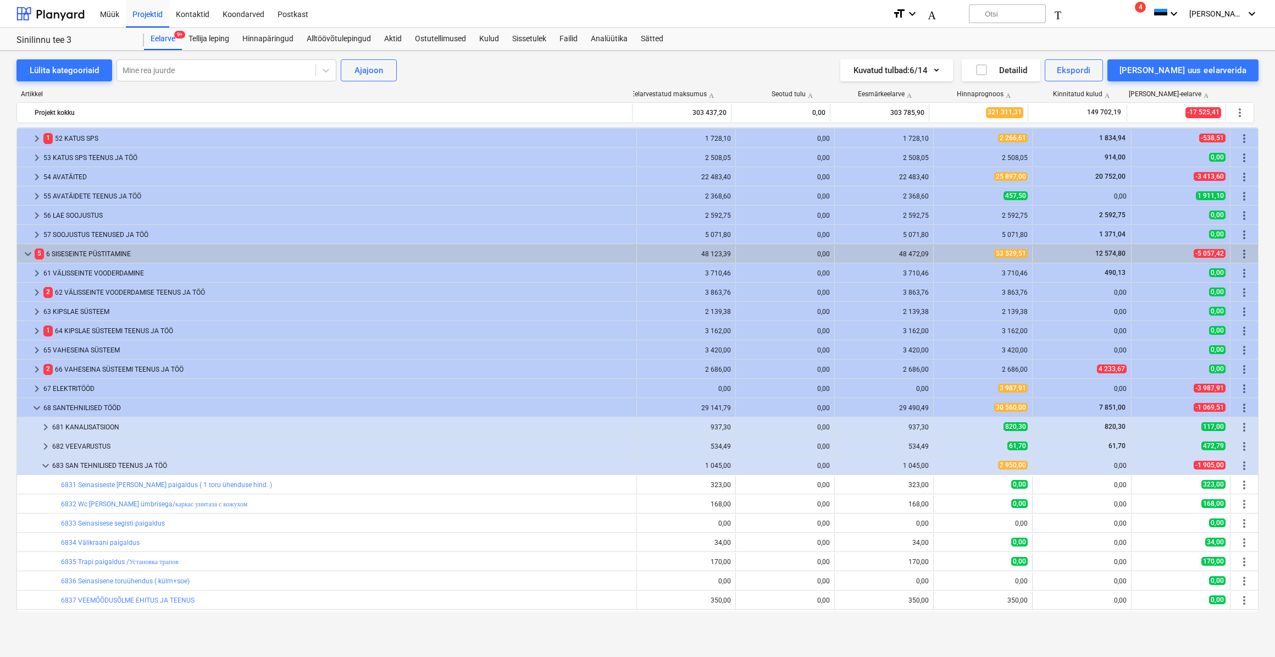
scroll to position [649, 0]
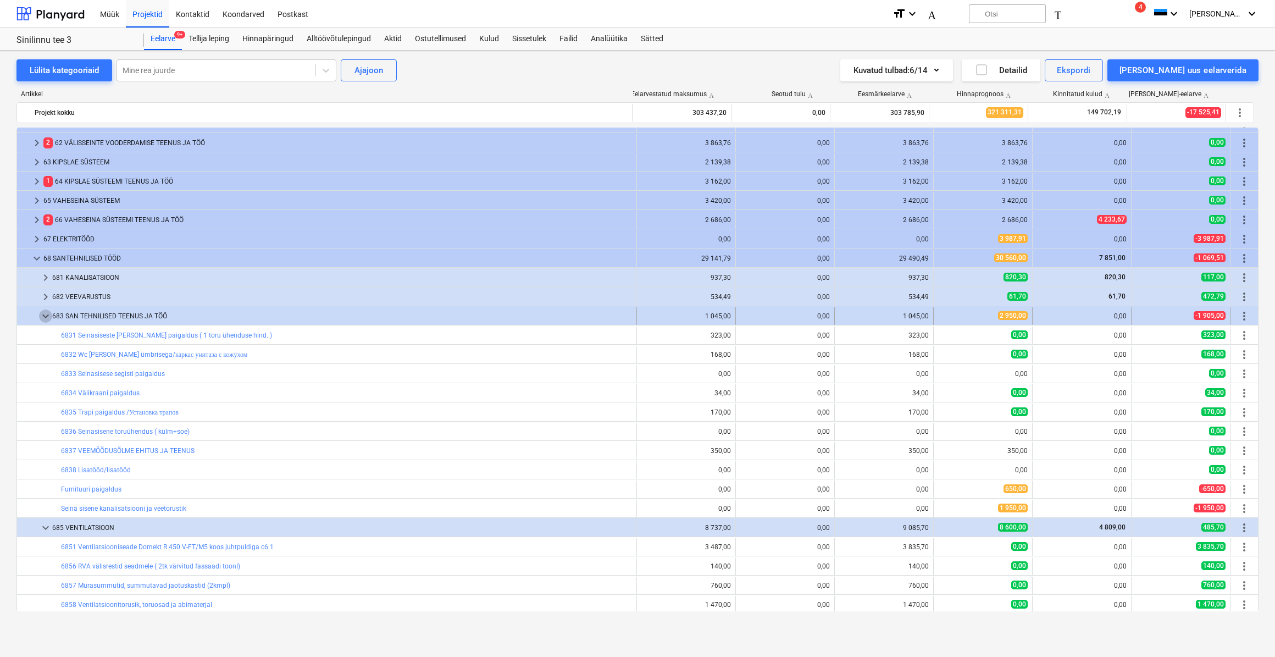
click at [42, 316] on span "keyboard_arrow_down" at bounding box center [45, 315] width 13 height 13
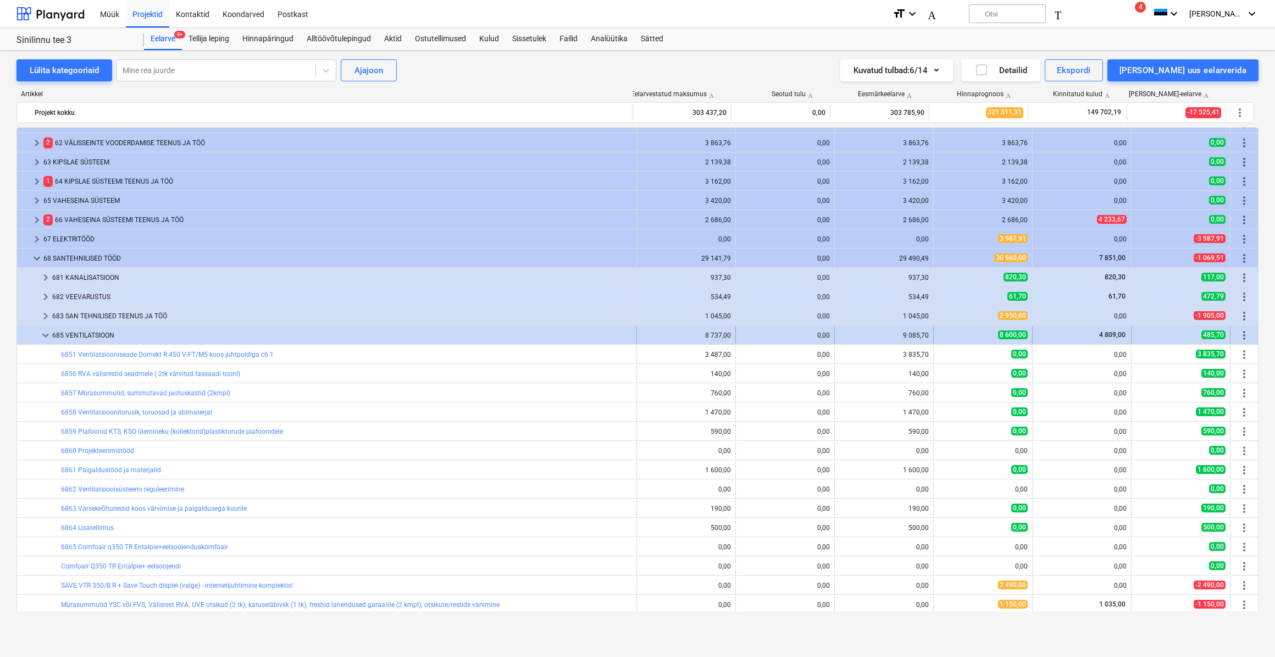
click at [45, 337] on span "keyboard_arrow_down" at bounding box center [45, 335] width 13 height 13
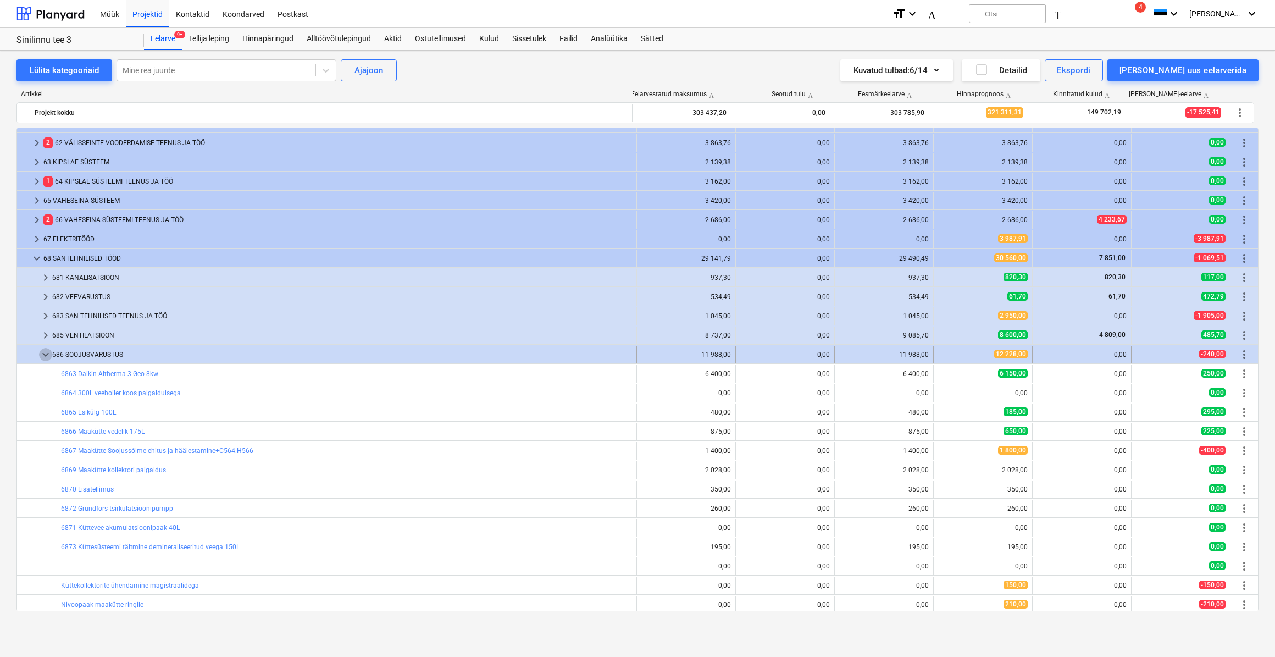
click at [44, 355] on span "keyboard_arrow_down" at bounding box center [45, 354] width 13 height 13
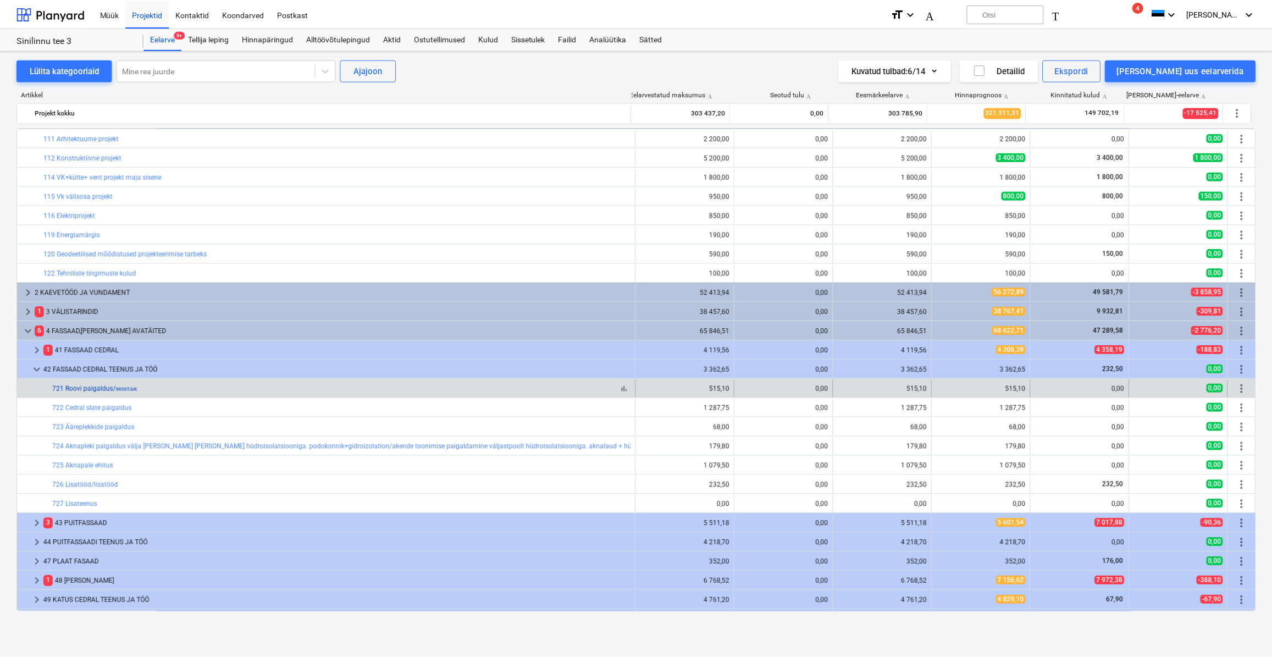
scroll to position [0, 0]
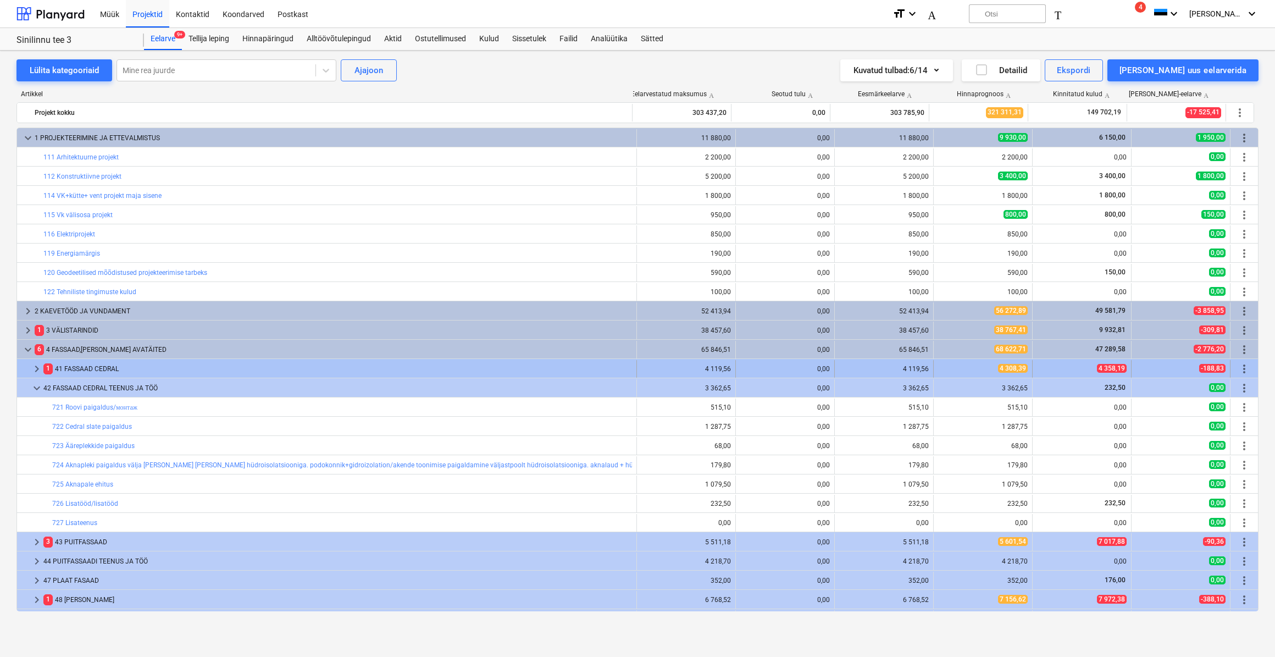
click at [36, 370] on span "keyboard_arrow_right" at bounding box center [36, 368] width 13 height 13
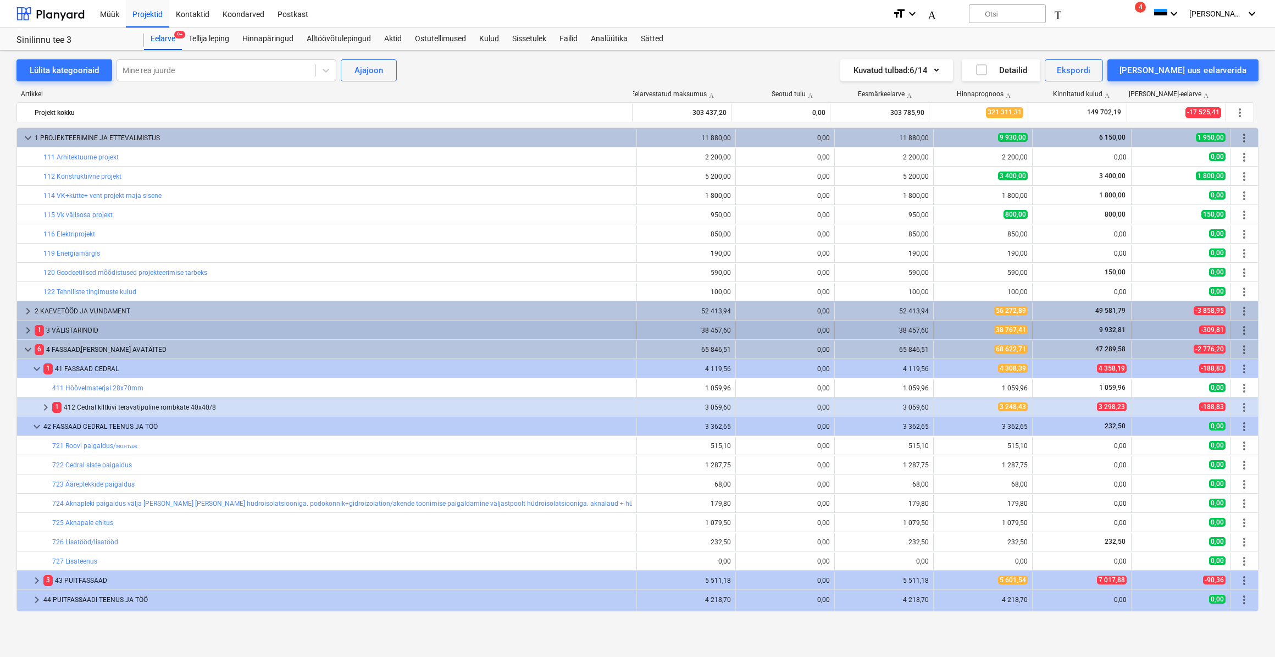
click at [24, 330] on span "keyboard_arrow_right" at bounding box center [27, 330] width 13 height 13
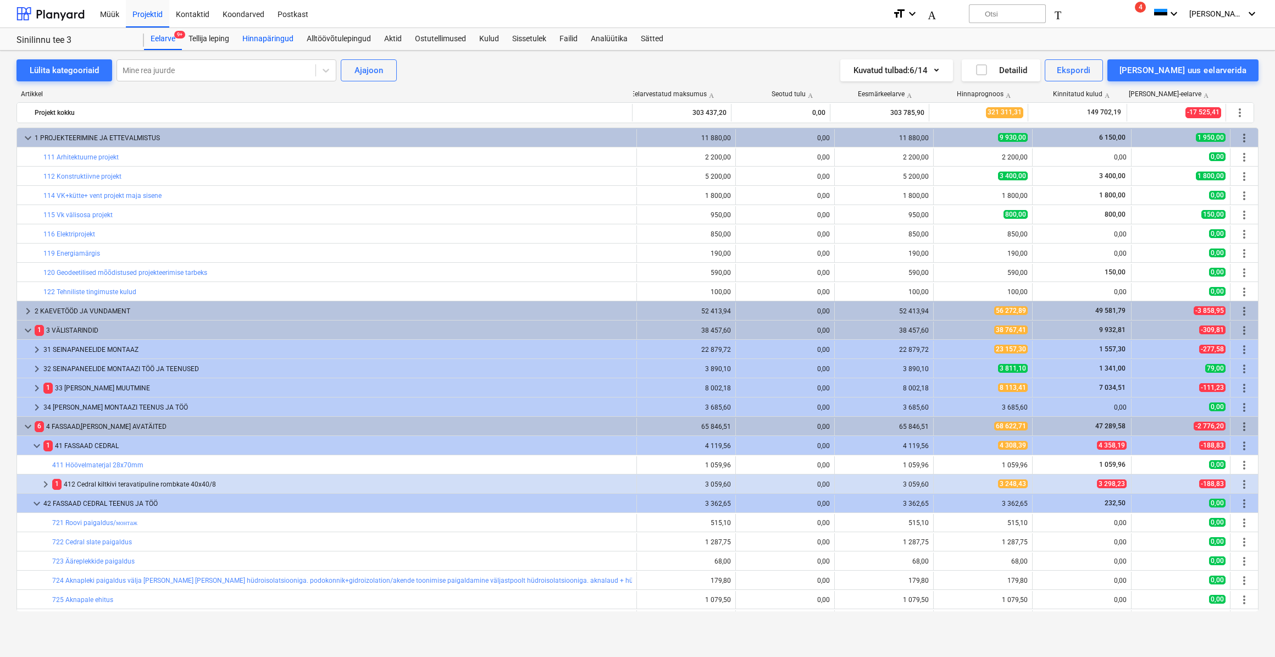
click at [264, 43] on div "Hinnapäringud" at bounding box center [268, 39] width 64 height 22
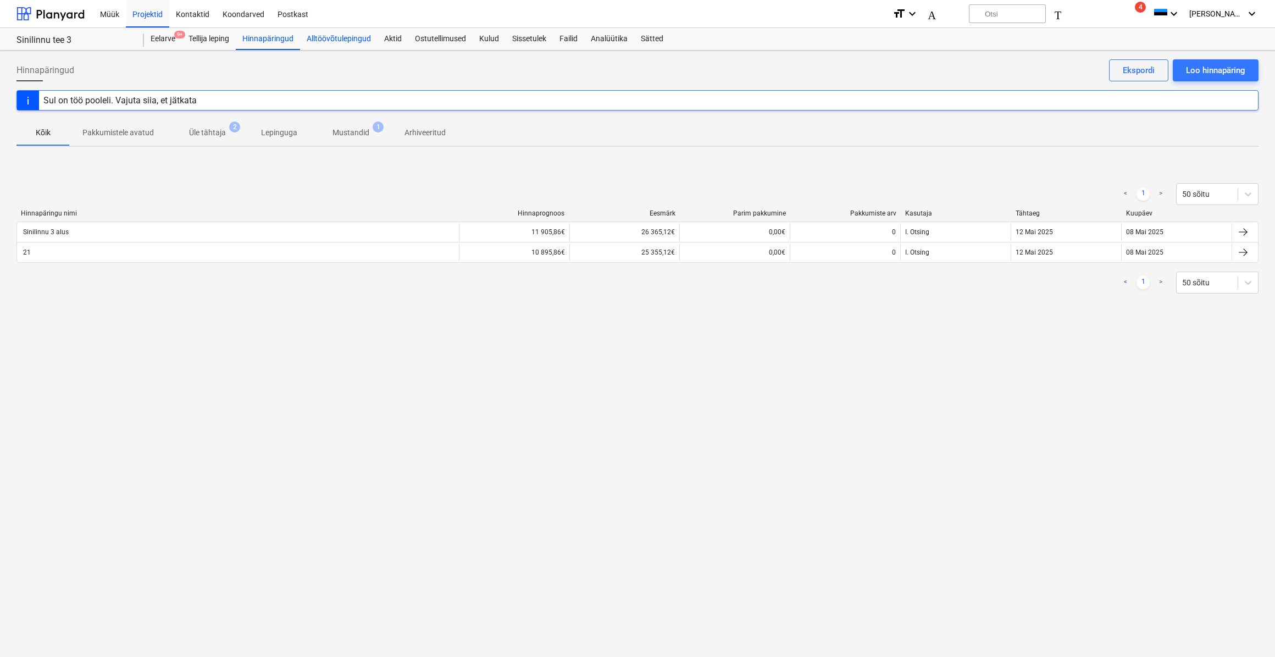
click at [315, 44] on div "Alltöövõtulepingud" at bounding box center [338, 39] width 77 height 22
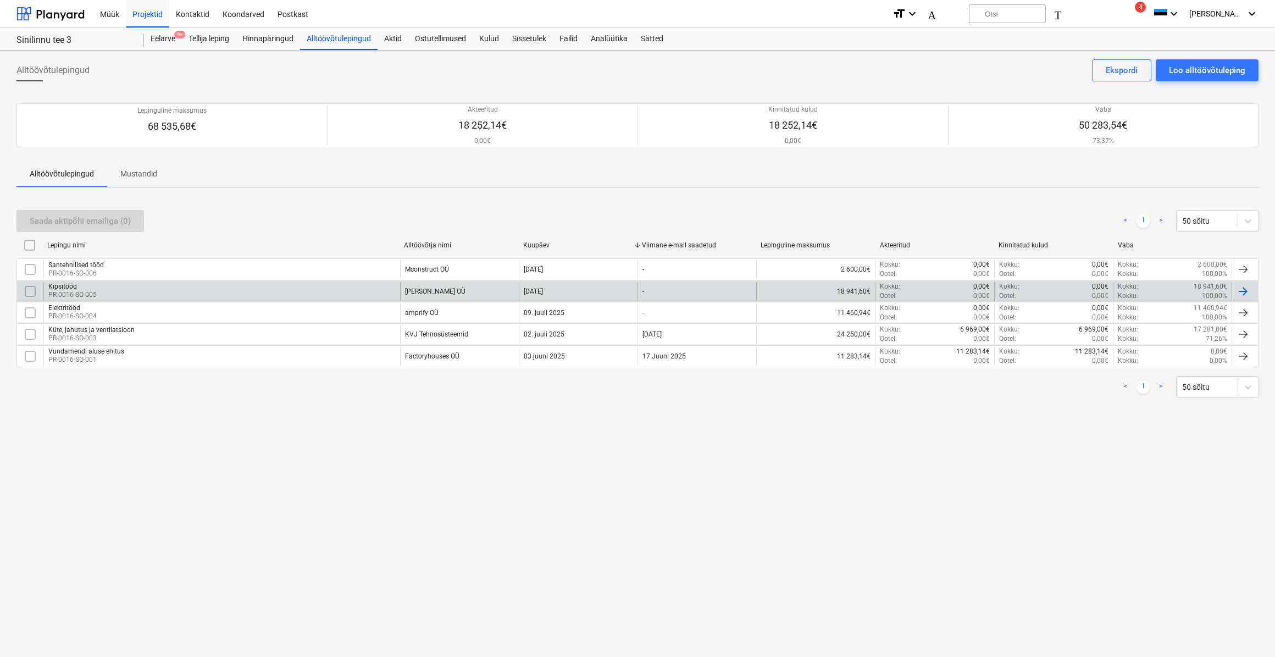
click at [75, 291] on p "PR-0016-SO-005" at bounding box center [72, 294] width 48 height 9
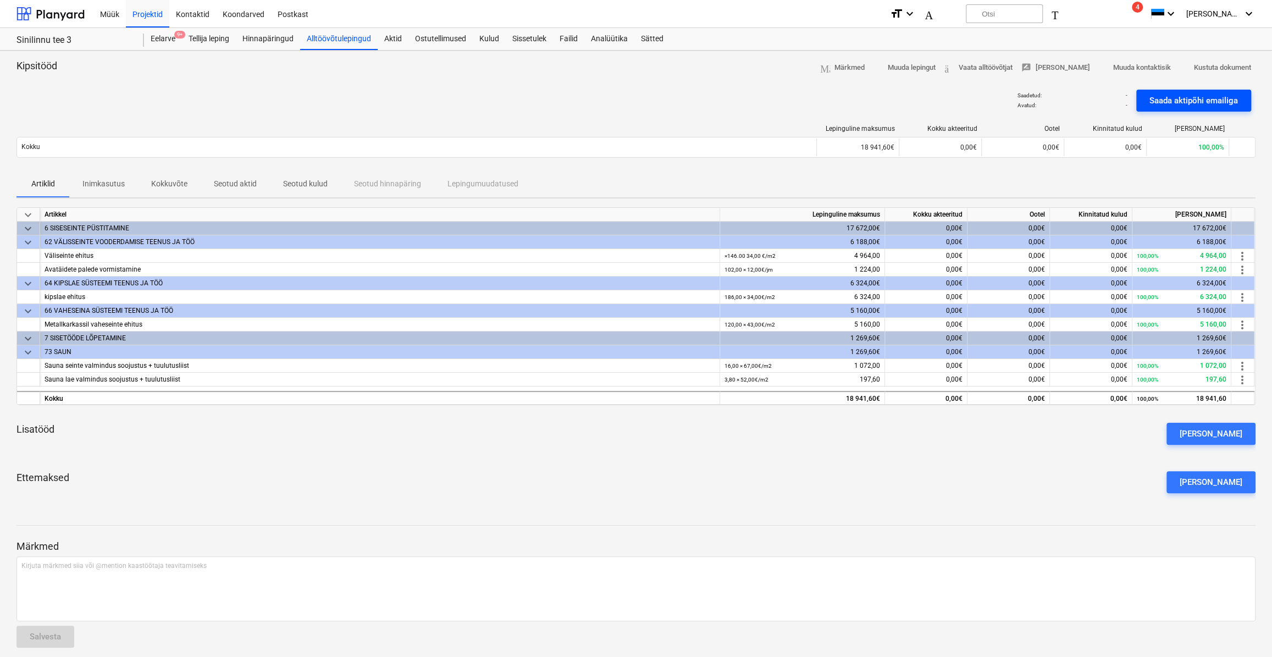
click at [1187, 98] on div "Saada aktipõhi emailiga" at bounding box center [1193, 100] width 88 height 14
click at [51, 10] on div at bounding box center [50, 13] width 68 height 27
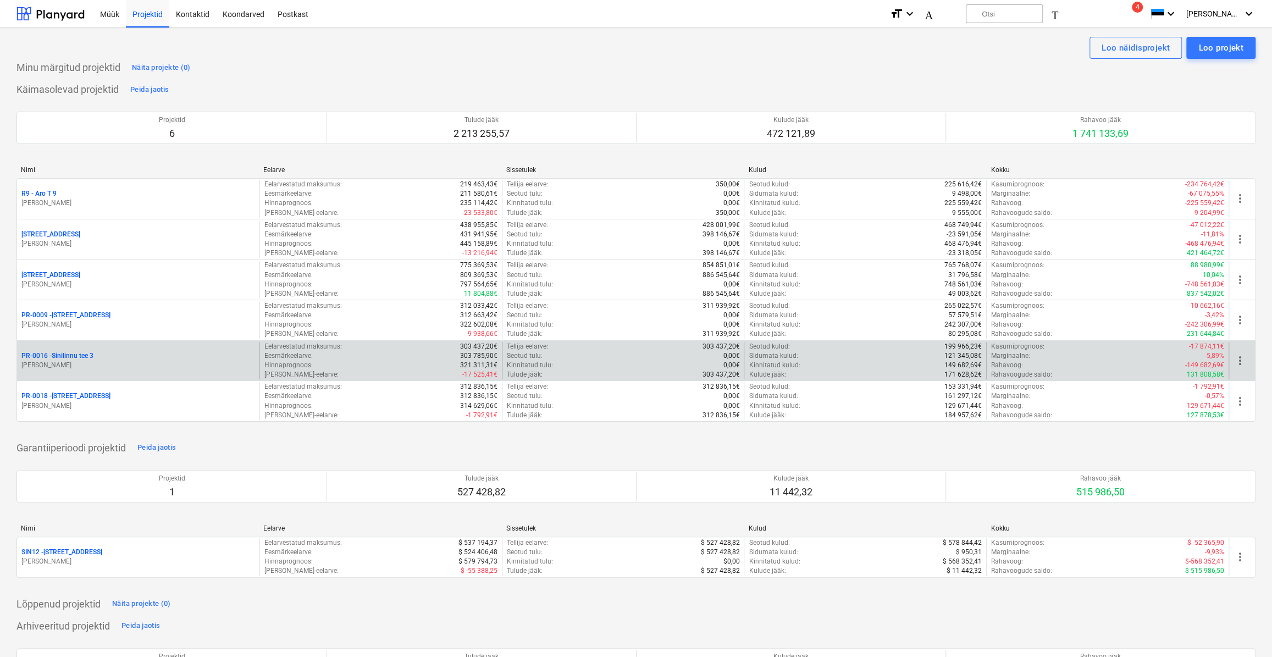
click at [80, 358] on p "PR-0016 - Sinilinnu tee 3" at bounding box center [57, 355] width 72 height 9
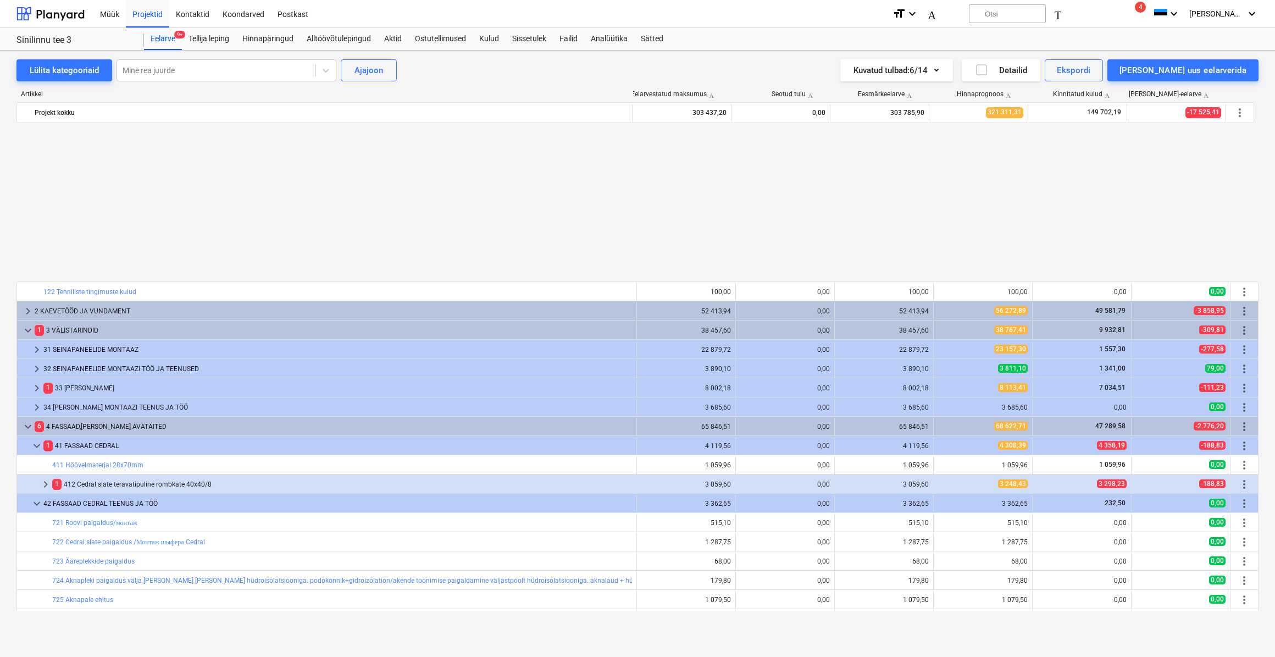
scroll to position [550, 0]
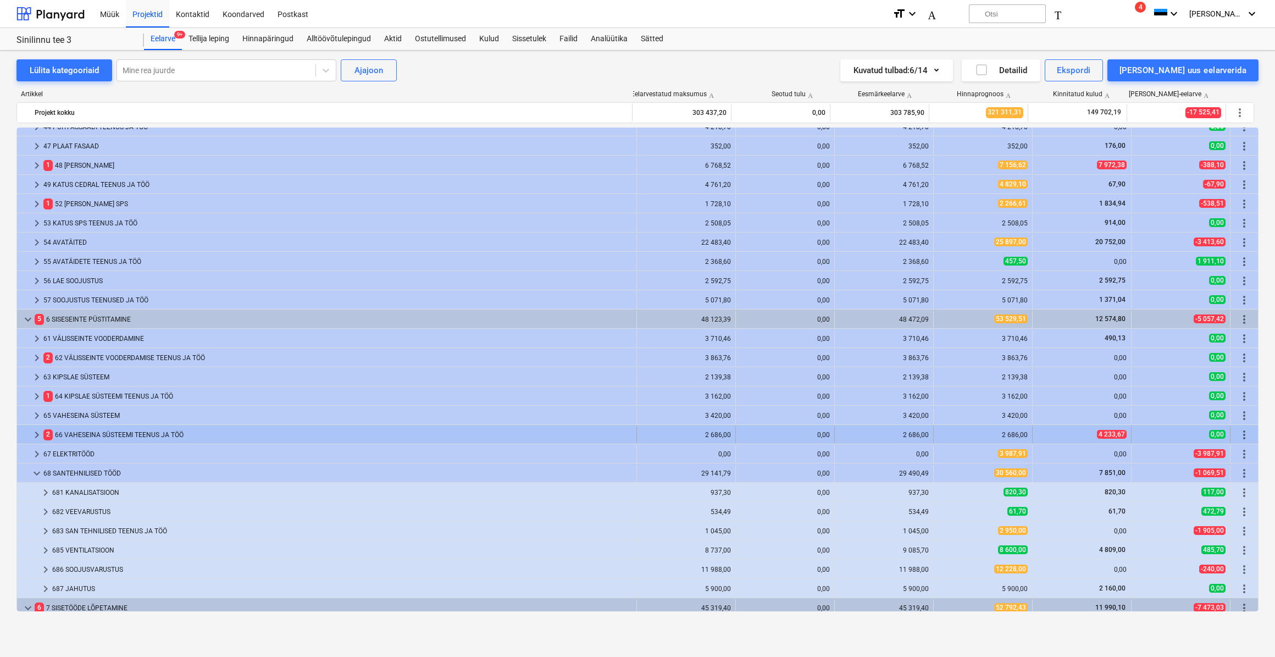
click at [35, 434] on span "keyboard_arrow_right" at bounding box center [36, 434] width 13 height 13
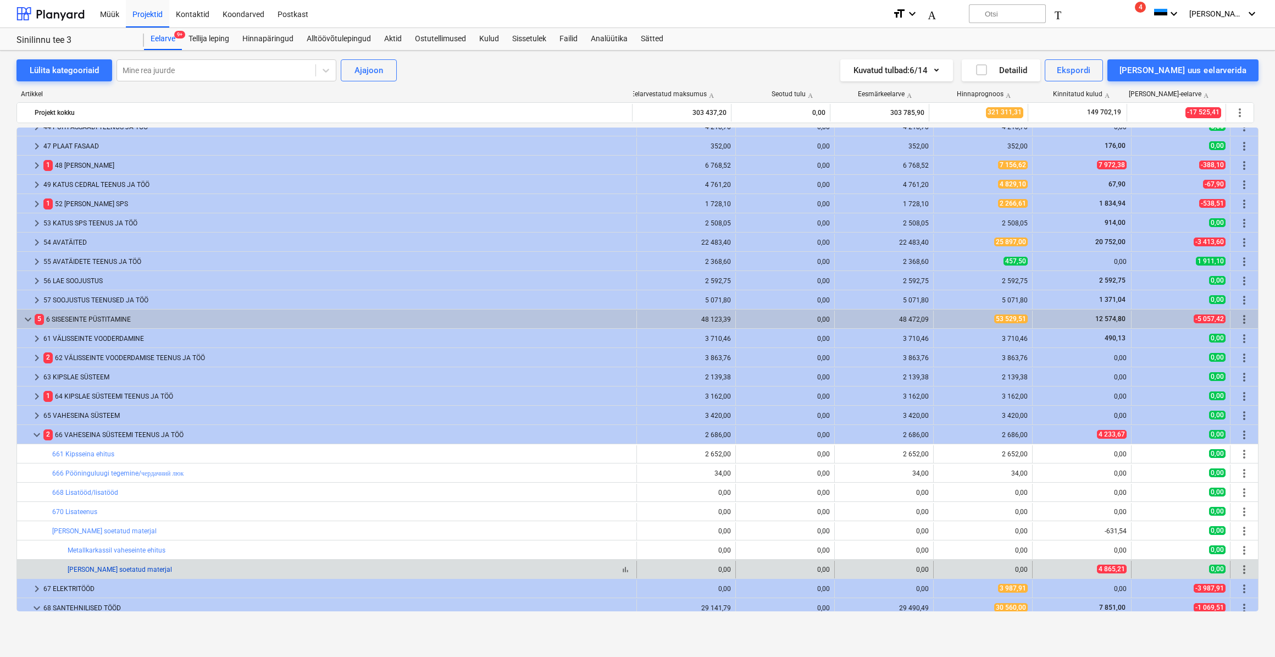
click at [81, 567] on link "[PERSON_NAME] soetatud materjal" at bounding box center [120, 570] width 104 height 8
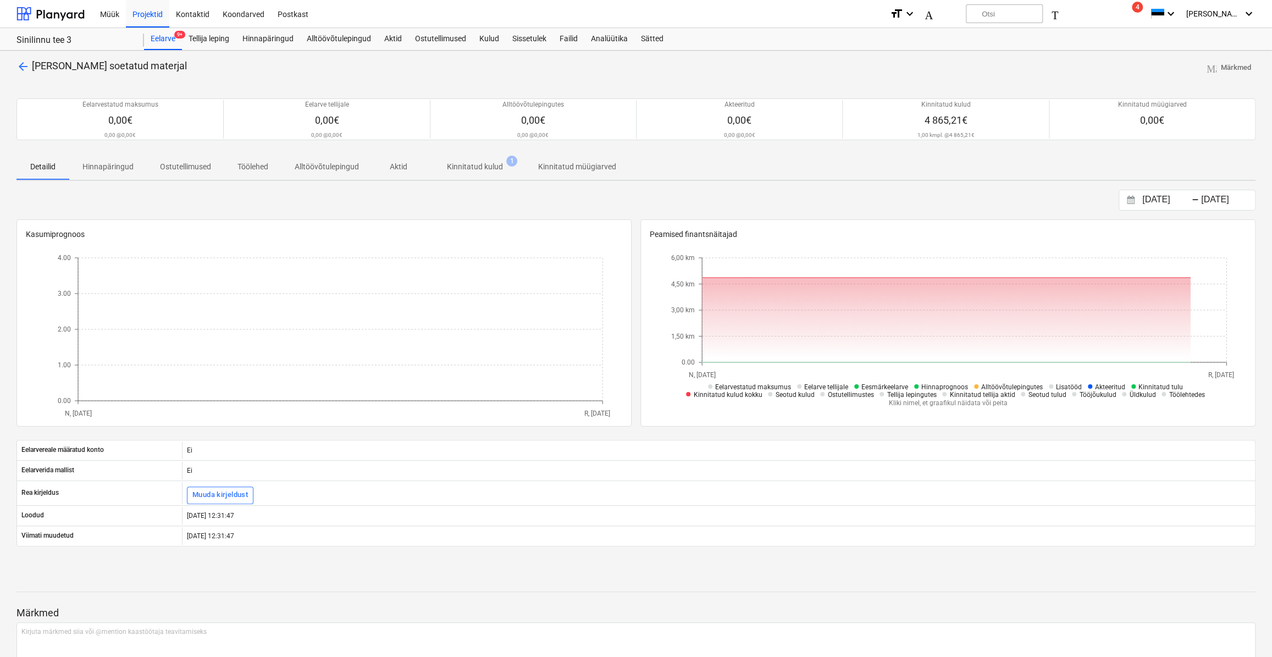
click at [490, 171] on p "Kinnitatud kulud" at bounding box center [475, 167] width 56 height 12
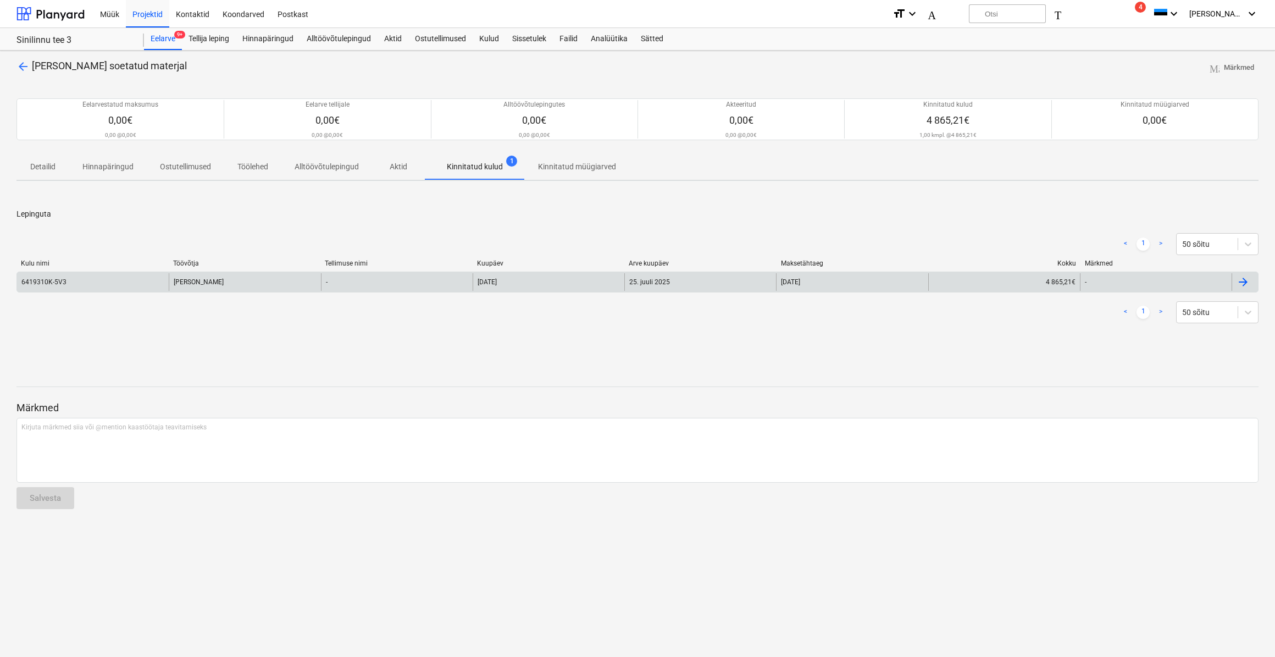
click at [296, 279] on div "[PERSON_NAME]" at bounding box center [245, 282] width 152 height 18
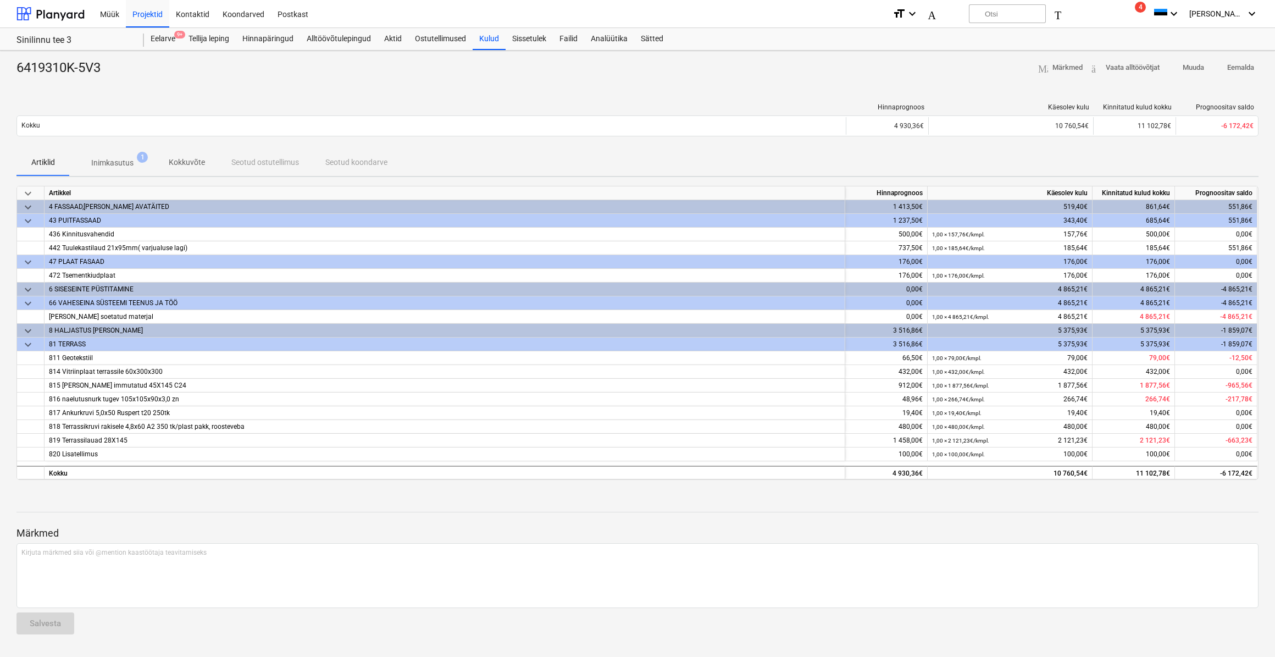
click at [99, 156] on span "Inimkasutus 1" at bounding box center [112, 163] width 86 height 20
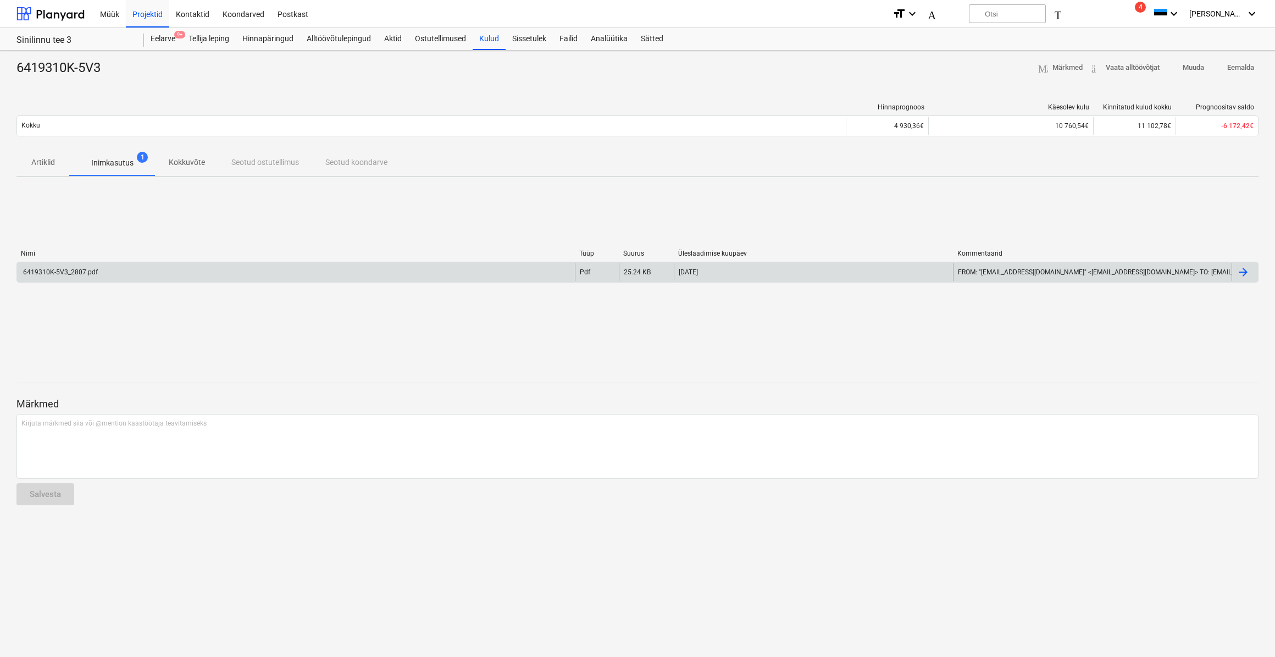
click at [106, 265] on div "6419310K-5V3_2807.pdf" at bounding box center [296, 272] width 558 height 18
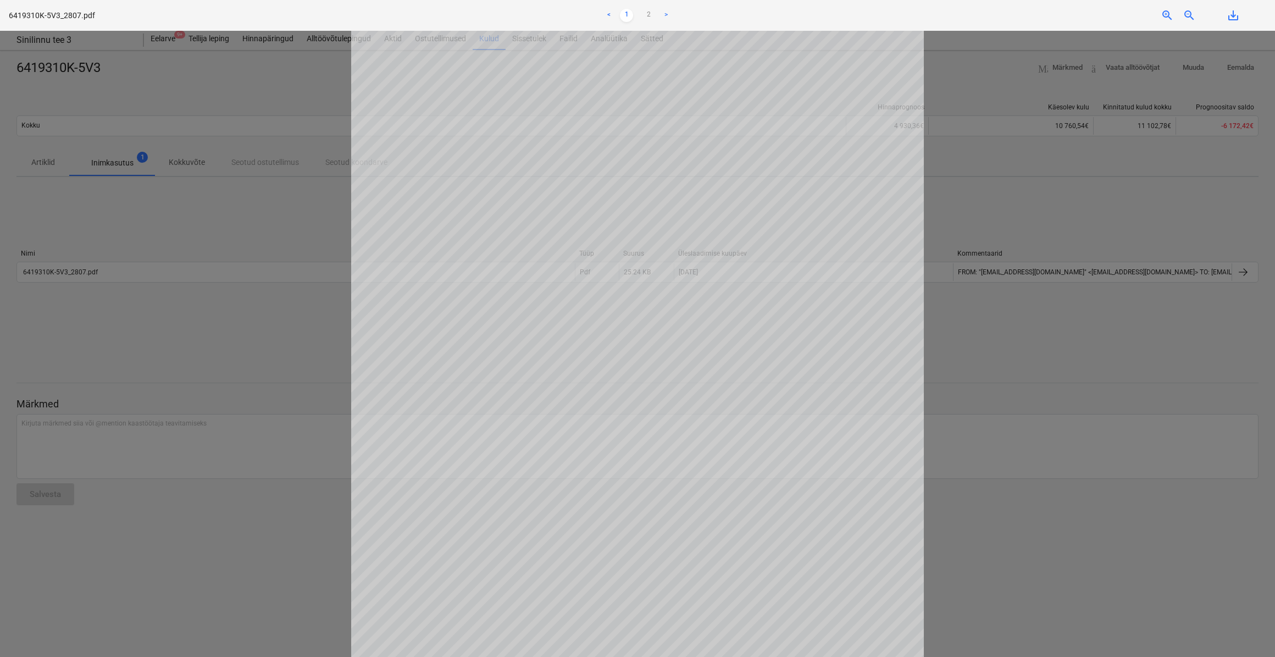
scroll to position [186, 0]
click at [652, 12] on link "2" at bounding box center [648, 15] width 13 height 13
click at [627, 15] on link "1" at bounding box center [626, 15] width 13 height 13
click at [611, 18] on link "<" at bounding box center [608, 15] width 13 height 13
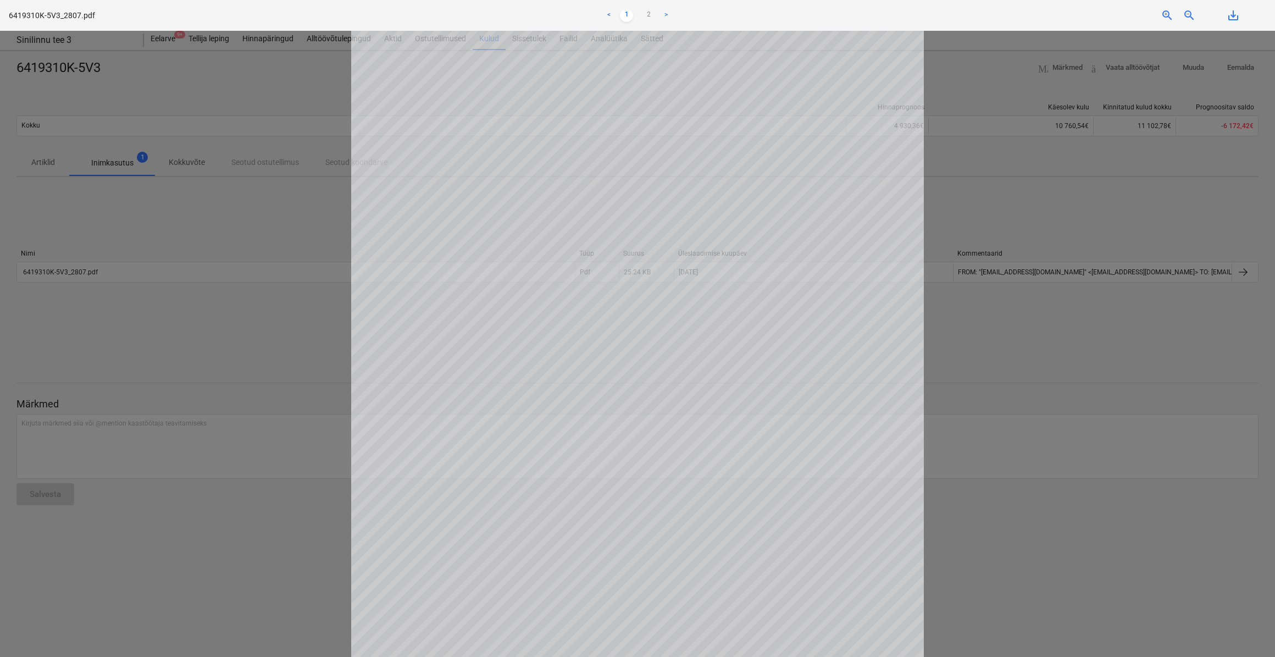
click at [187, 308] on div at bounding box center [637, 344] width 1275 height 626
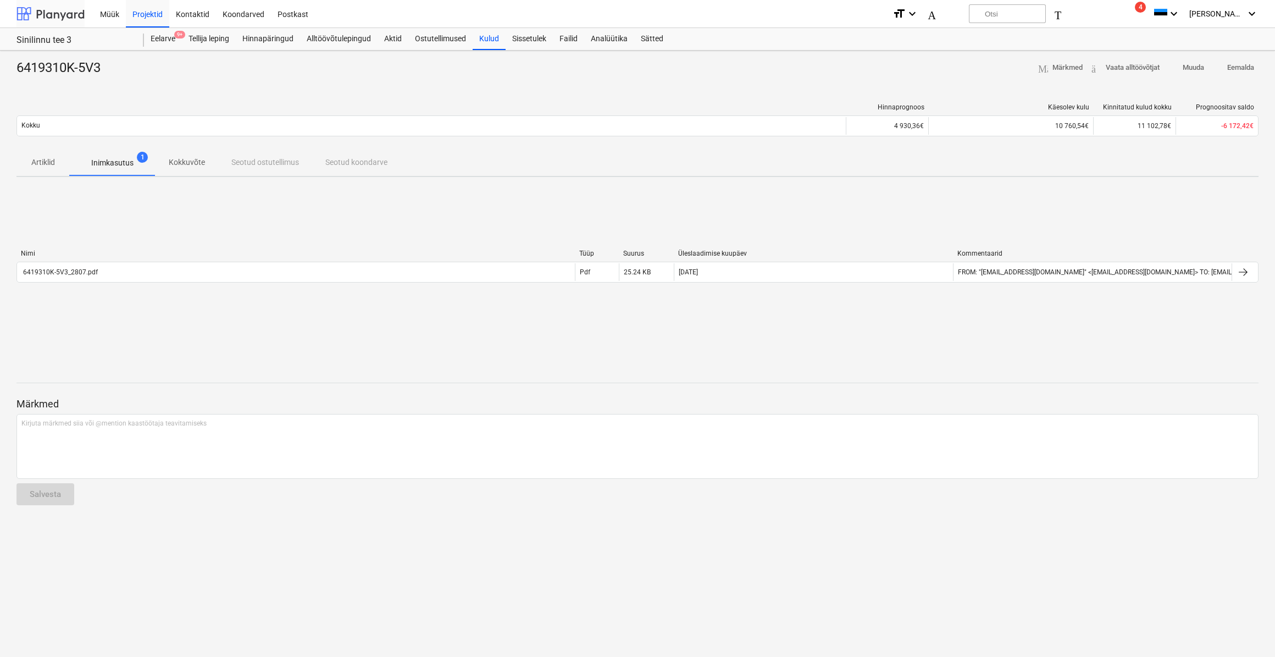
click at [65, 18] on div at bounding box center [50, 13] width 68 height 27
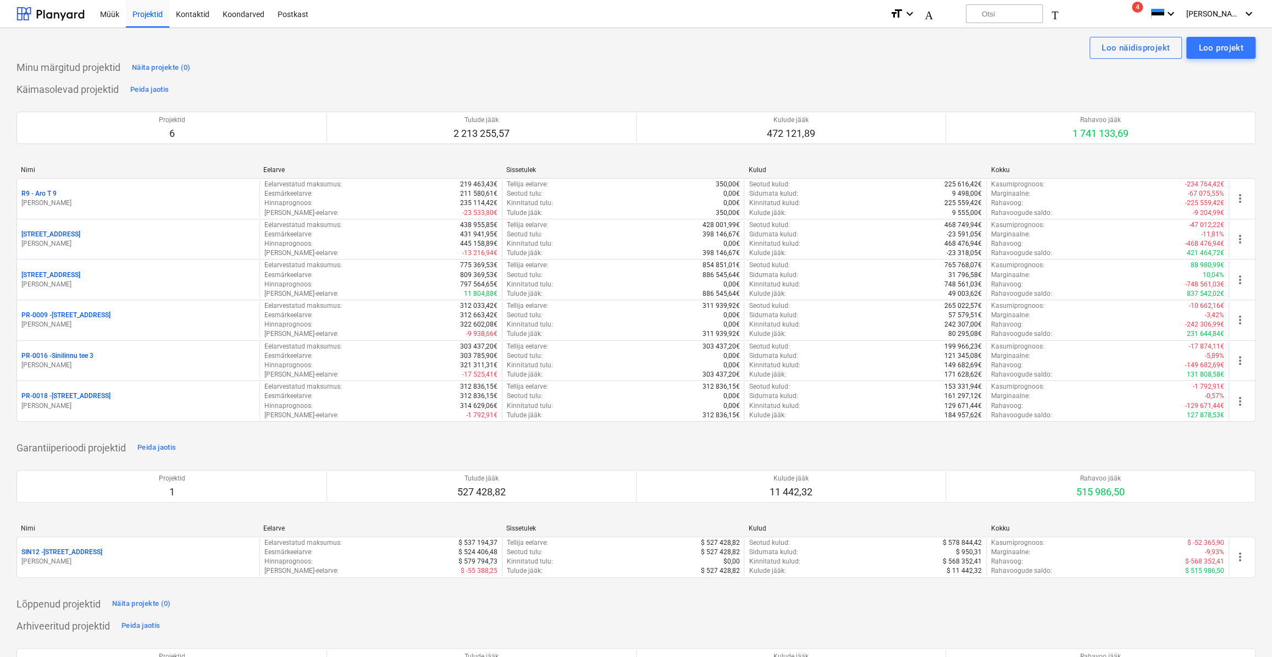
click at [77, 277] on div "[STREET_ADDRESS]" at bounding box center [138, 274] width 234 height 9
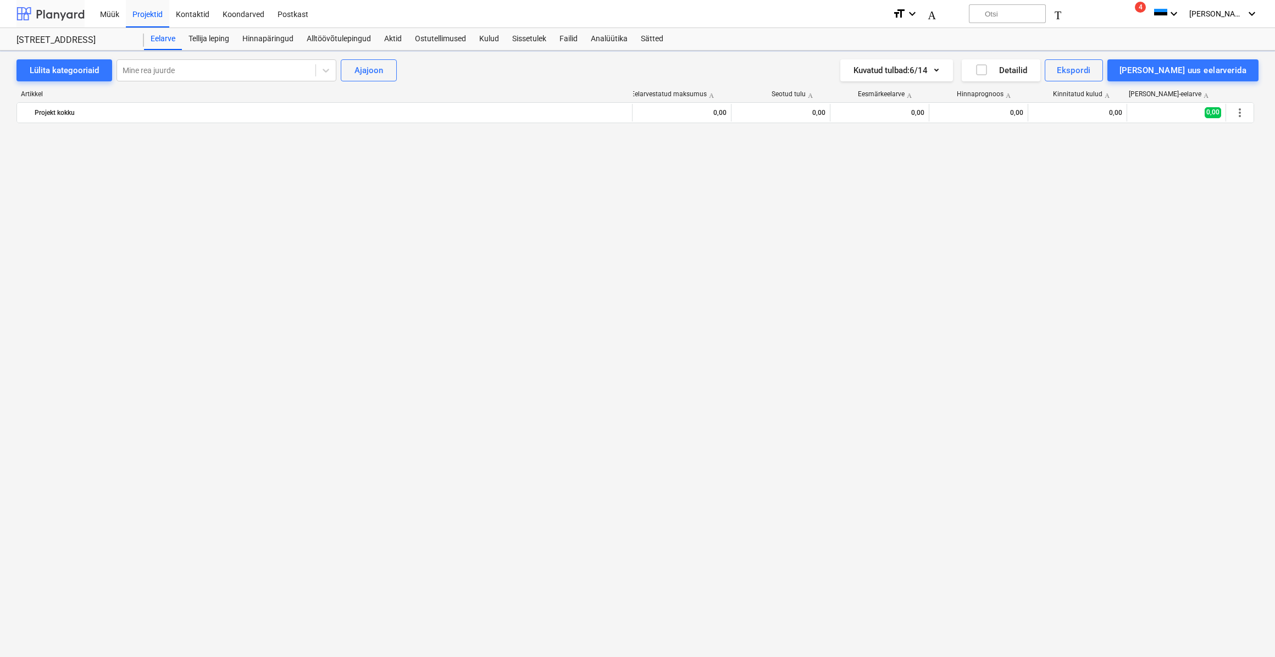
click at [58, 10] on div at bounding box center [50, 13] width 68 height 27
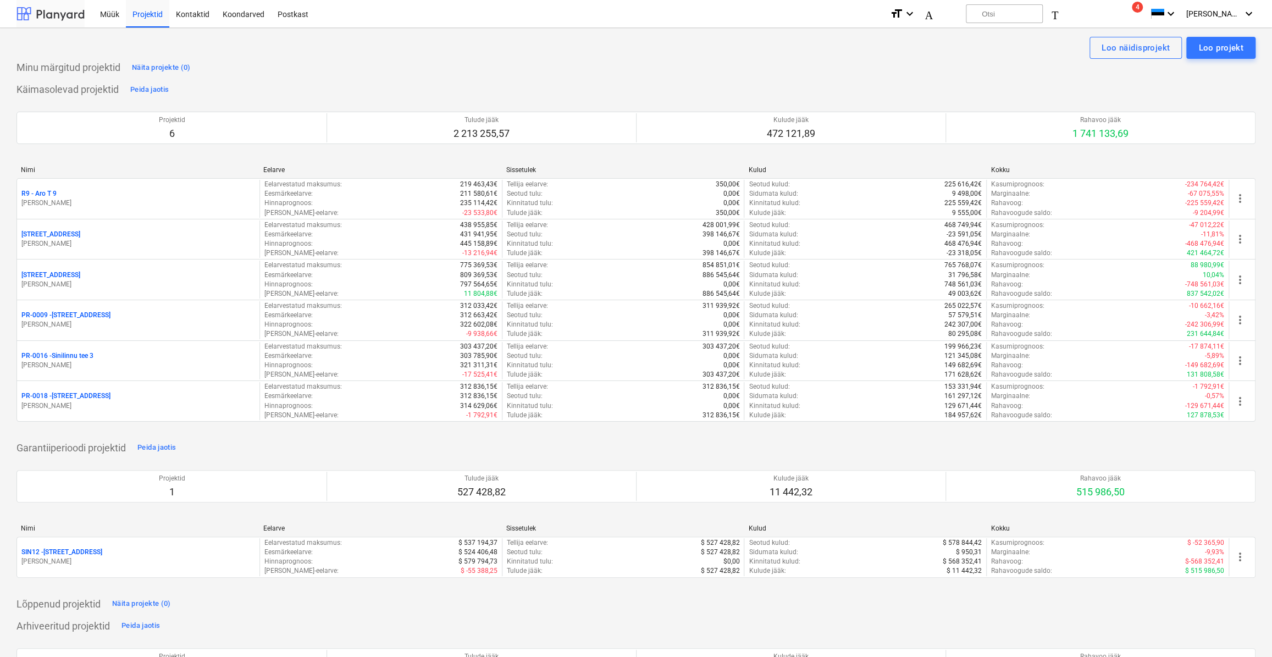
click at [71, 19] on div at bounding box center [50, 13] width 68 height 27
click at [1135, 16] on icon "Teatised" at bounding box center [1093, 13] width 84 height 13
click at [835, 104] on div "Projektid 6 Tulude jääk 2 213 255,57 Kulude jääk 472 121,89 Rahavoo jääk 1 741 …" at bounding box center [635, 127] width 1239 height 59
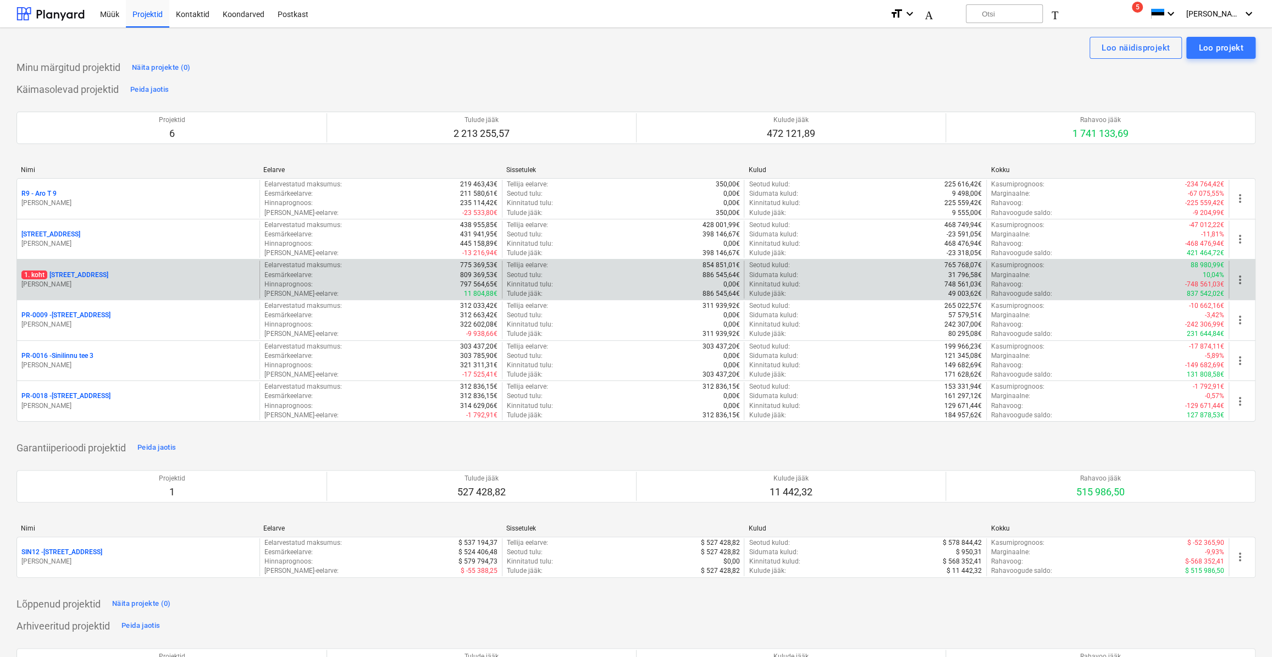
click at [76, 280] on p "[PERSON_NAME]" at bounding box center [138, 284] width 234 height 9
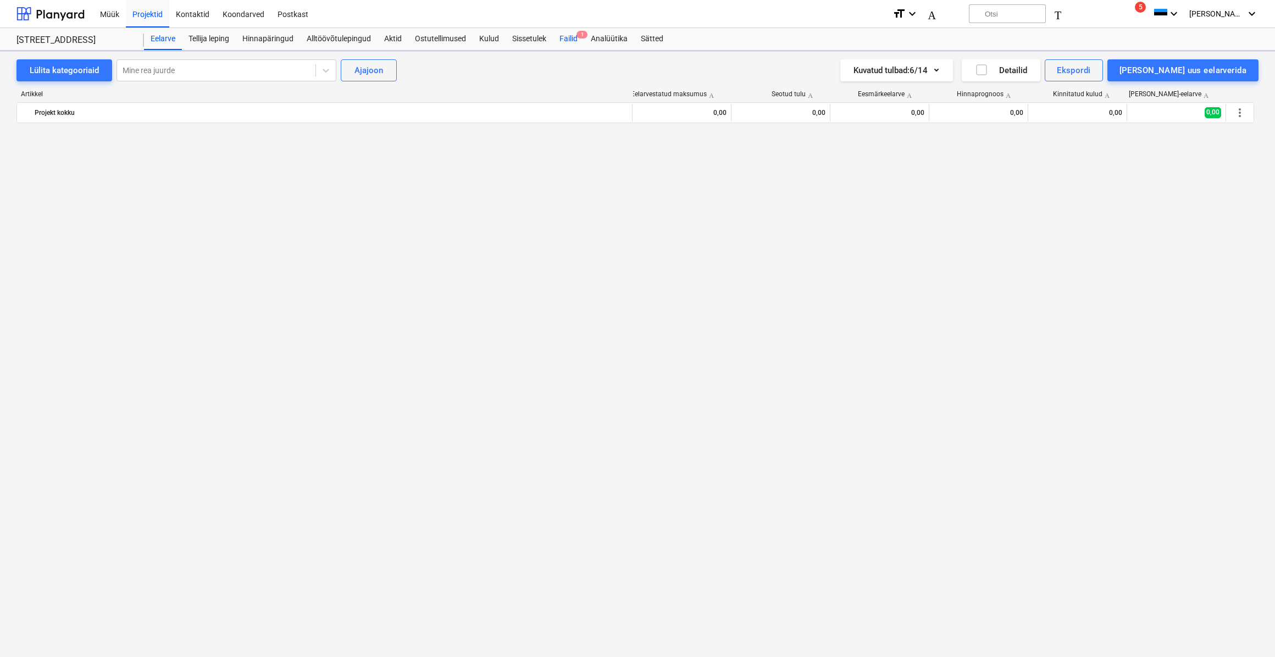
click at [570, 38] on font "Failid" at bounding box center [569, 38] width 18 height 9
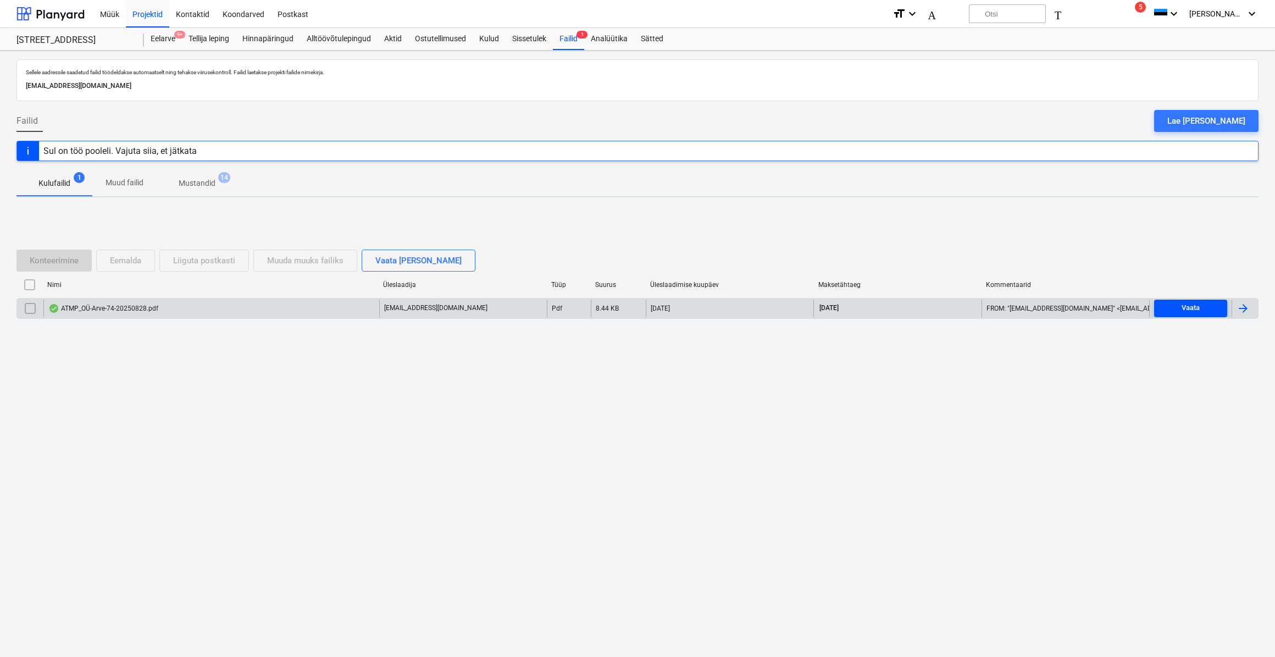
click at [1194, 302] on div "Vaata" at bounding box center [1191, 308] width 18 height 13
click at [50, 16] on div at bounding box center [50, 13] width 68 height 27
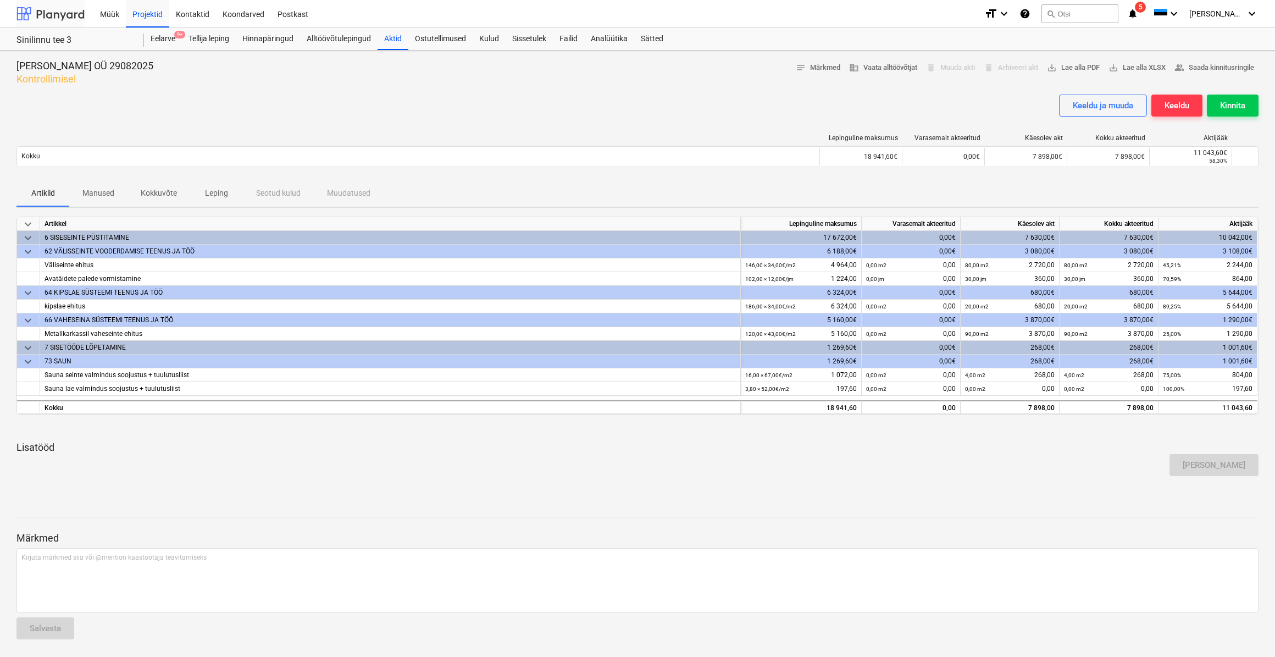
click at [58, 14] on div at bounding box center [50, 13] width 68 height 27
click at [1238, 110] on div "Kinnita" at bounding box center [1232, 105] width 25 height 14
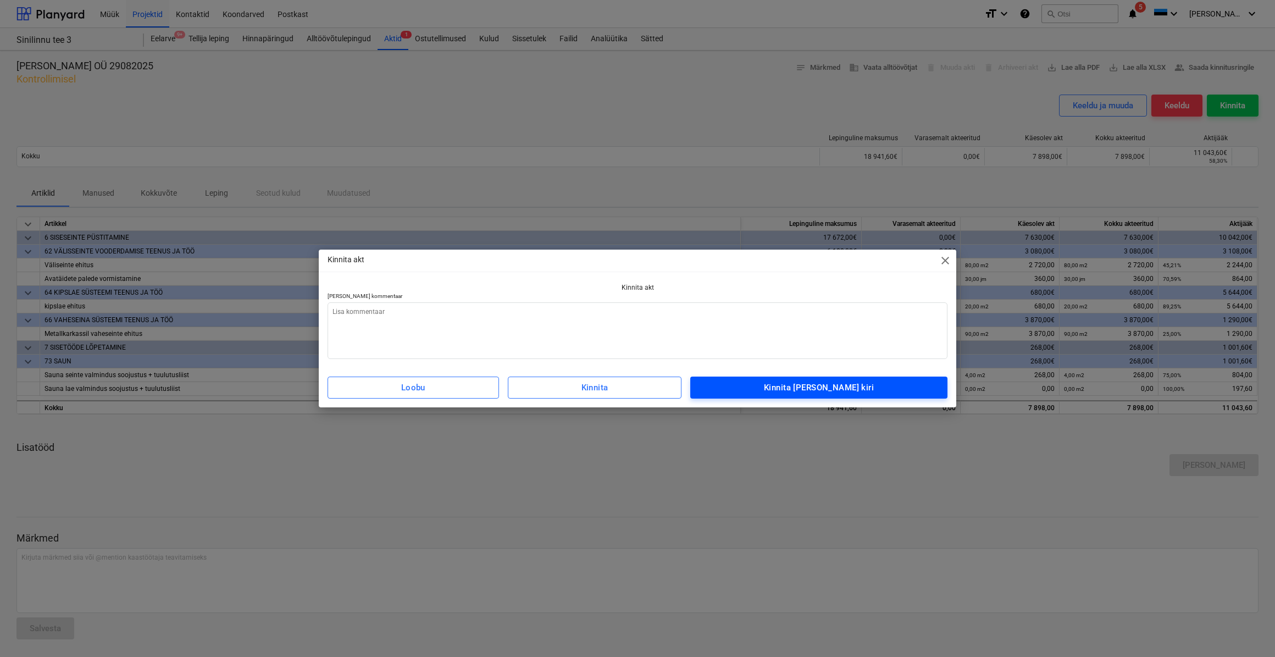
click at [775, 387] on span "Kinnita [PERSON_NAME] kiri" at bounding box center [818, 387] width 233 height 14
type textarea "x"
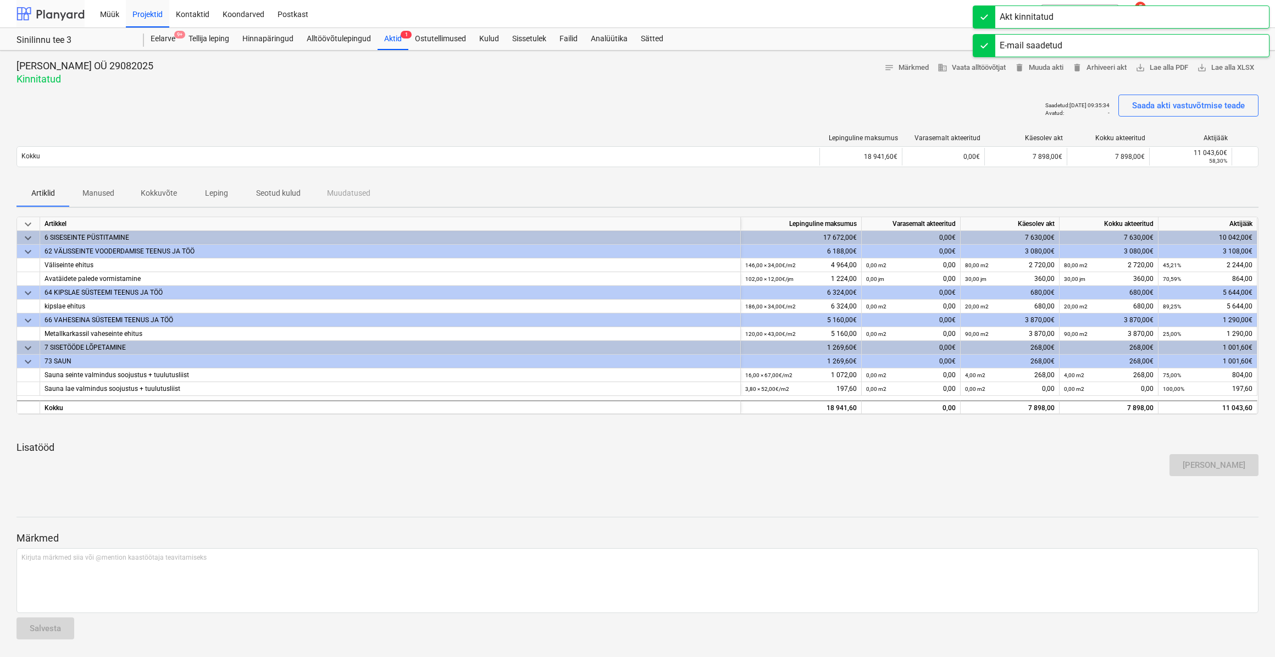
click at [34, 11] on div at bounding box center [50, 13] width 68 height 27
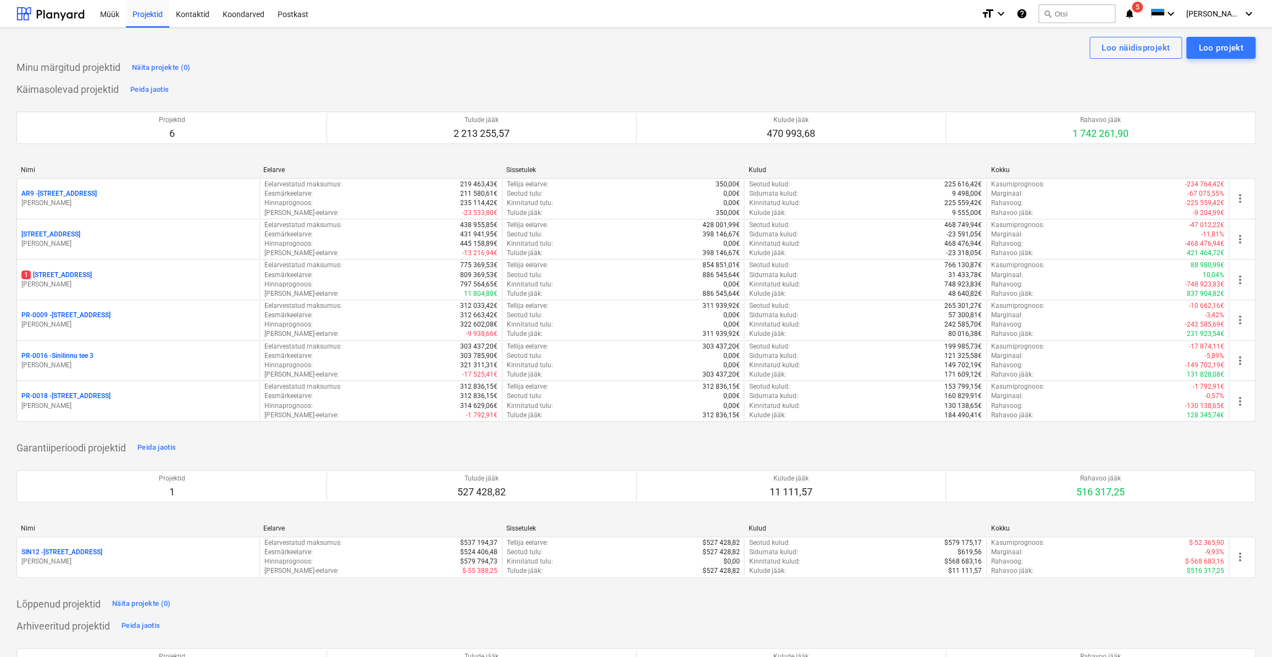
click at [1143, 9] on span "5" at bounding box center [1137, 7] width 11 height 11
click at [888, 82] on div "Käimasolevad projektid Peida jaotis Projektid 6 Tulude jääk 2 213 255,57 Kulude…" at bounding box center [635, 258] width 1239 height 354
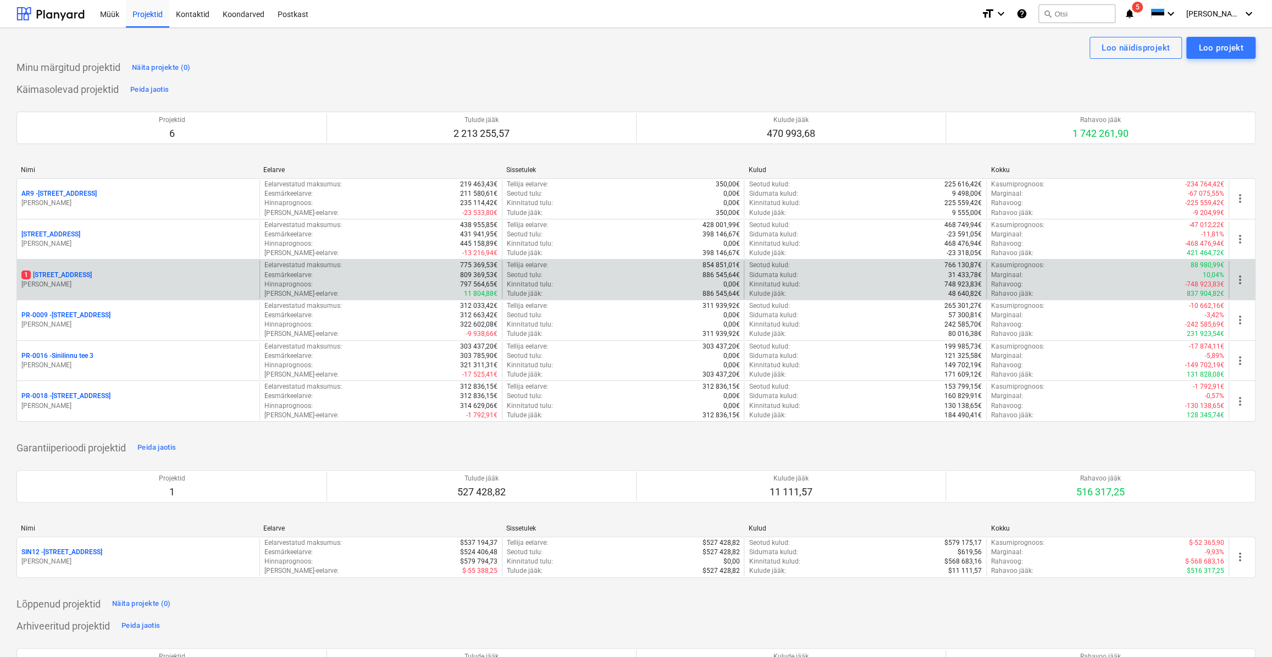
click at [45, 280] on p "[PERSON_NAME]" at bounding box center [138, 284] width 234 height 9
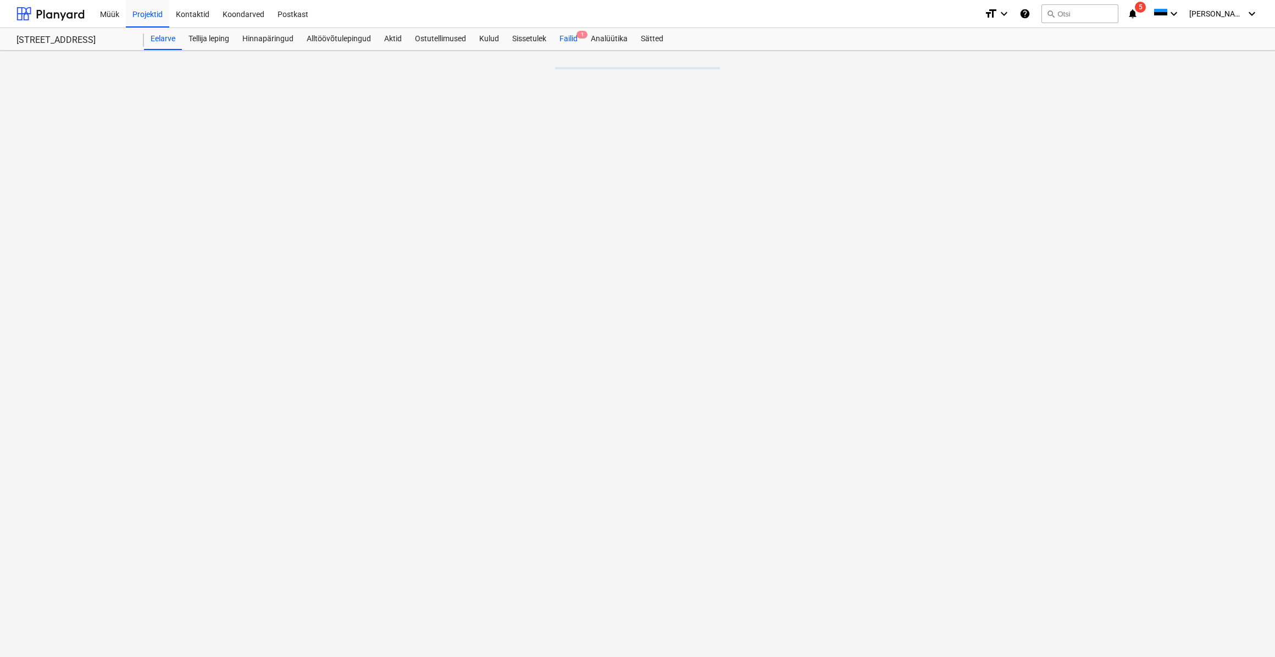
click at [578, 42] on div "Failid 1" at bounding box center [568, 39] width 31 height 22
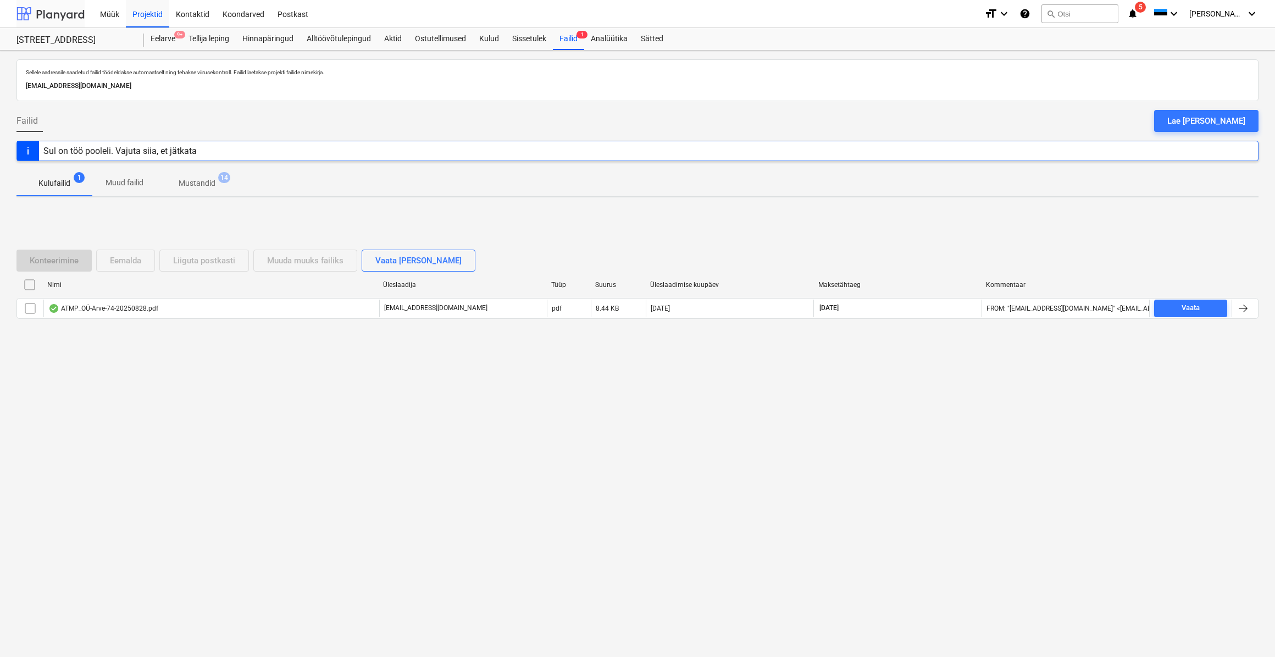
click at [42, 10] on div at bounding box center [50, 13] width 68 height 27
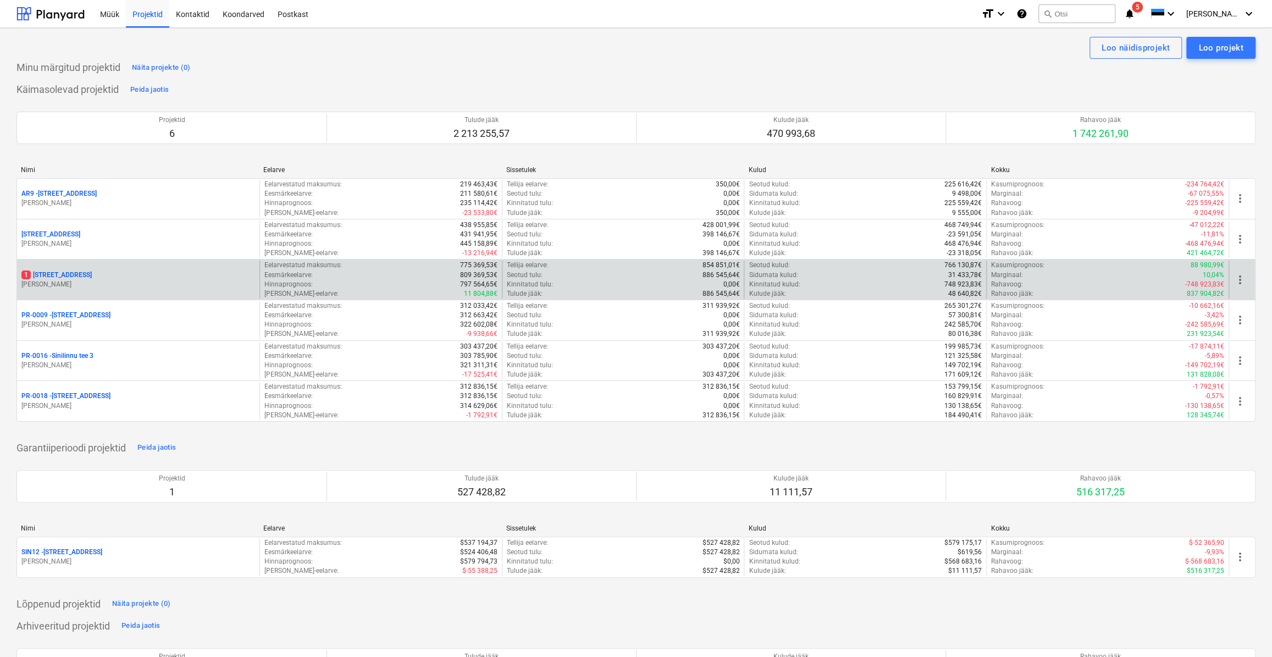
click at [80, 274] on div "1 Sinilille tee 14" at bounding box center [138, 274] width 234 height 9
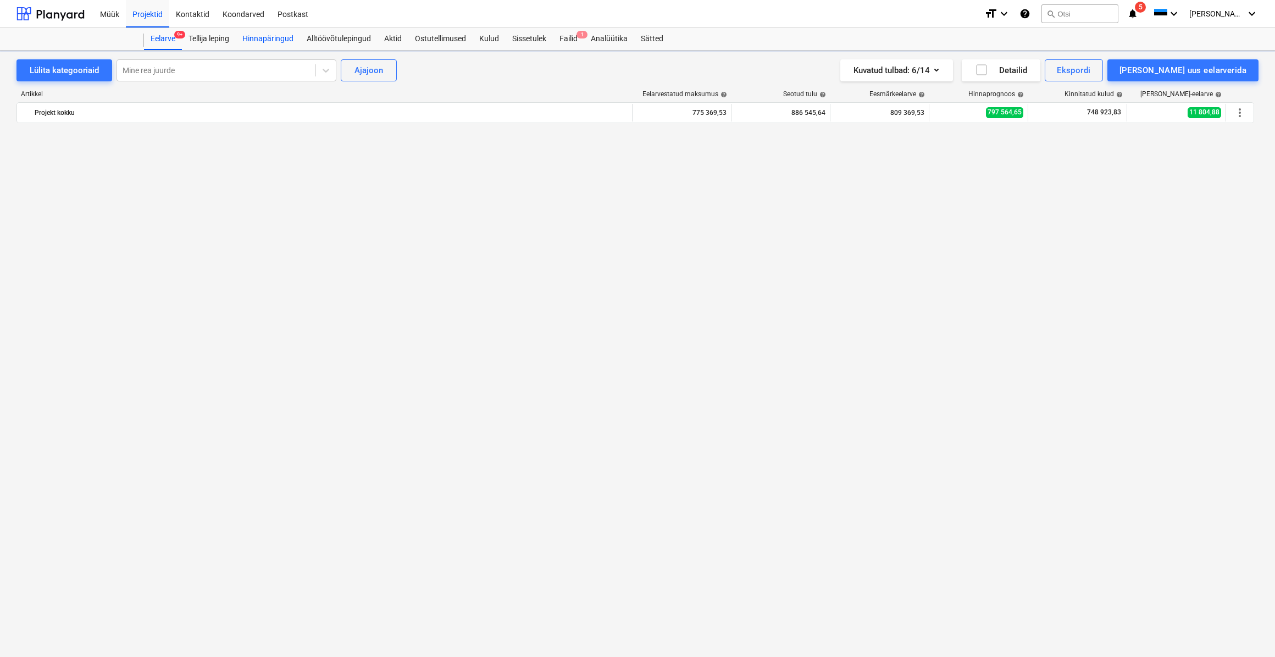
scroll to position [2314, 0]
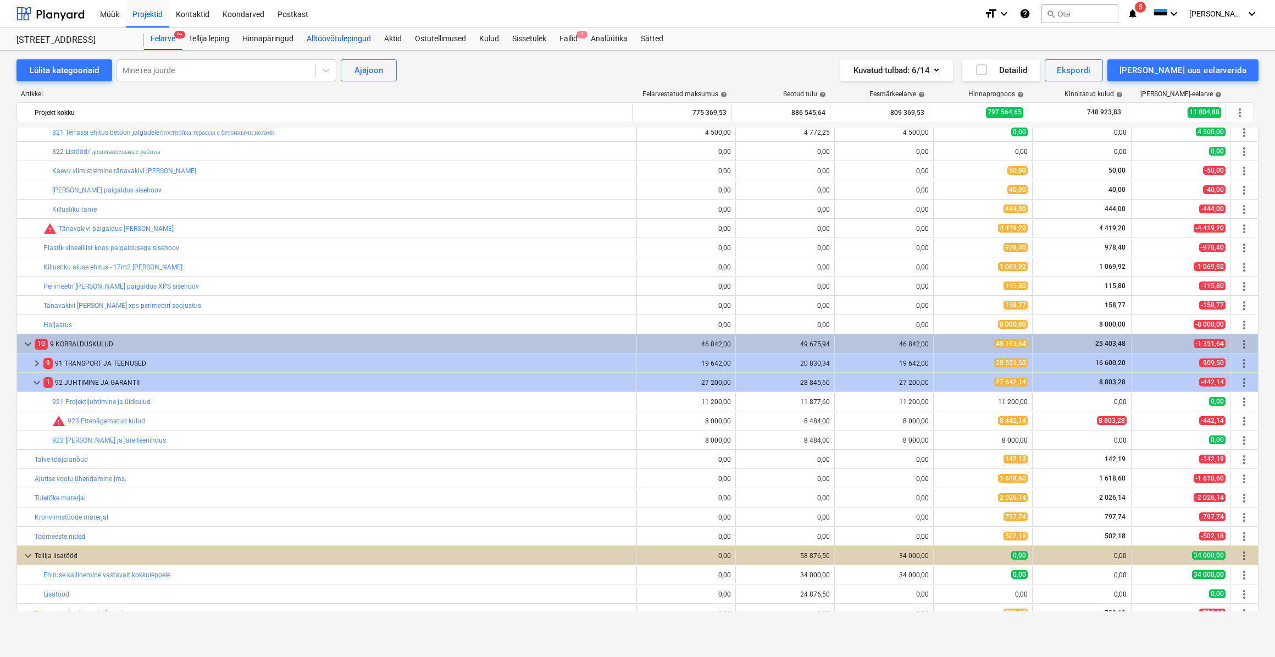
click at [342, 38] on div "Alltöövõtulepingud" at bounding box center [338, 39] width 77 height 22
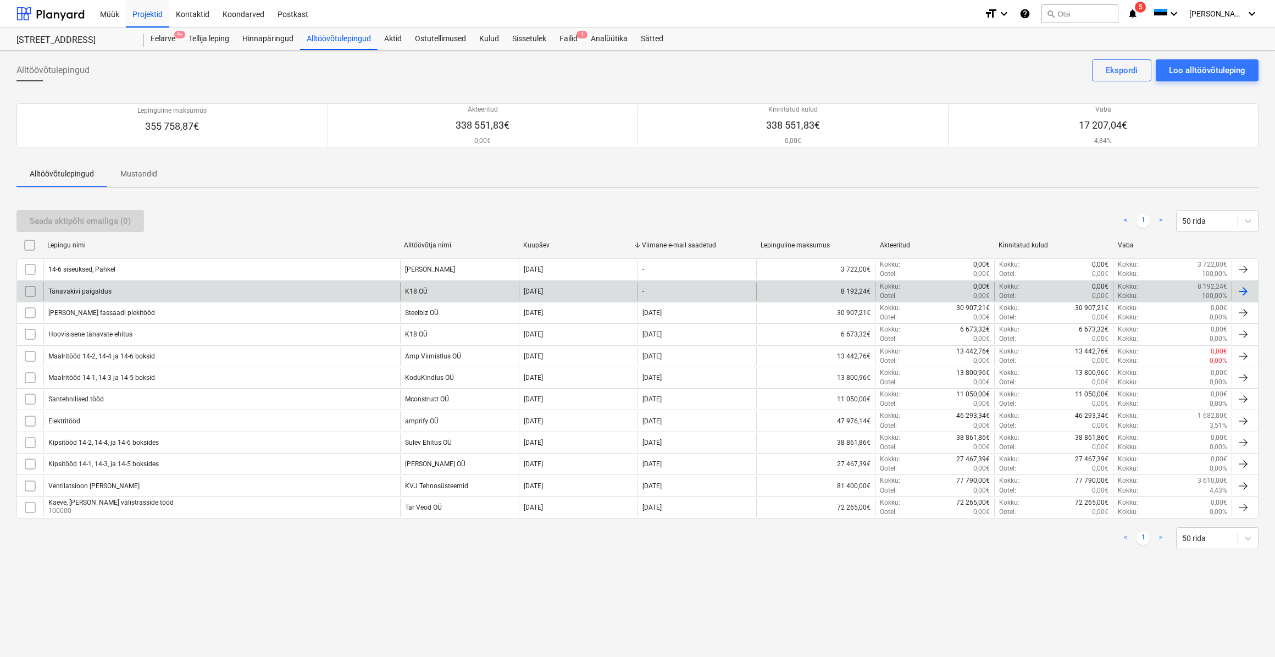
click at [246, 289] on div "Tänavakivi paigaldus" at bounding box center [221, 291] width 357 height 19
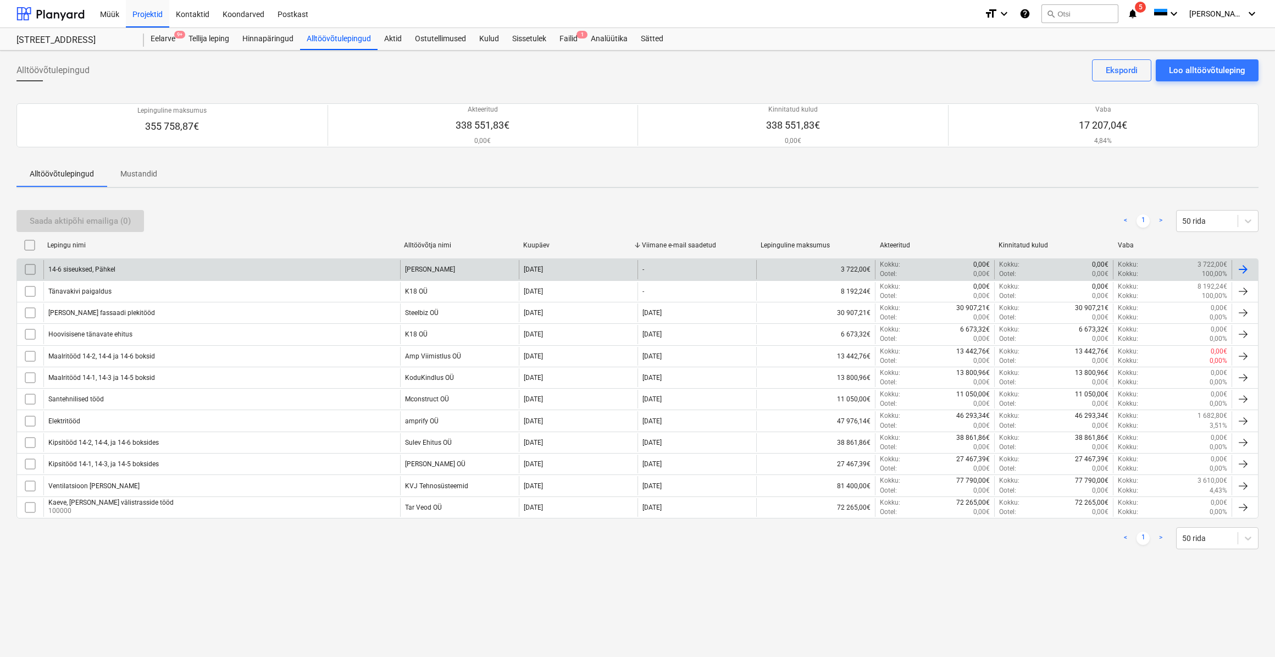
click at [174, 272] on div "14-6 siseuksed, Pähkel" at bounding box center [221, 269] width 357 height 19
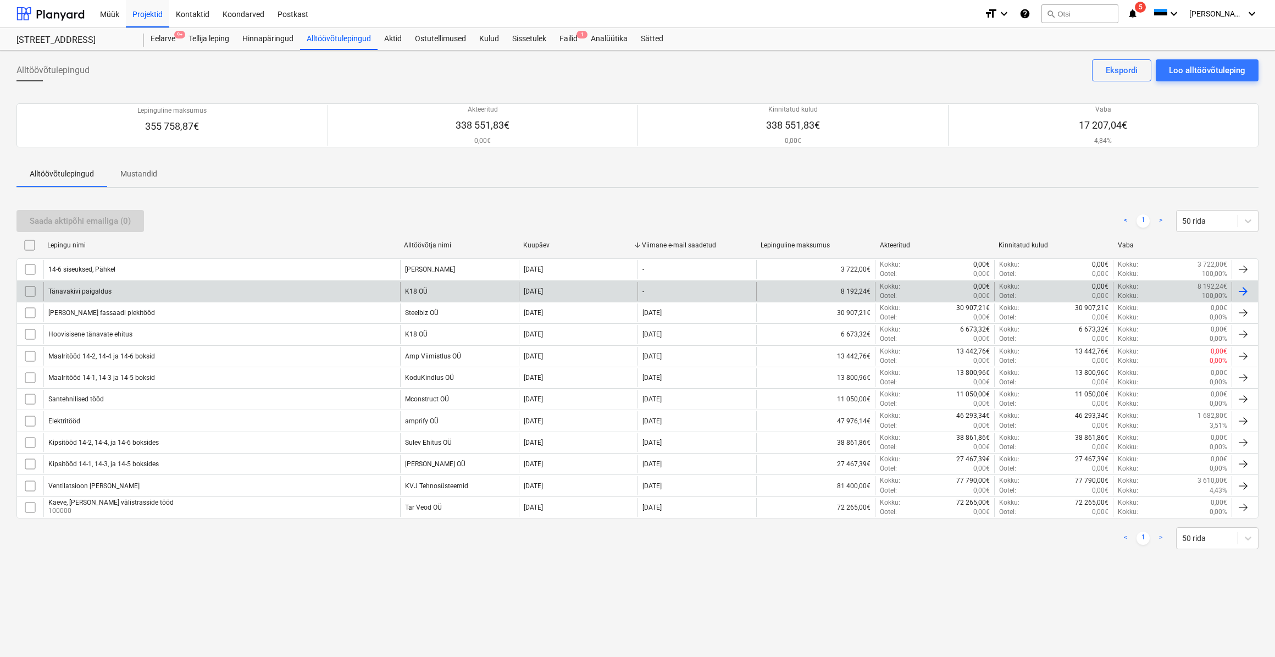
click at [591, 289] on div "07 Aug 2025" at bounding box center [578, 291] width 119 height 19
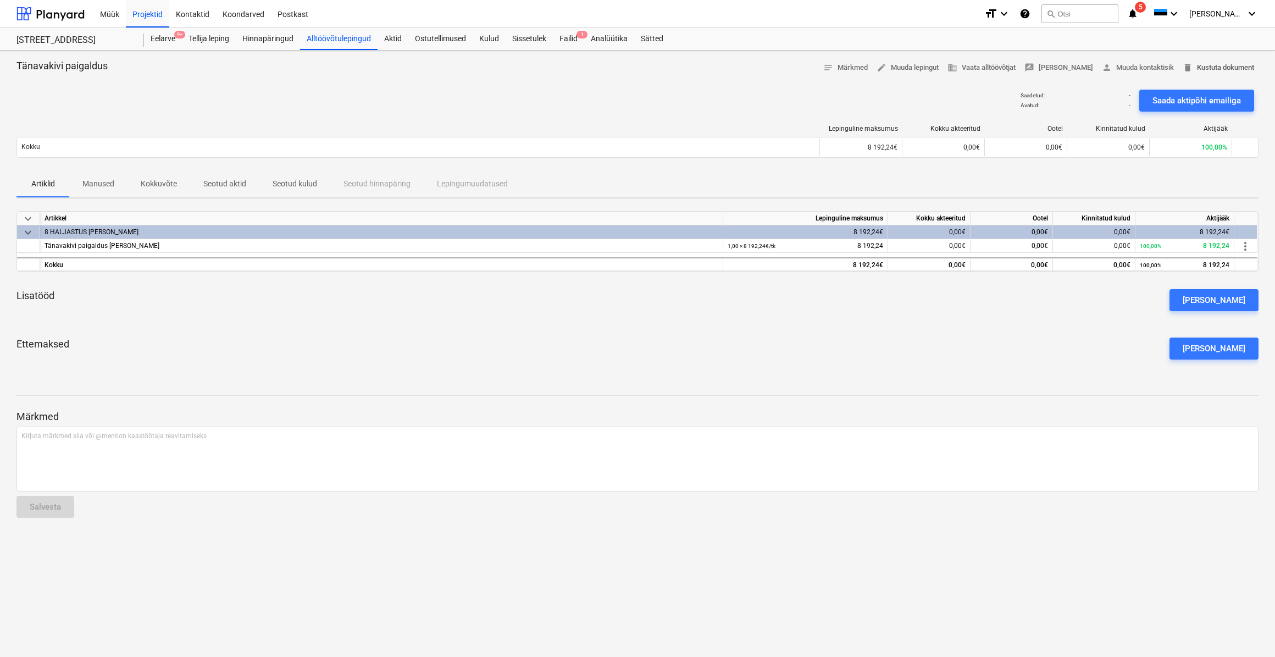
click at [1216, 65] on span "delete Kustuta dokument" at bounding box center [1218, 68] width 71 height 13
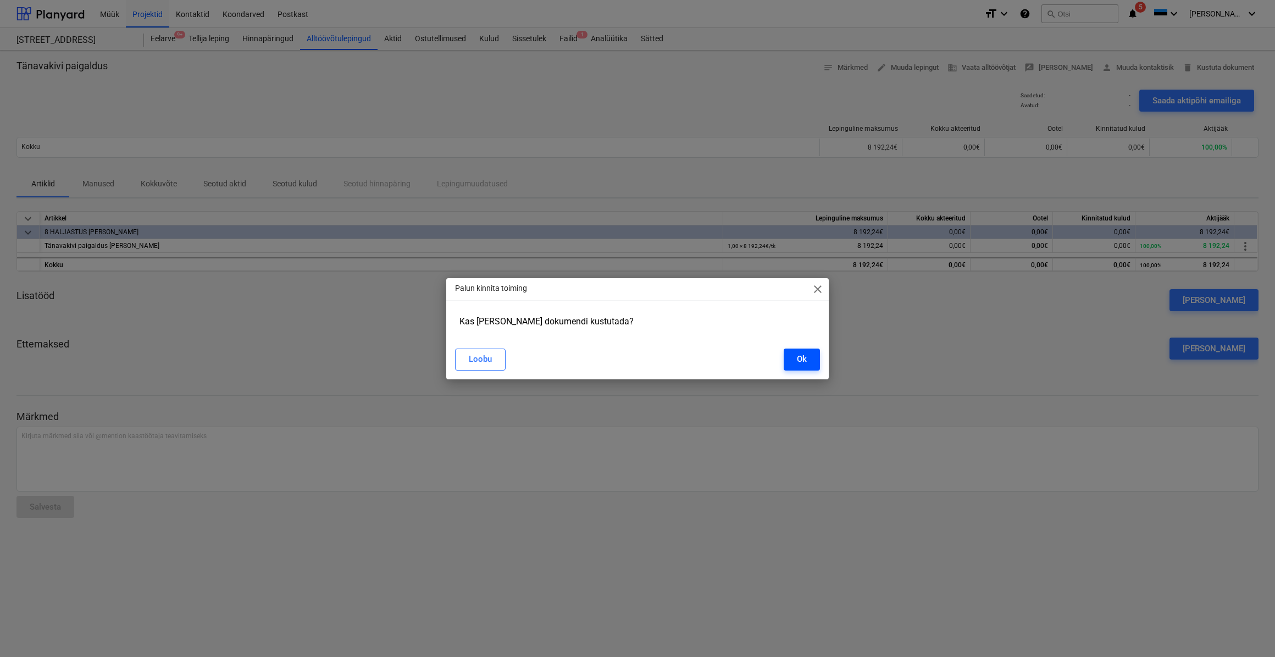
click at [810, 360] on button "Ok" at bounding box center [802, 359] width 36 height 22
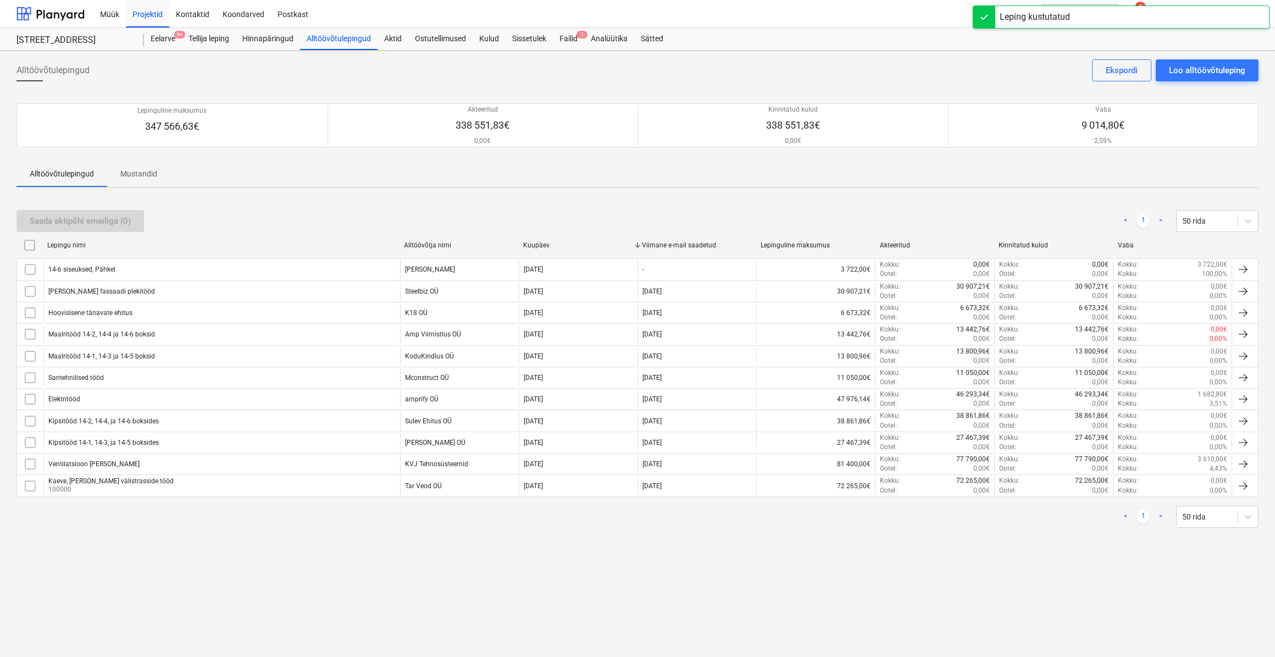
click at [215, 232] on div "Saada aktipõhi emailiga (0) < 1 > 50 rida" at bounding box center [637, 221] width 1242 height 31
click at [56, 16] on div at bounding box center [50, 13] width 68 height 27
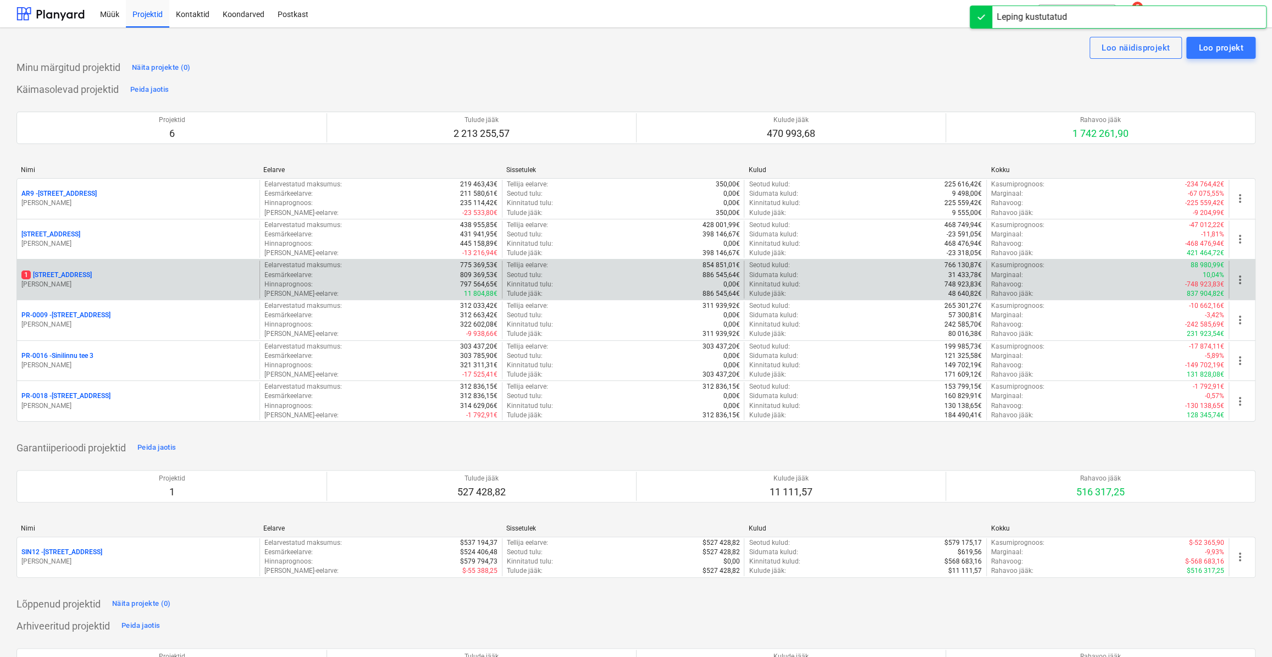
click at [53, 274] on p "1 Sinilille tee 14" at bounding box center [56, 274] width 70 height 9
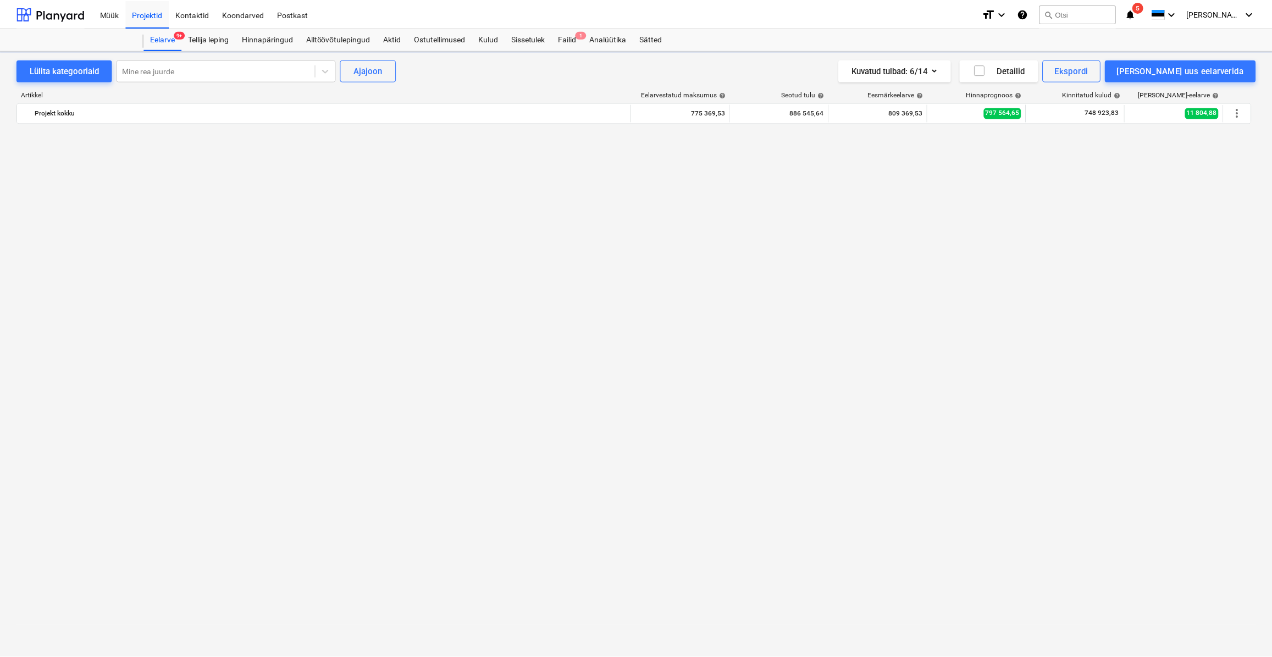
scroll to position [2314, 0]
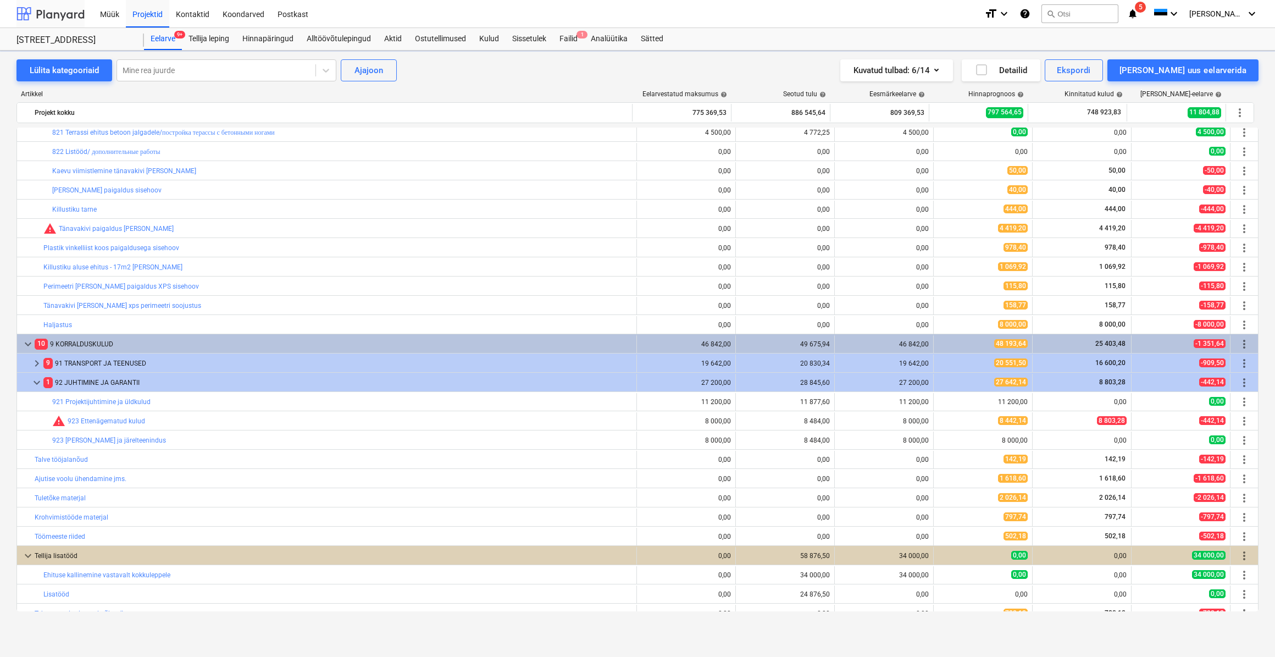
click at [56, 11] on div at bounding box center [50, 13] width 68 height 27
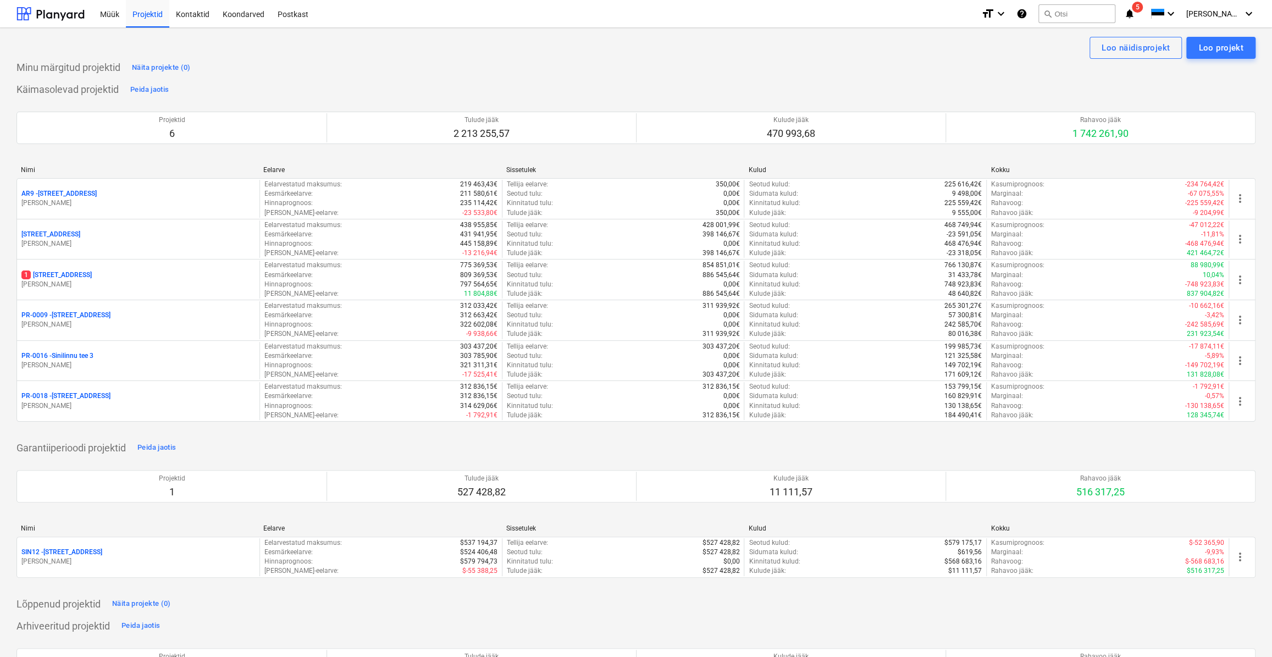
drag, startPoint x: 60, startPoint y: 75, endPoint x: 213, endPoint y: 62, distance: 153.4
click at [262, 65] on div "Minu märgitud projektid Näita projekte (0)" at bounding box center [635, 68] width 1239 height 18
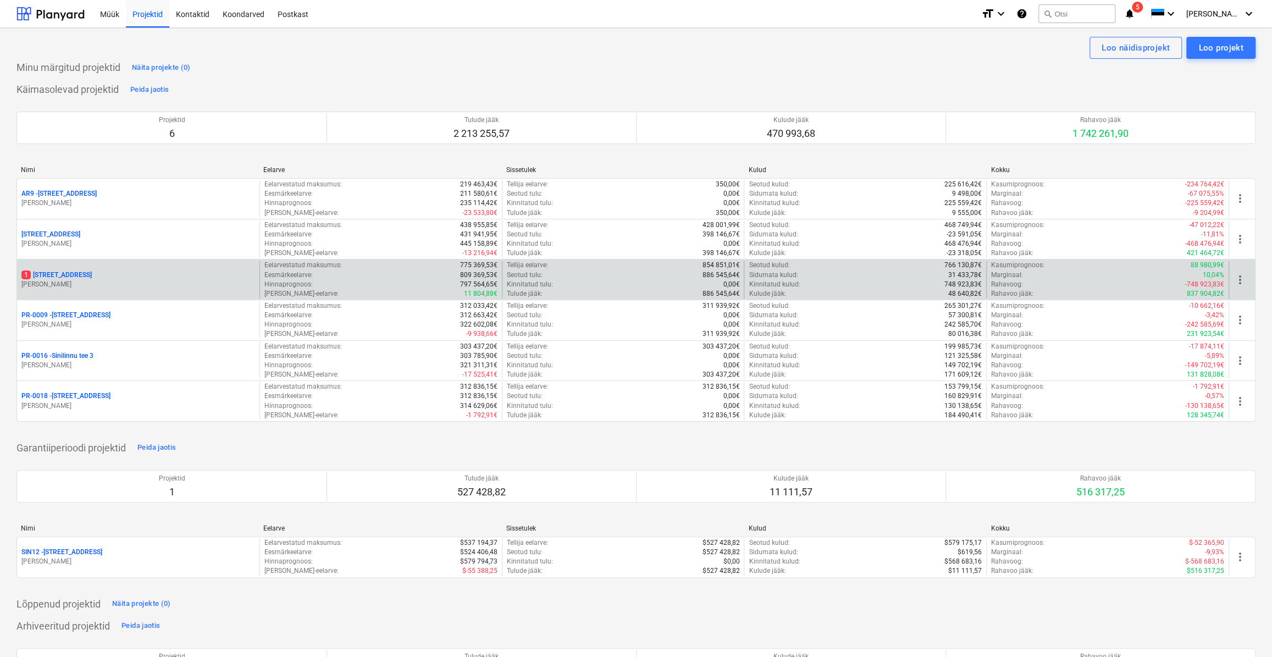
click at [96, 274] on div "1 Sinilille tee 14" at bounding box center [138, 274] width 234 height 9
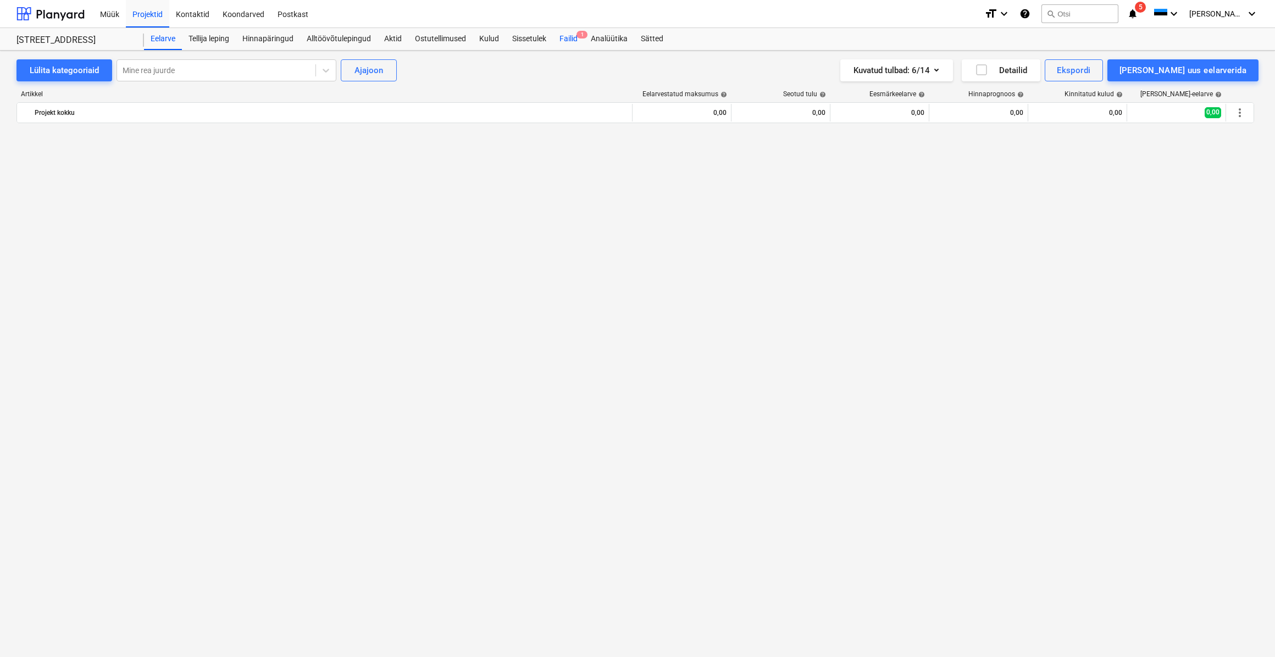
click at [572, 36] on div "Failid 1" at bounding box center [568, 39] width 31 height 22
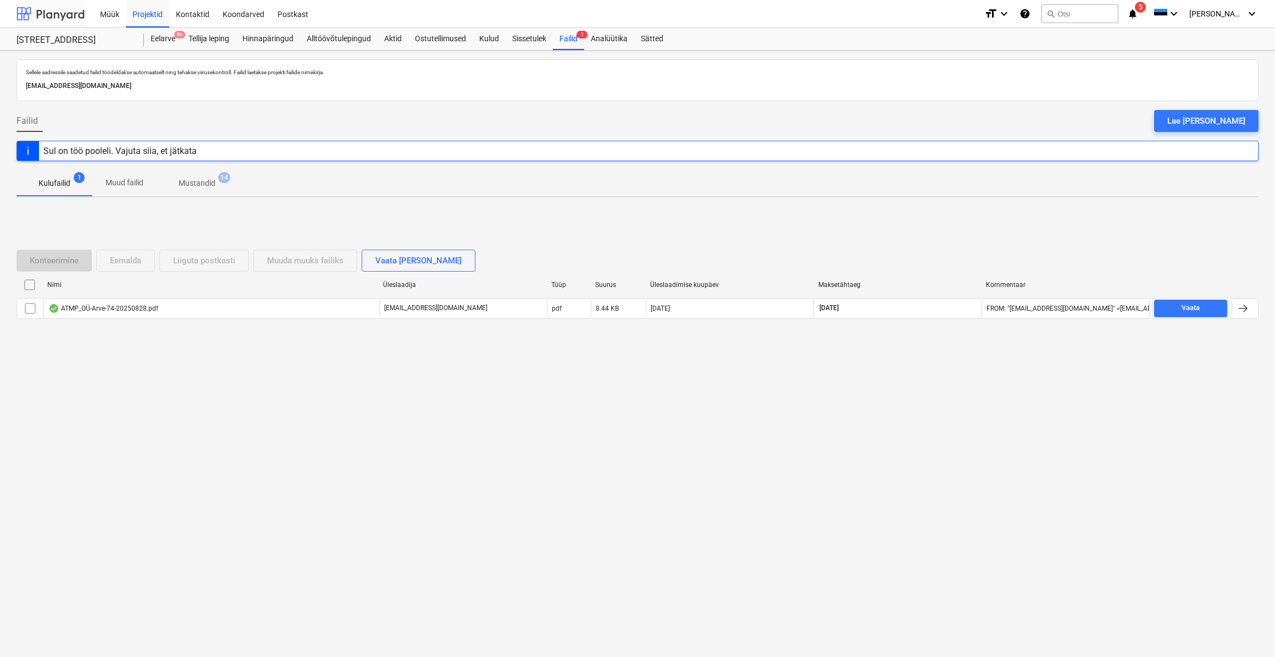
click at [60, 10] on div at bounding box center [50, 13] width 68 height 27
